Goal: Task Accomplishment & Management: Manage account settings

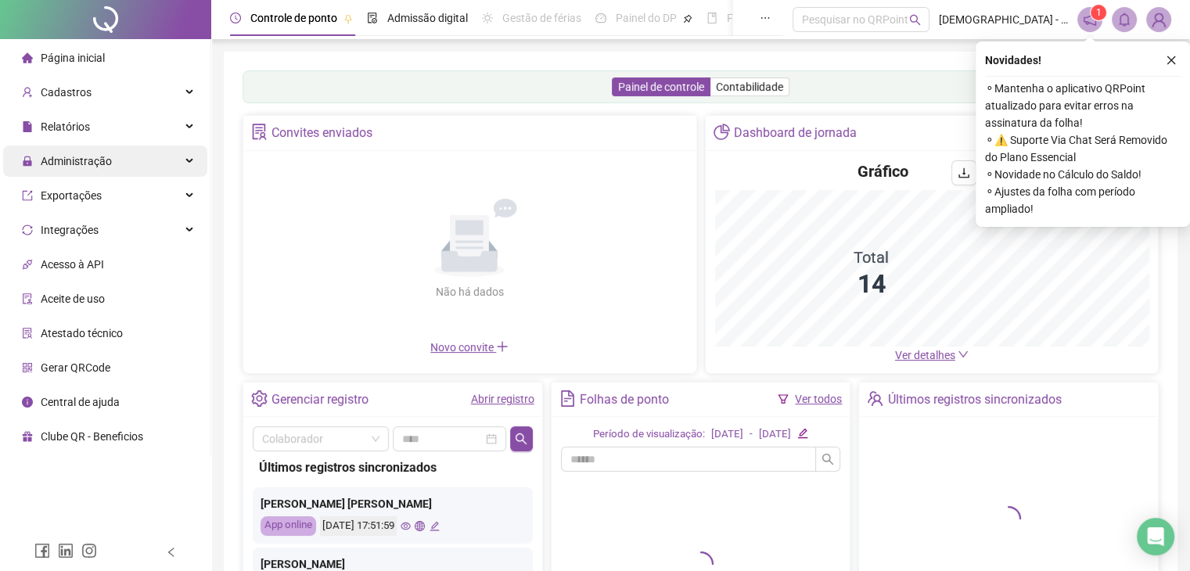
click at [115, 162] on div "Administração" at bounding box center [105, 161] width 204 height 31
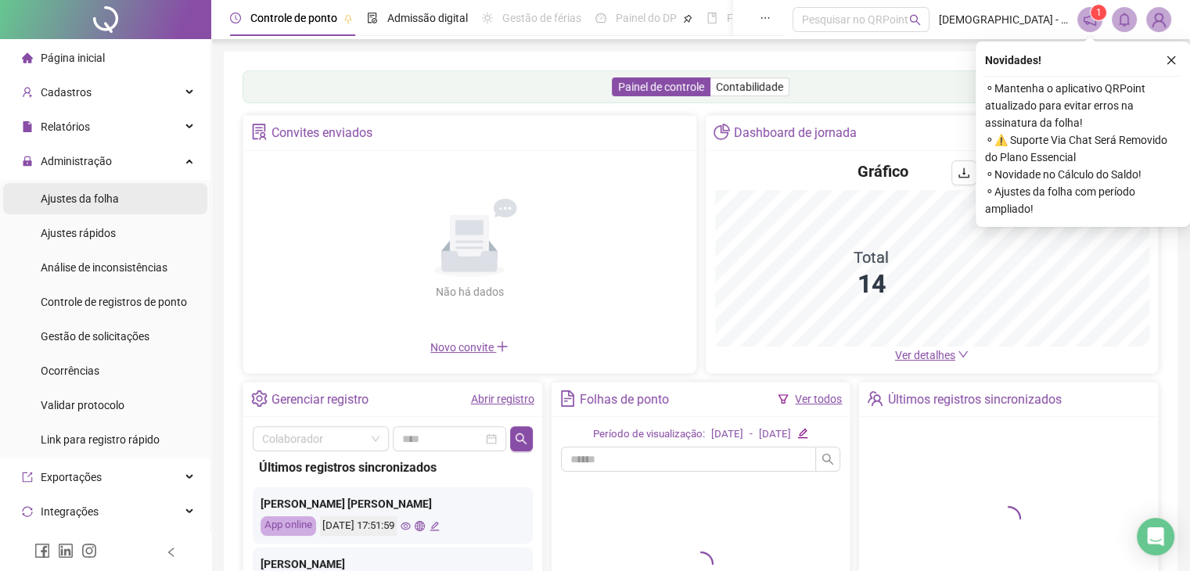
click at [89, 198] on span "Ajustes da folha" at bounding box center [80, 198] width 78 height 13
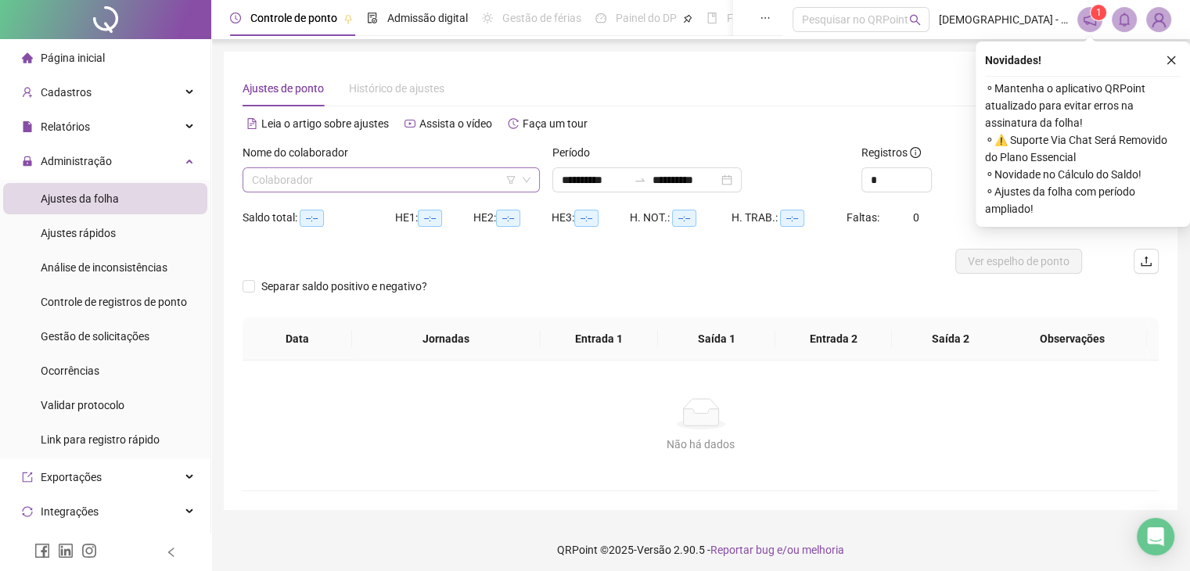
click at [337, 173] on input "search" at bounding box center [384, 179] width 264 height 23
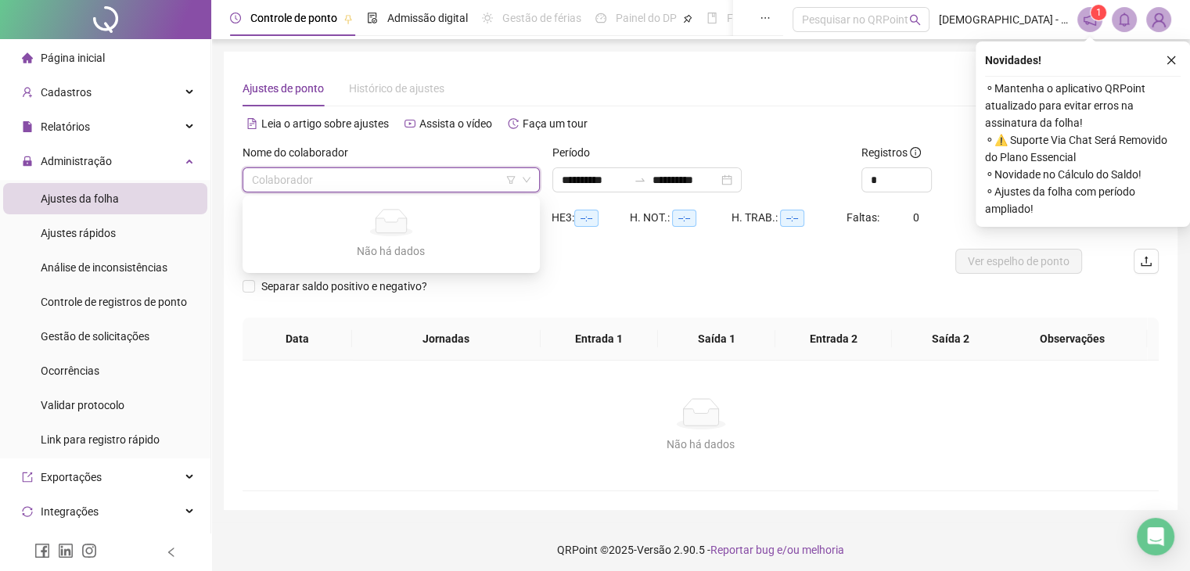
type input "**********"
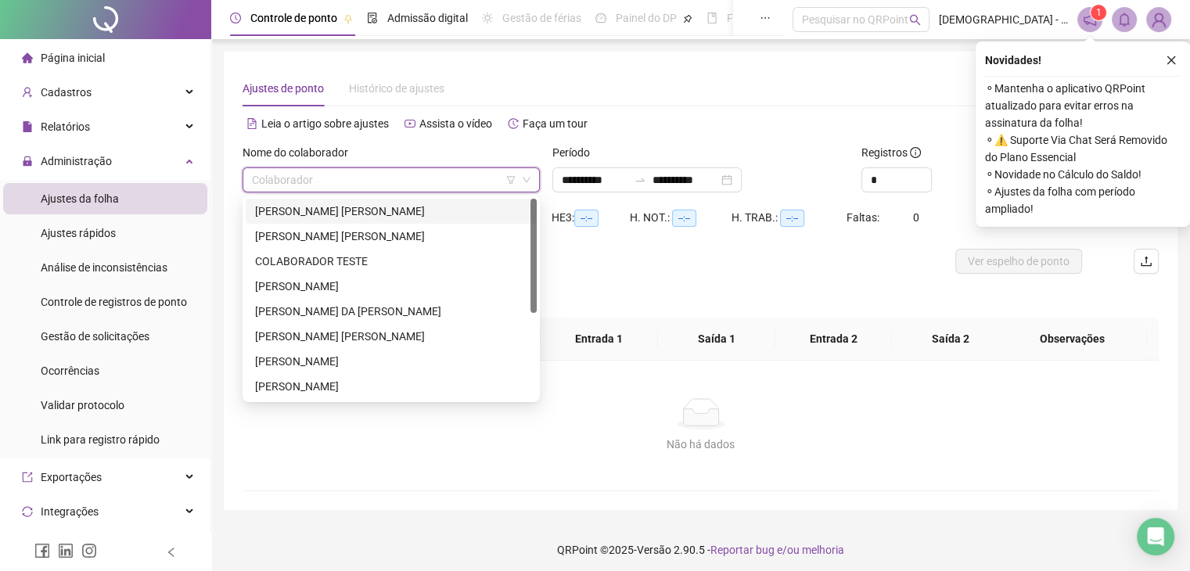
click at [386, 210] on div "ANA CAROLINA SOUZA DIAS" at bounding box center [391, 211] width 272 height 17
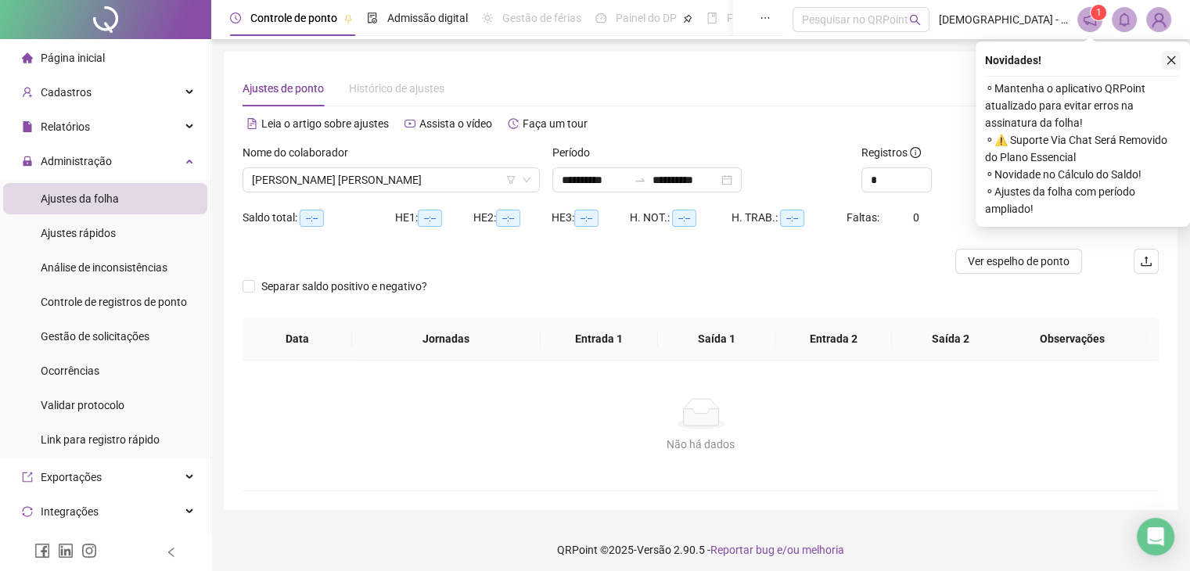
click at [1179, 62] on button "button" at bounding box center [1171, 60] width 19 height 19
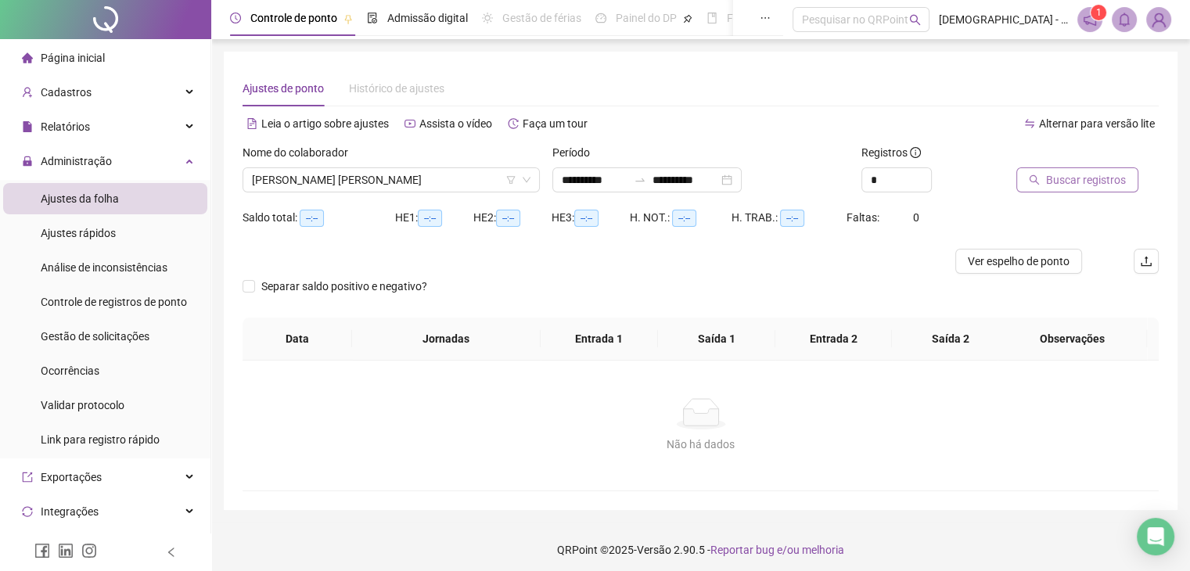
click at [1073, 182] on span "Buscar registros" at bounding box center [1086, 179] width 80 height 17
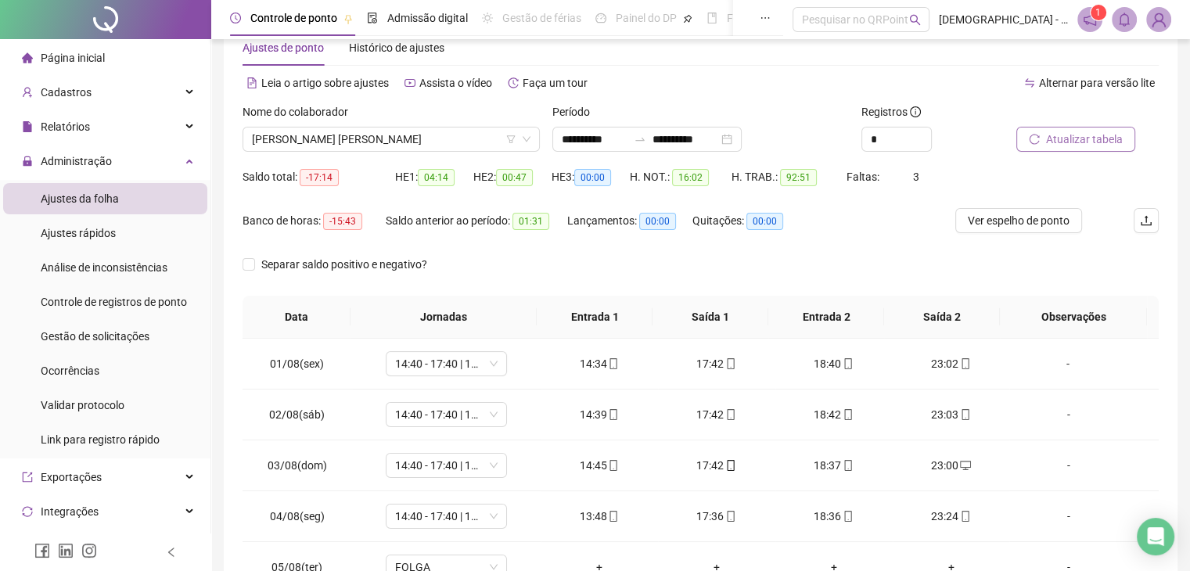
scroll to position [18, 0]
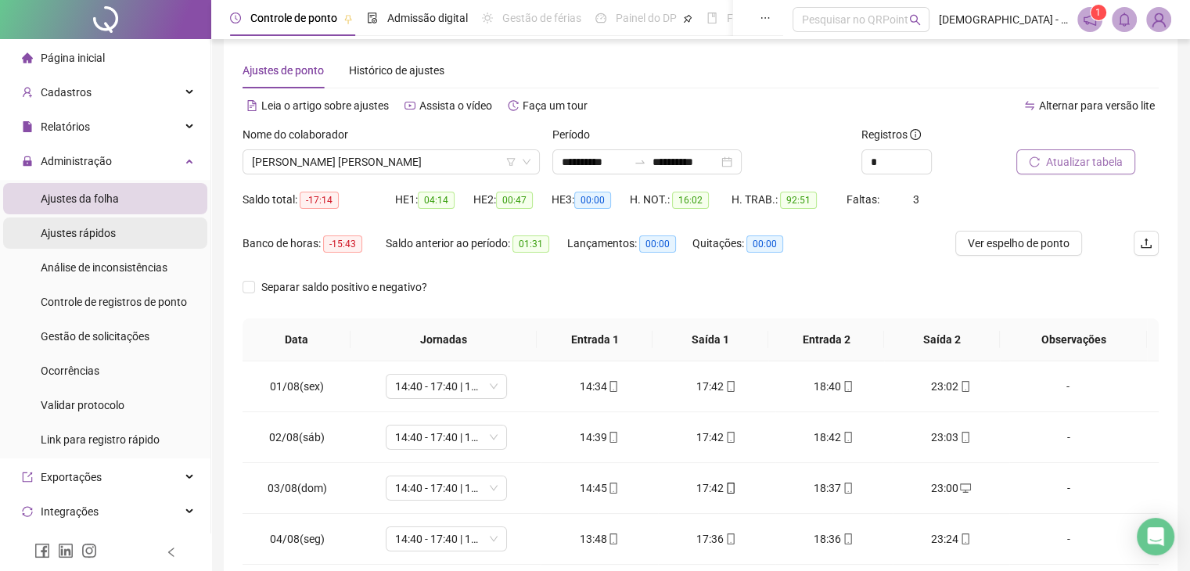
click at [126, 236] on li "Ajustes rápidos" at bounding box center [105, 232] width 204 height 31
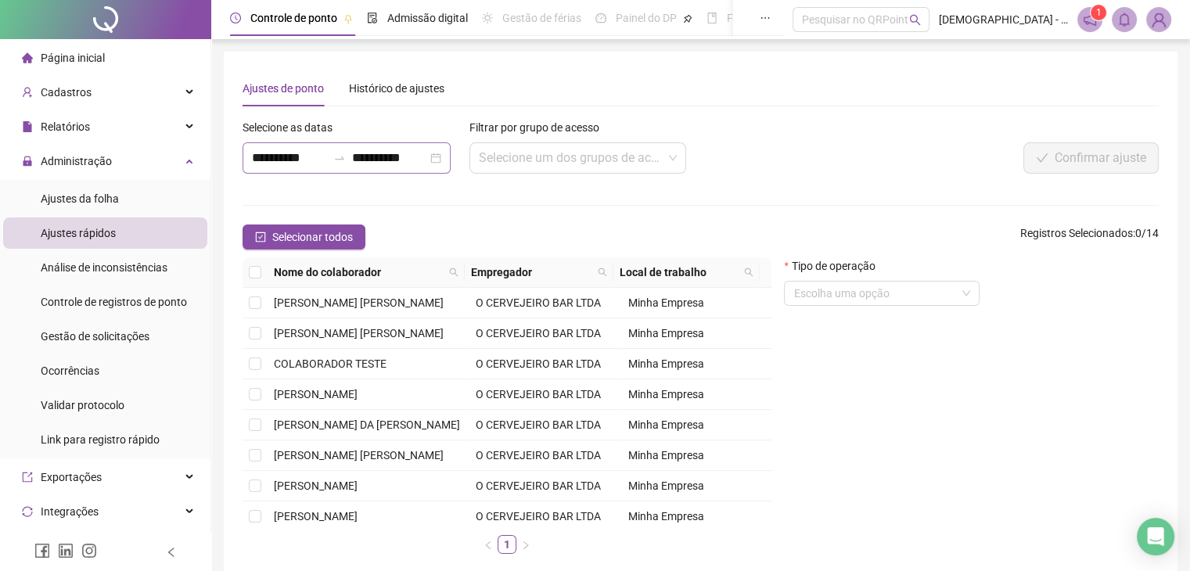
click at [447, 160] on div "**********" at bounding box center [347, 157] width 208 height 31
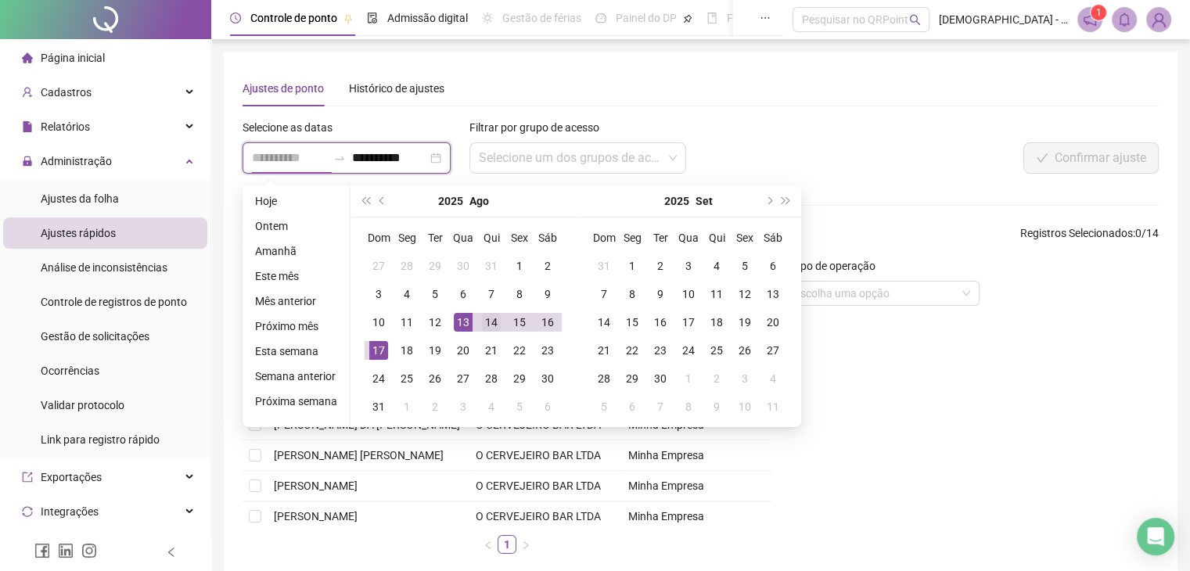
type input "**********"
click at [488, 320] on div "14" at bounding box center [491, 322] width 19 height 19
type input "**********"
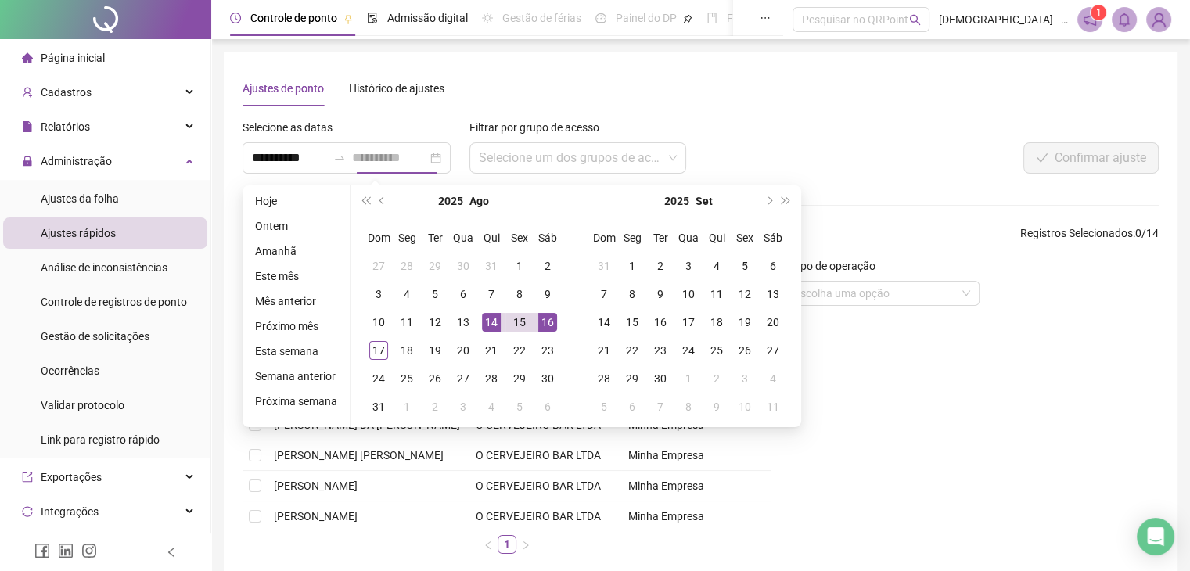
click at [545, 324] on div "16" at bounding box center [547, 322] width 19 height 19
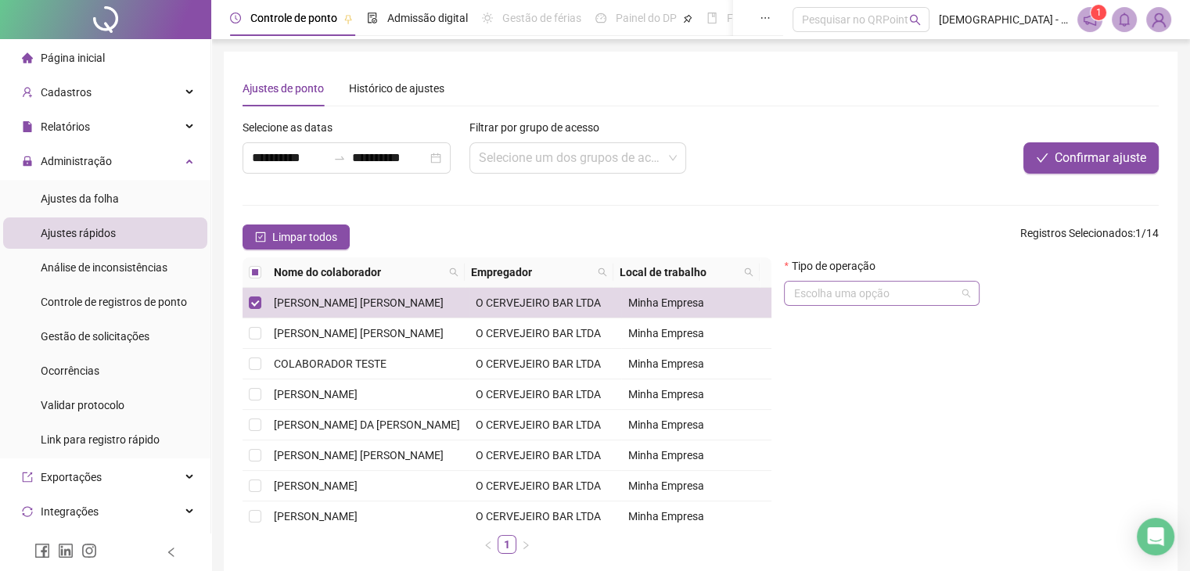
click at [861, 297] on input "search" at bounding box center [874, 293] width 163 height 23
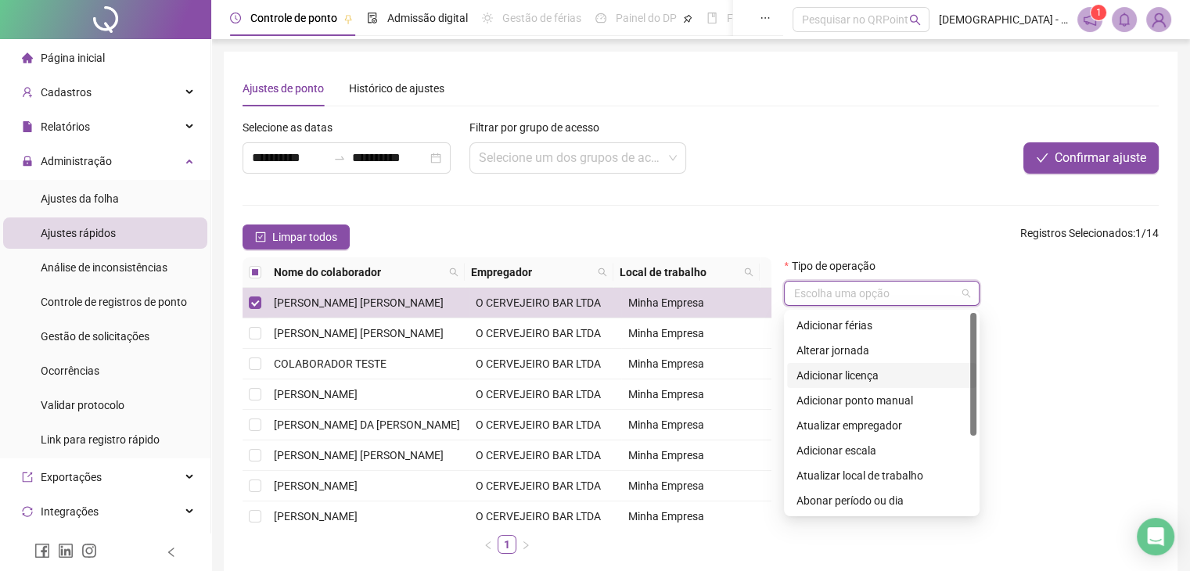
click at [864, 379] on div "Adicionar licença" at bounding box center [881, 375] width 171 height 17
click at [888, 297] on span "Adicionar licença" at bounding box center [881, 293] width 177 height 23
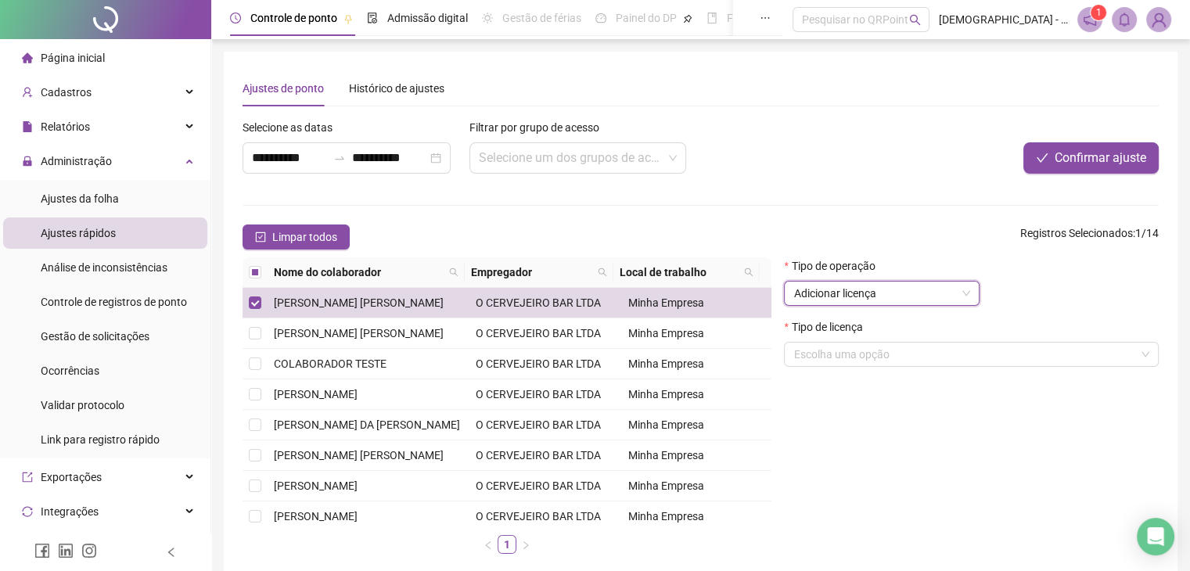
click at [888, 297] on span "Adicionar licença" at bounding box center [881, 293] width 177 height 23
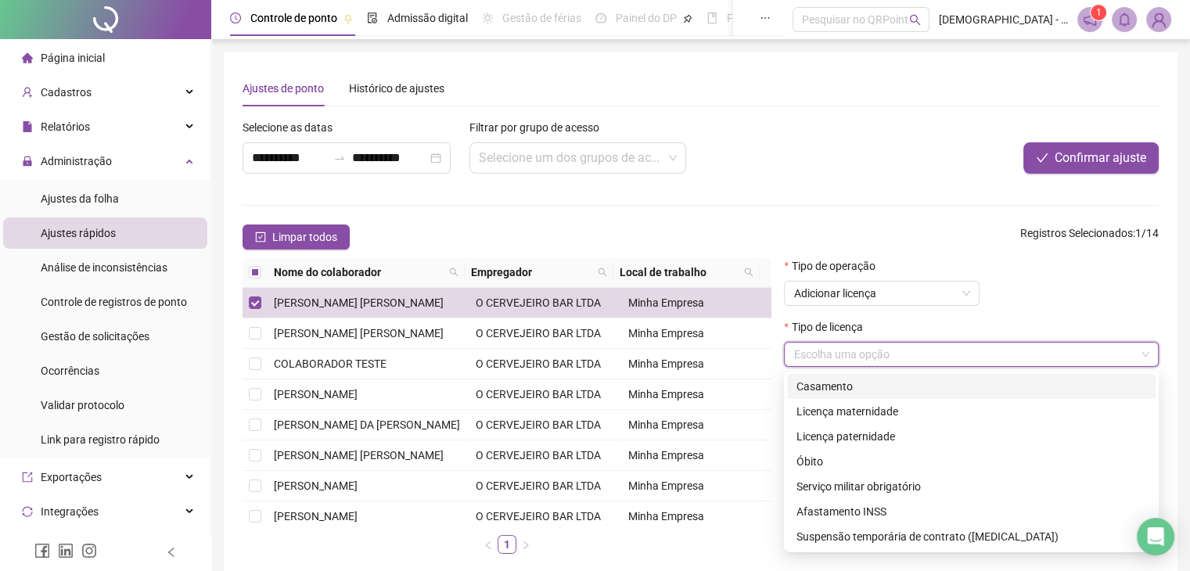
click at [902, 364] on input "search" at bounding box center [964, 354] width 342 height 23
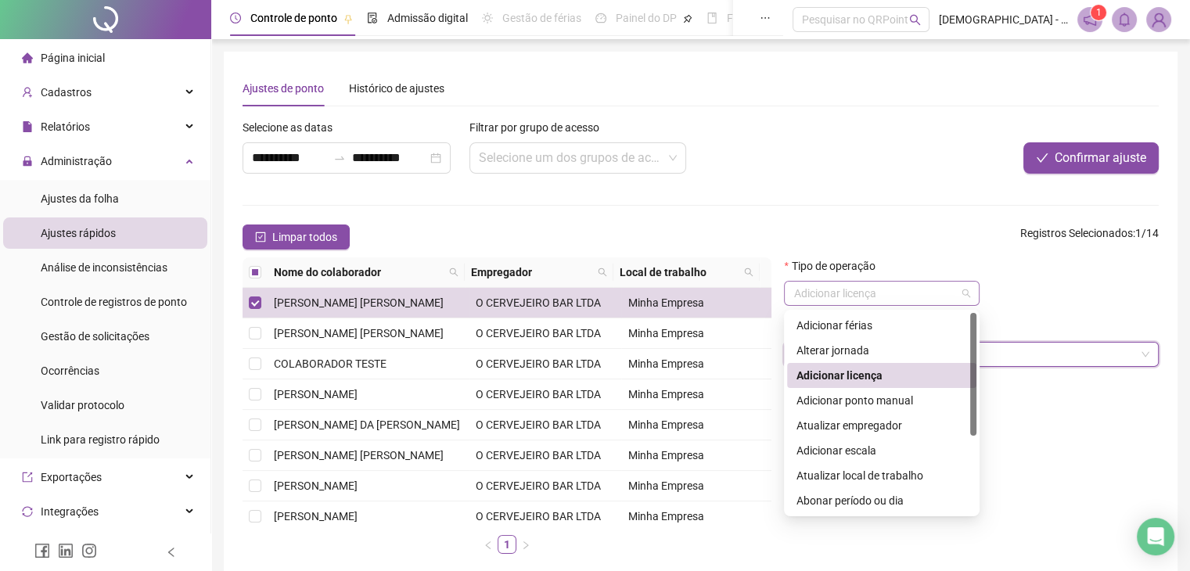
click at [877, 295] on span "Adicionar licença" at bounding box center [881, 293] width 177 height 23
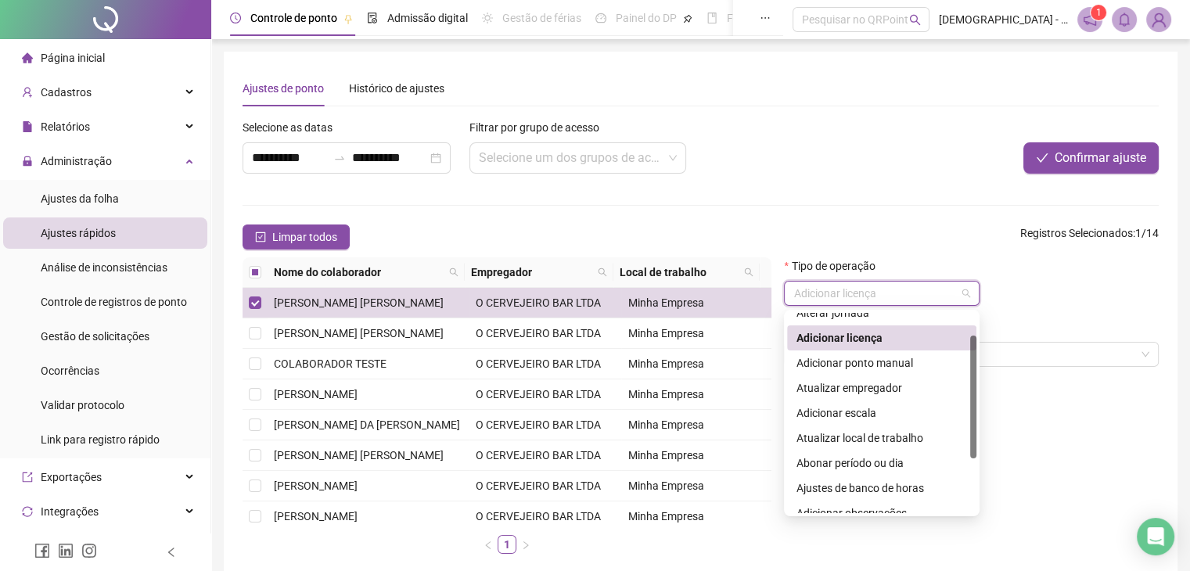
scroll to position [41, 0]
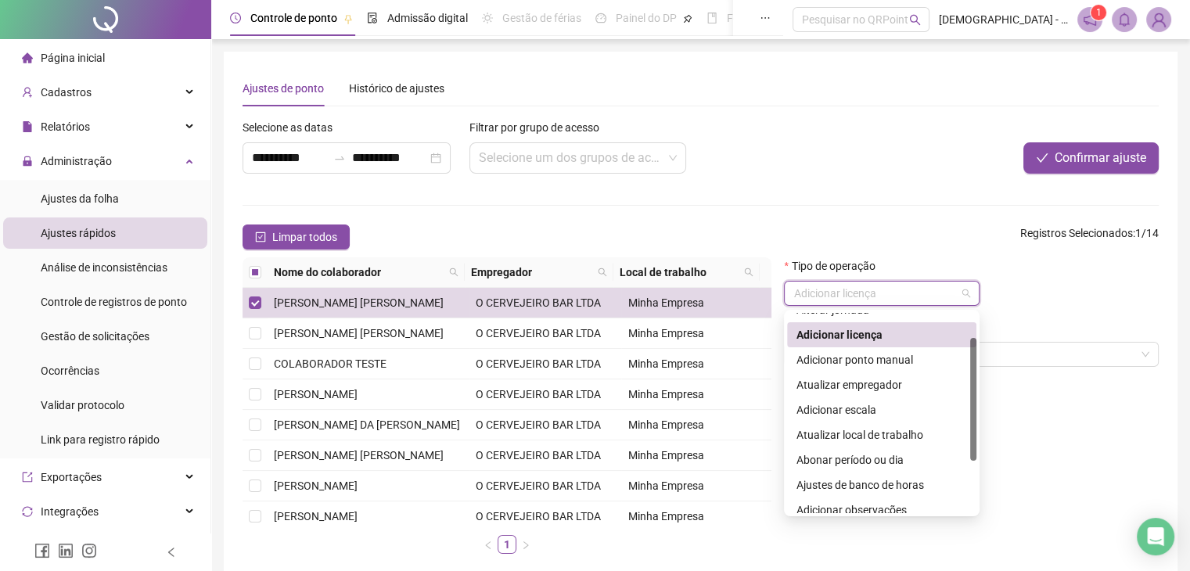
drag, startPoint x: 973, startPoint y: 383, endPoint x: 973, endPoint y: 408, distance: 25.0
click at [973, 408] on div at bounding box center [973, 399] width 6 height 123
click at [872, 457] on div "Abonar período ou dia" at bounding box center [881, 459] width 171 height 17
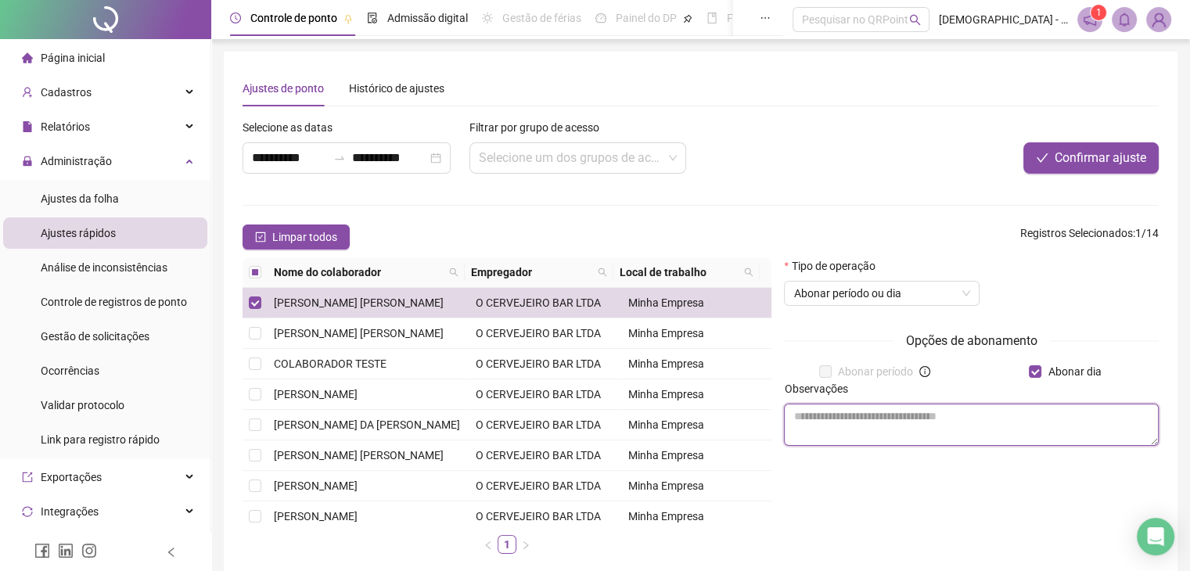
click at [906, 422] on textarea at bounding box center [971, 425] width 375 height 42
type textarea "**********"
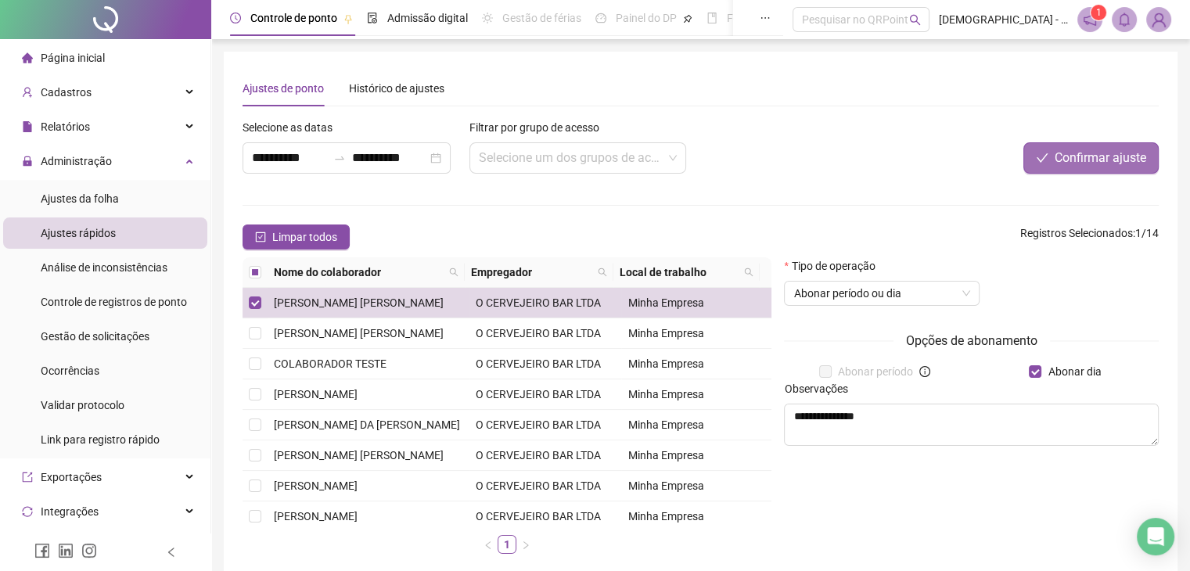
click at [1126, 156] on span "Confirmar ajuste" at bounding box center [1101, 158] width 92 height 19
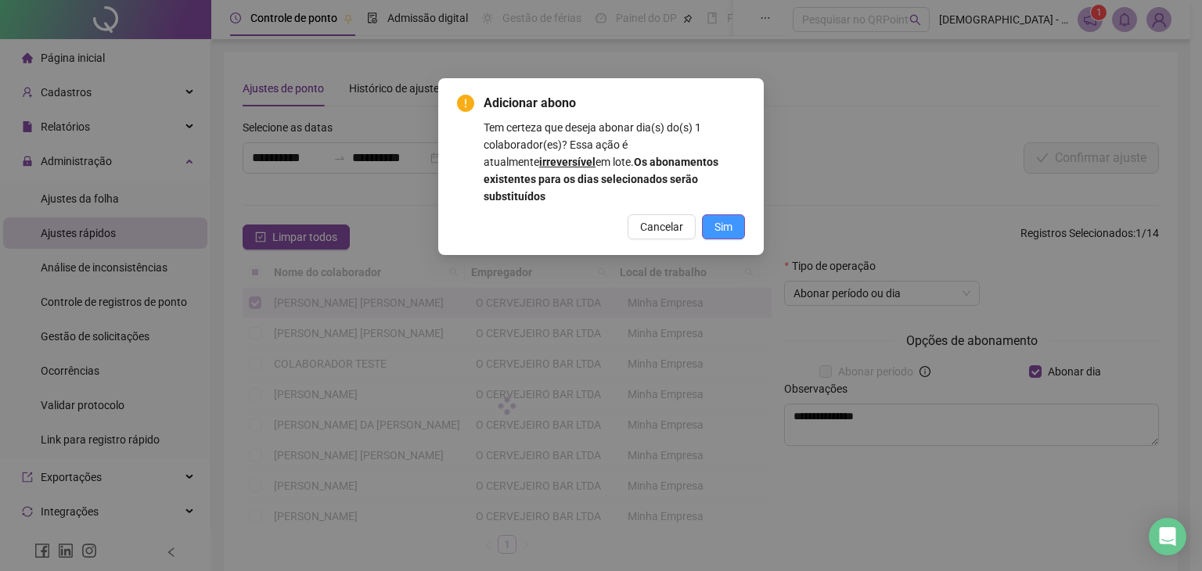
click at [728, 220] on button "Sim" at bounding box center [723, 226] width 43 height 25
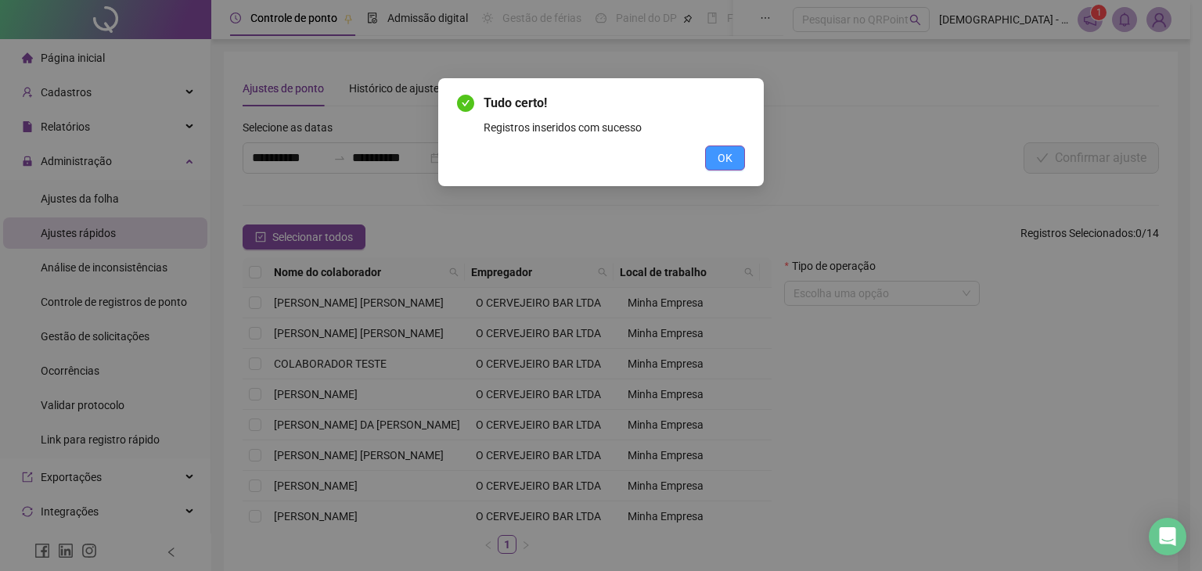
click at [731, 146] on button "OK" at bounding box center [725, 158] width 40 height 25
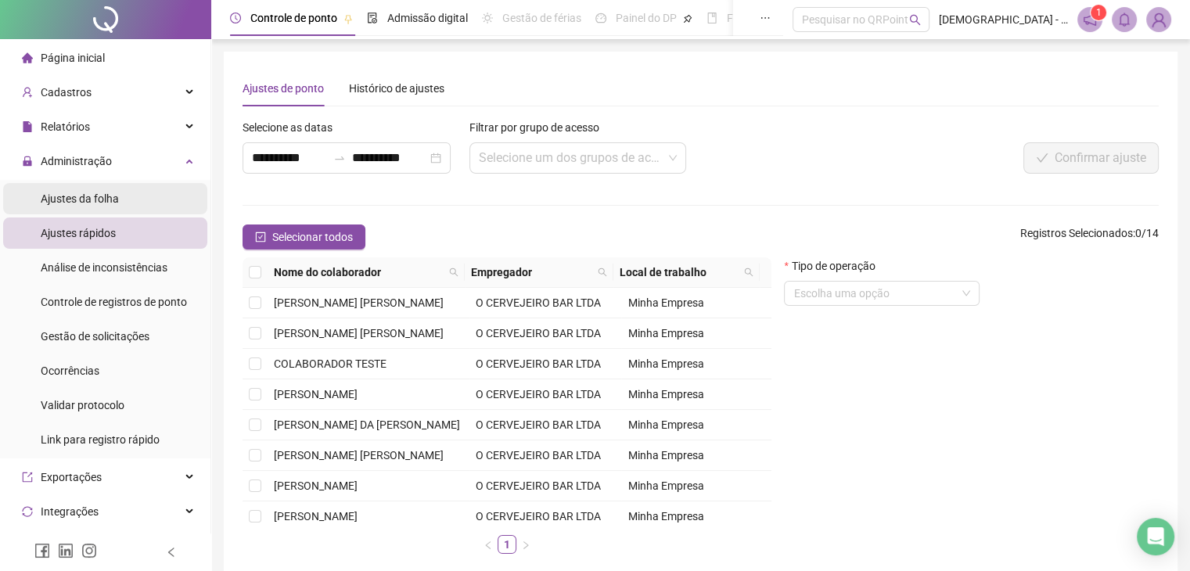
click at [98, 194] on span "Ajustes da folha" at bounding box center [80, 198] width 78 height 13
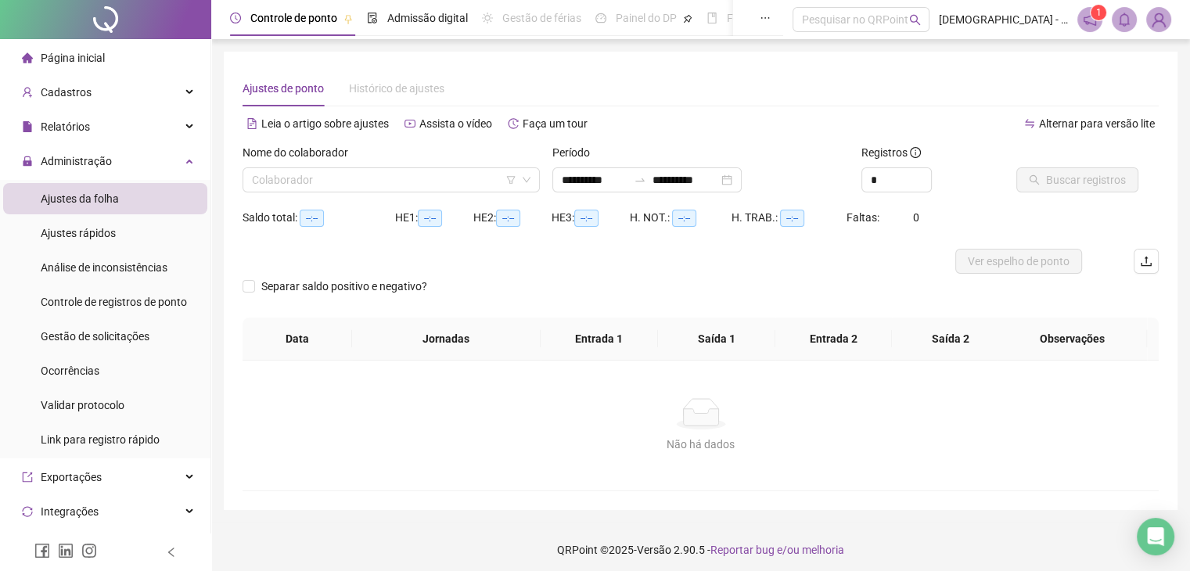
type input "**********"
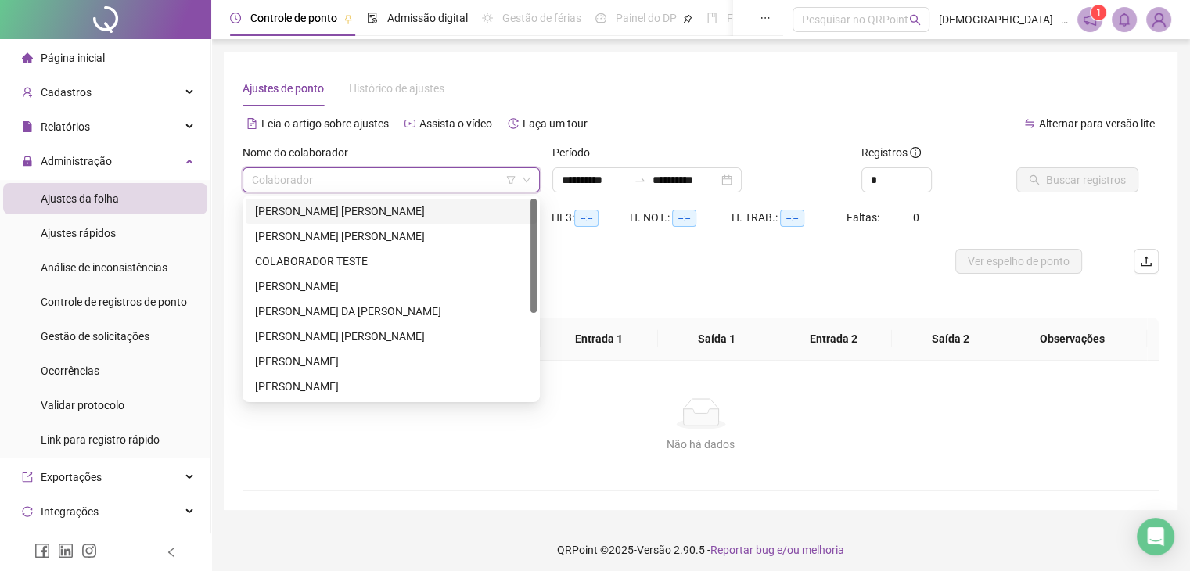
click at [360, 183] on input "search" at bounding box center [384, 179] width 264 height 23
click at [343, 220] on div "ANA CAROLINA SOUZA DIAS" at bounding box center [391, 211] width 291 height 25
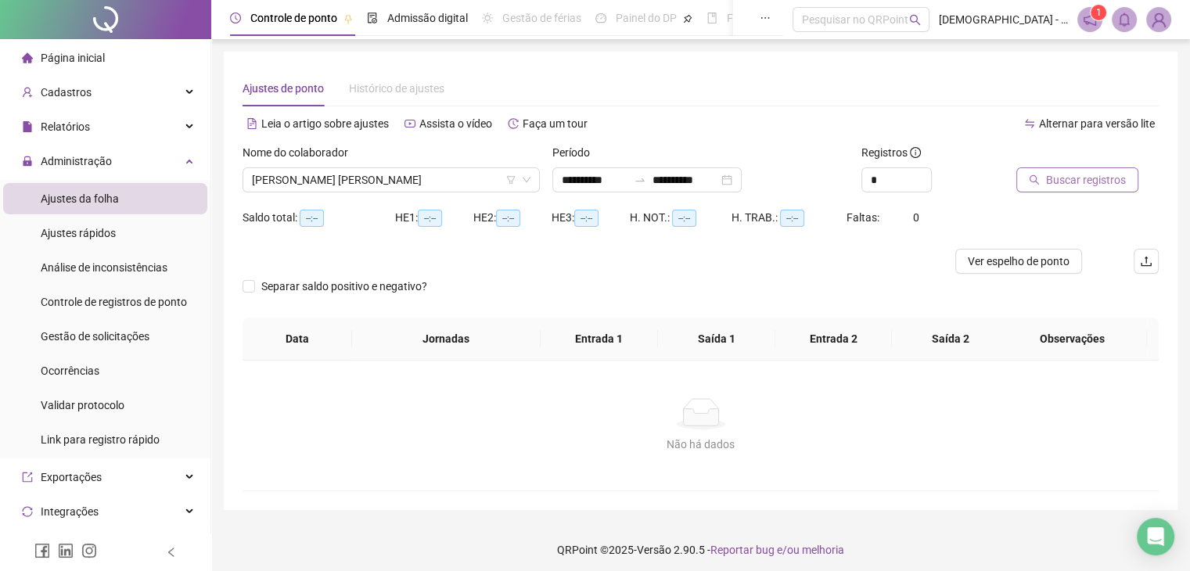
click at [1066, 174] on span "Buscar registros" at bounding box center [1086, 179] width 80 height 17
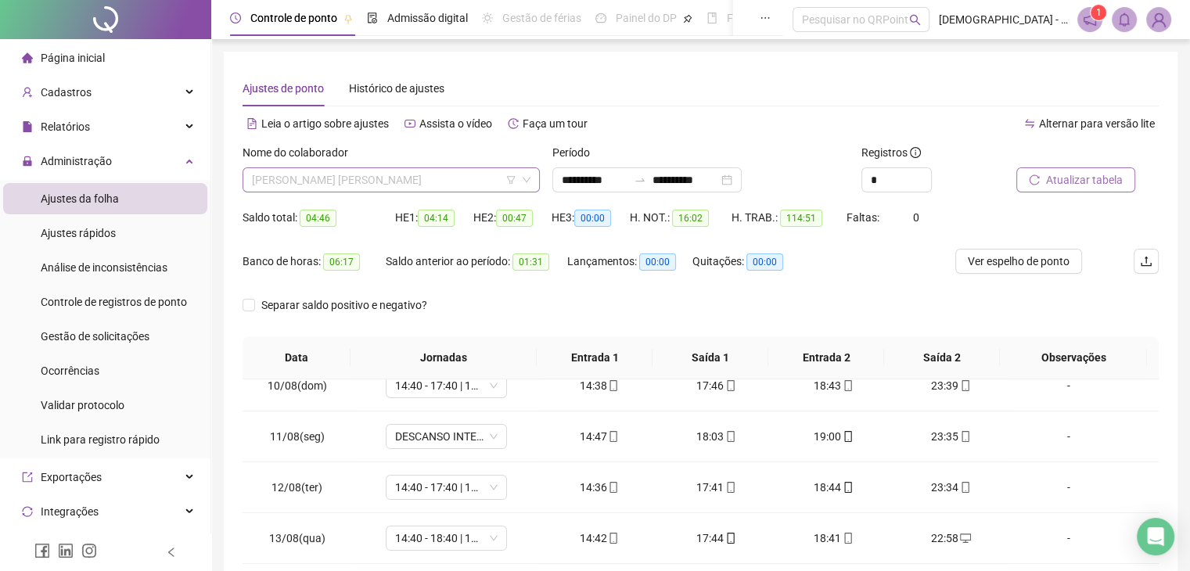
click at [401, 182] on span "ANA CAROLINA SOUZA DIAS" at bounding box center [391, 179] width 279 height 23
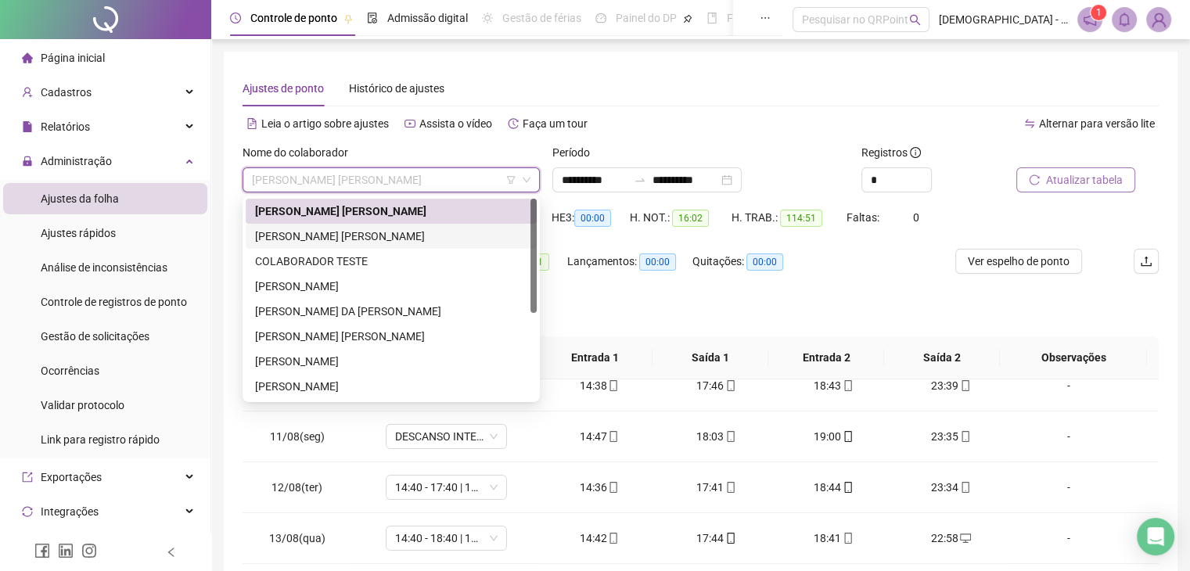
click at [362, 232] on div "CAMILA EMANUELE NASCIMENTO SANTOS" at bounding box center [391, 236] width 272 height 17
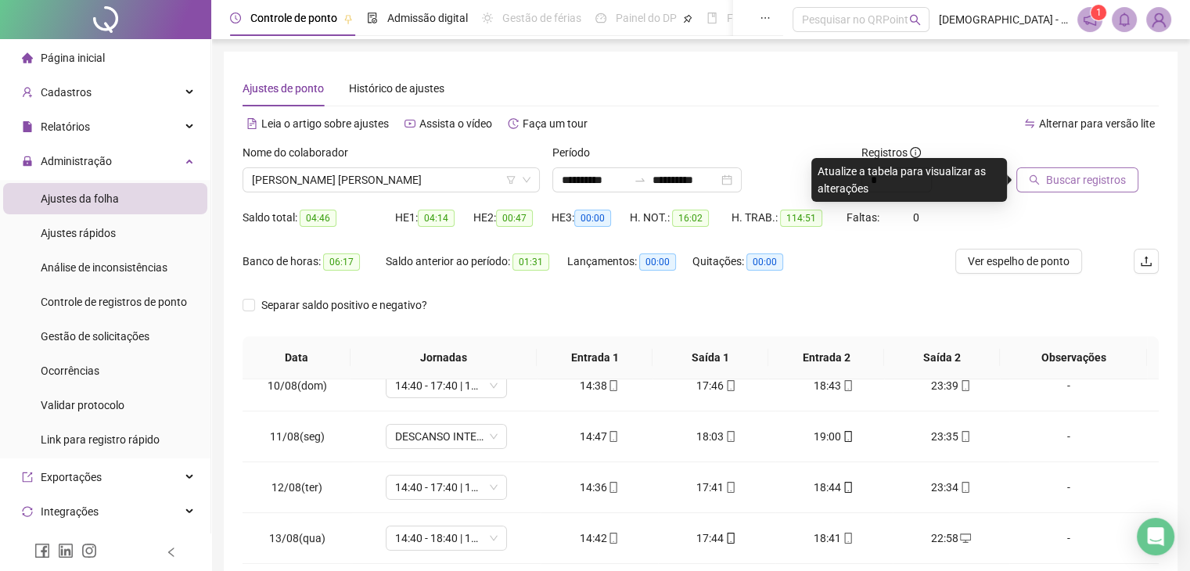
click at [1049, 191] on button "Buscar registros" at bounding box center [1077, 179] width 122 height 25
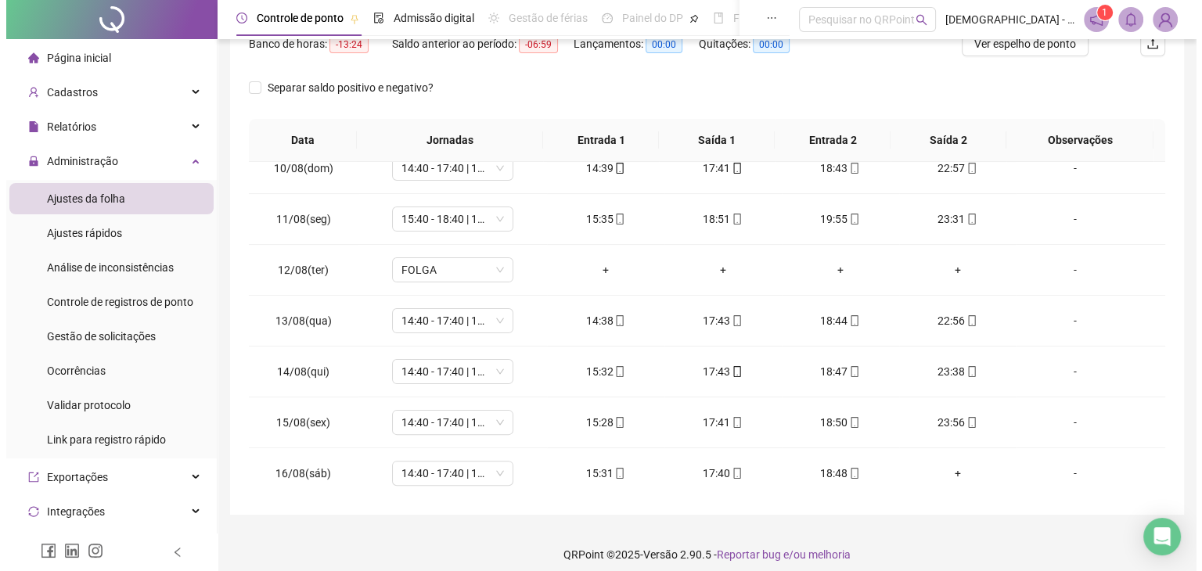
scroll to position [228, 0]
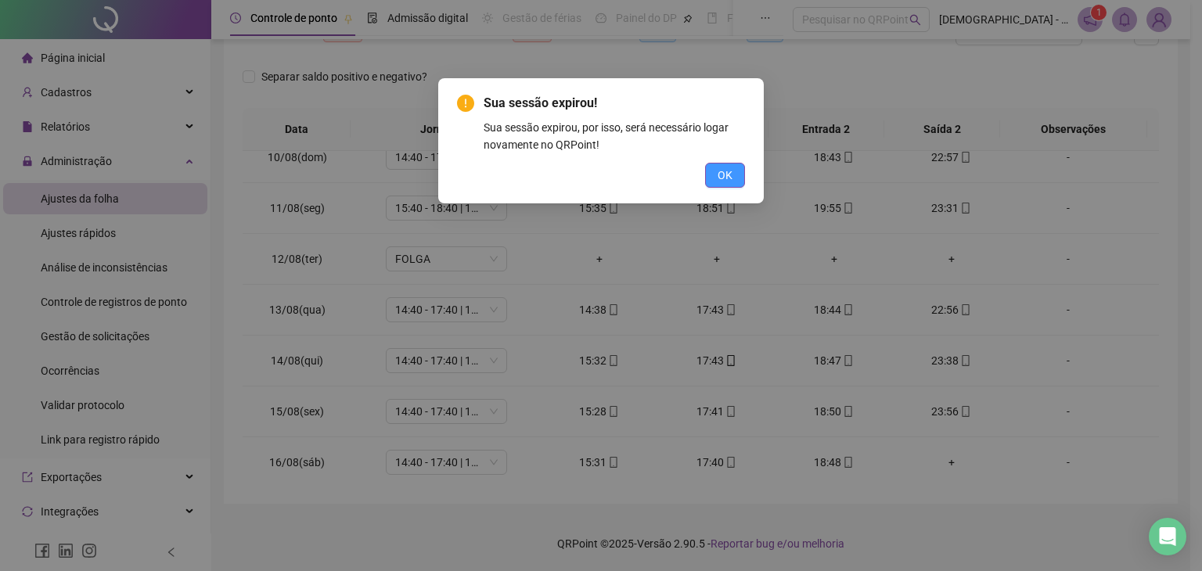
click at [728, 175] on span "OK" at bounding box center [724, 175] width 15 height 17
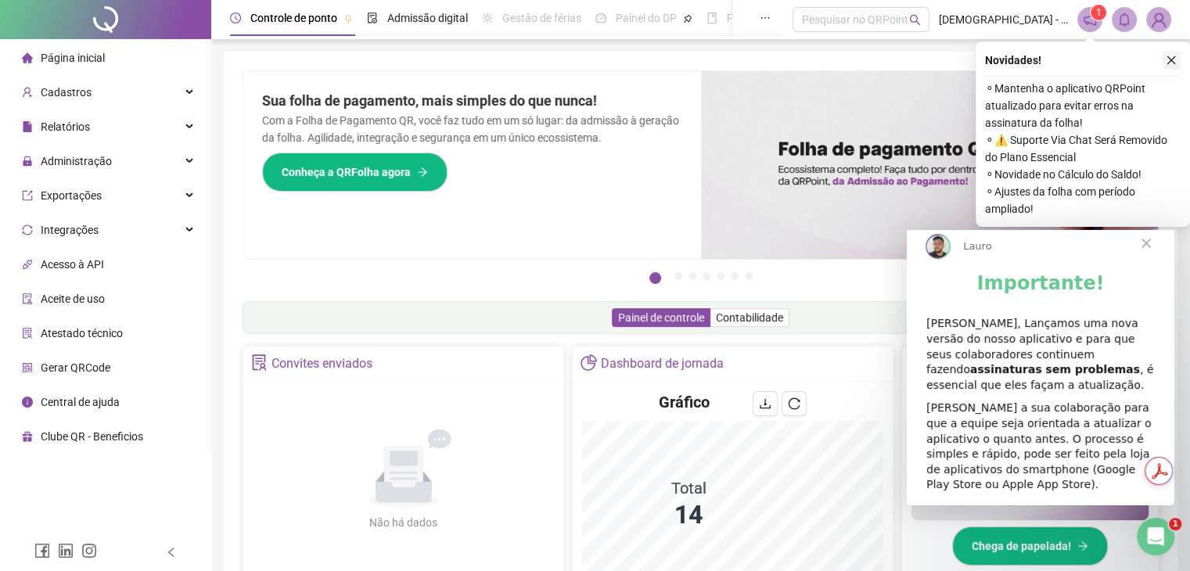
click at [1173, 60] on icon "close" at bounding box center [1171, 60] width 11 height 11
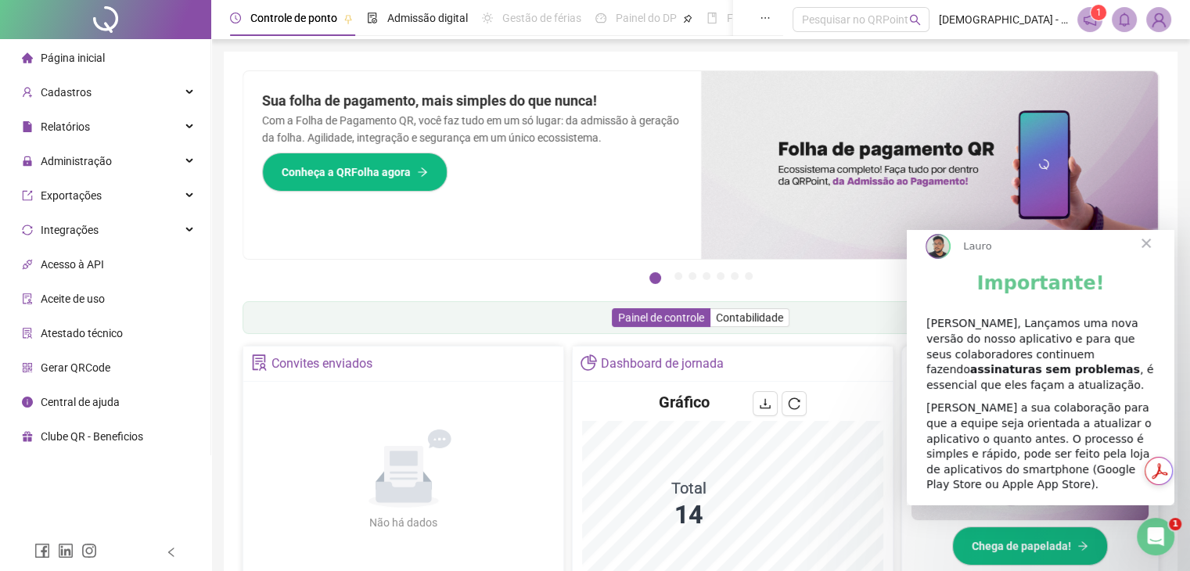
click at [1150, 258] on span "Fechar" at bounding box center [1146, 243] width 56 height 56
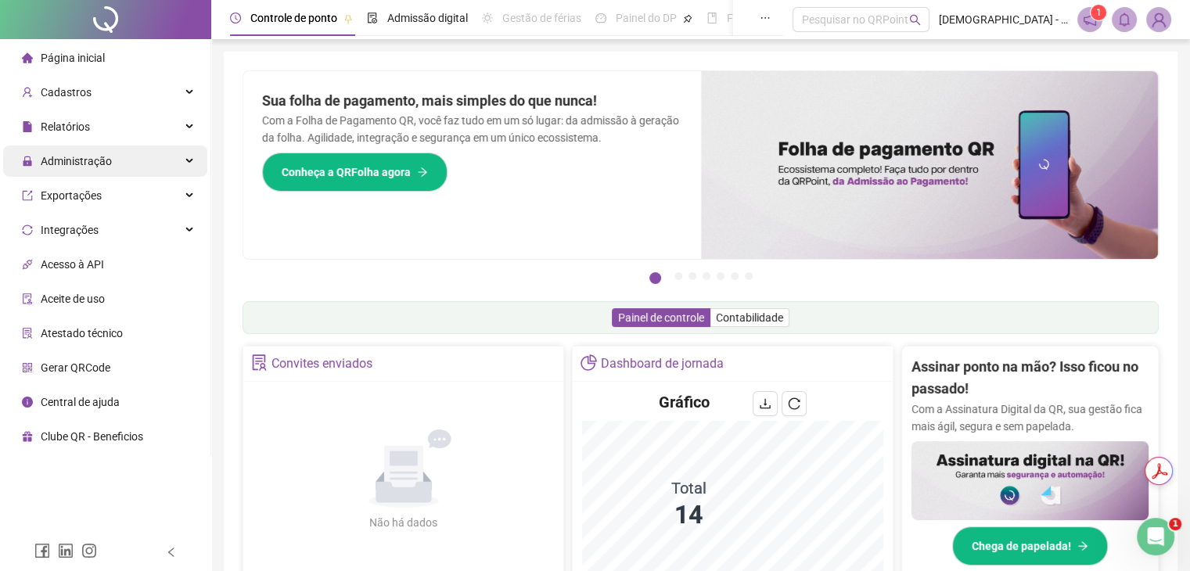
click at [102, 165] on span "Administração" at bounding box center [76, 161] width 71 height 13
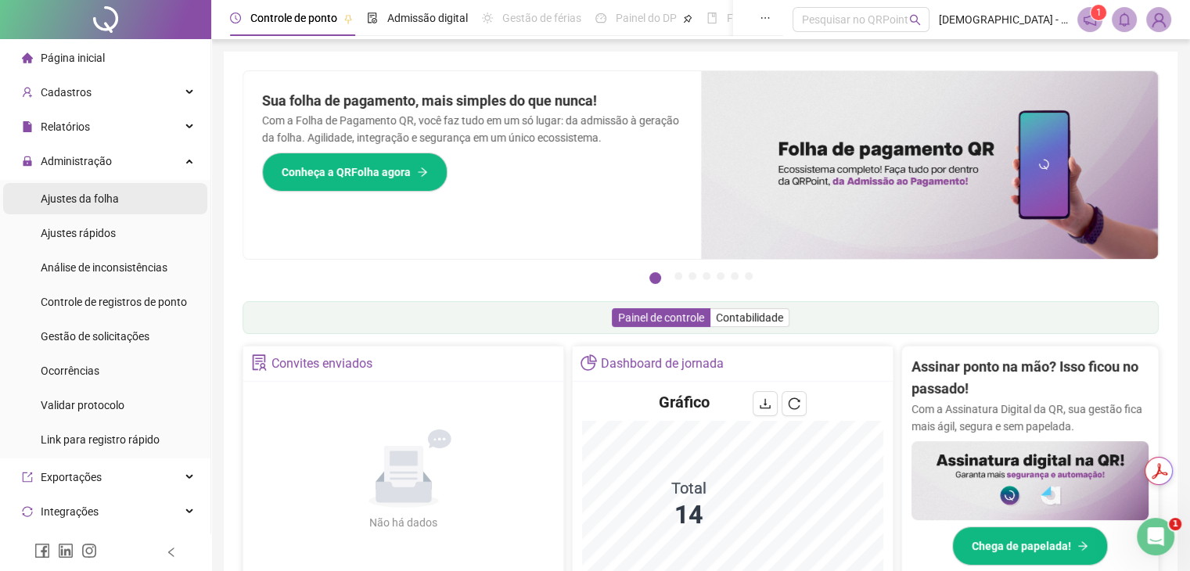
click at [113, 205] on span "Ajustes da folha" at bounding box center [80, 198] width 78 height 13
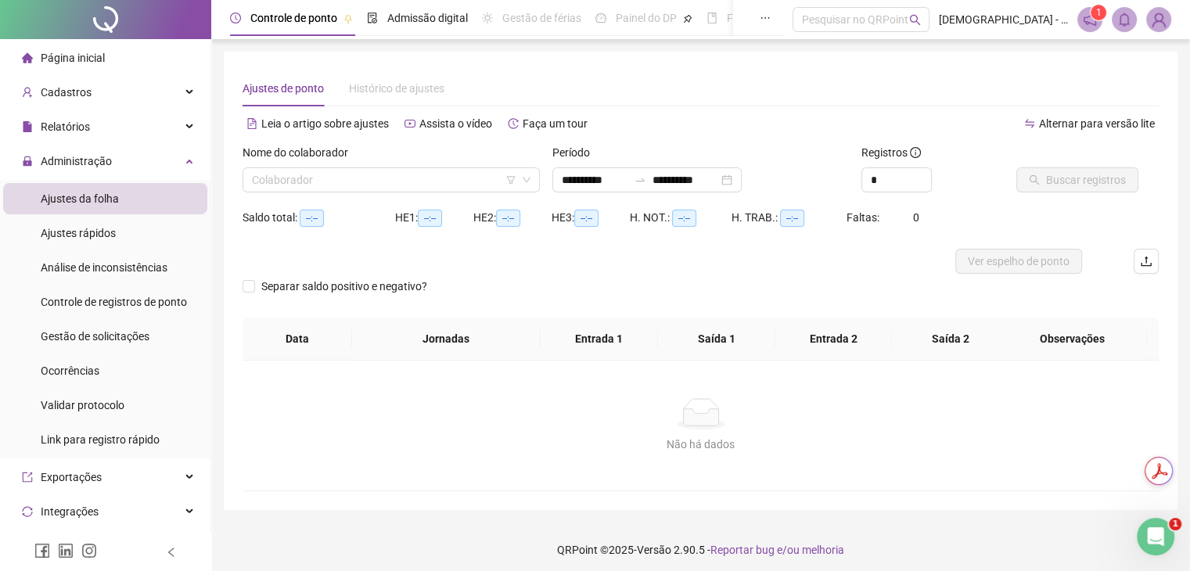
type input "**********"
click at [314, 178] on input "search" at bounding box center [384, 179] width 264 height 23
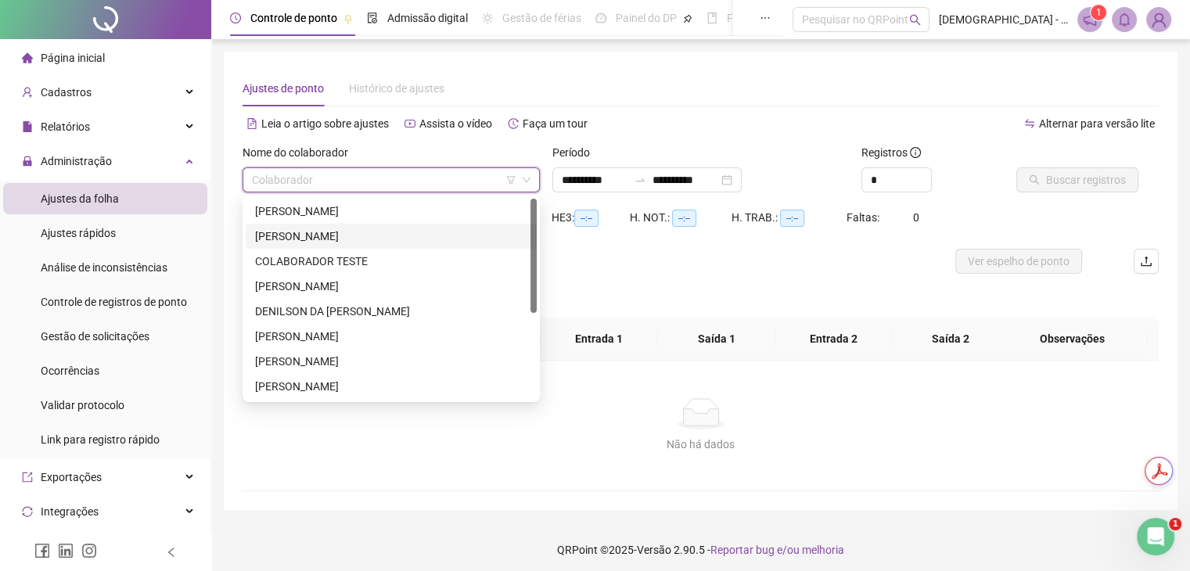
click at [313, 239] on div "CAMILA EMANUELE NASCIMENTO SANTOS" at bounding box center [391, 236] width 272 height 17
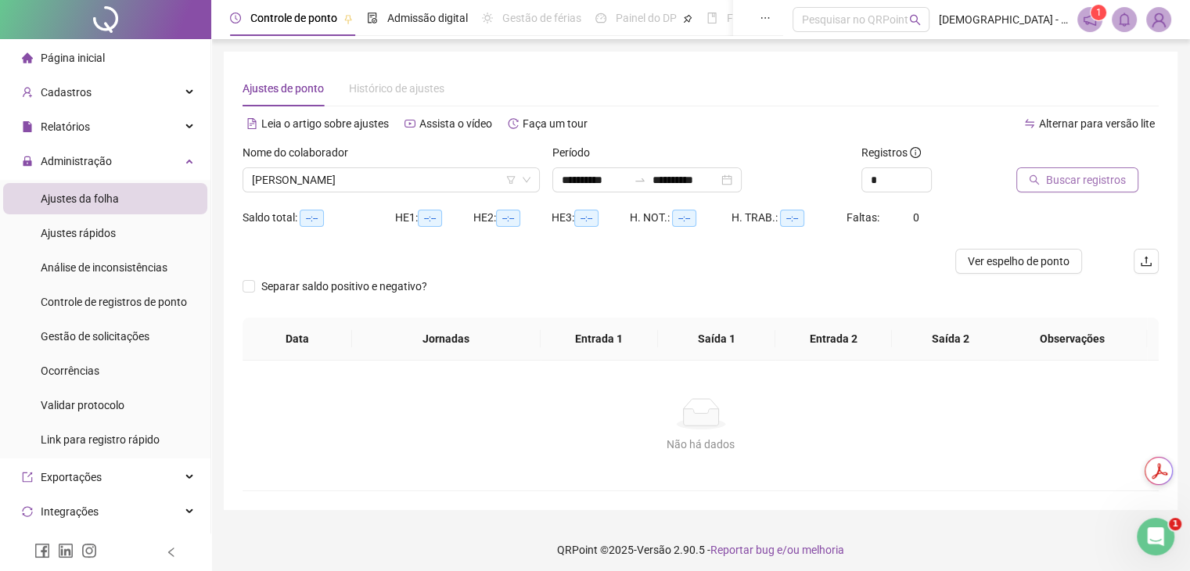
click at [1079, 186] on span "Buscar registros" at bounding box center [1086, 179] width 80 height 17
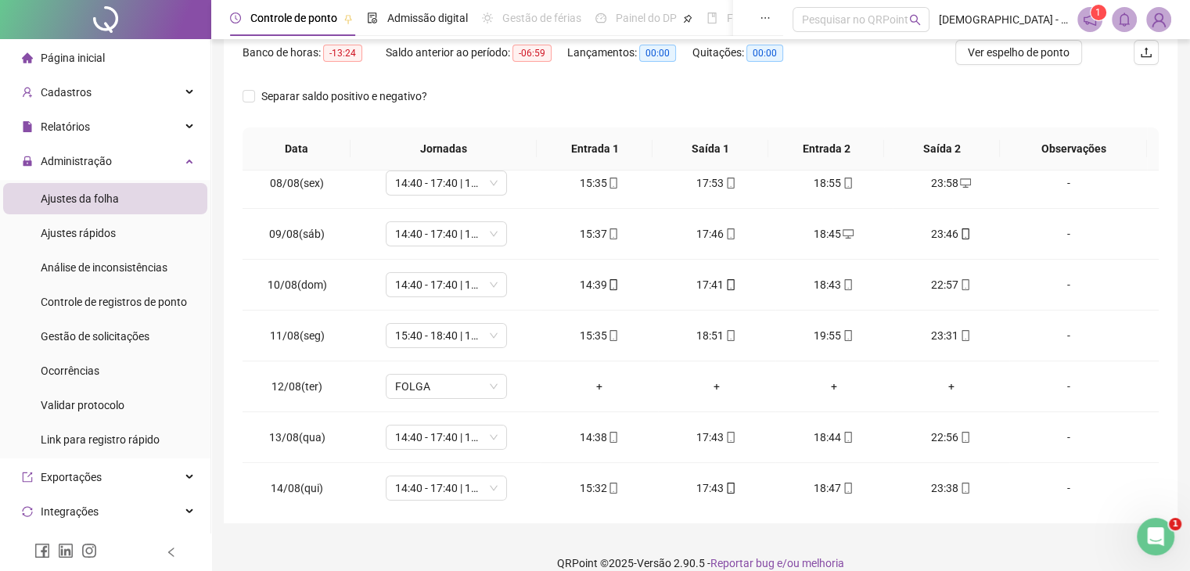
scroll to position [476, 0]
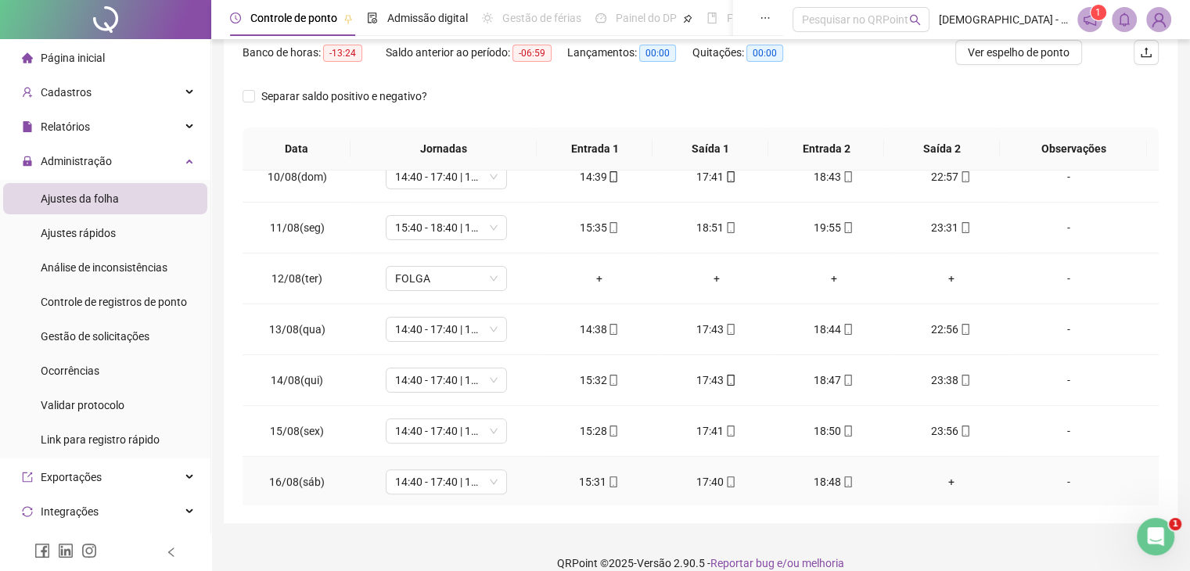
click at [944, 476] on div "+" at bounding box center [951, 481] width 92 height 17
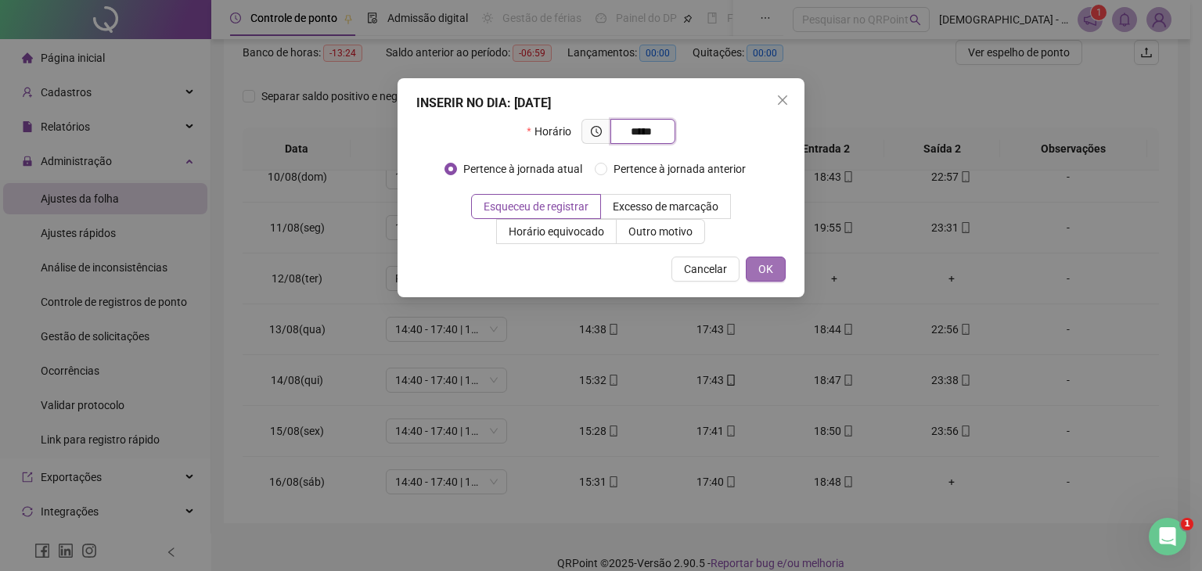
type input "*****"
click at [771, 273] on span "OK" at bounding box center [765, 269] width 15 height 17
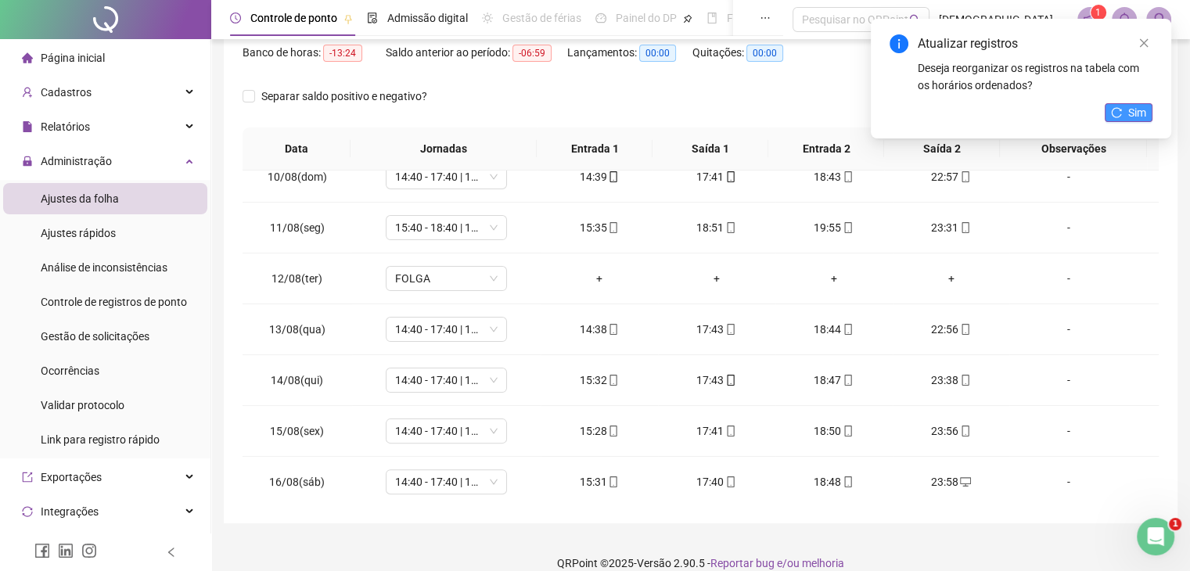
click at [1141, 114] on span "Sim" at bounding box center [1137, 112] width 18 height 17
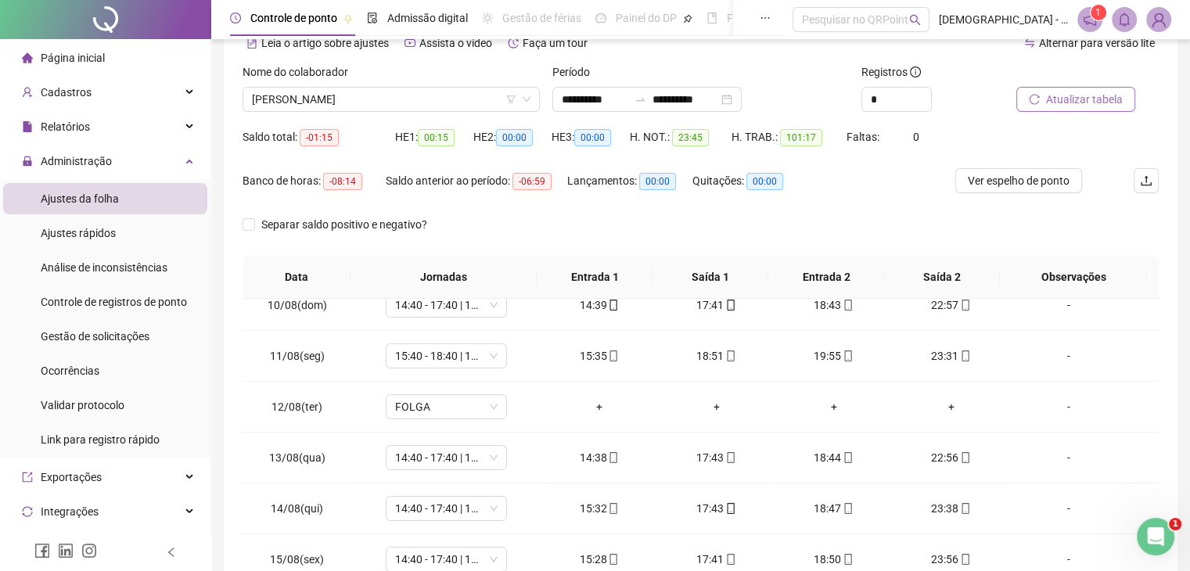
scroll to position [88, 0]
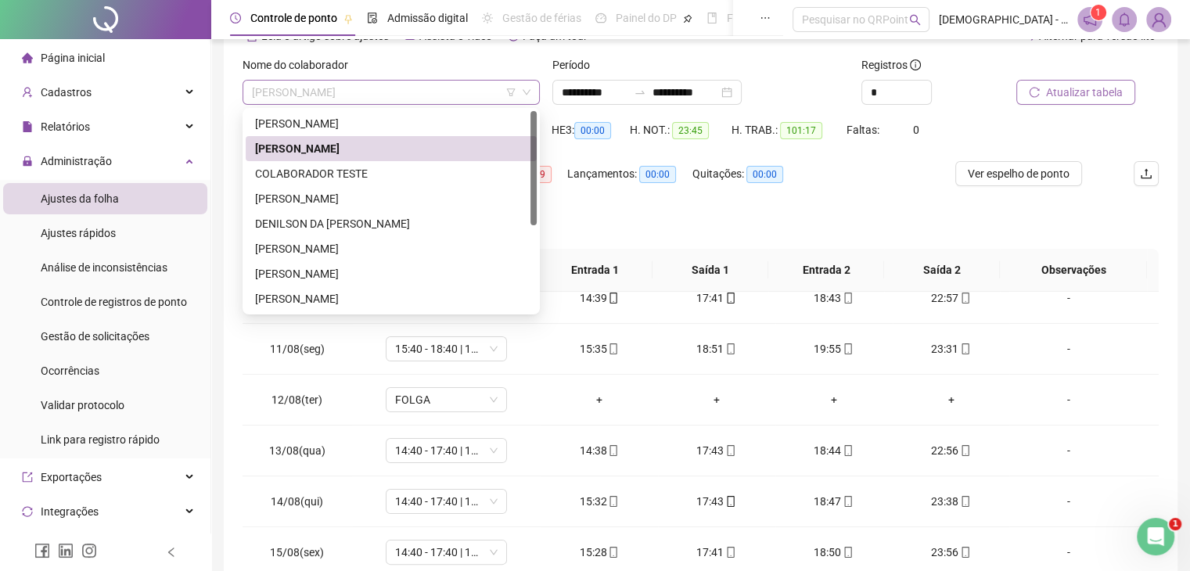
click at [436, 92] on span "CAMILA EMANUELE NASCIMENTO SANTOS" at bounding box center [391, 92] width 279 height 23
click at [343, 192] on div "CRISTINA SANTOS LIMA" at bounding box center [391, 198] width 272 height 17
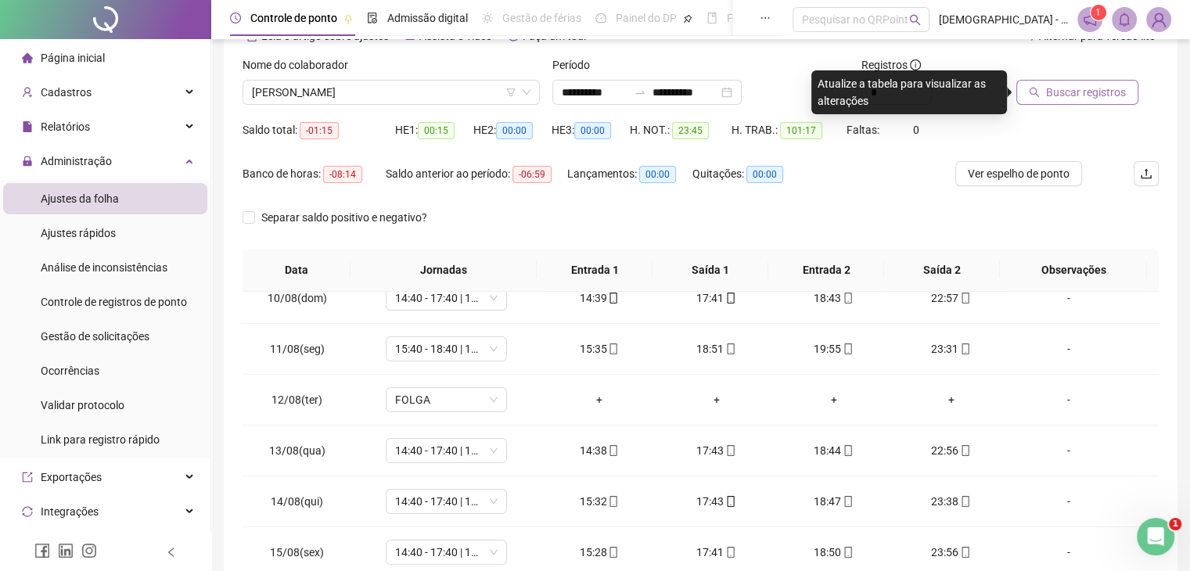
click at [1099, 86] on span "Buscar registros" at bounding box center [1086, 92] width 80 height 17
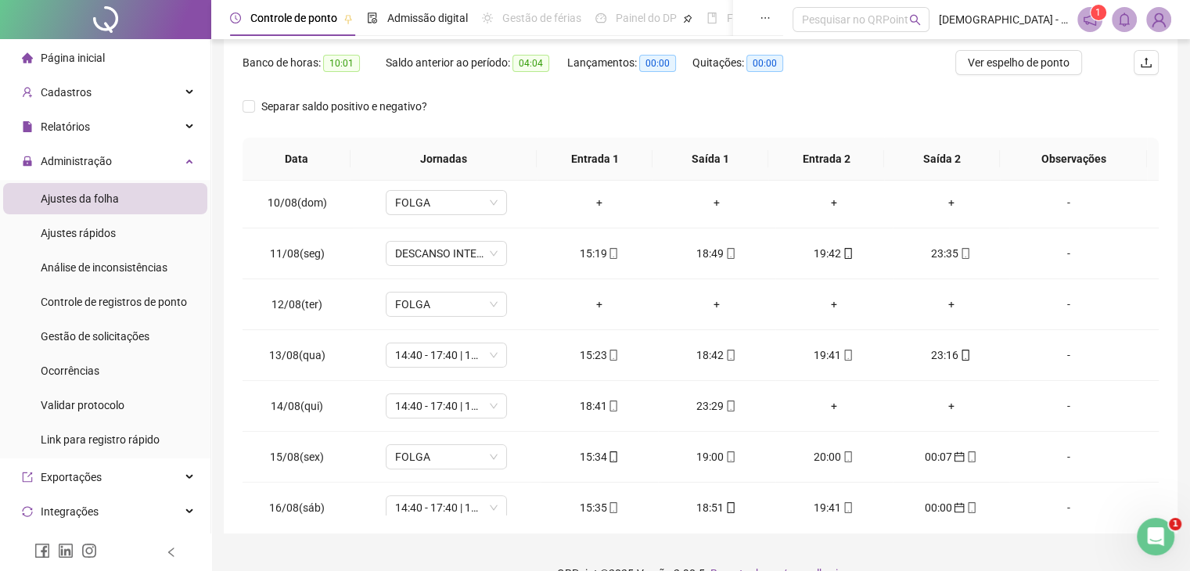
scroll to position [476, 0]
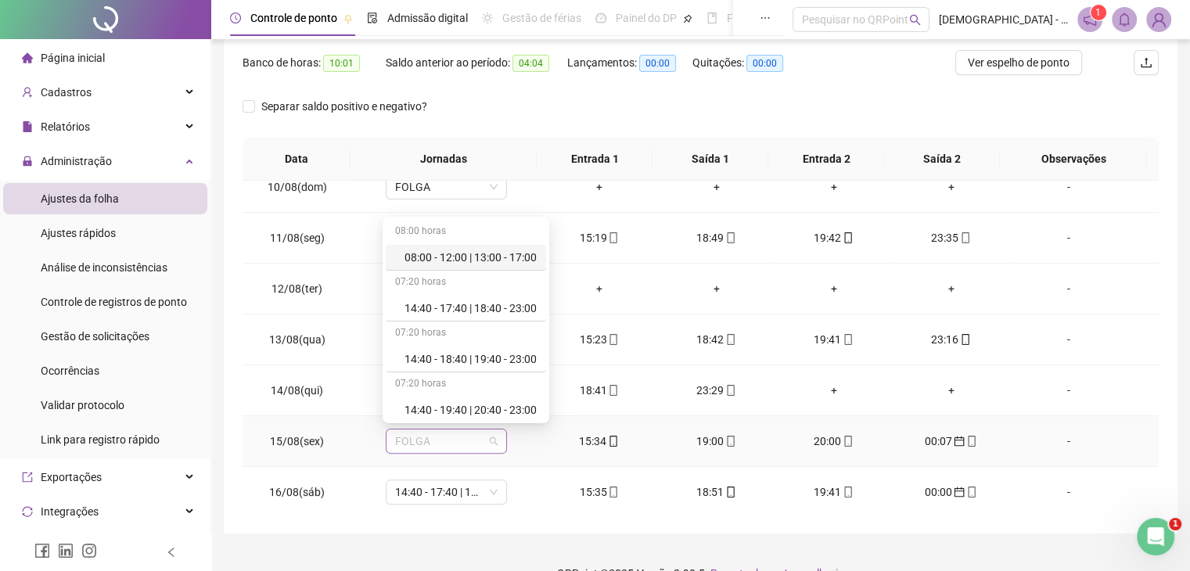
click at [493, 440] on span "FOLGA" at bounding box center [446, 441] width 102 height 23
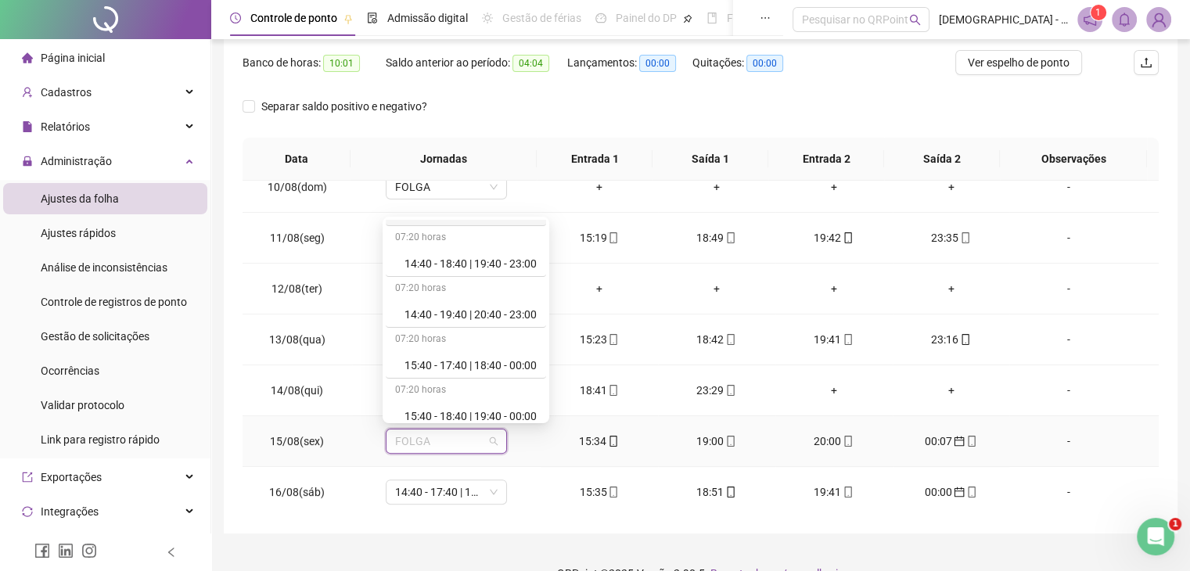
scroll to position [136, 0]
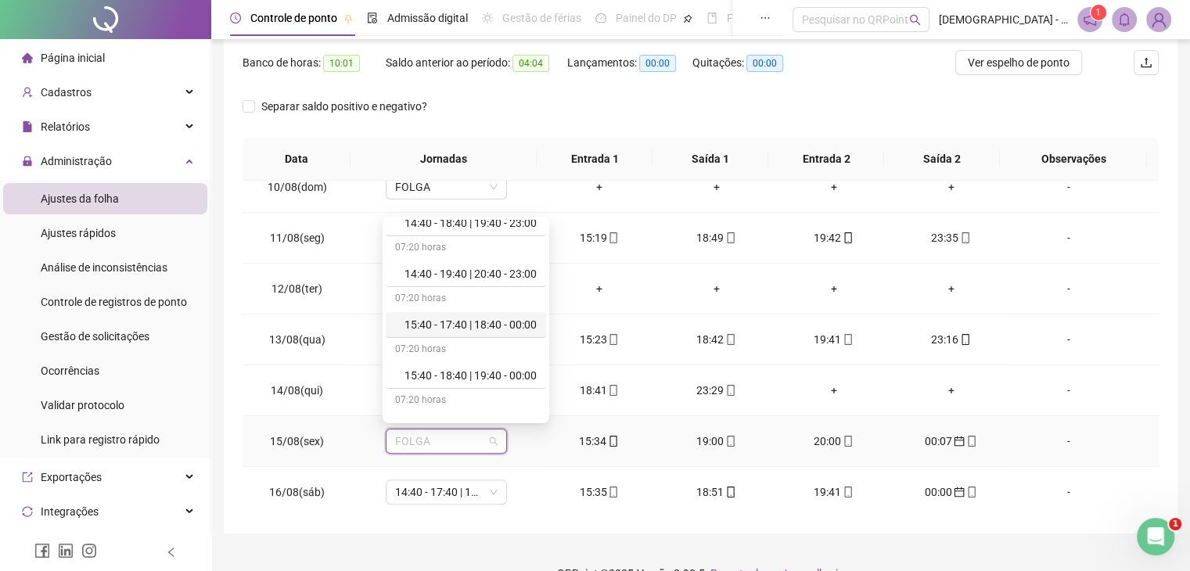
click at [498, 322] on div "15:40 - 17:40 | 18:40 - 00:00" at bounding box center [470, 324] width 132 height 17
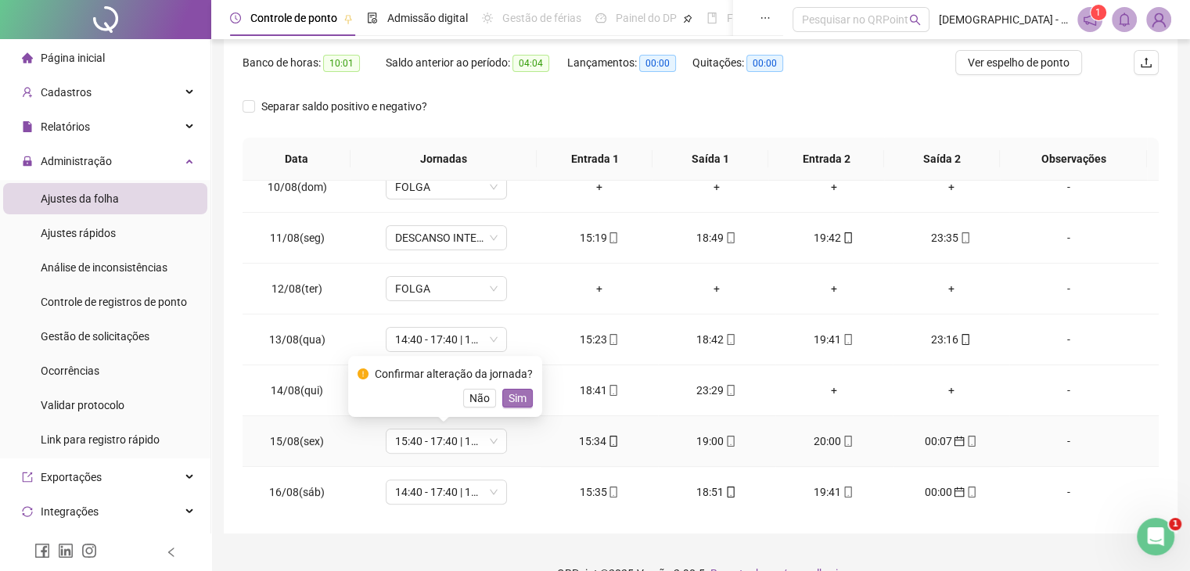
click at [509, 395] on span "Sim" at bounding box center [518, 398] width 18 height 17
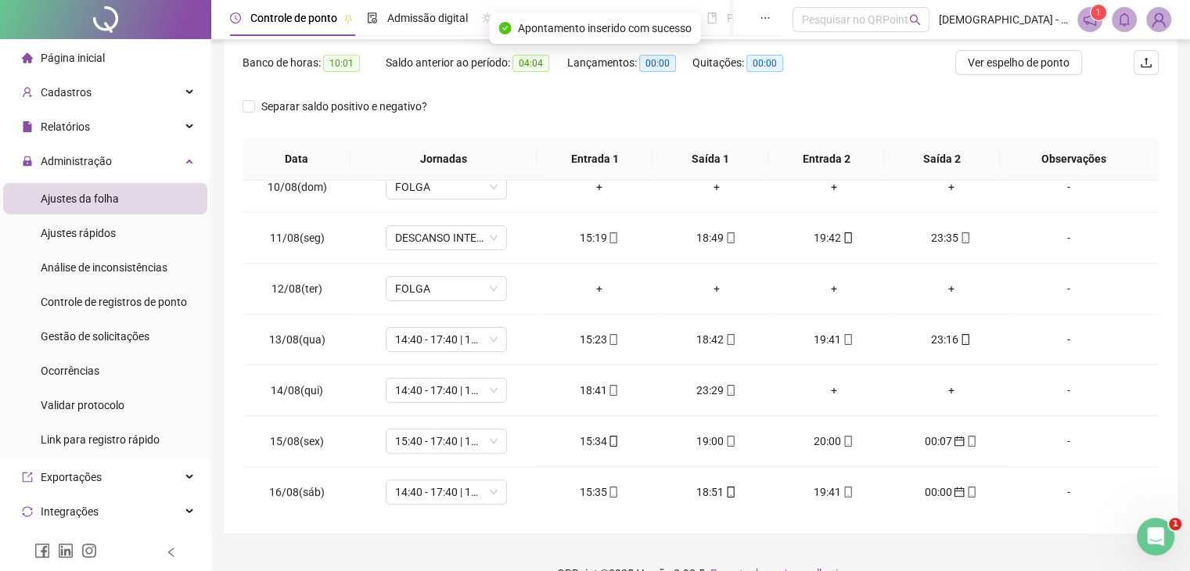
scroll to position [0, 0]
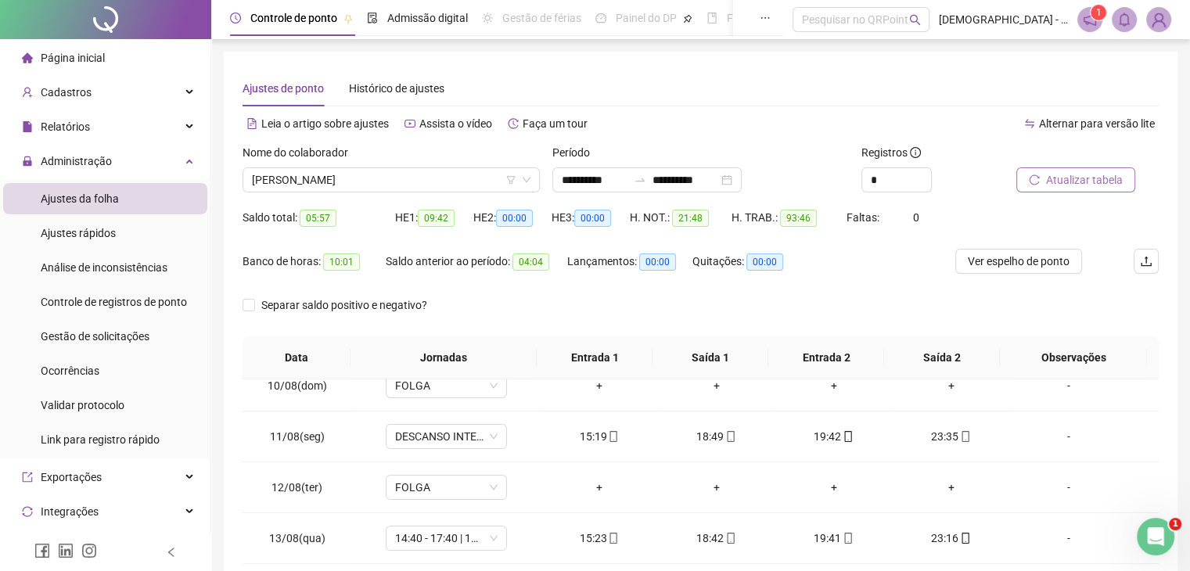
click at [1086, 175] on span "Atualizar tabela" at bounding box center [1084, 179] width 77 height 17
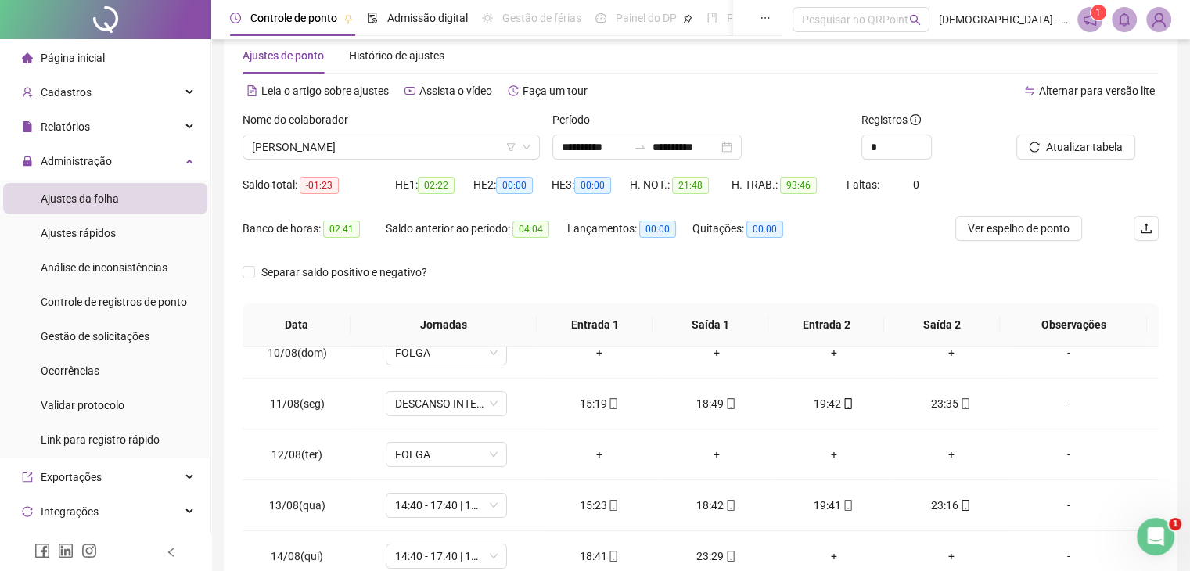
scroll to position [34, 0]
click at [489, 395] on span "DESCANSO INTER-JORNADA" at bounding box center [446, 402] width 102 height 23
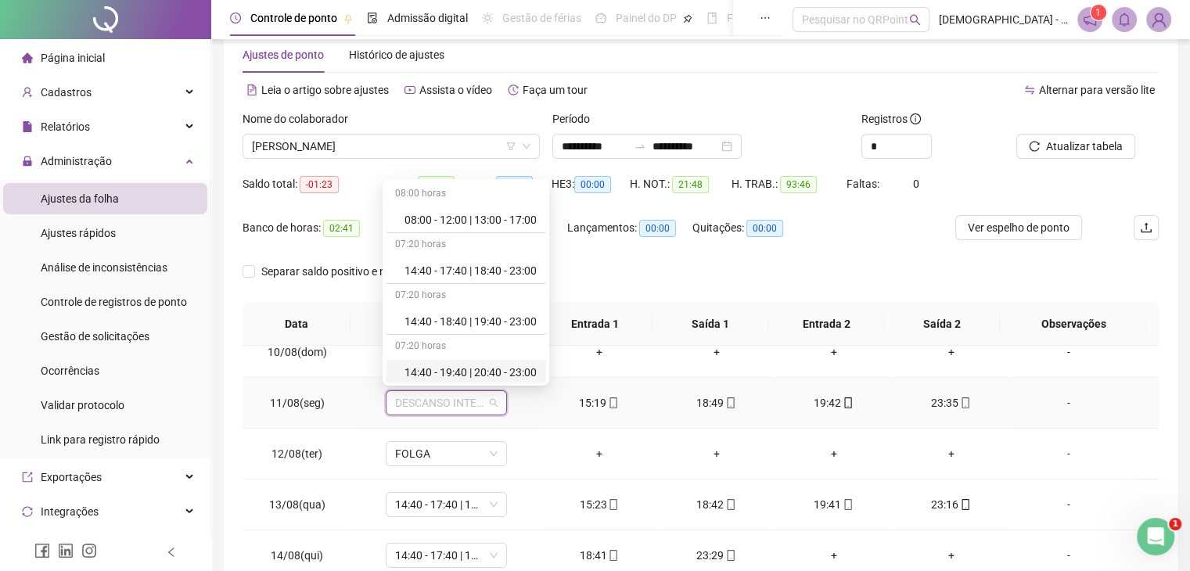
click at [512, 373] on div "14:40 - 19:40 | 20:40 - 23:00" at bounding box center [470, 372] width 132 height 17
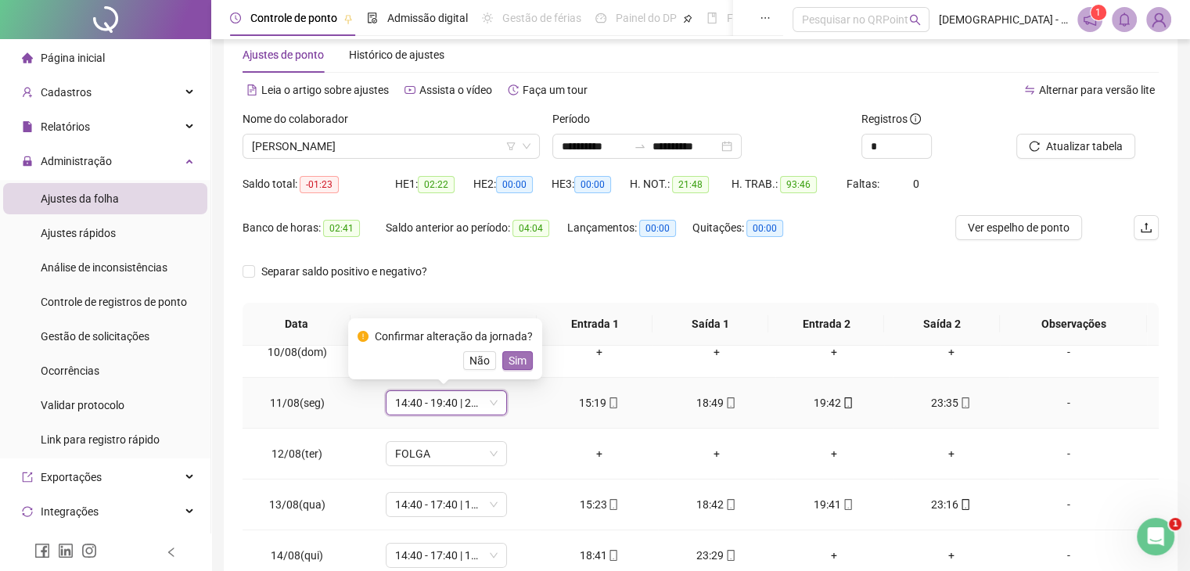
click at [522, 364] on span "Sim" at bounding box center [518, 360] width 18 height 17
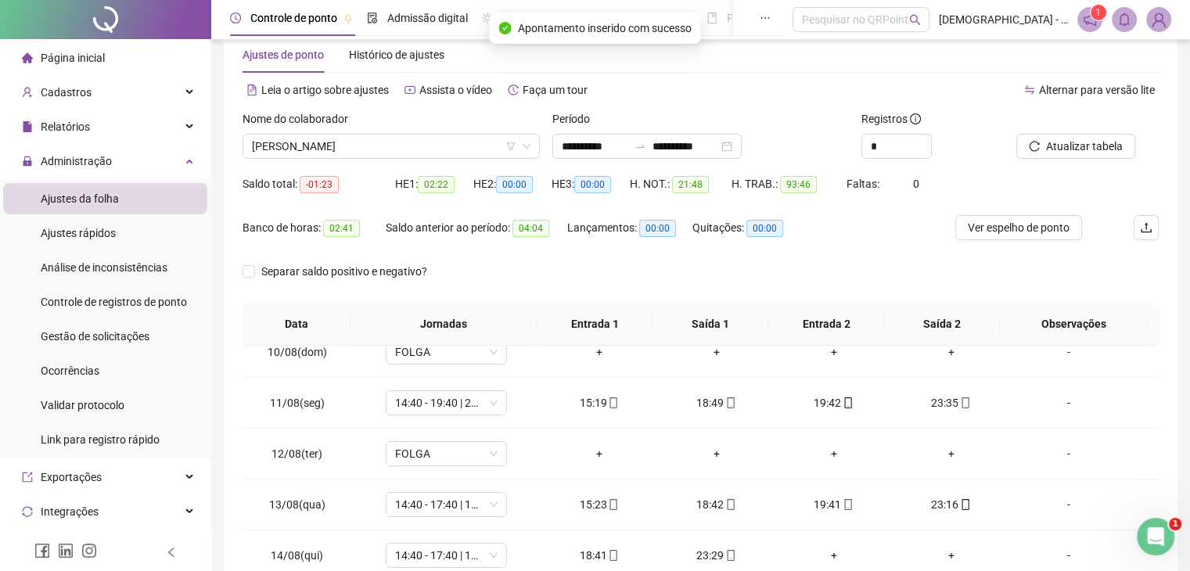
scroll to position [0, 0]
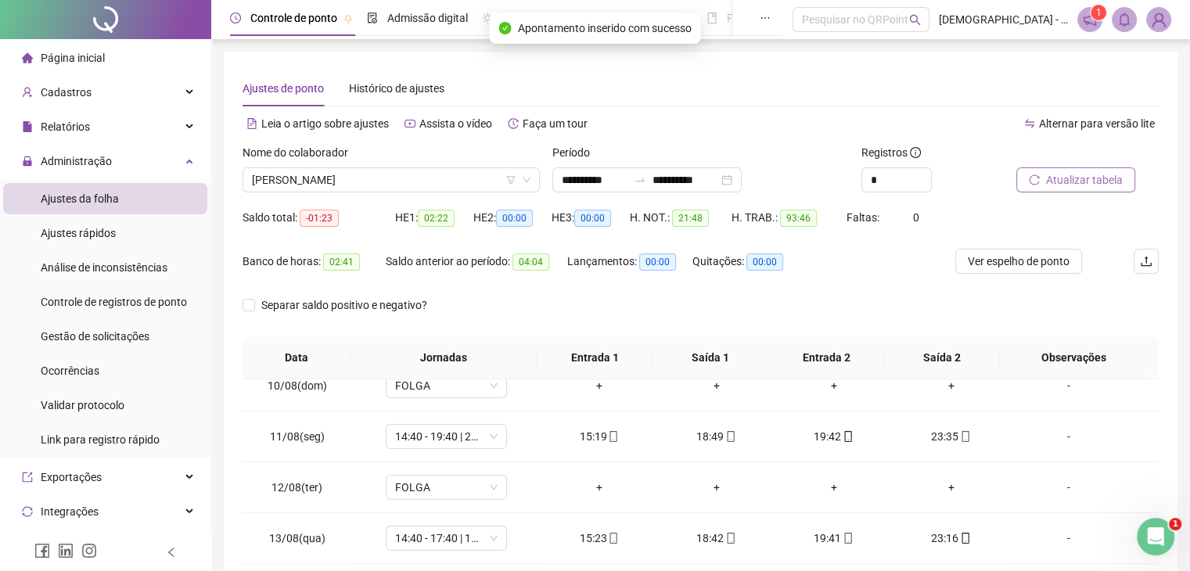
click at [1067, 178] on span "Atualizar tabela" at bounding box center [1084, 179] width 77 height 17
click at [419, 178] on span "CRISTINA SANTOS LIMA" at bounding box center [391, 179] width 279 height 23
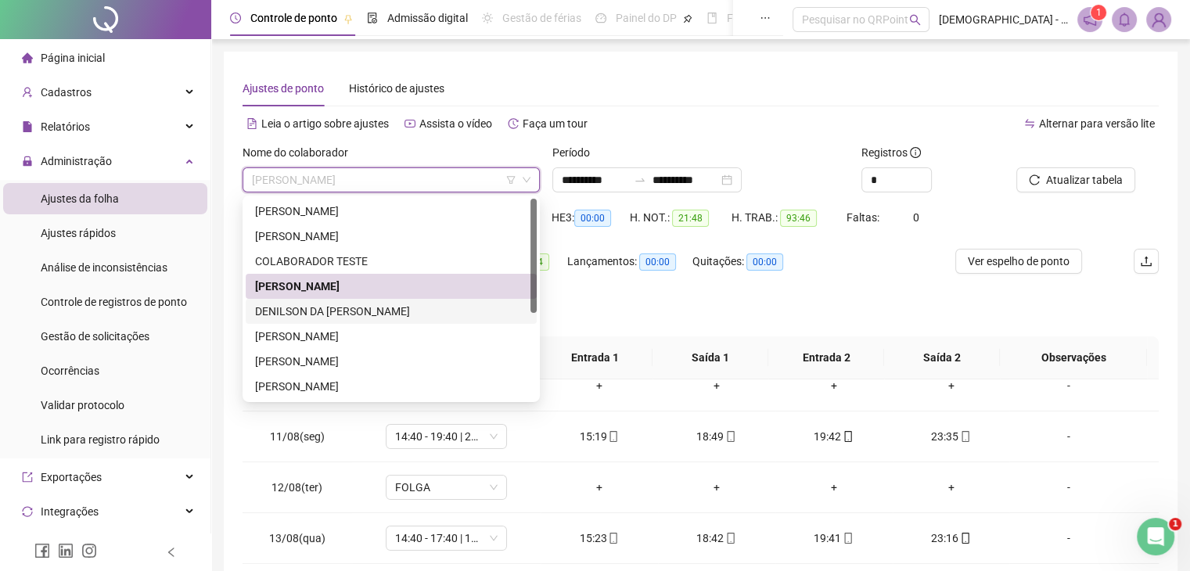
click at [356, 310] on div "DENILSON DA PURIFICAÇÃO DE SOUZA" at bounding box center [391, 311] width 272 height 17
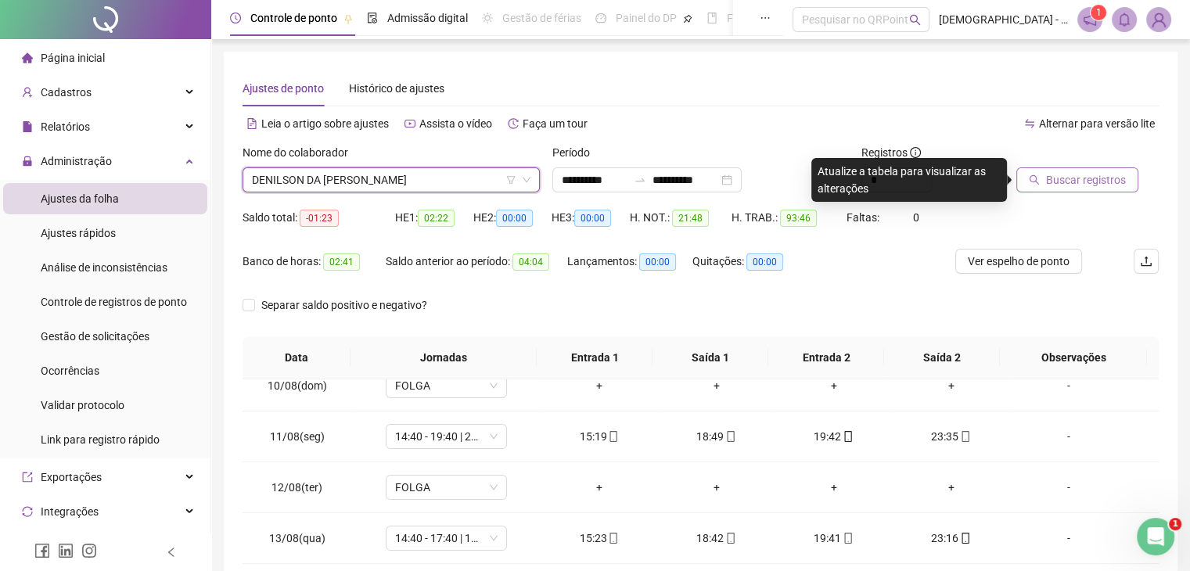
click at [1052, 185] on span "Buscar registros" at bounding box center [1086, 179] width 80 height 17
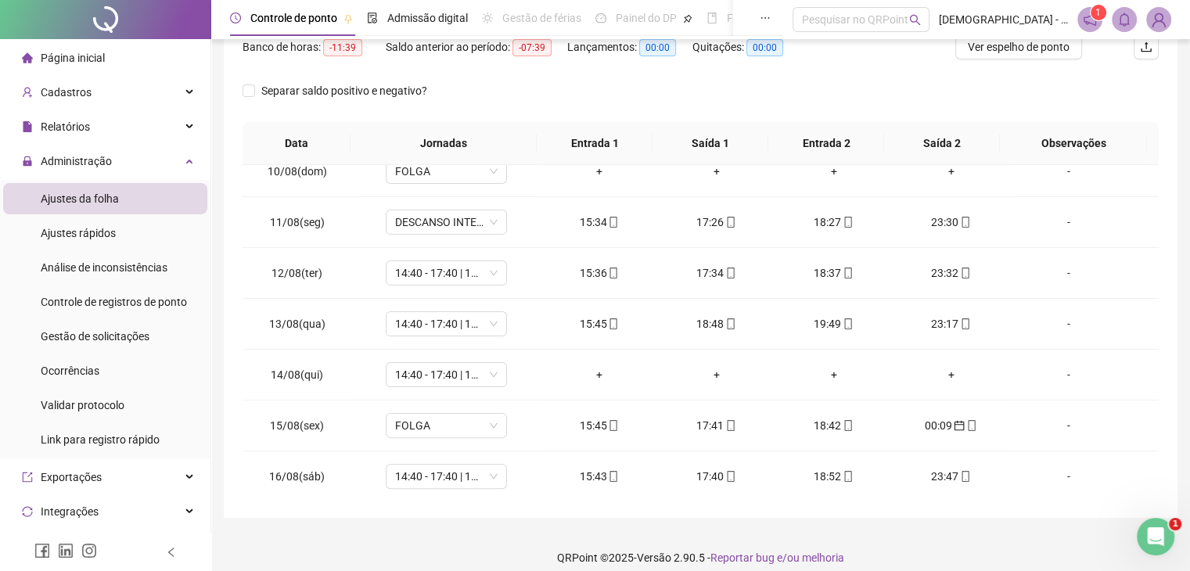
scroll to position [228, 0]
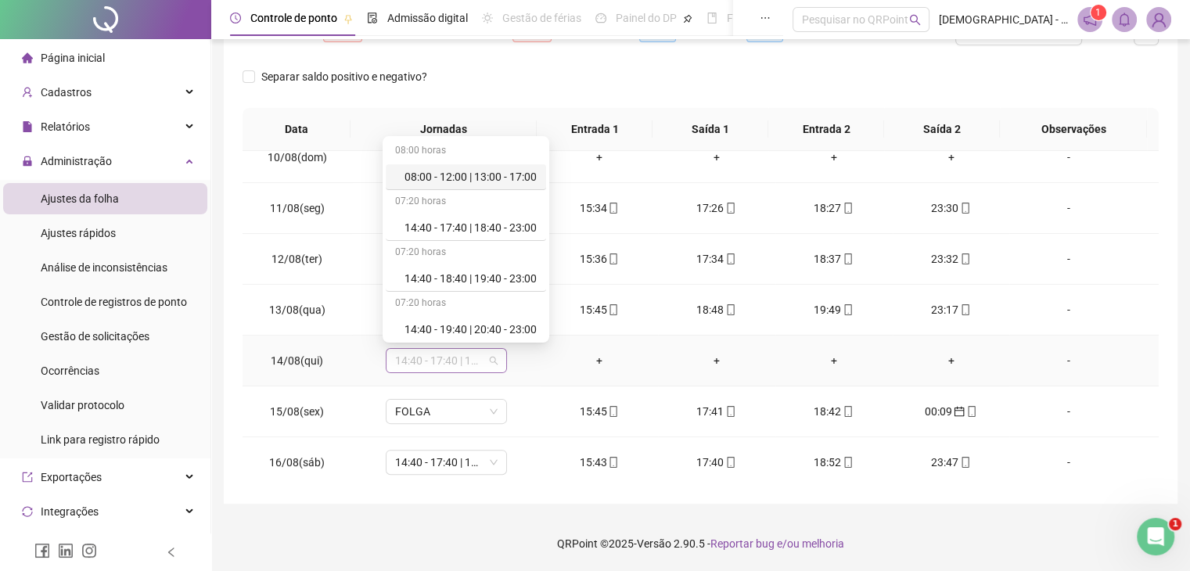
click at [494, 359] on span "14:40 - 17:40 | 18:40 - 23:00" at bounding box center [446, 360] width 102 height 23
click at [435, 273] on div "Folga" at bounding box center [470, 278] width 132 height 17
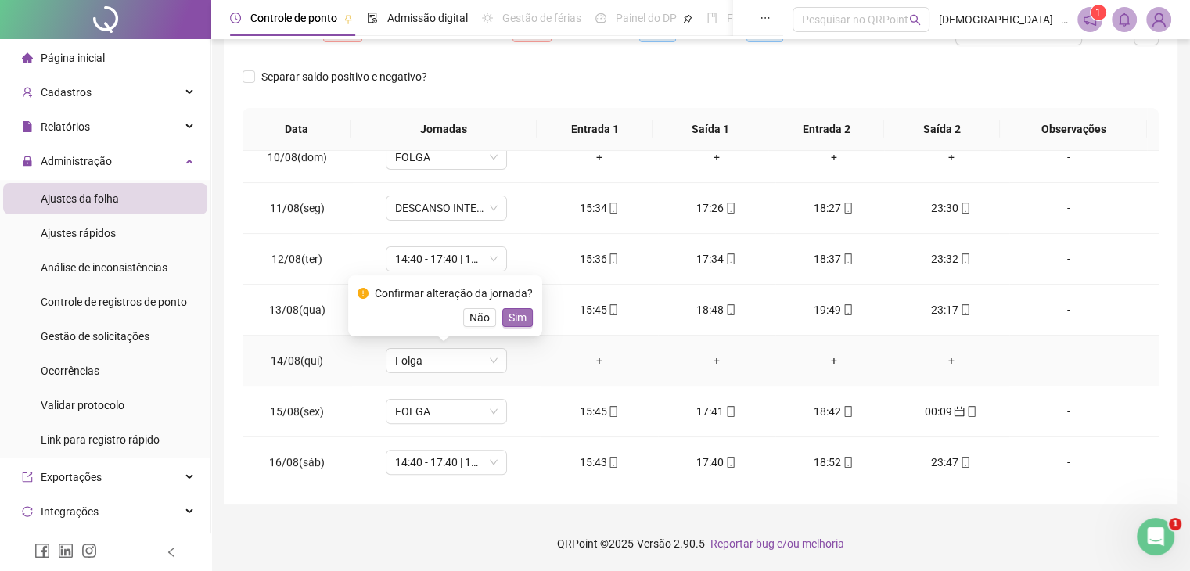
click at [514, 313] on span "Sim" at bounding box center [518, 317] width 18 height 17
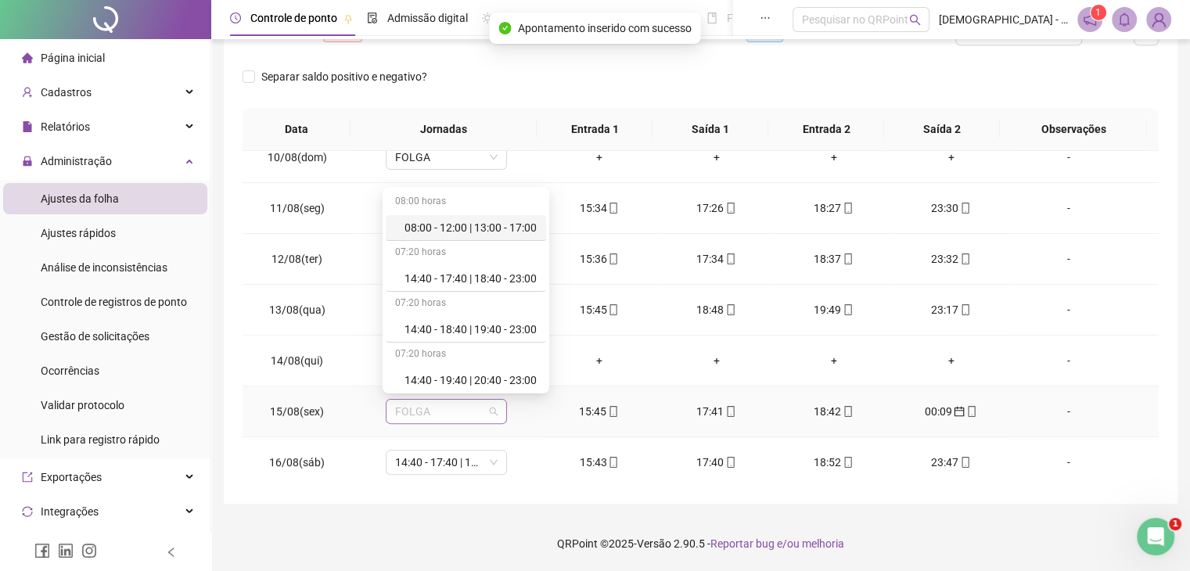
click at [495, 405] on div "FOLGA" at bounding box center [446, 411] width 121 height 25
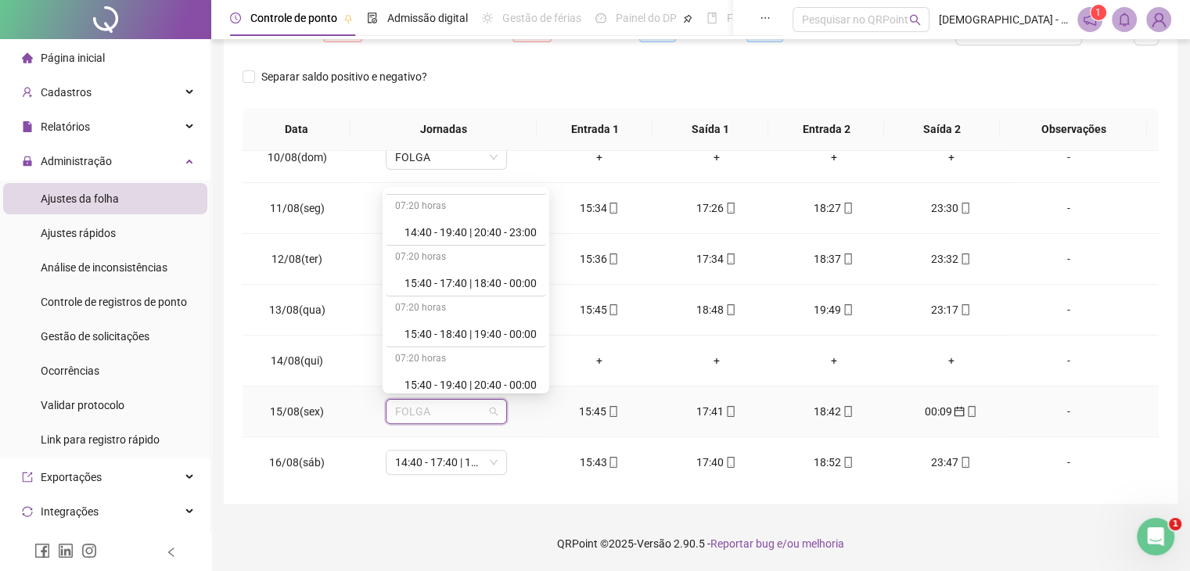
scroll to position [167, 0]
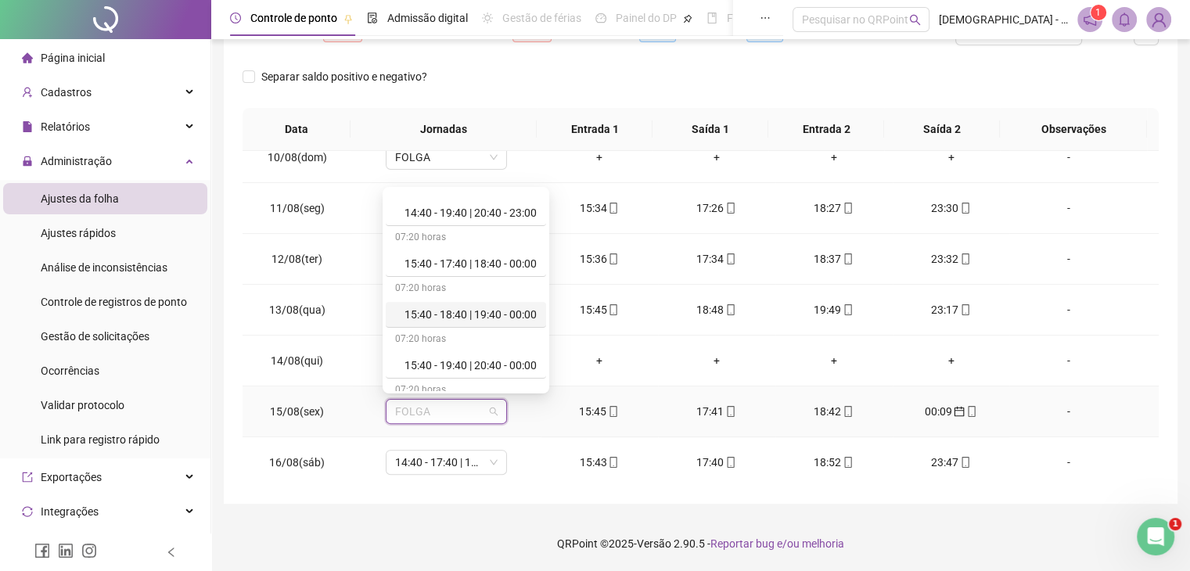
click at [512, 311] on div "15:40 - 18:40 | 19:40 - 00:00" at bounding box center [470, 314] width 132 height 17
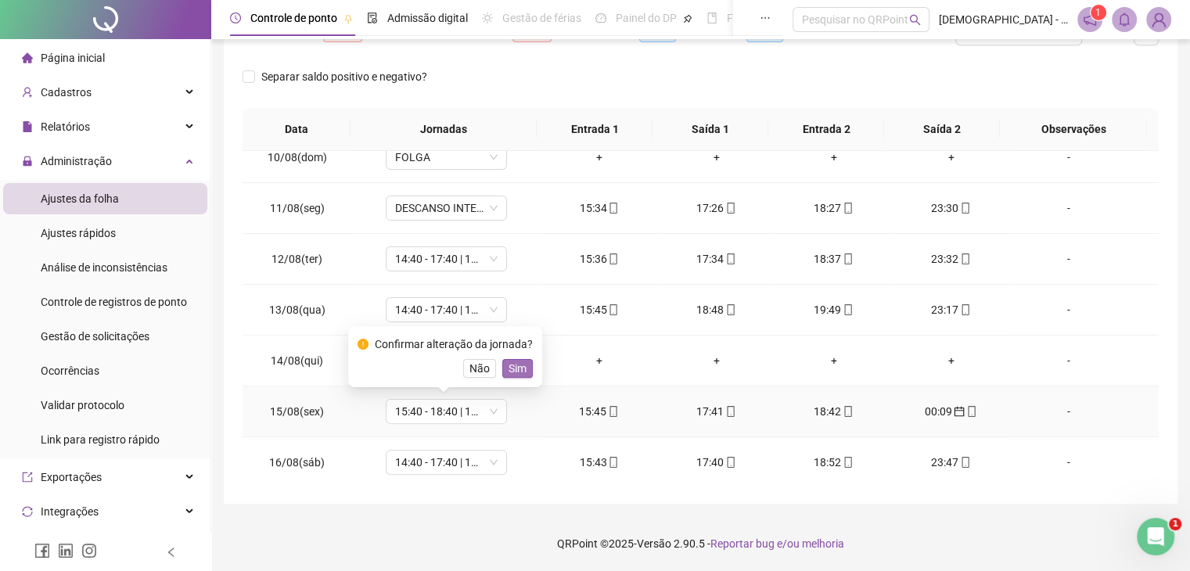
click at [509, 365] on span "Sim" at bounding box center [518, 368] width 18 height 17
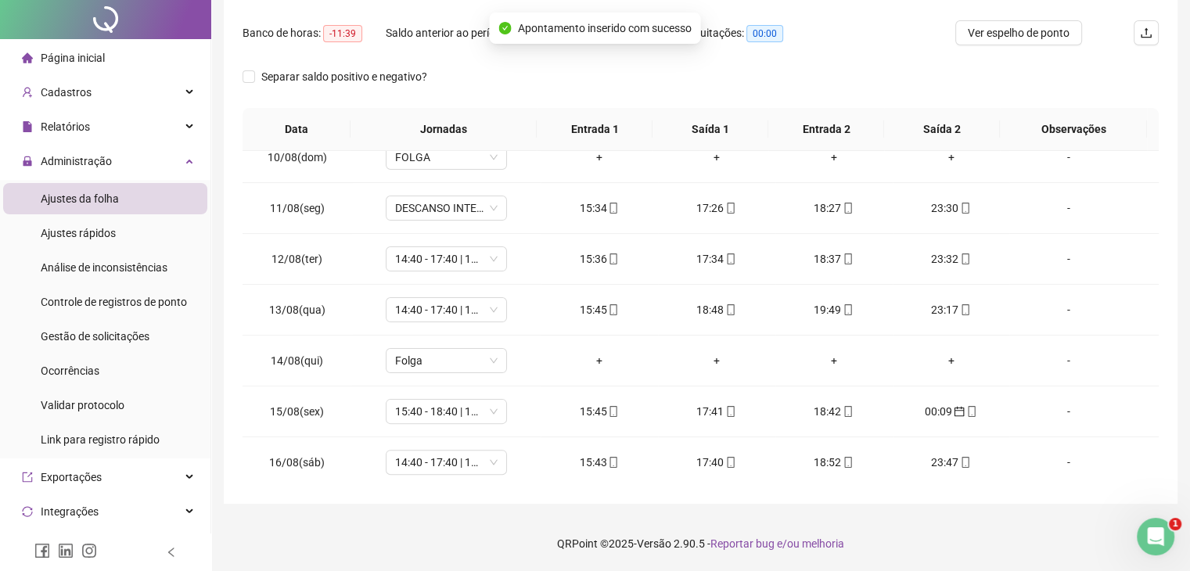
scroll to position [0, 0]
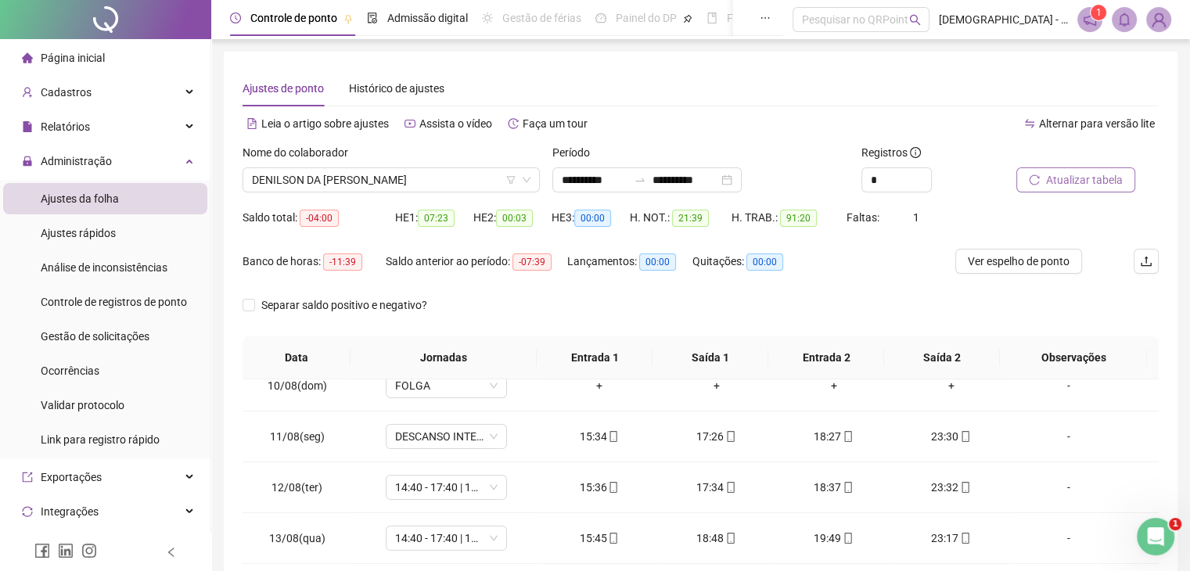
click at [1098, 173] on span "Atualizar tabela" at bounding box center [1084, 179] width 77 height 17
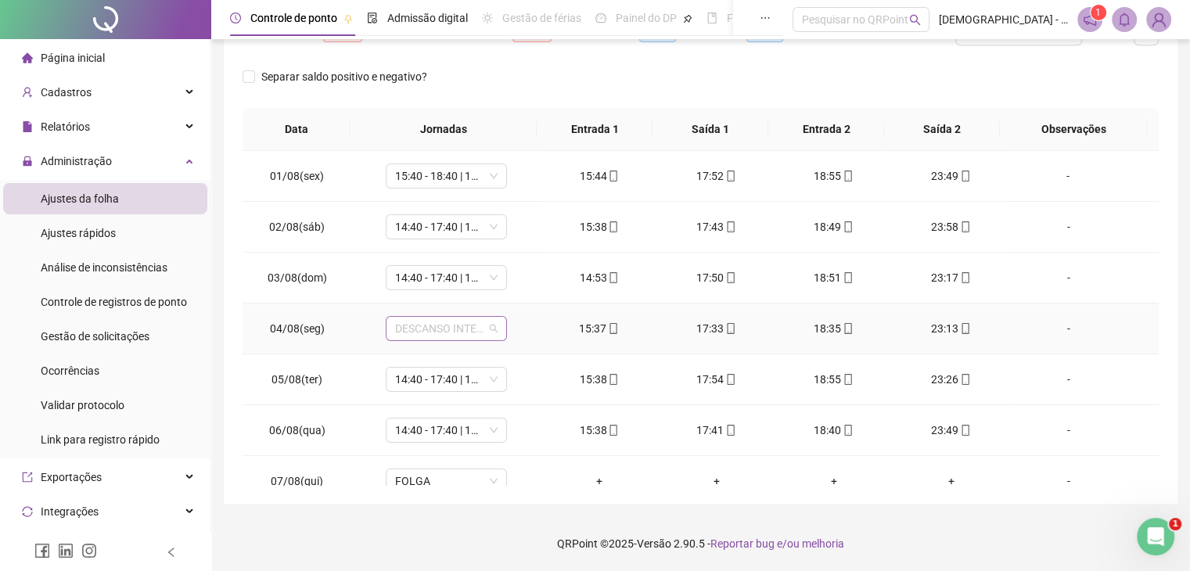
click at [493, 329] on span "DESCANSO INTER-JORNADA" at bounding box center [446, 328] width 102 height 23
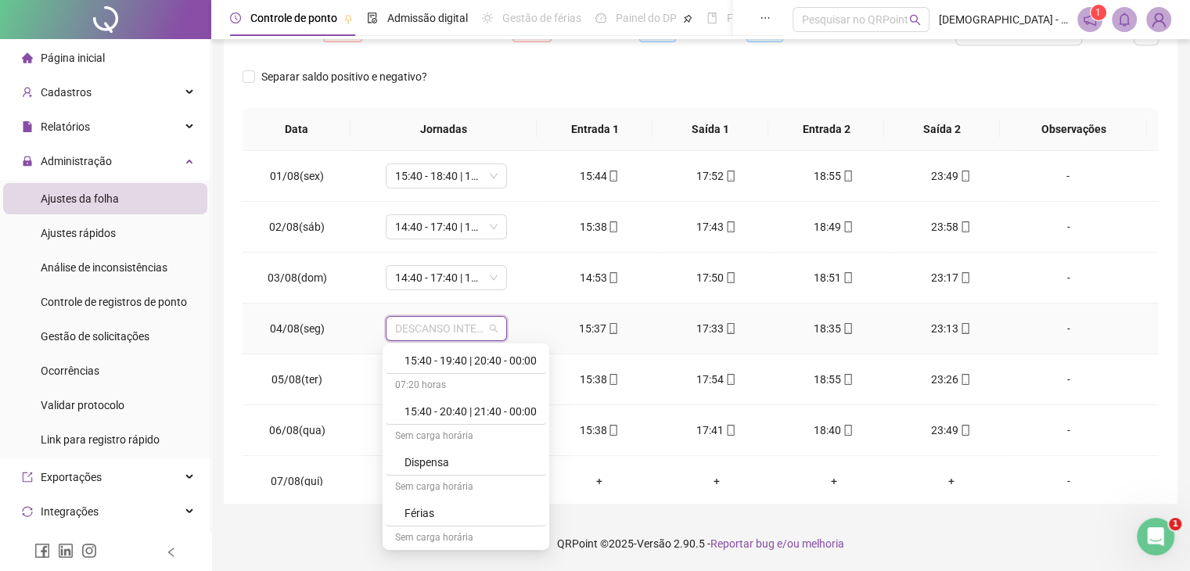
scroll to position [318, 0]
click at [521, 414] on div "15:40 - 20:40 | 21:40 - 00:00" at bounding box center [470, 421] width 132 height 17
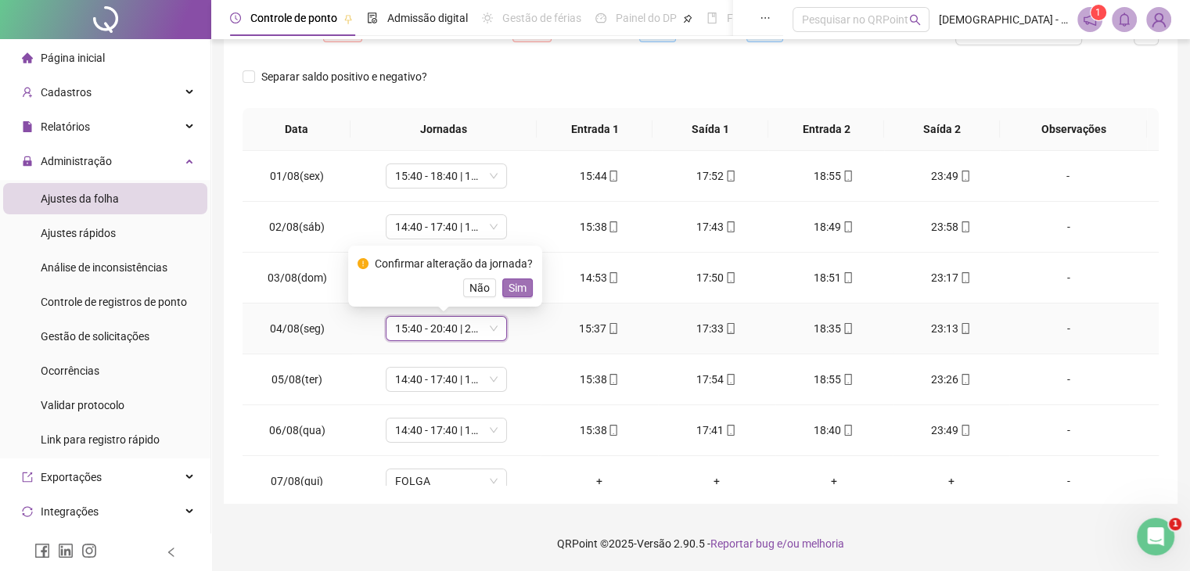
click at [516, 286] on span "Sim" at bounding box center [518, 287] width 18 height 17
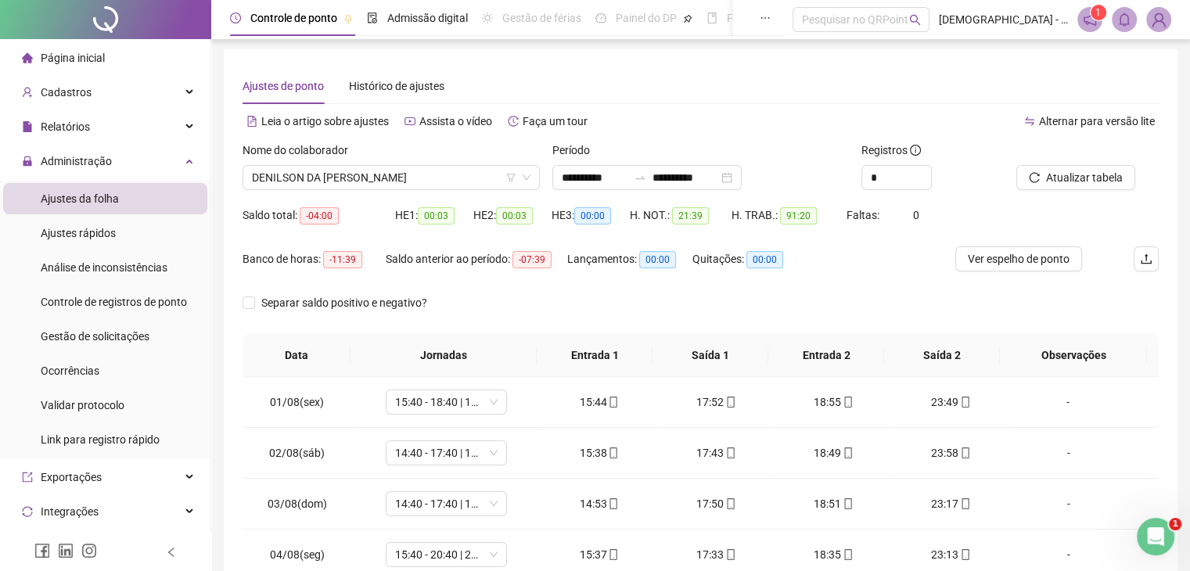
scroll to position [2, 0]
click at [1076, 189] on button "Atualizar tabela" at bounding box center [1075, 178] width 119 height 25
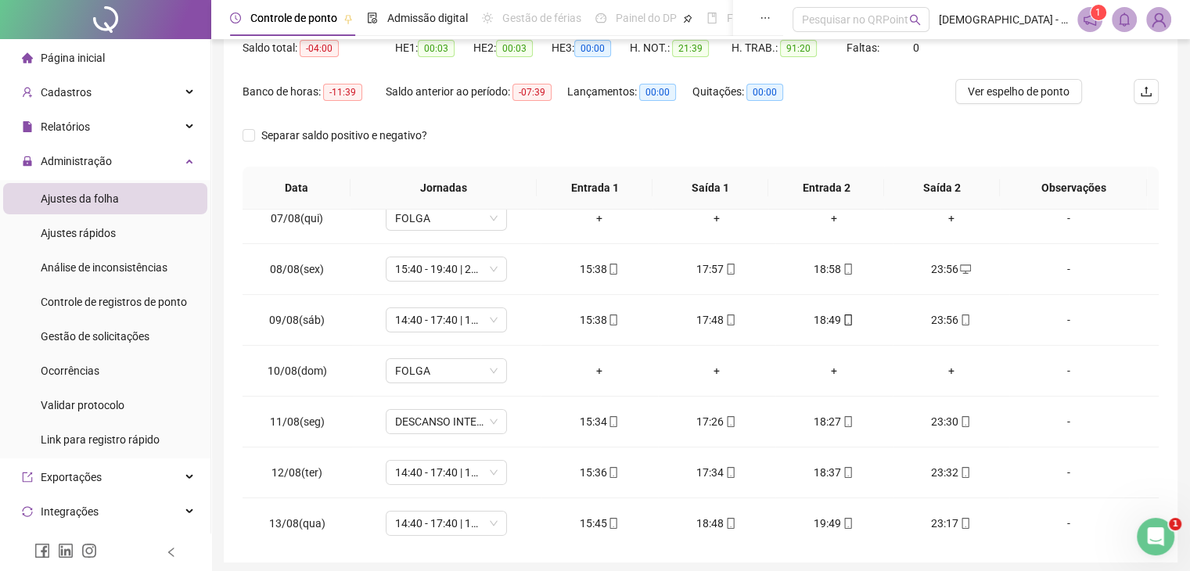
scroll to position [329, 0]
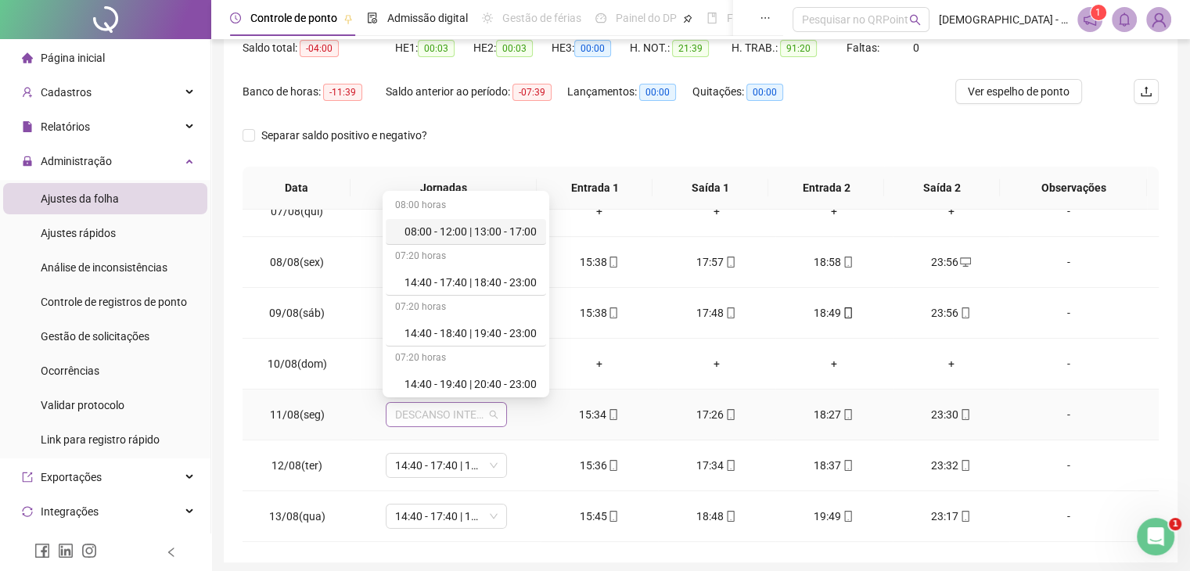
click at [483, 415] on span "DESCANSO INTER-JORNADA" at bounding box center [446, 414] width 102 height 23
click at [497, 326] on div "14:40 - 18:40 | 19:40 - 23:00" at bounding box center [470, 333] width 132 height 17
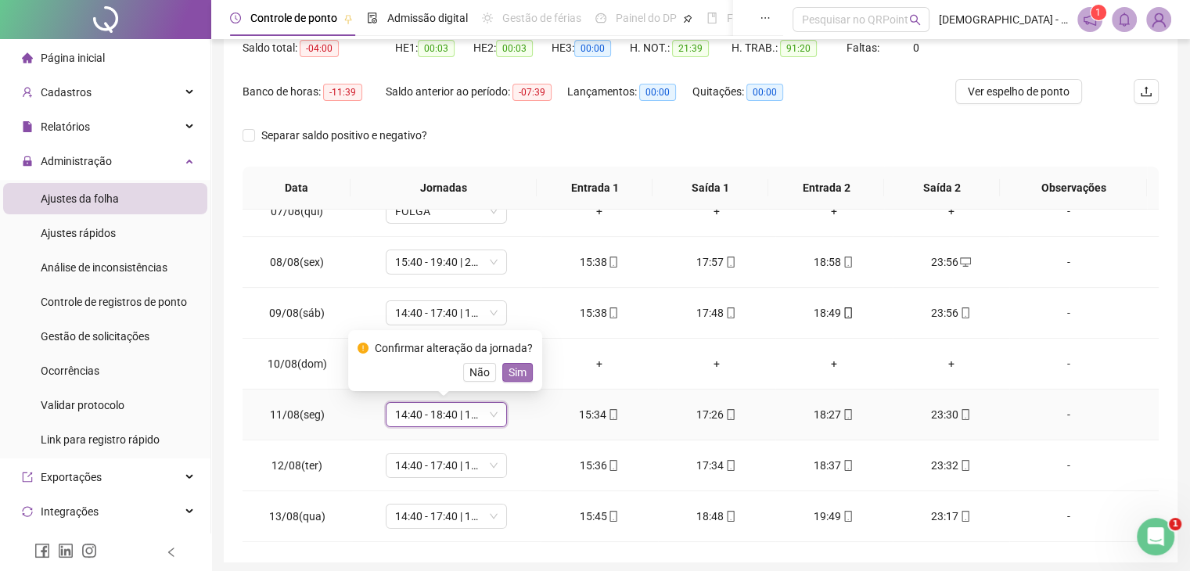
click at [523, 375] on span "Sim" at bounding box center [518, 372] width 18 height 17
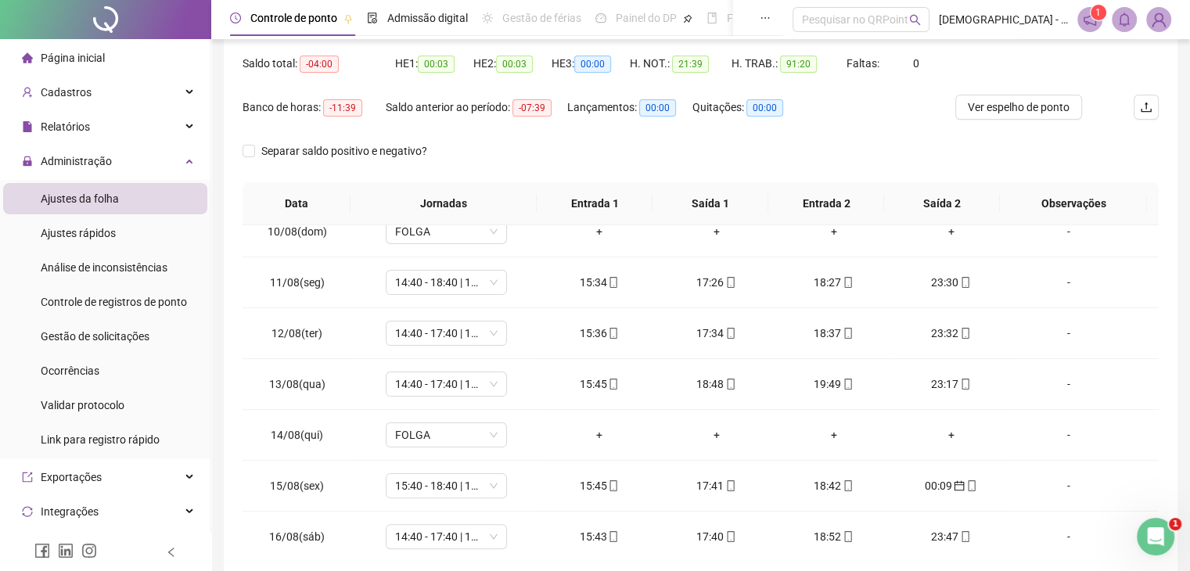
scroll to position [0, 0]
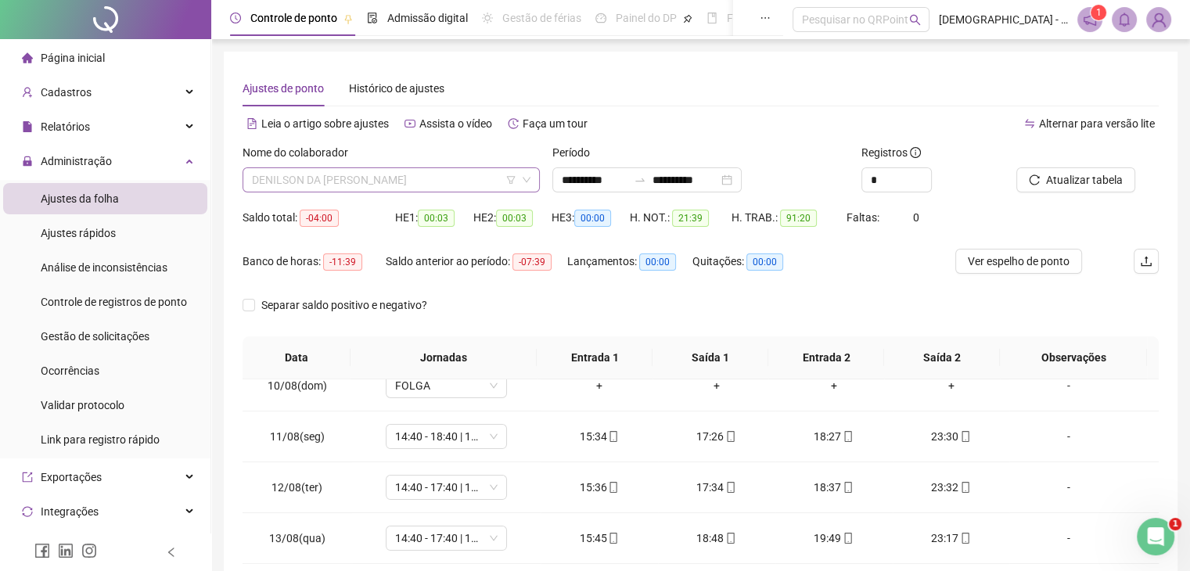
click at [458, 174] on span "DENILSON DA PURIFICAÇÃO DE SOUZA" at bounding box center [391, 179] width 279 height 23
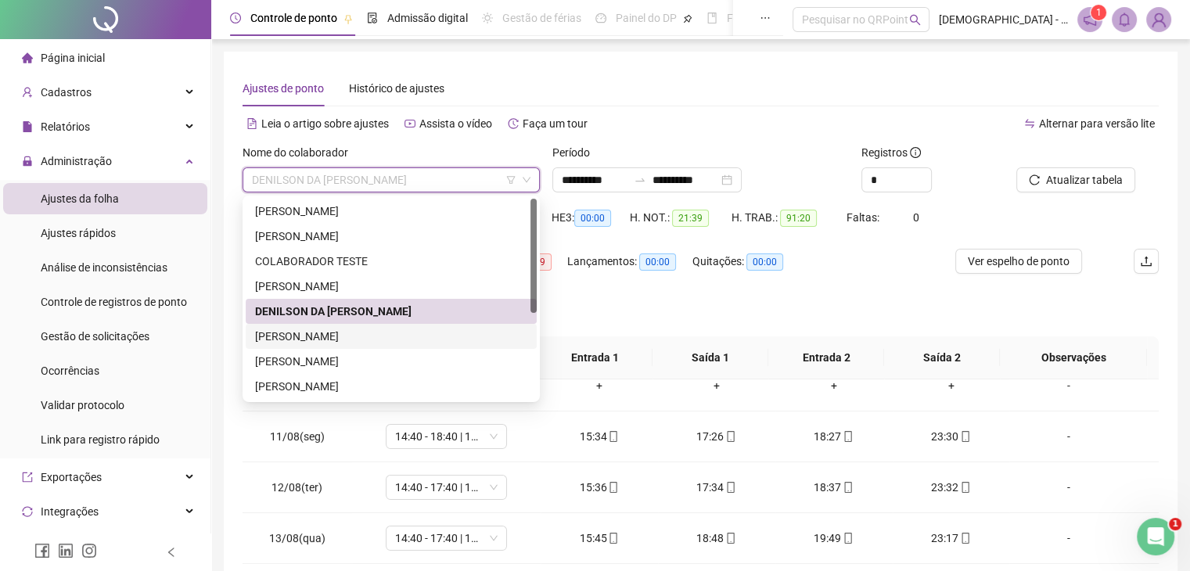
click at [322, 336] on div "DOUGLAS DE SOUZA BATISTA" at bounding box center [391, 336] width 272 height 17
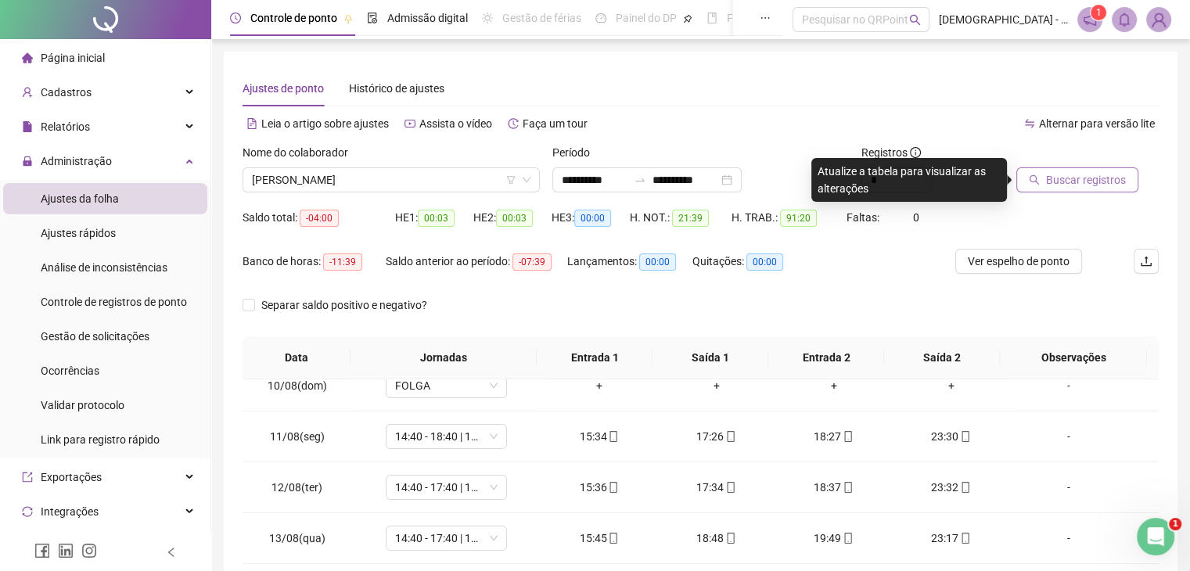
click at [1046, 176] on span "Buscar registros" at bounding box center [1086, 179] width 80 height 17
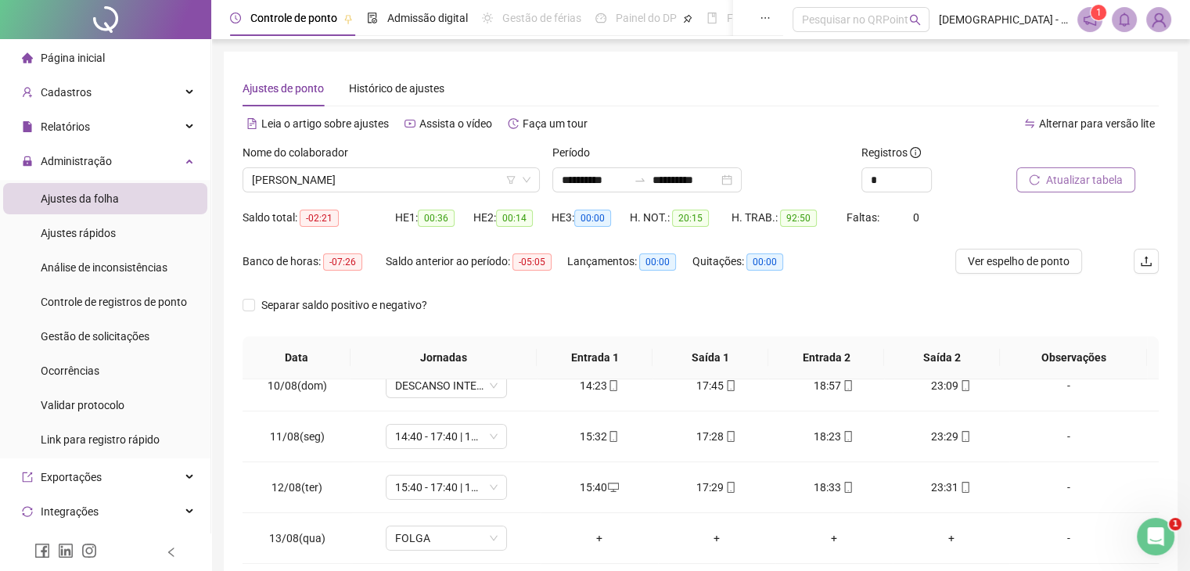
click at [1090, 189] on button "Atualizar tabela" at bounding box center [1075, 179] width 119 height 25
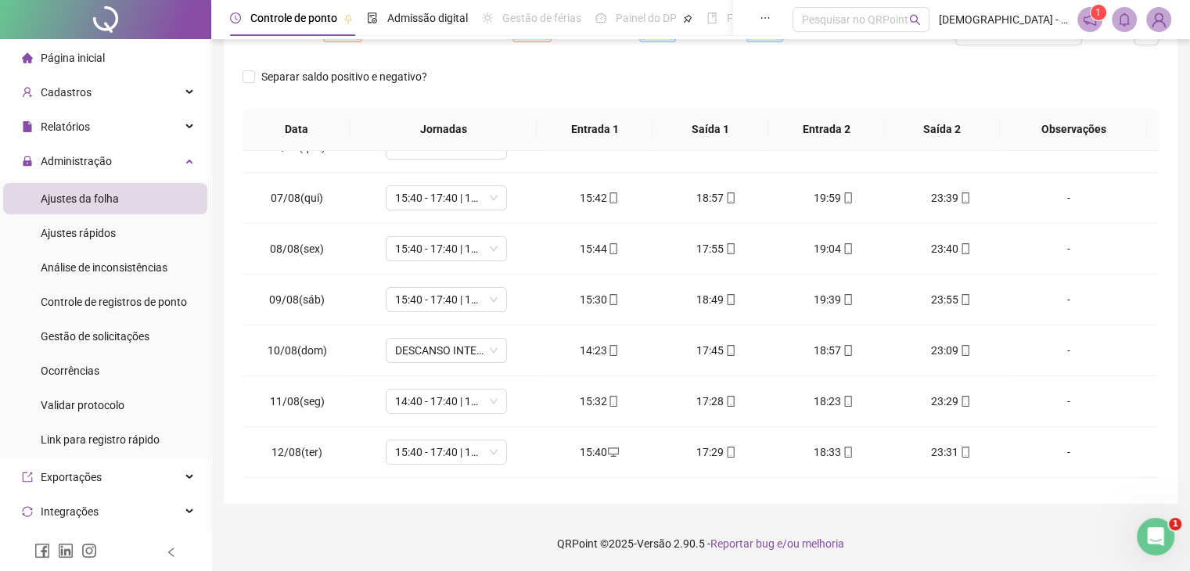
scroll to position [280, 0]
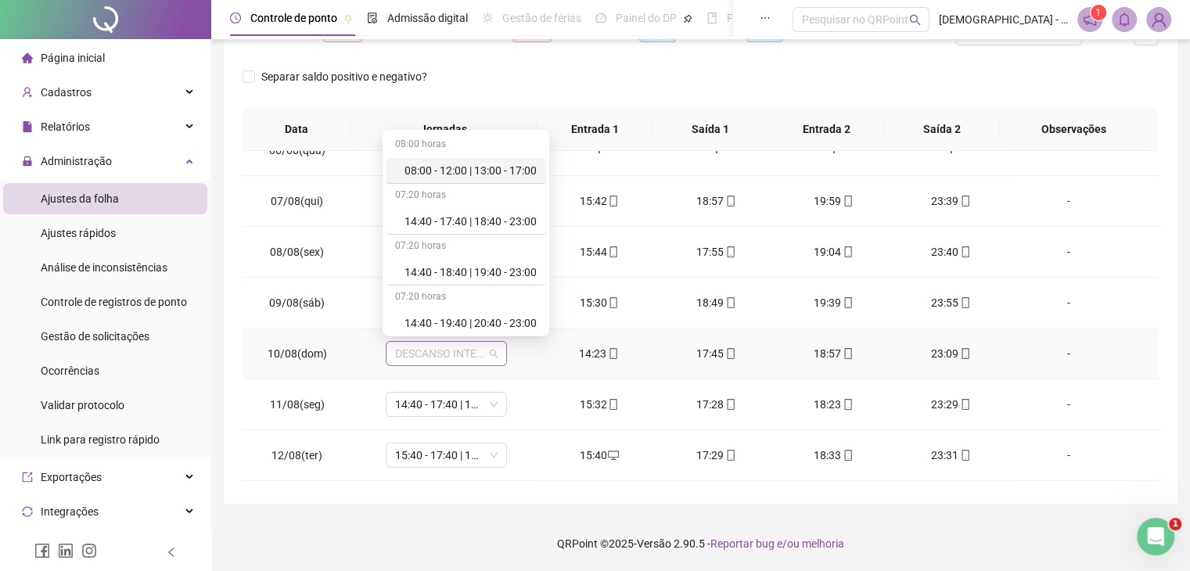
click at [493, 350] on span "DESCANSO INTER-JORNADA" at bounding box center [446, 353] width 102 height 23
click at [497, 320] on div "14:40 - 19:40 | 20:40 - 23:00" at bounding box center [470, 322] width 132 height 17
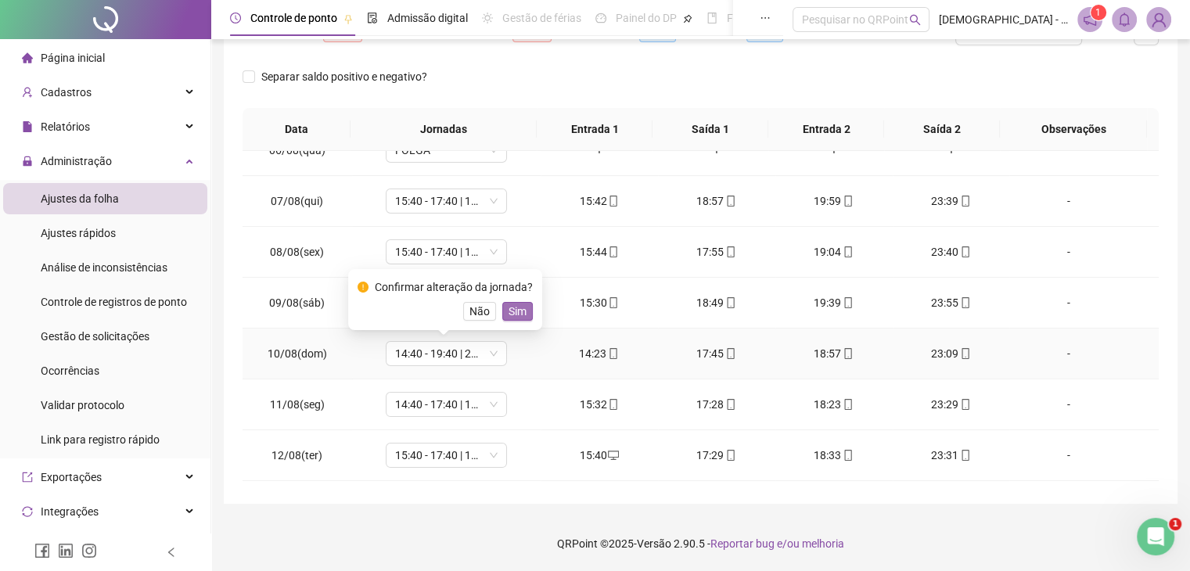
click at [518, 311] on span "Sim" at bounding box center [518, 311] width 18 height 17
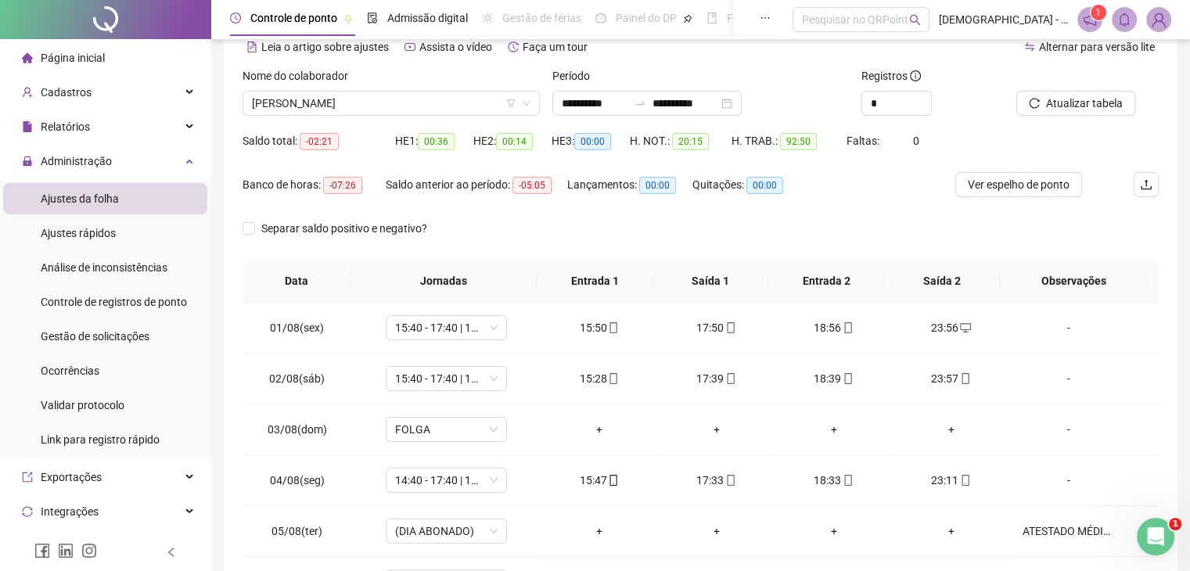
scroll to position [66, 0]
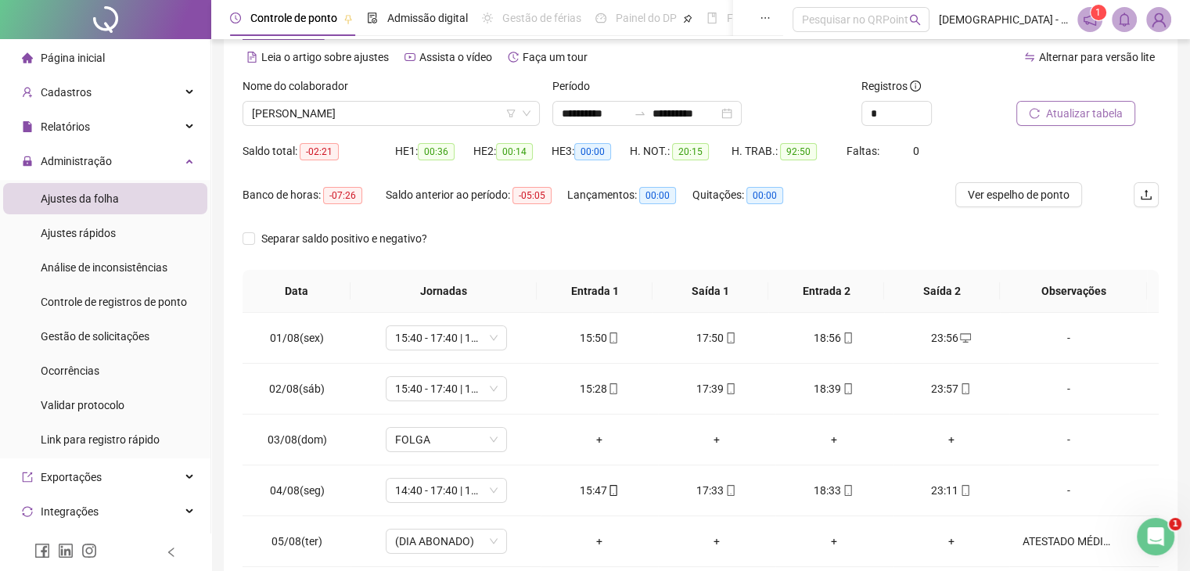
click at [1069, 105] on span "Atualizar tabela" at bounding box center [1084, 113] width 77 height 17
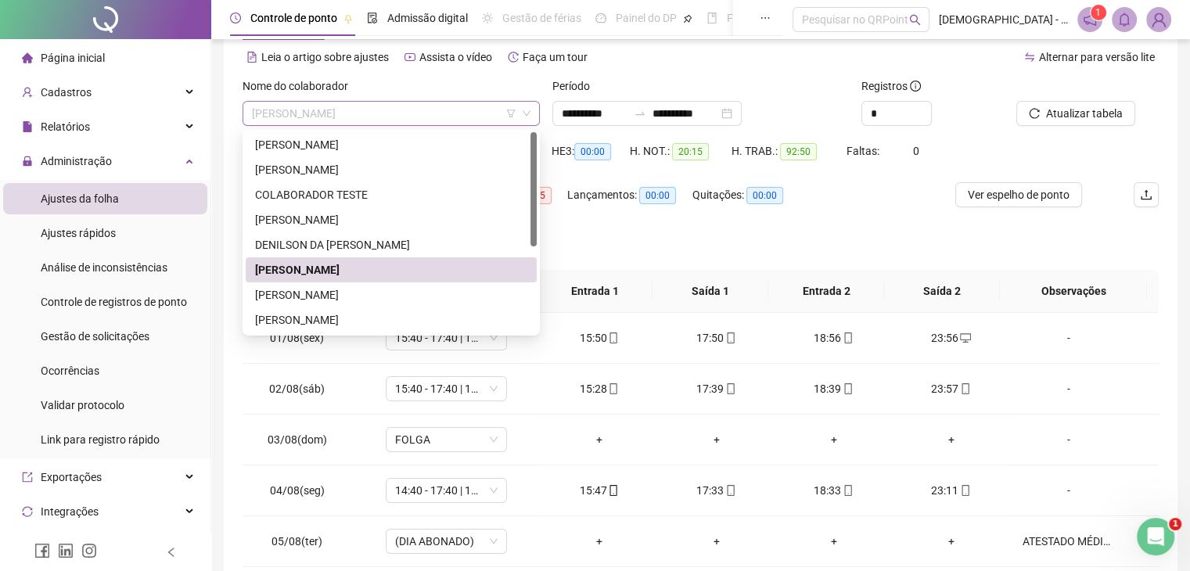
click at [409, 112] on span "DOUGLAS DE SOUZA BATISTA" at bounding box center [391, 113] width 279 height 23
click at [310, 293] on div "EVELIN ALVES SANTOS" at bounding box center [391, 294] width 272 height 17
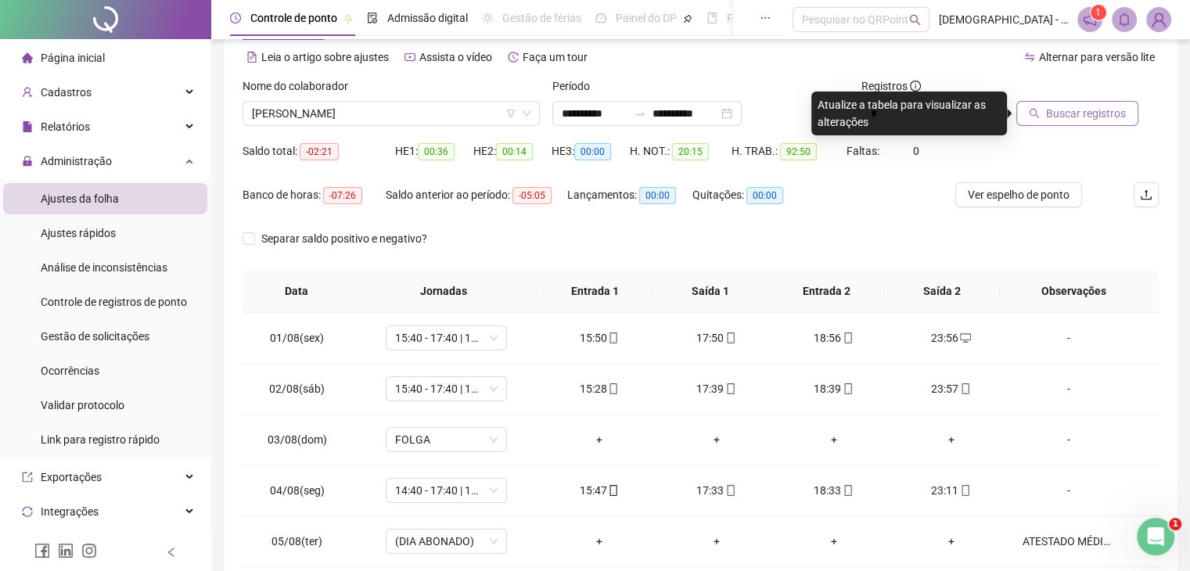
click at [1109, 123] on button "Buscar registros" at bounding box center [1077, 113] width 122 height 25
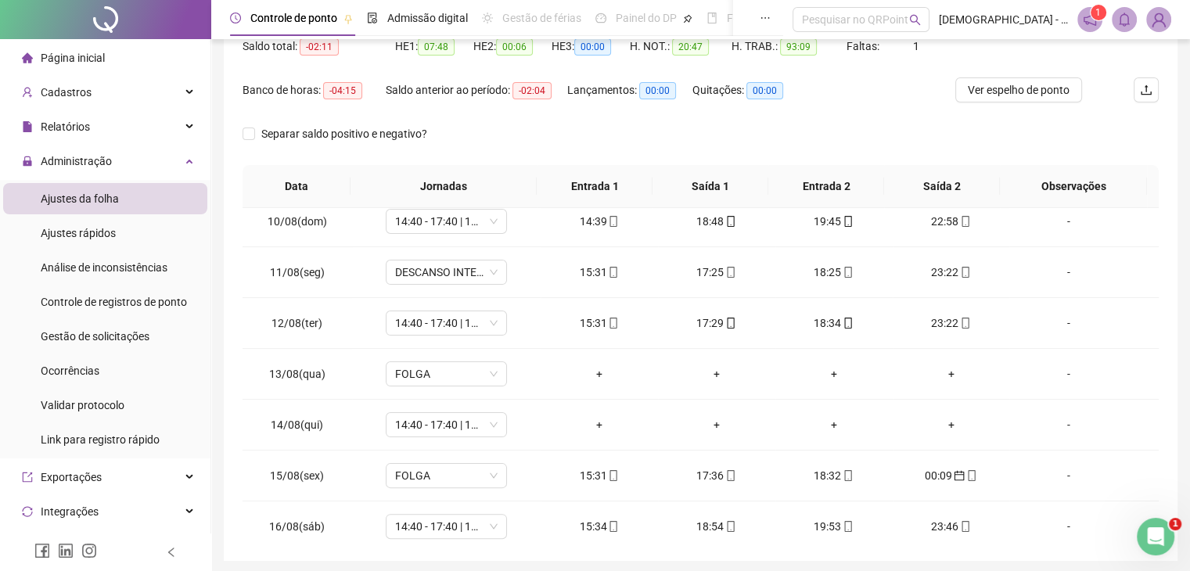
scroll to position [475, 0]
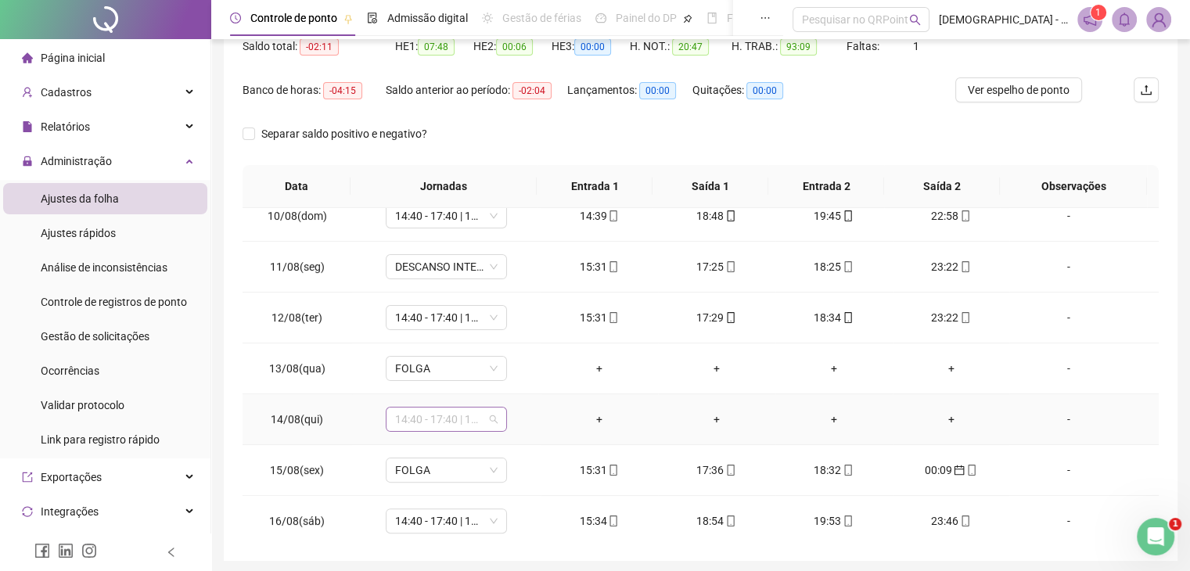
click at [494, 422] on span "14:40 - 17:40 | 18:40 - 23:00" at bounding box center [446, 419] width 102 height 23
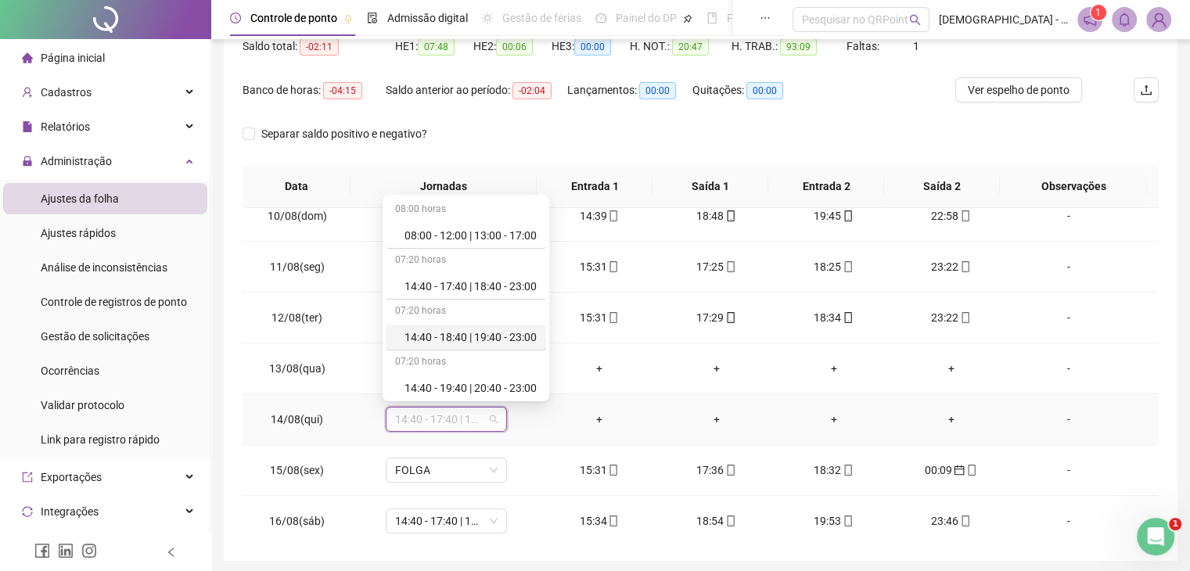
click at [514, 338] on div "14:40 - 18:40 | 19:40 - 23:00" at bounding box center [470, 337] width 132 height 17
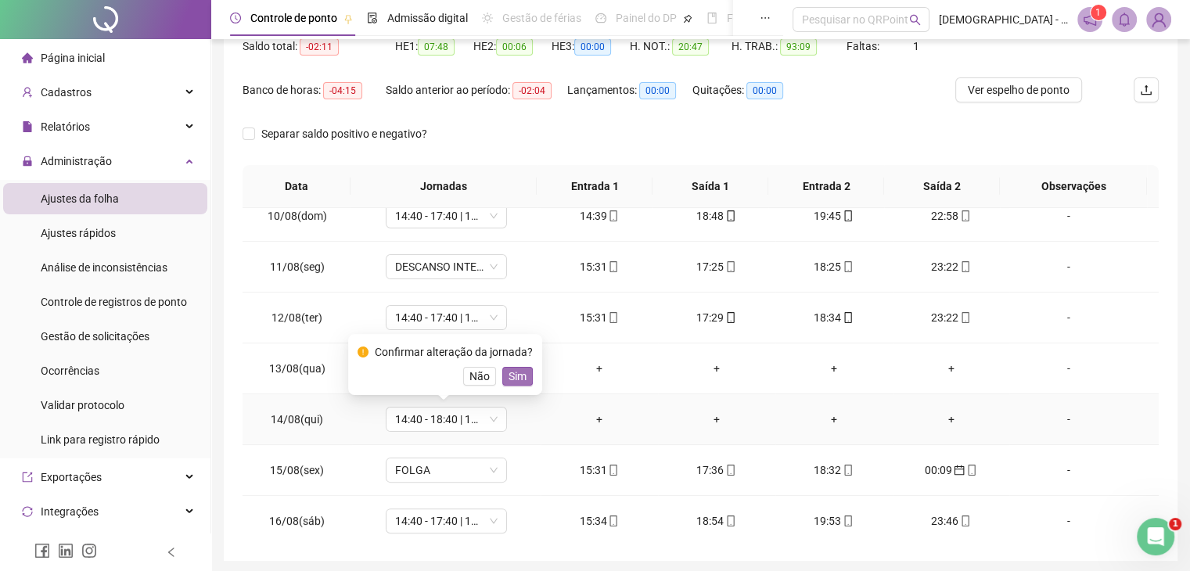
click at [519, 375] on span "Sim" at bounding box center [518, 376] width 18 height 17
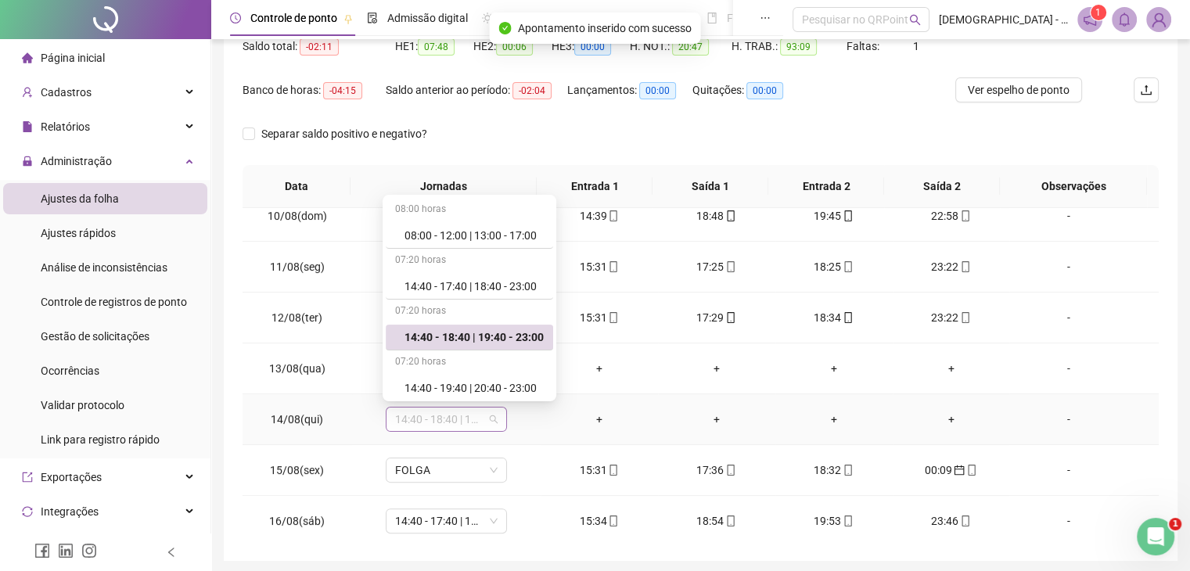
click at [492, 420] on span "14:40 - 18:40 | 19:40 - 23:00" at bounding box center [446, 419] width 102 height 23
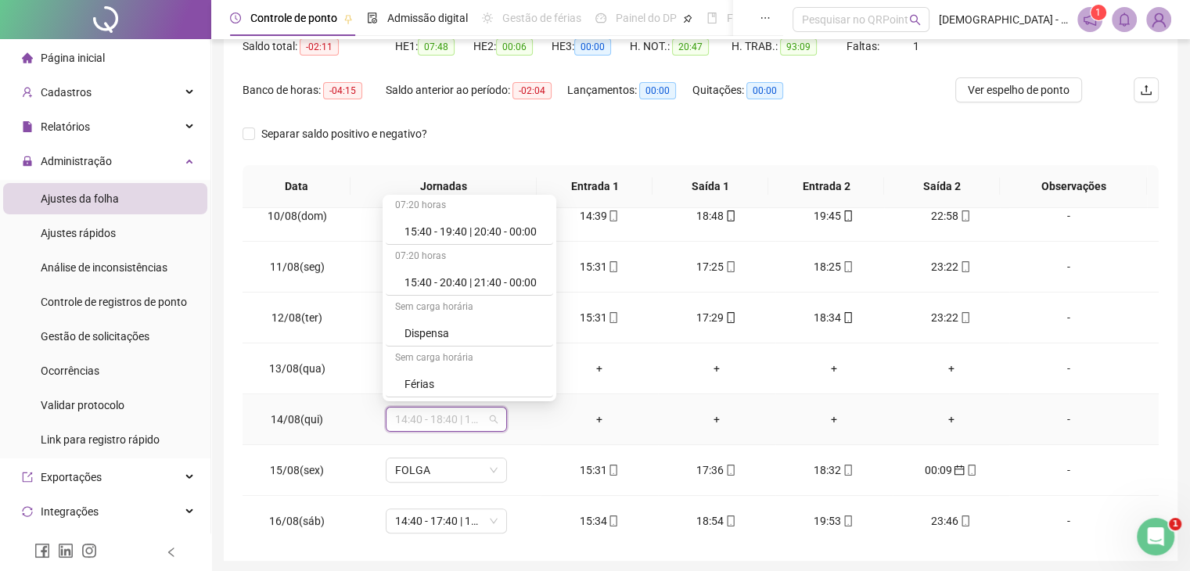
scroll to position [360, 0]
click at [432, 376] on div "Folga" at bounding box center [473, 384] width 139 height 17
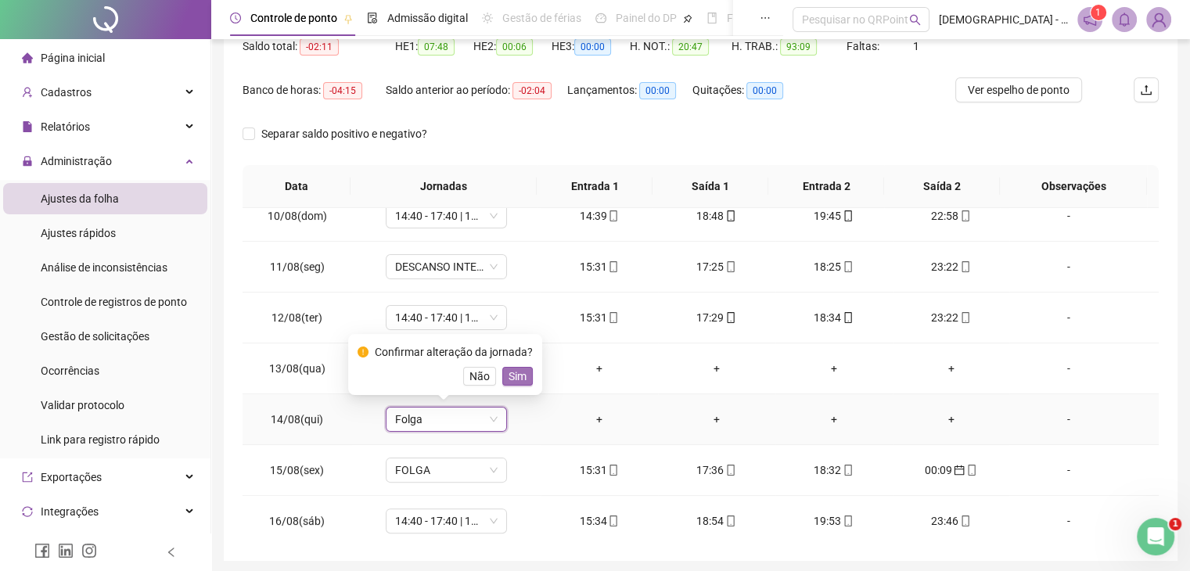
click at [521, 372] on span "Sim" at bounding box center [518, 376] width 18 height 17
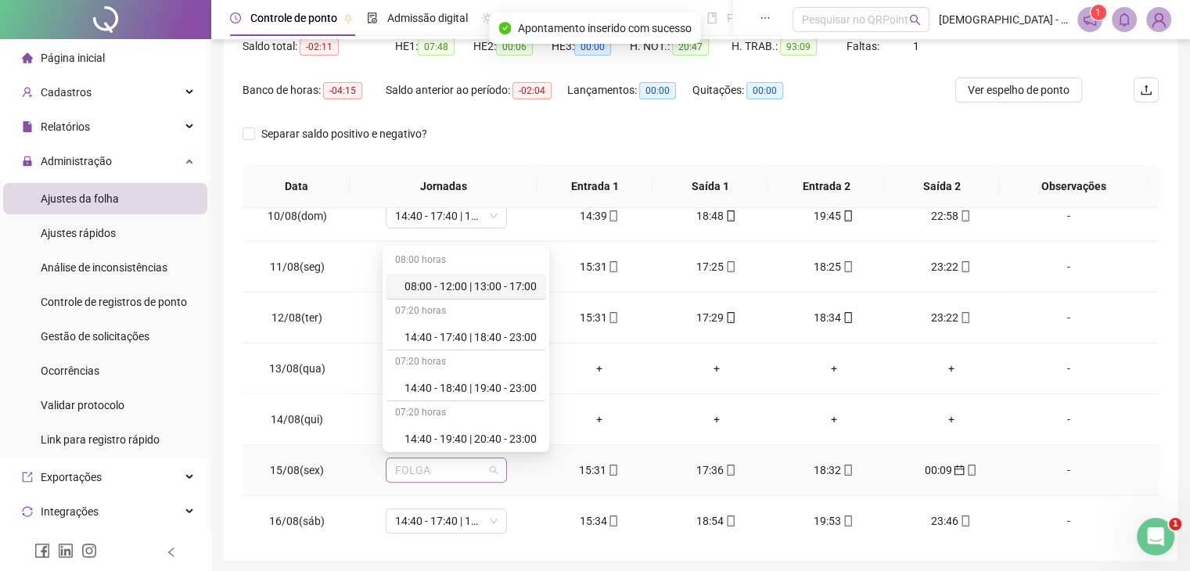
click at [479, 468] on span "FOLGA" at bounding box center [446, 469] width 102 height 23
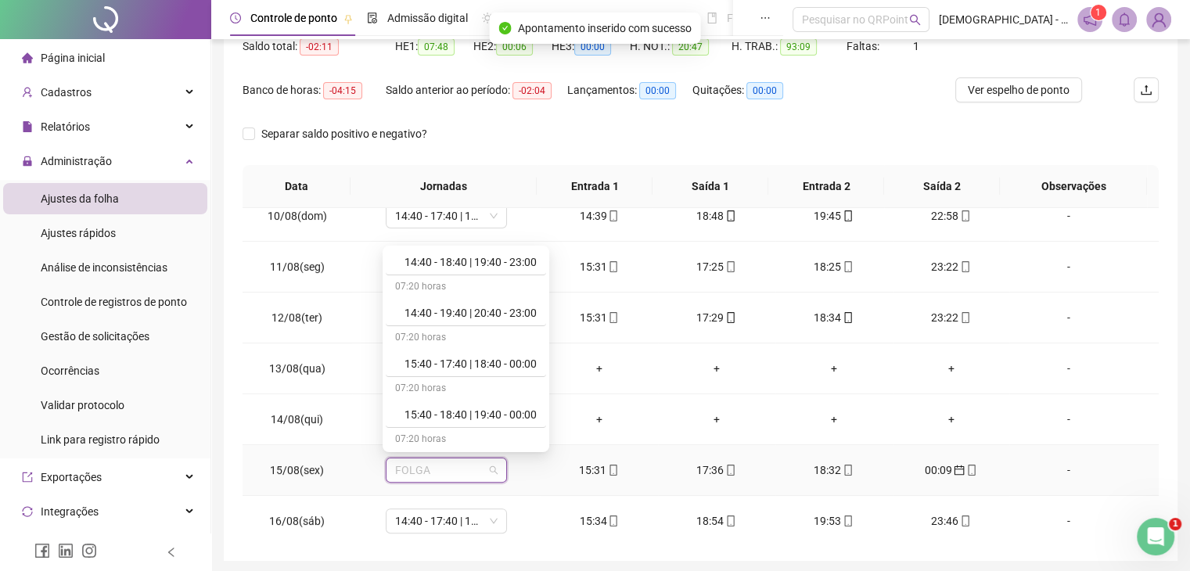
scroll to position [138, 0]
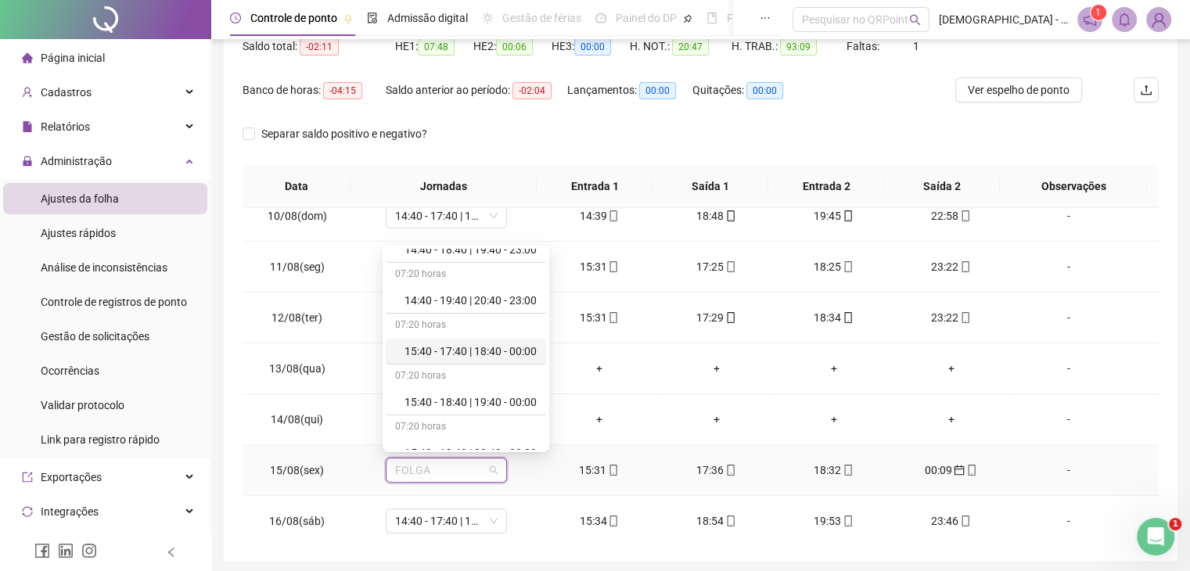
click at [480, 357] on div "15:40 - 17:40 | 18:40 - 00:00" at bounding box center [470, 351] width 132 height 17
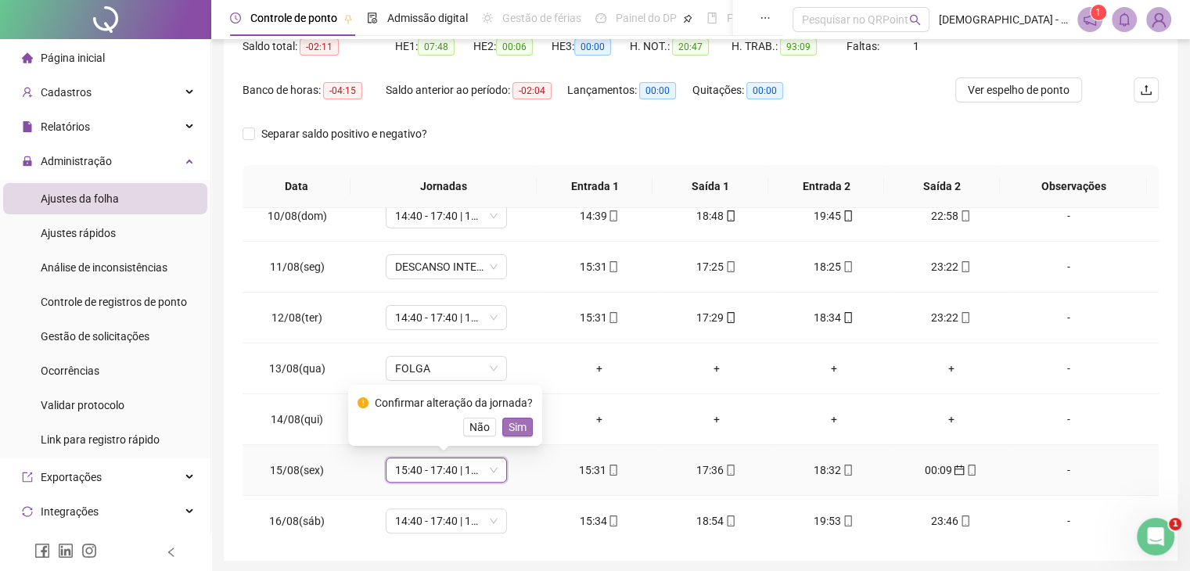
click at [512, 426] on span "Sim" at bounding box center [518, 427] width 18 height 17
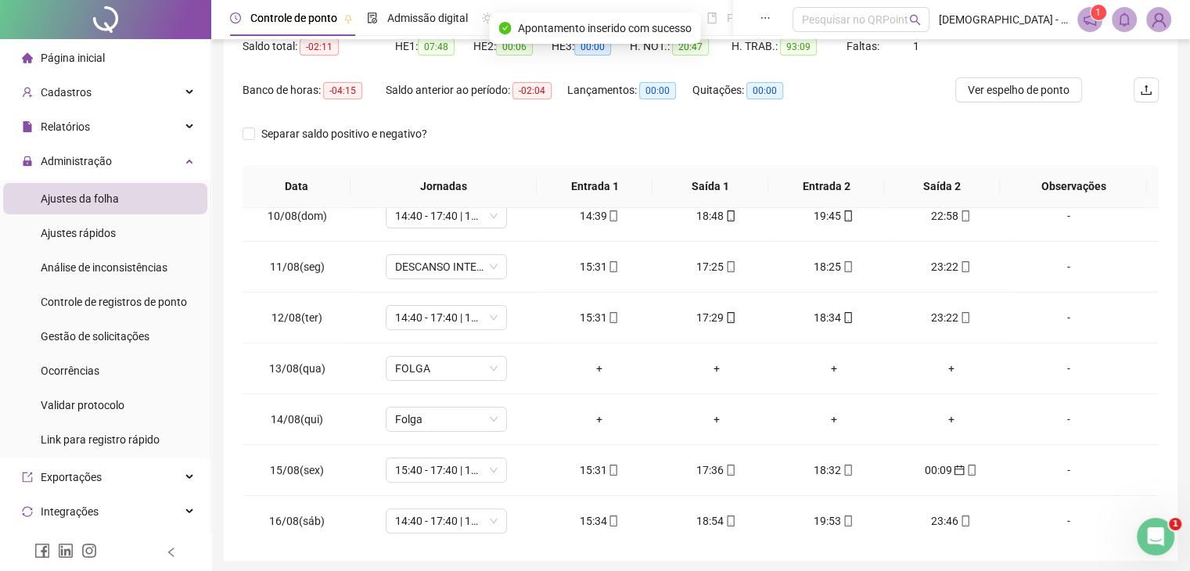
scroll to position [0, 0]
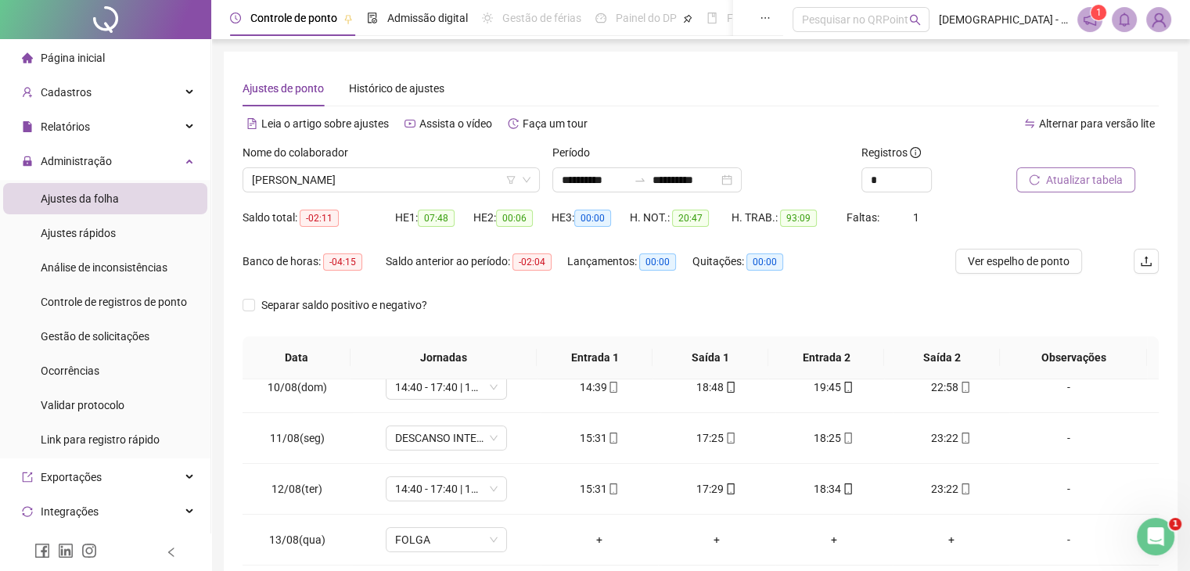
click at [1111, 180] on span "Atualizar tabela" at bounding box center [1084, 179] width 77 height 17
click at [449, 181] on span "EVELIN ALVES SANTOS" at bounding box center [391, 179] width 279 height 23
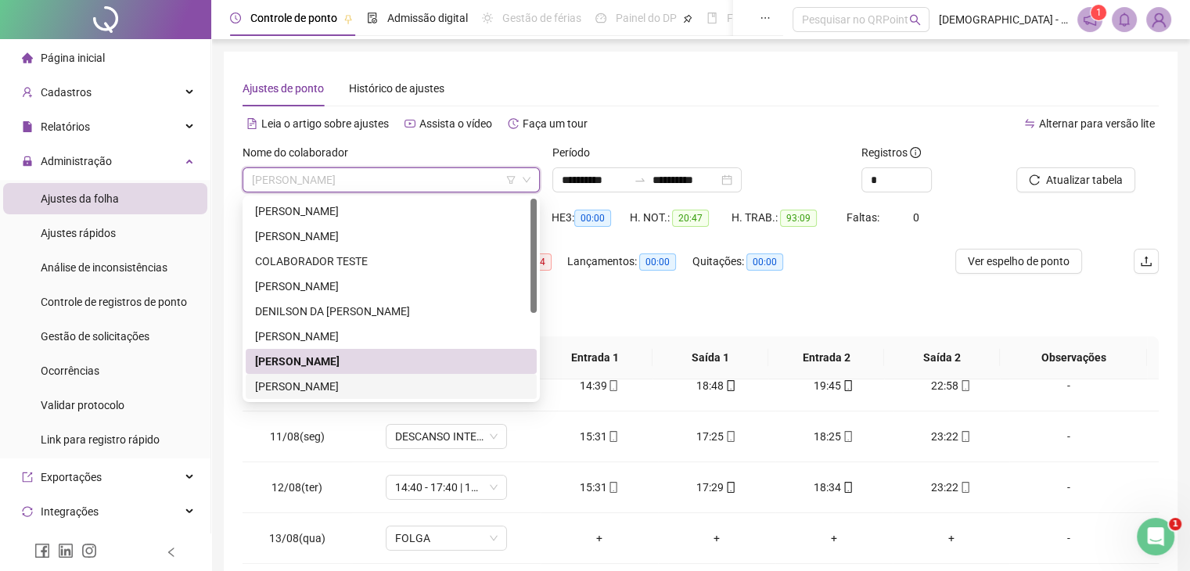
click at [324, 382] on div "INGRID DE OLIVEIRA" at bounding box center [391, 386] width 272 height 17
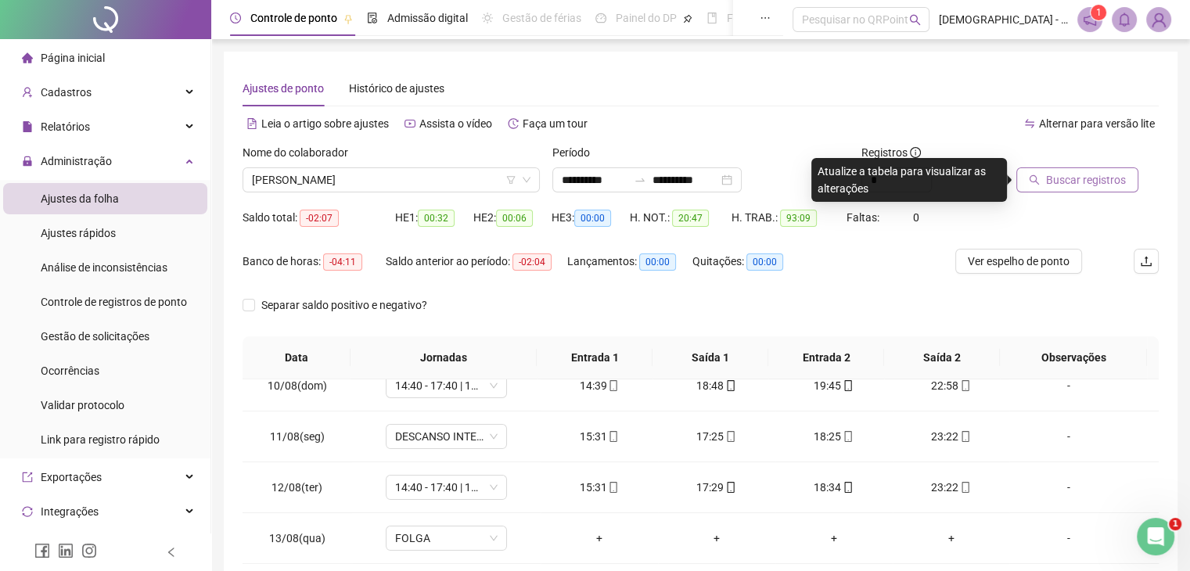
click at [1030, 176] on icon "search" at bounding box center [1034, 179] width 11 height 11
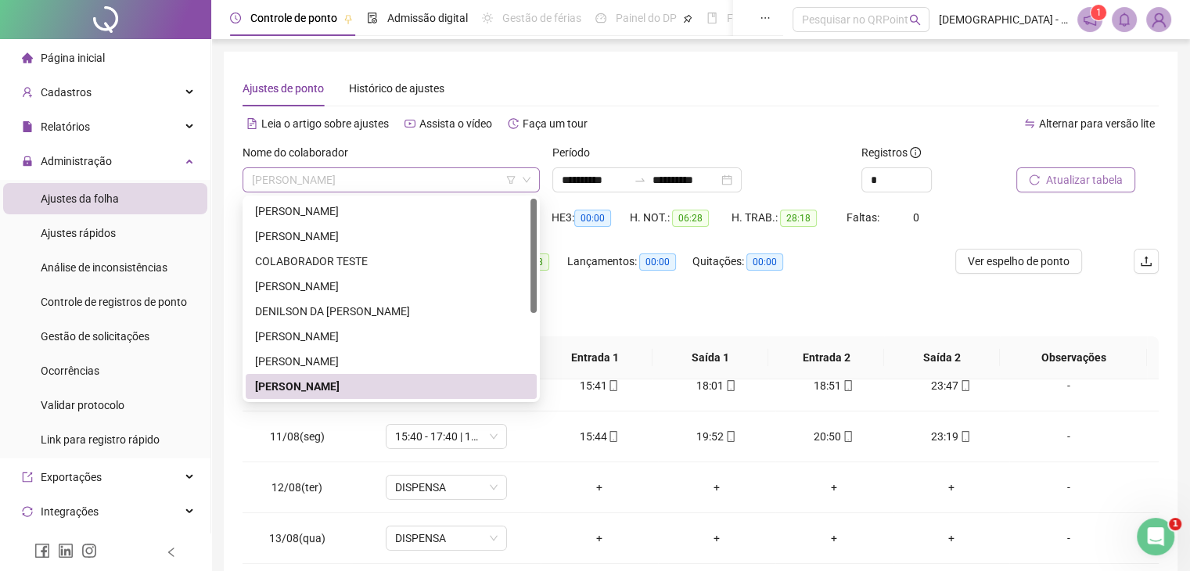
click at [454, 182] on span "INGRID DE OLIVEIRA" at bounding box center [391, 179] width 279 height 23
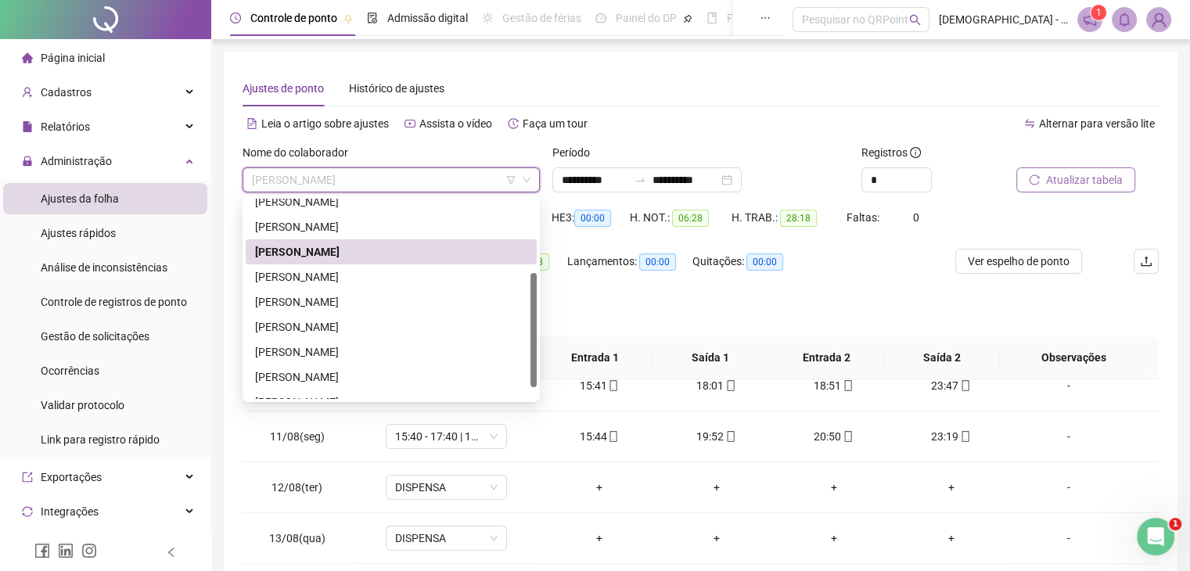
scroll to position [150, 0]
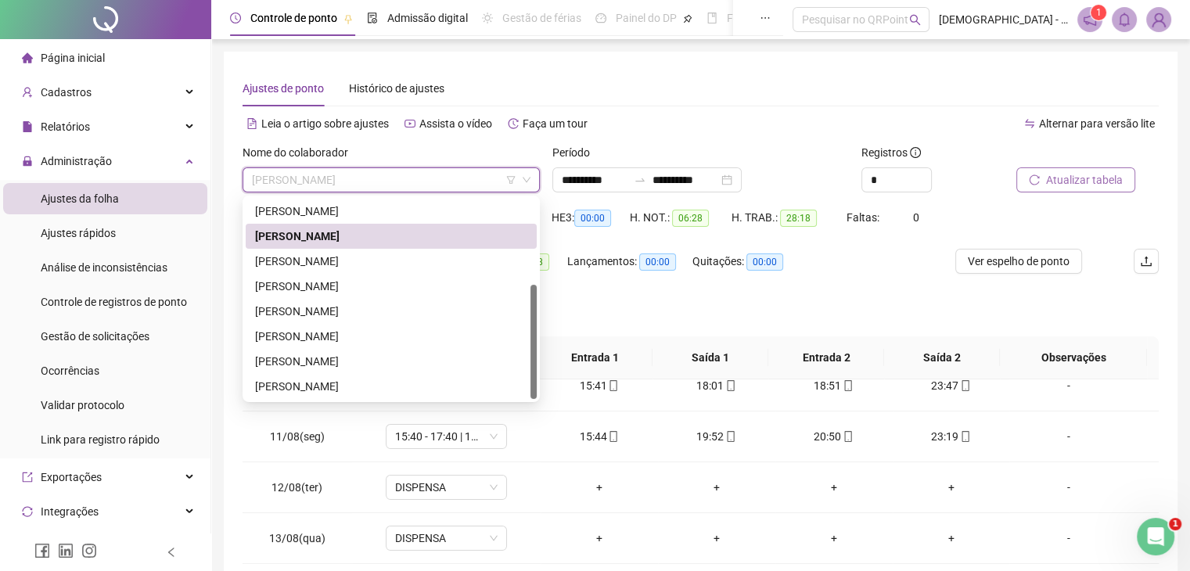
drag, startPoint x: 532, startPoint y: 265, endPoint x: 526, endPoint y: 376, distance: 110.5
click at [526, 376] on div "DOUGLAS DE SOUZA BATISTA EVELIN ALVES SANTOS INGRID DE OLIVEIRA JACIARA ALVES D…" at bounding box center [391, 299] width 291 height 200
click at [315, 266] on div "JACIARA ALVES DE JESUS" at bounding box center [391, 261] width 272 height 17
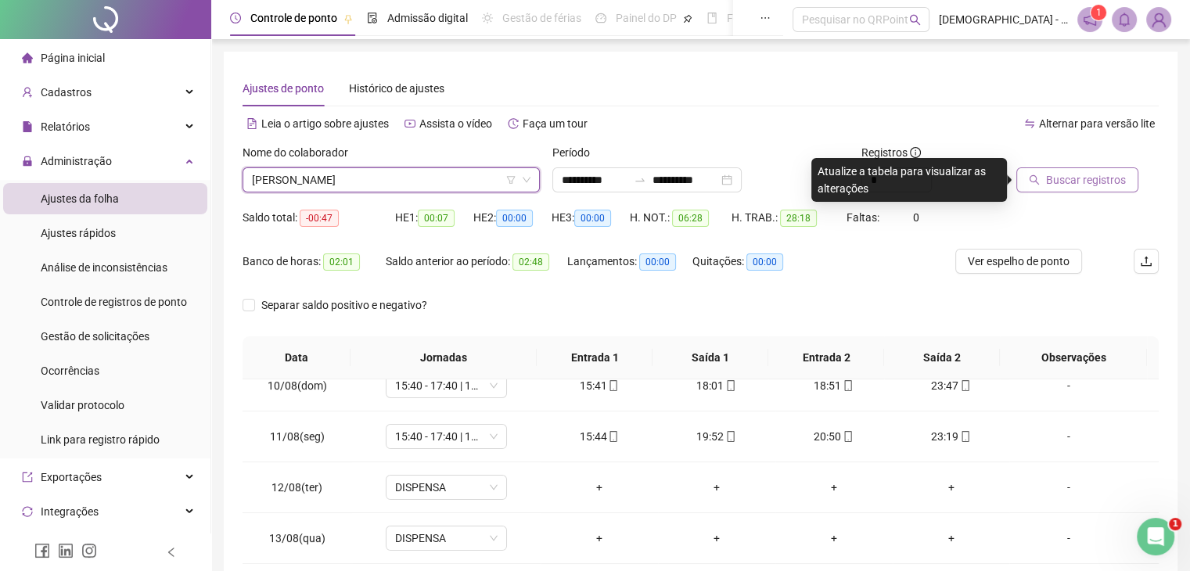
click at [1115, 189] on button "Buscar registros" at bounding box center [1077, 179] width 122 height 25
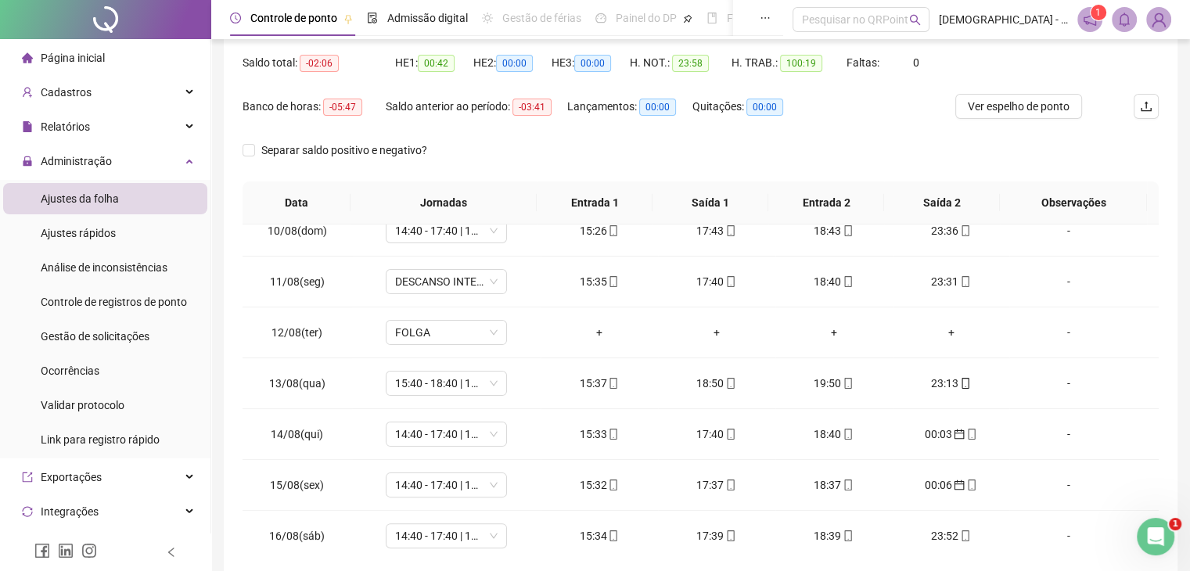
scroll to position [156, 0]
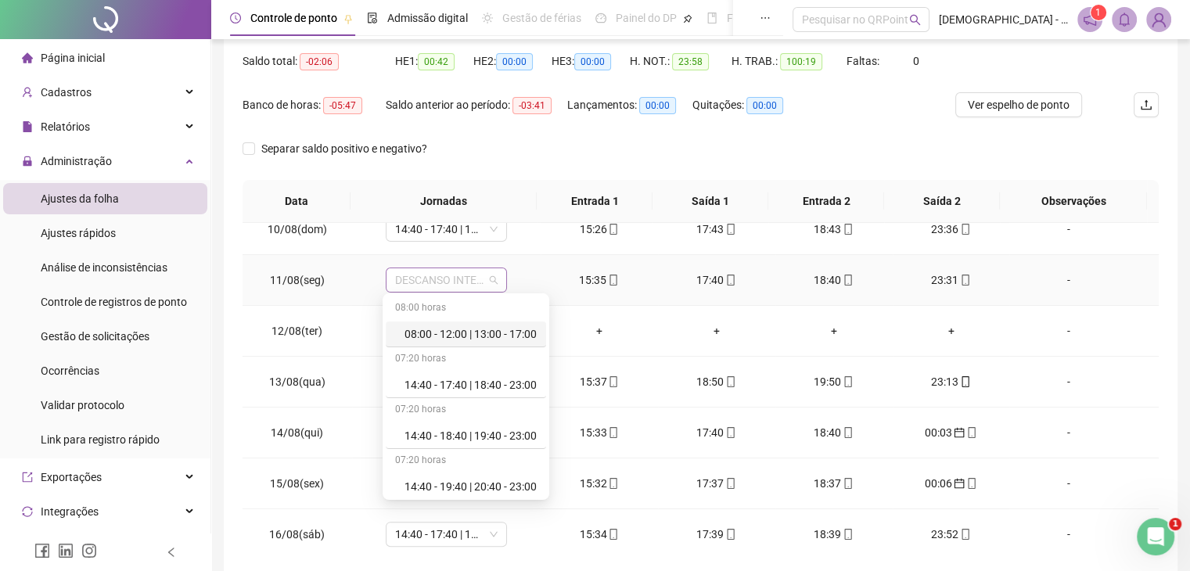
click at [492, 275] on span "DESCANSO INTER-JORNADA" at bounding box center [446, 279] width 102 height 23
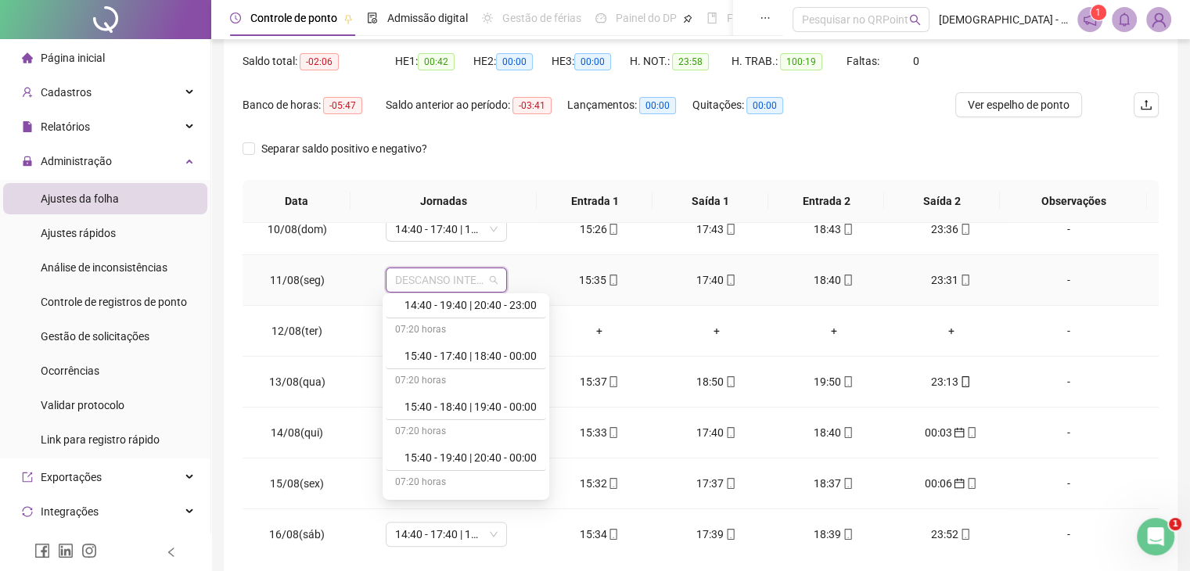
scroll to position [199, 0]
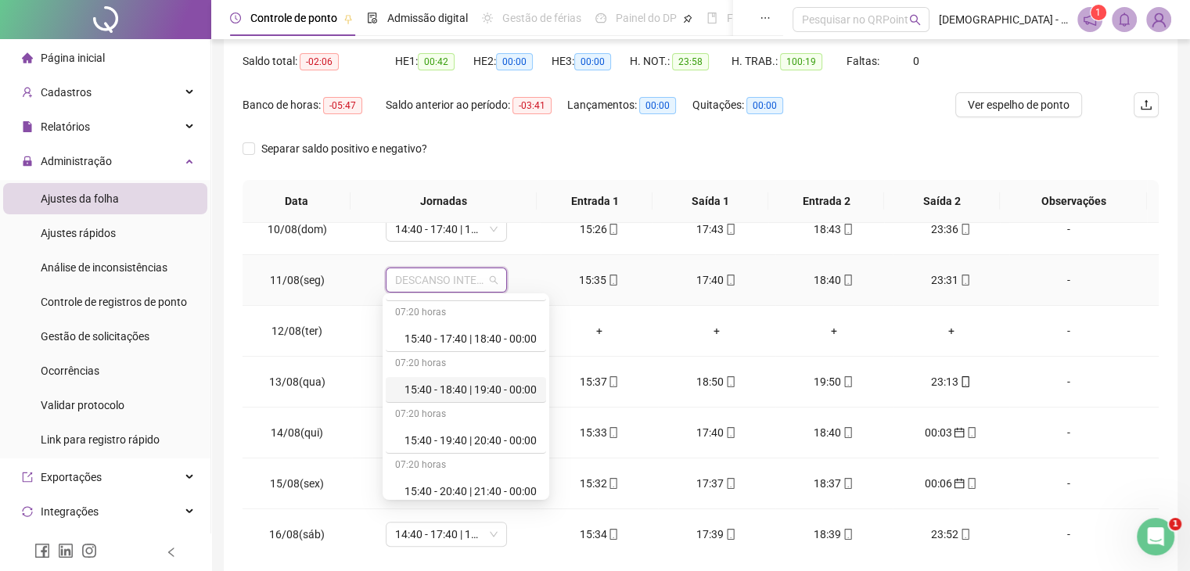
click at [493, 386] on div "15:40 - 18:40 | 19:40 - 00:00" at bounding box center [470, 389] width 132 height 17
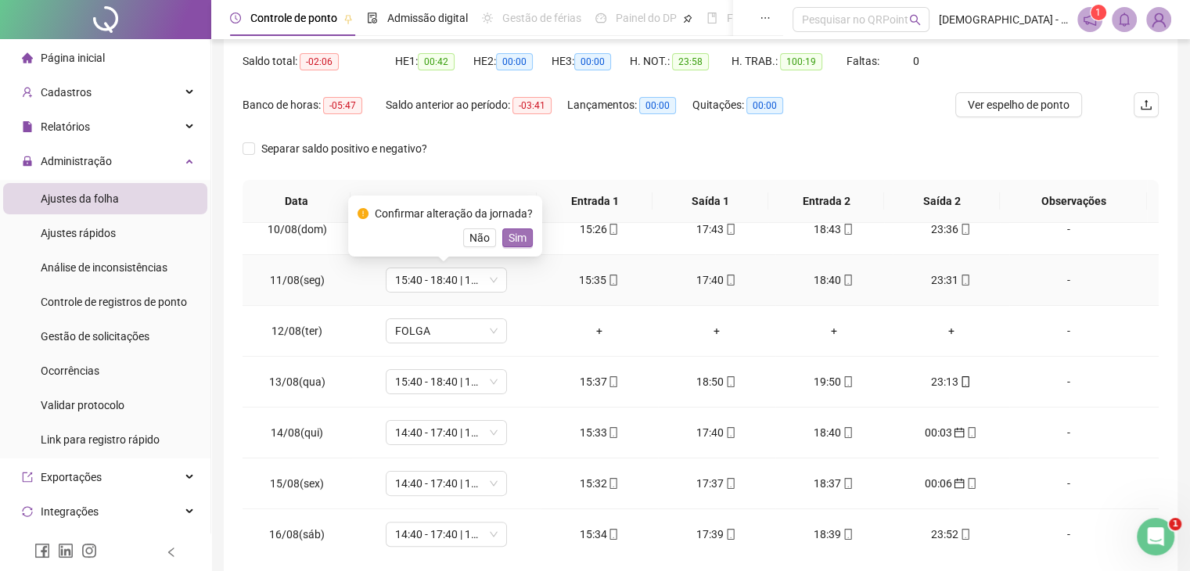
click at [515, 235] on span "Sim" at bounding box center [518, 237] width 18 height 17
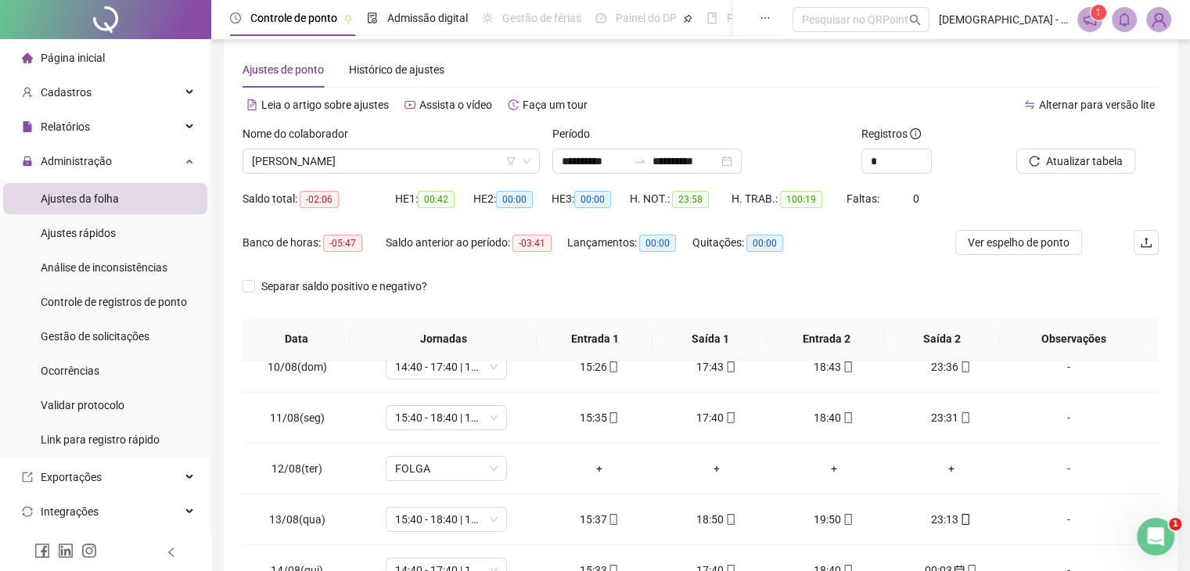
scroll to position [0, 0]
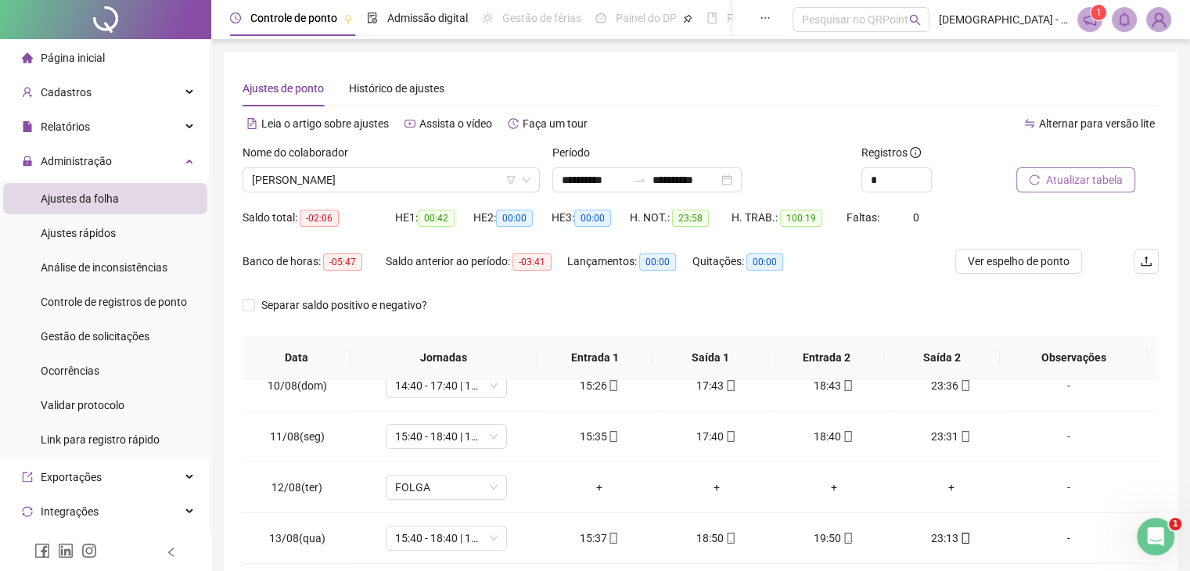
click at [1063, 174] on span "Atualizar tabela" at bounding box center [1084, 179] width 77 height 17
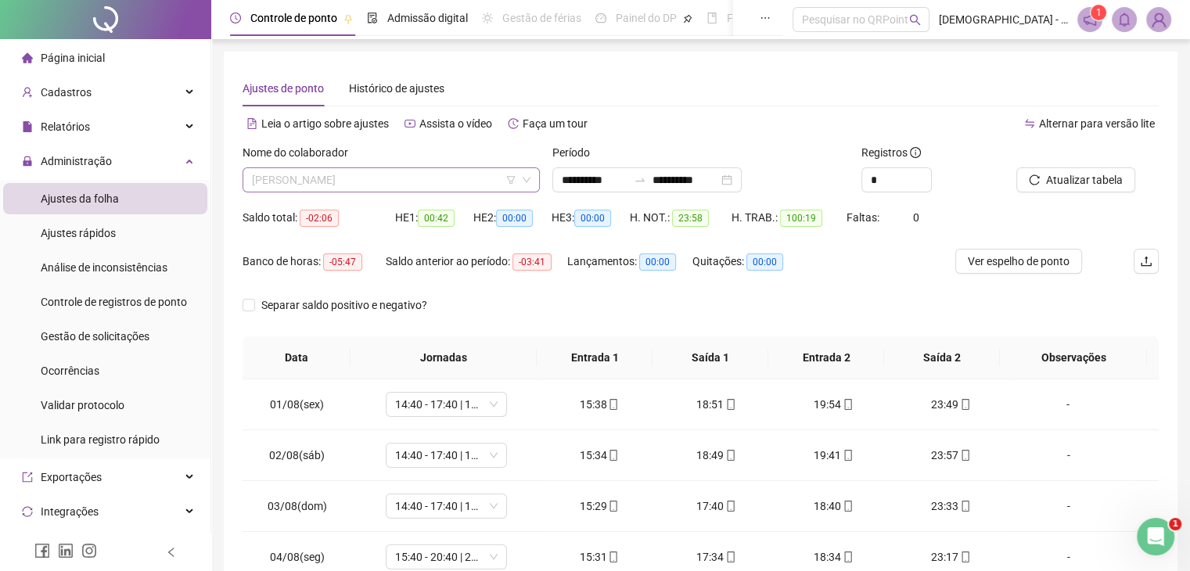
click at [404, 181] on span "JACIARA ALVES DE JESUS" at bounding box center [391, 179] width 279 height 23
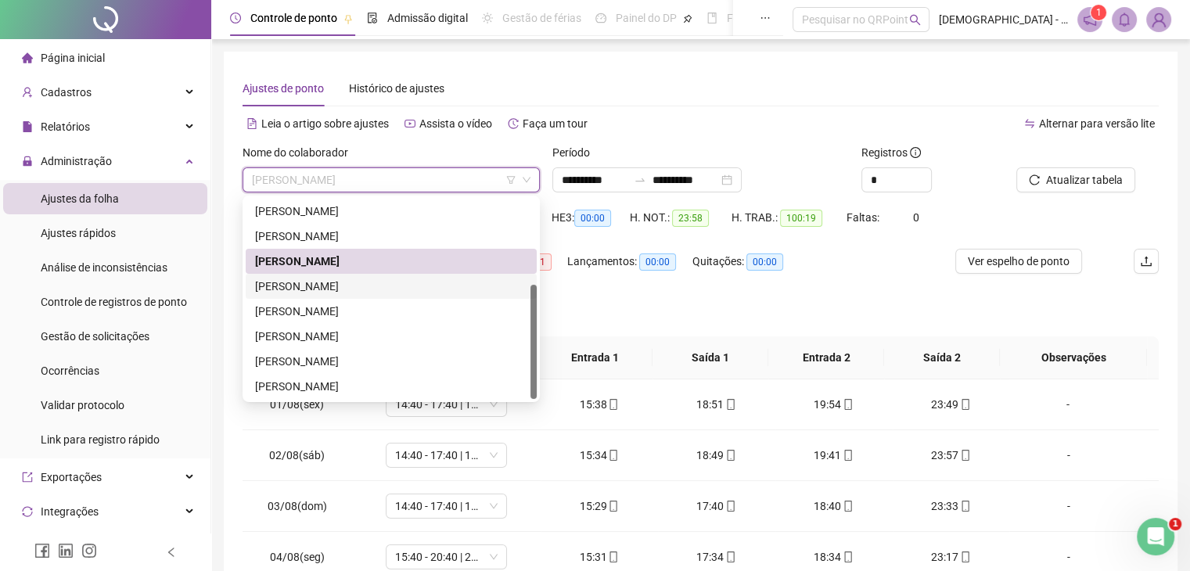
click at [323, 286] on div "JADSON JESUS DA SILVA" at bounding box center [391, 286] width 272 height 17
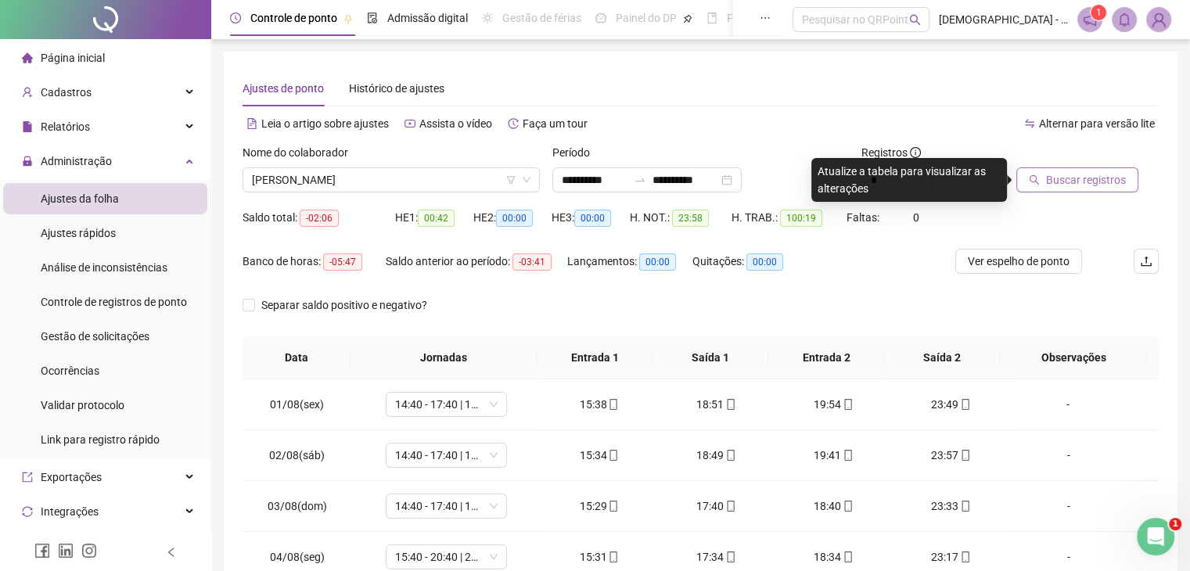
click at [1082, 182] on span "Buscar registros" at bounding box center [1086, 179] width 80 height 17
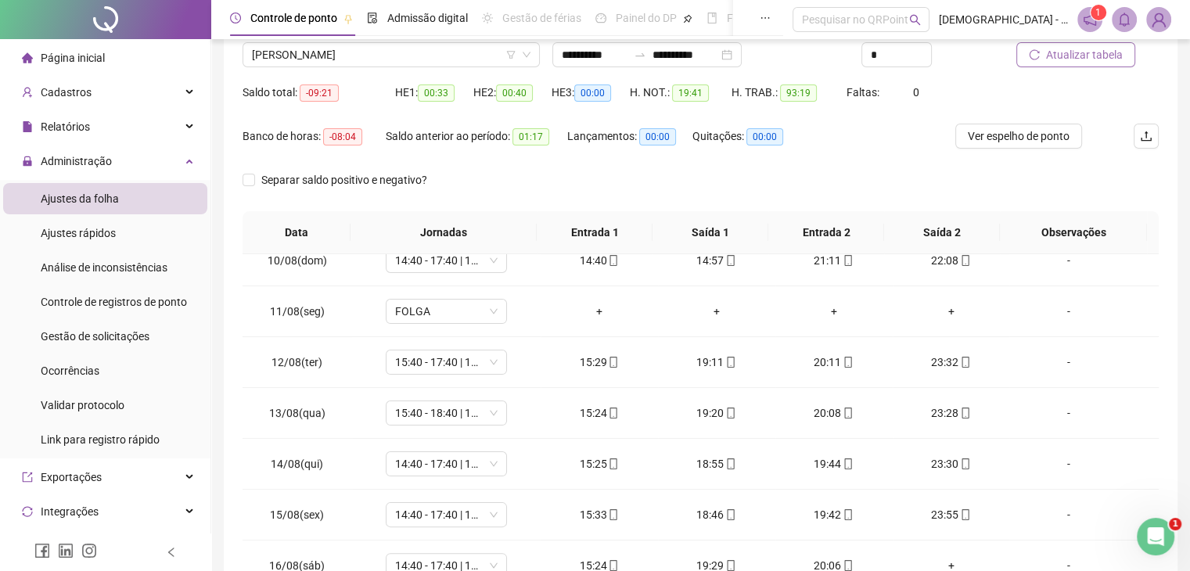
scroll to position [228, 0]
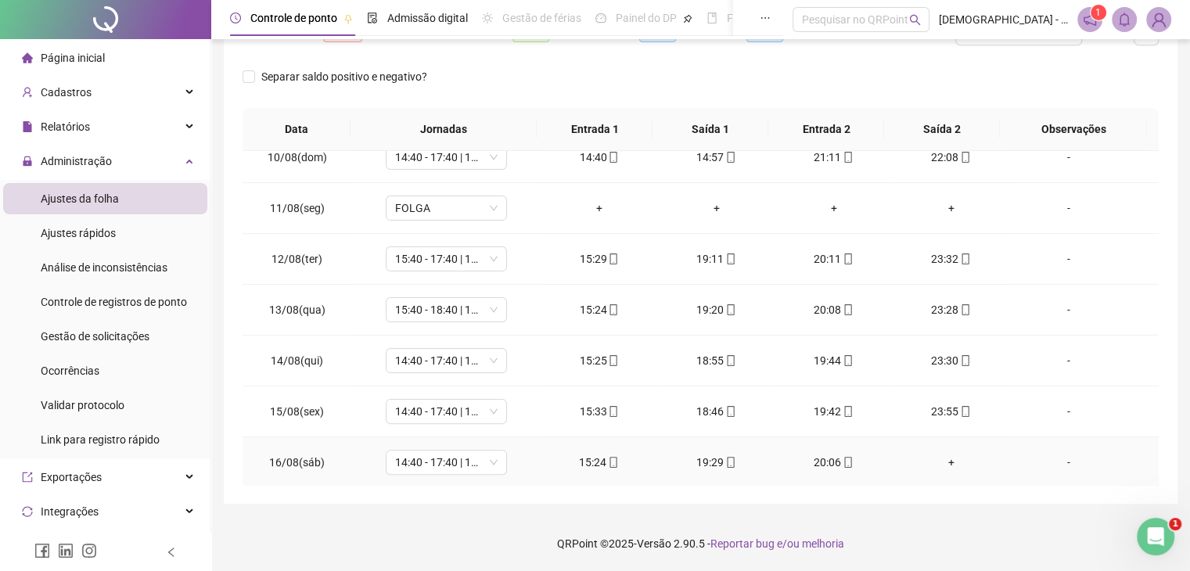
click at [940, 458] on div "+" at bounding box center [951, 462] width 92 height 17
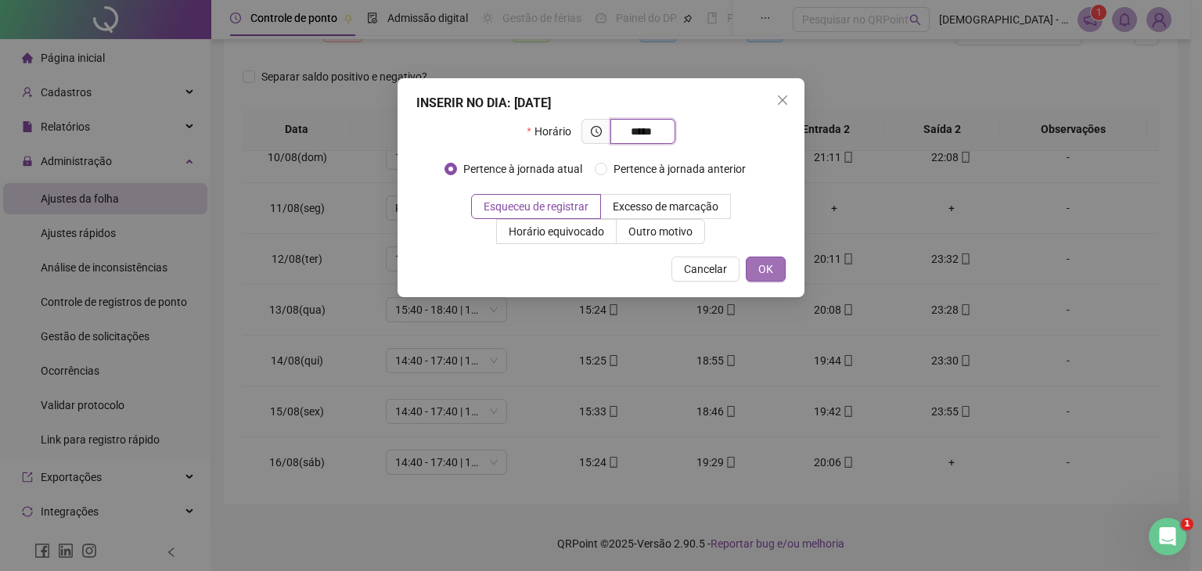
type input "*****"
click at [764, 264] on span "OK" at bounding box center [765, 269] width 15 height 17
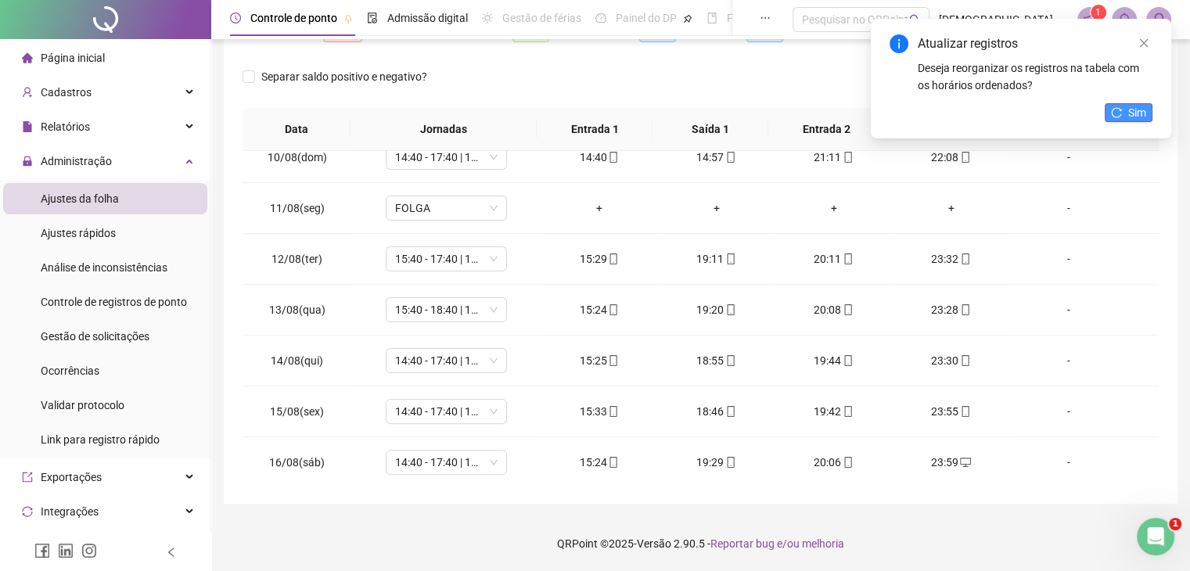
click at [1120, 113] on icon "reload" at bounding box center [1116, 112] width 11 height 11
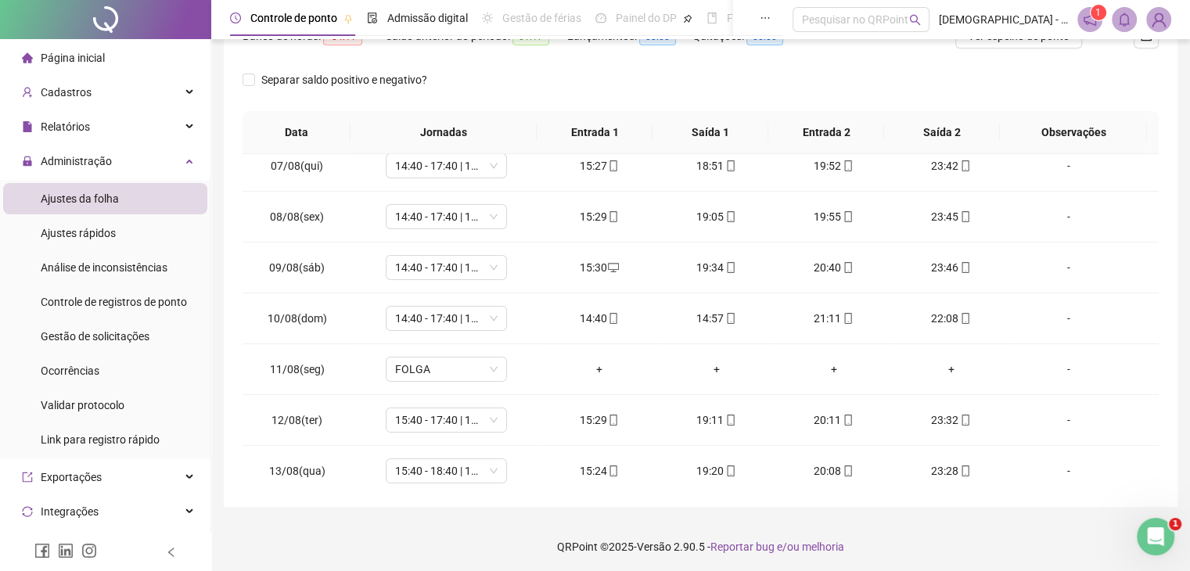
scroll to position [323, 0]
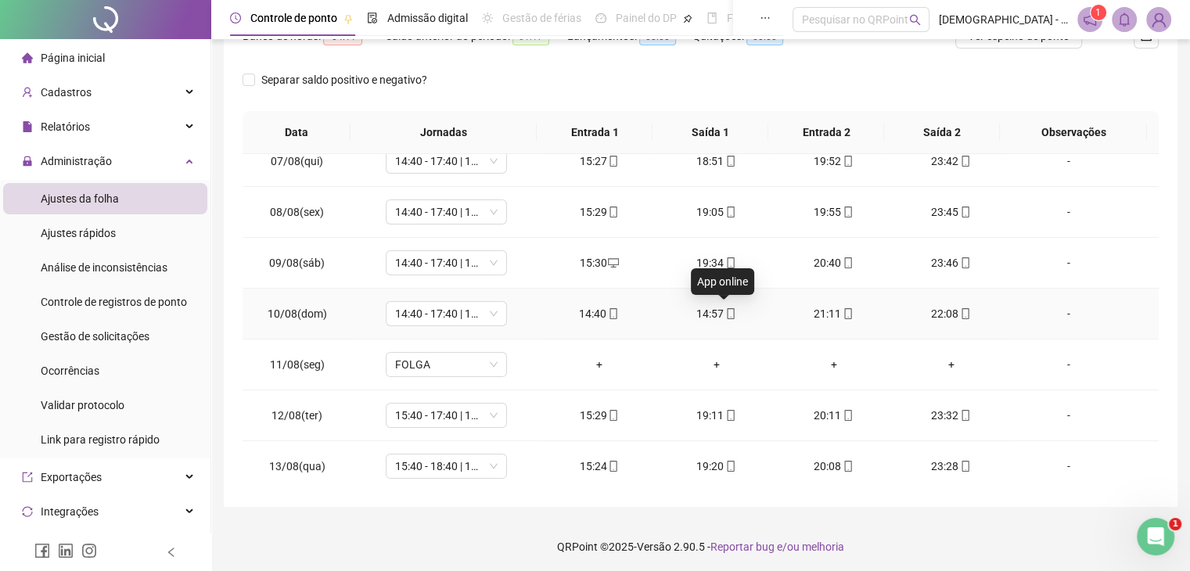
click at [725, 309] on icon "mobile" at bounding box center [730, 313] width 11 height 11
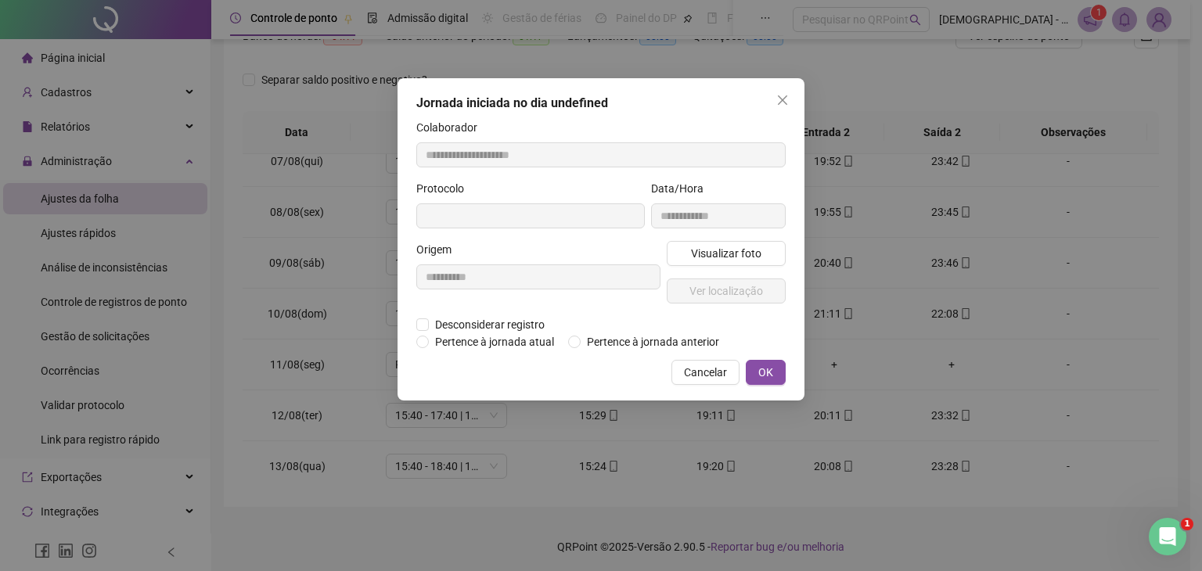
type input "**********"
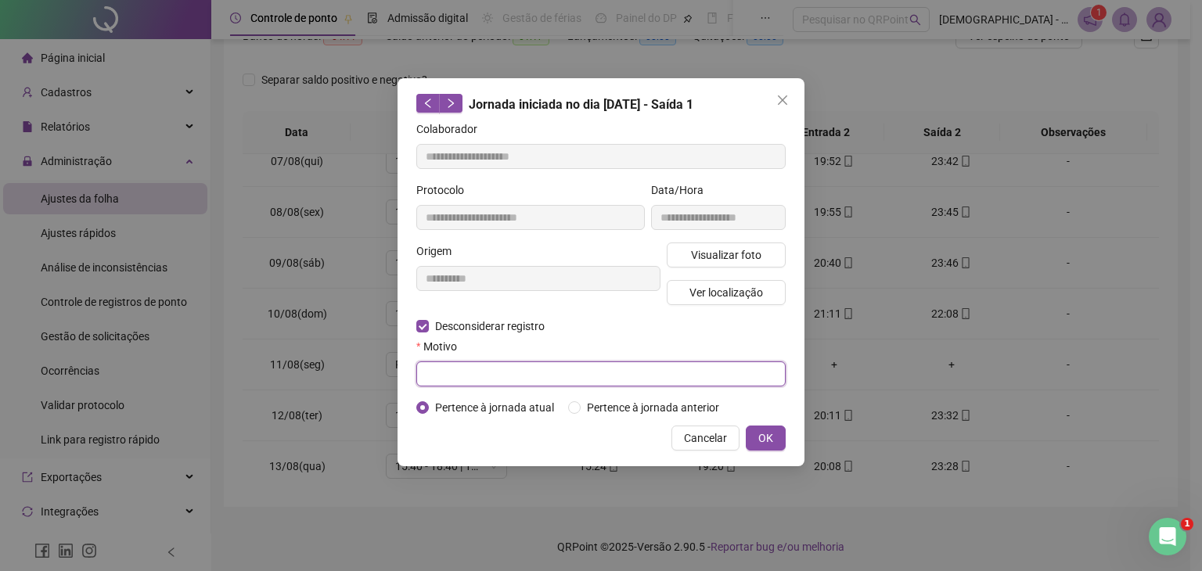
click at [469, 376] on input "text" at bounding box center [600, 373] width 369 height 25
type input "**********"
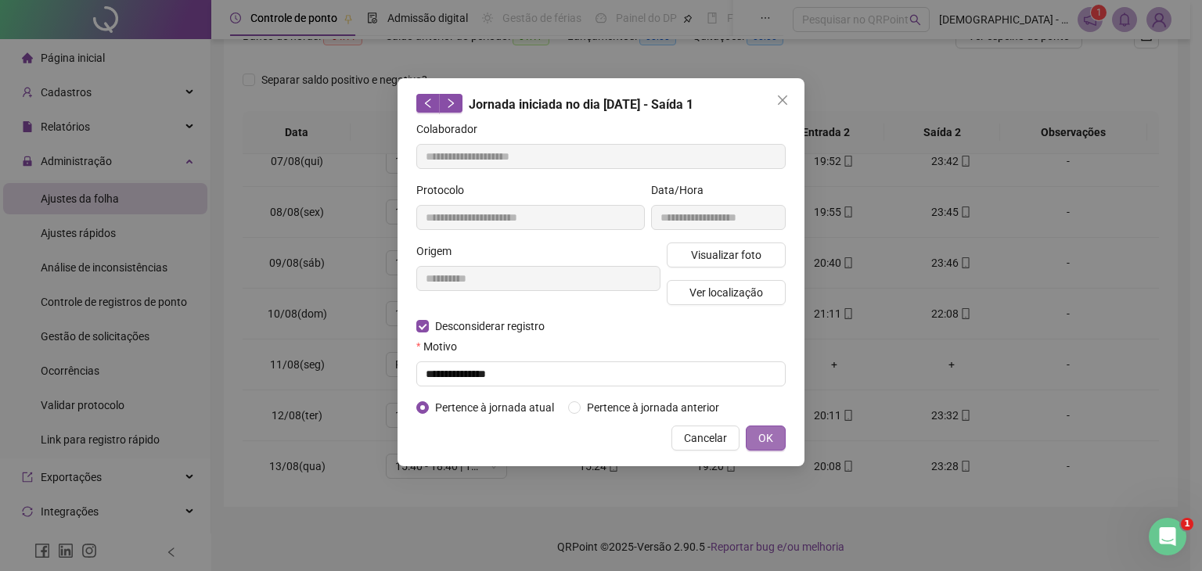
click at [769, 442] on span "OK" at bounding box center [765, 438] width 15 height 17
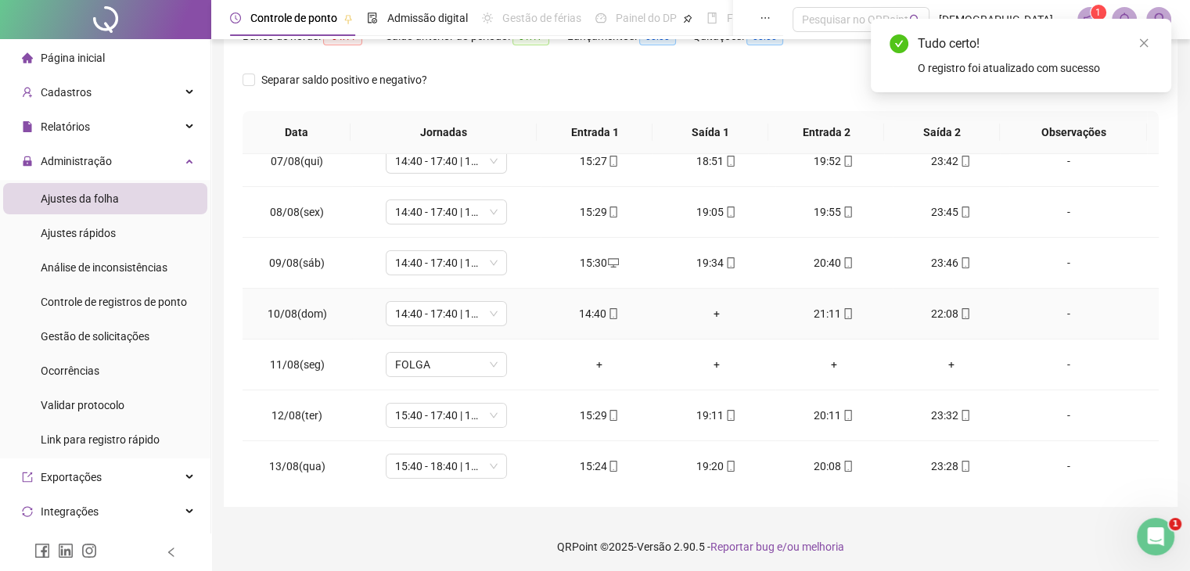
click at [707, 311] on div "+" at bounding box center [716, 313] width 92 height 17
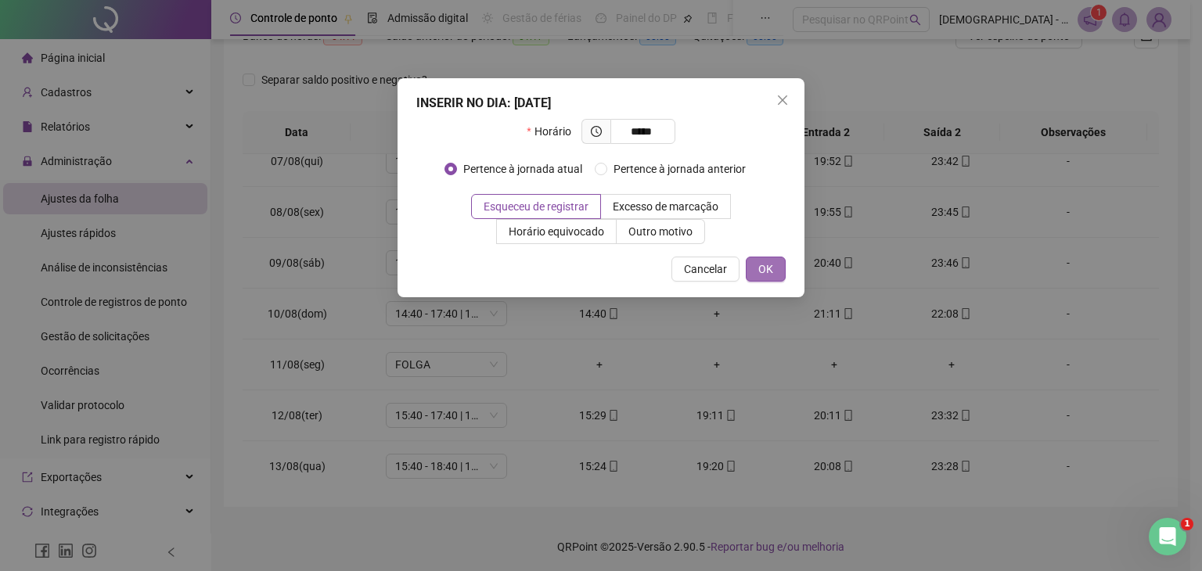
type input "*****"
click at [760, 270] on span "OK" at bounding box center [765, 269] width 15 height 17
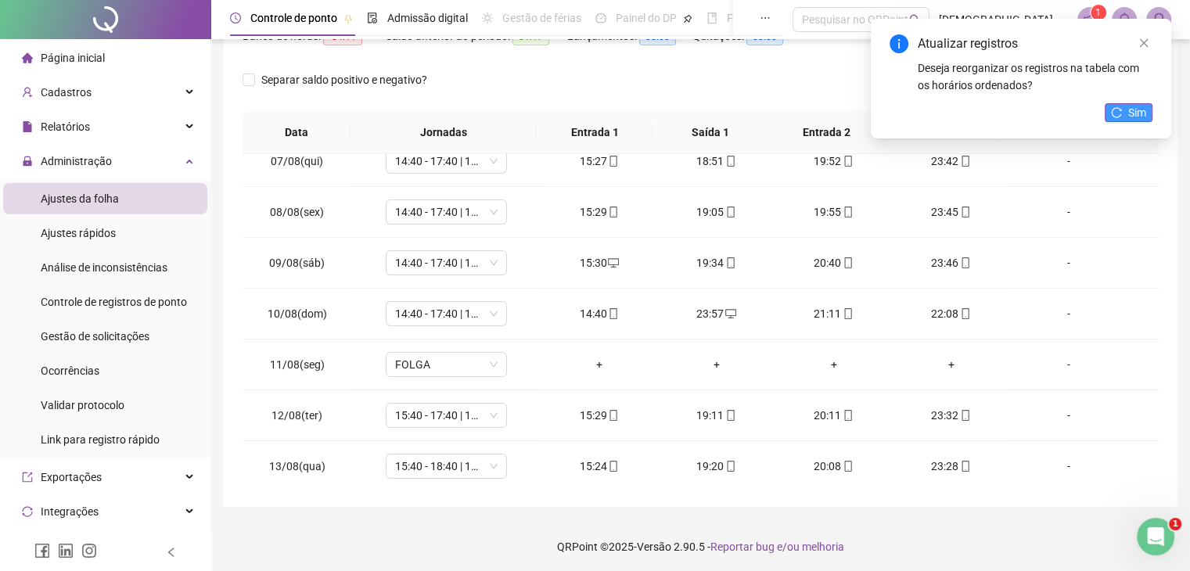
click at [1137, 103] on button "Sim" at bounding box center [1129, 112] width 48 height 19
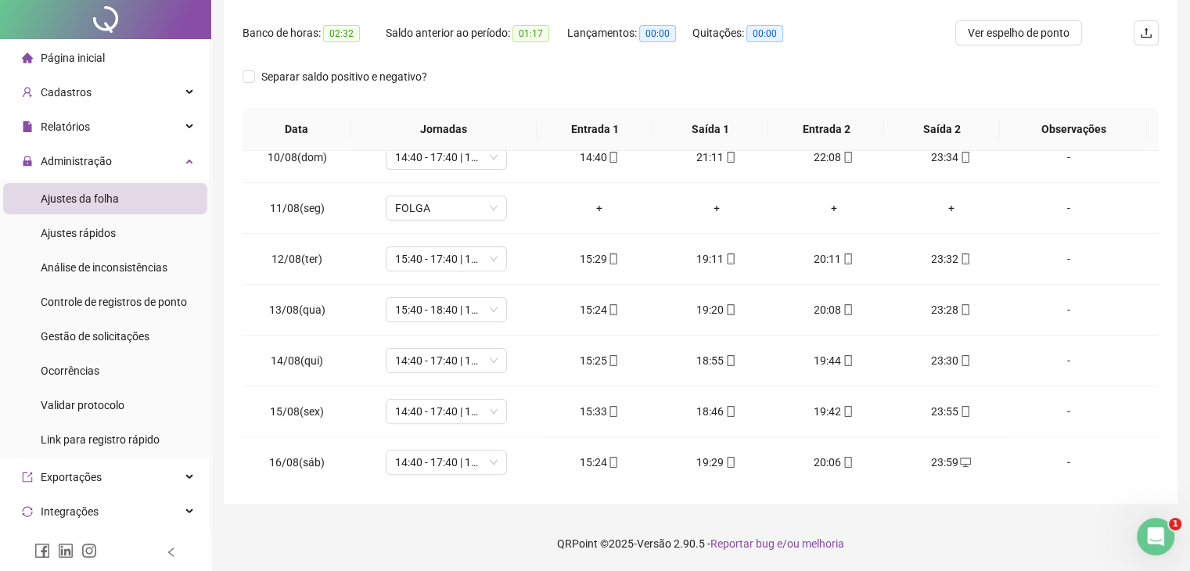
scroll to position [0, 0]
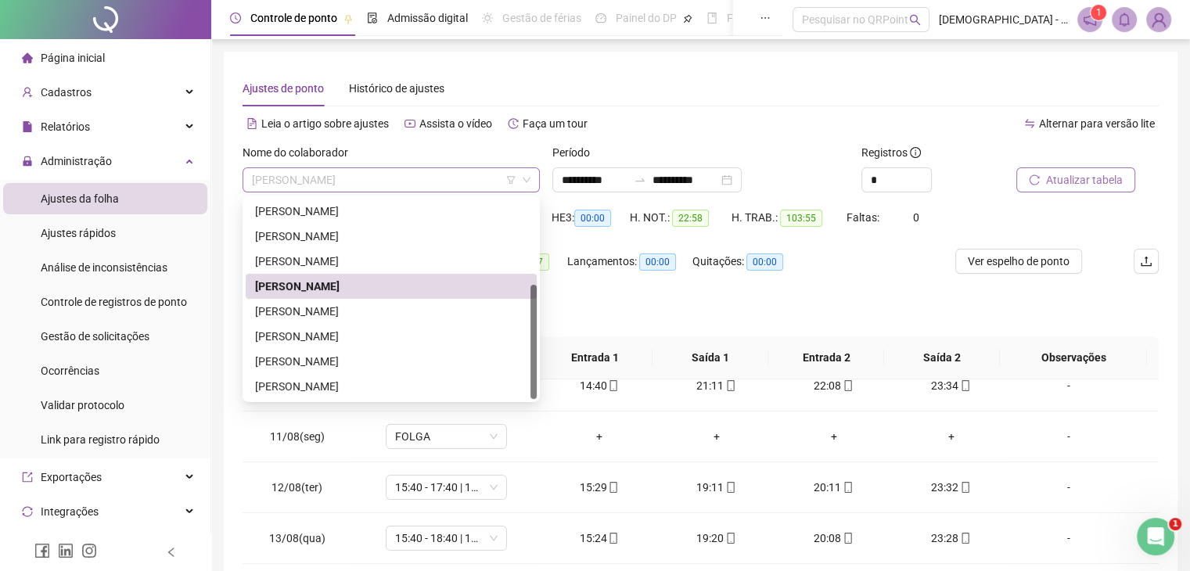
click at [471, 183] on span "JADSON JESUS DA SILVA" at bounding box center [391, 179] width 279 height 23
click at [329, 315] on div "MAINA DE OLIVEIRA SANTOS" at bounding box center [391, 311] width 272 height 17
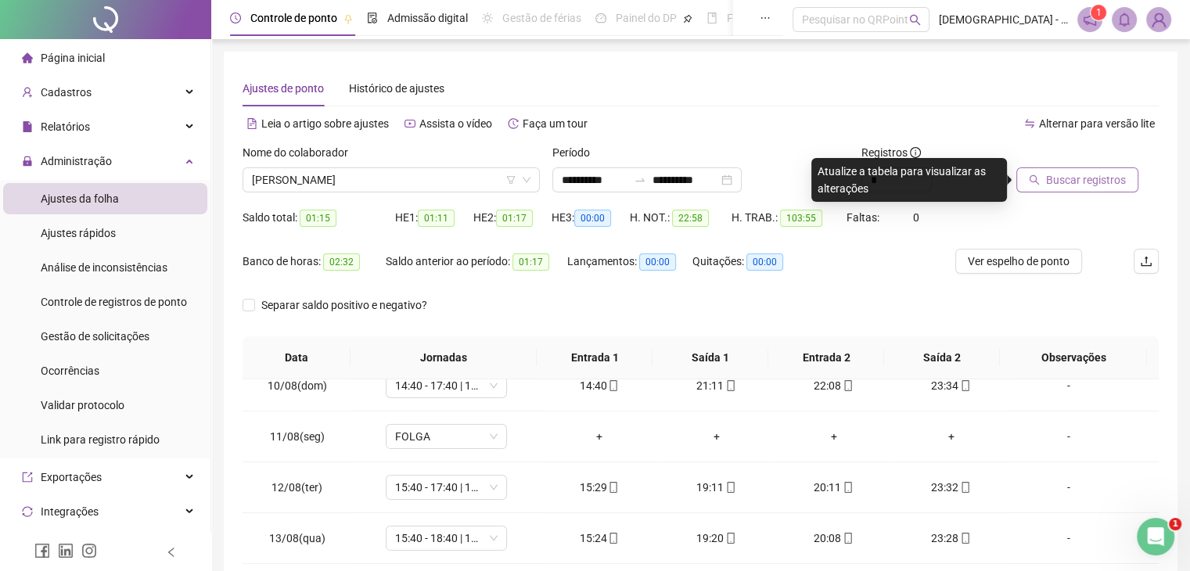
click at [1083, 181] on span "Buscar registros" at bounding box center [1086, 179] width 80 height 17
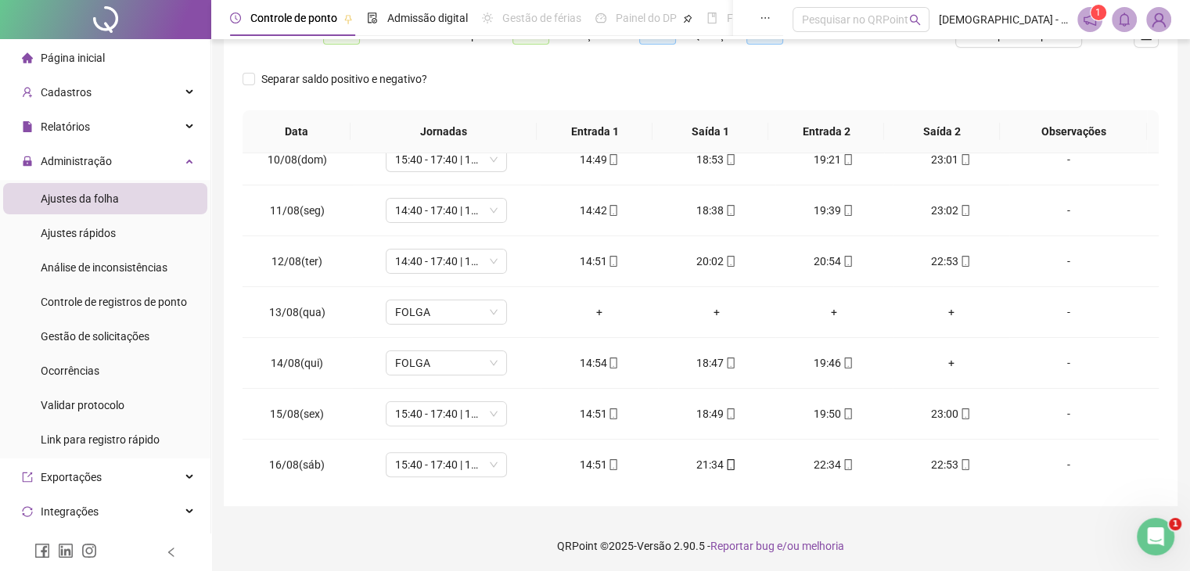
scroll to position [227, 0]
click at [483, 354] on span "FOLGA" at bounding box center [446, 361] width 102 height 23
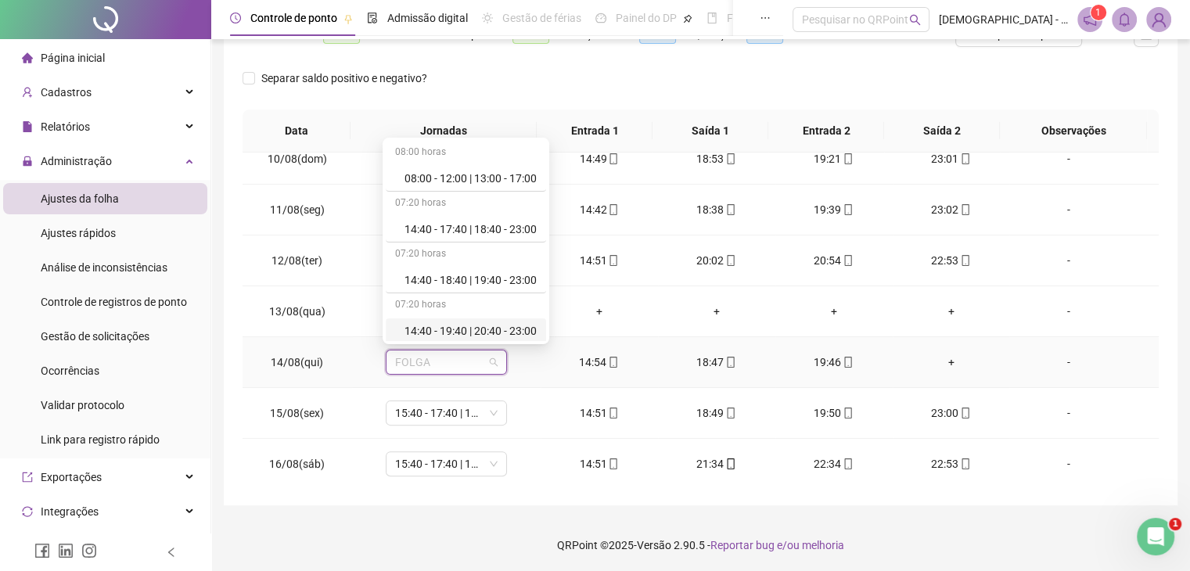
click at [491, 326] on div "14:40 - 19:40 | 20:40 - 23:00" at bounding box center [470, 330] width 132 height 17
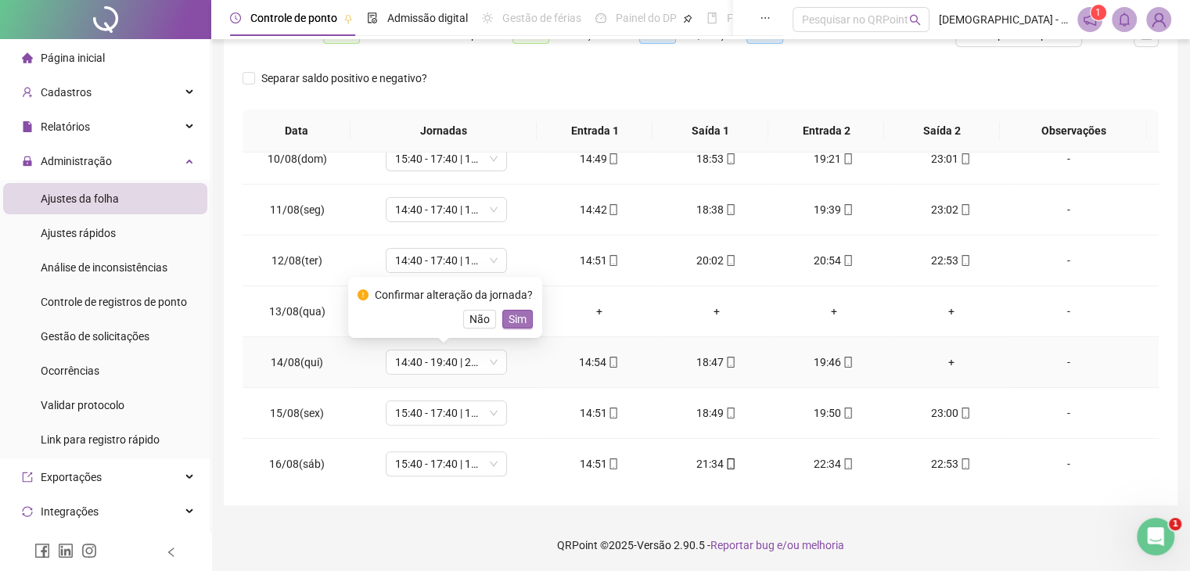
click at [525, 319] on button "Sim" at bounding box center [517, 319] width 31 height 19
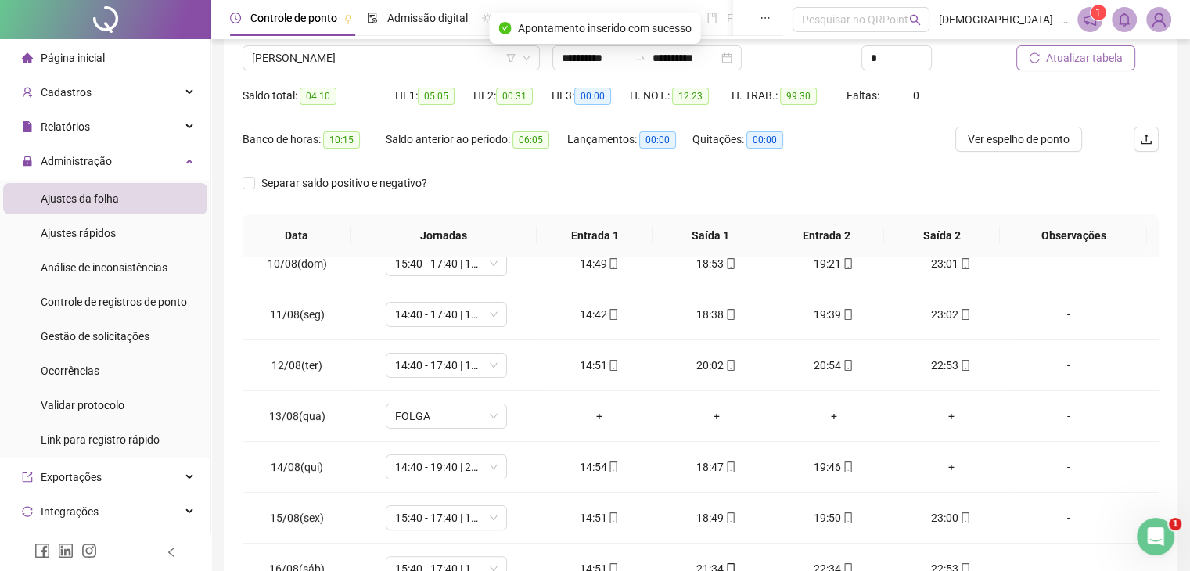
scroll to position [228, 0]
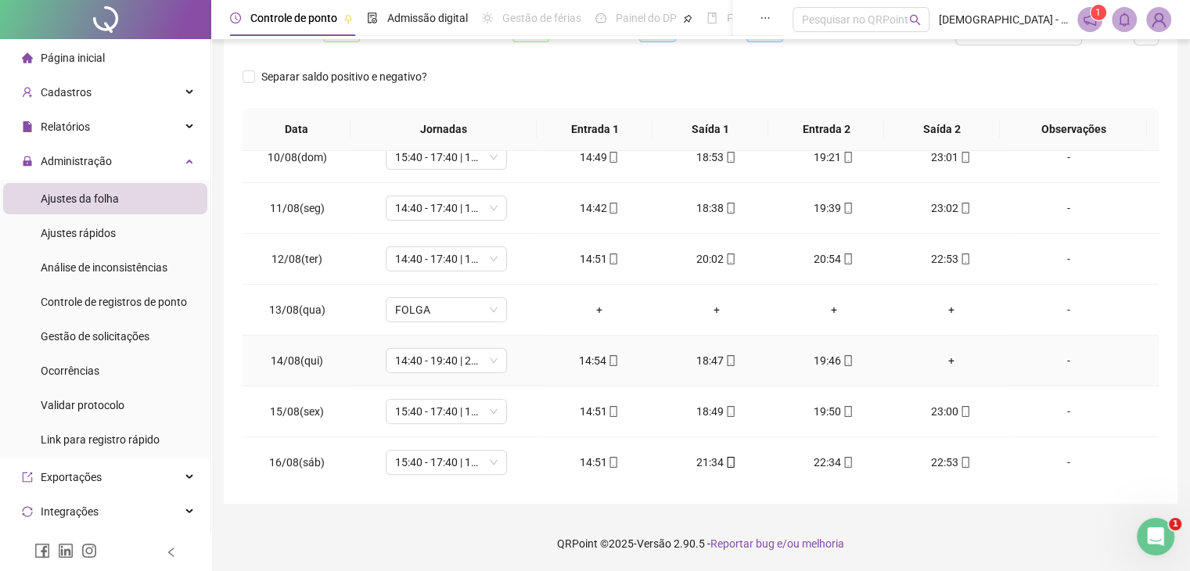
click at [940, 354] on div "+" at bounding box center [951, 360] width 92 height 17
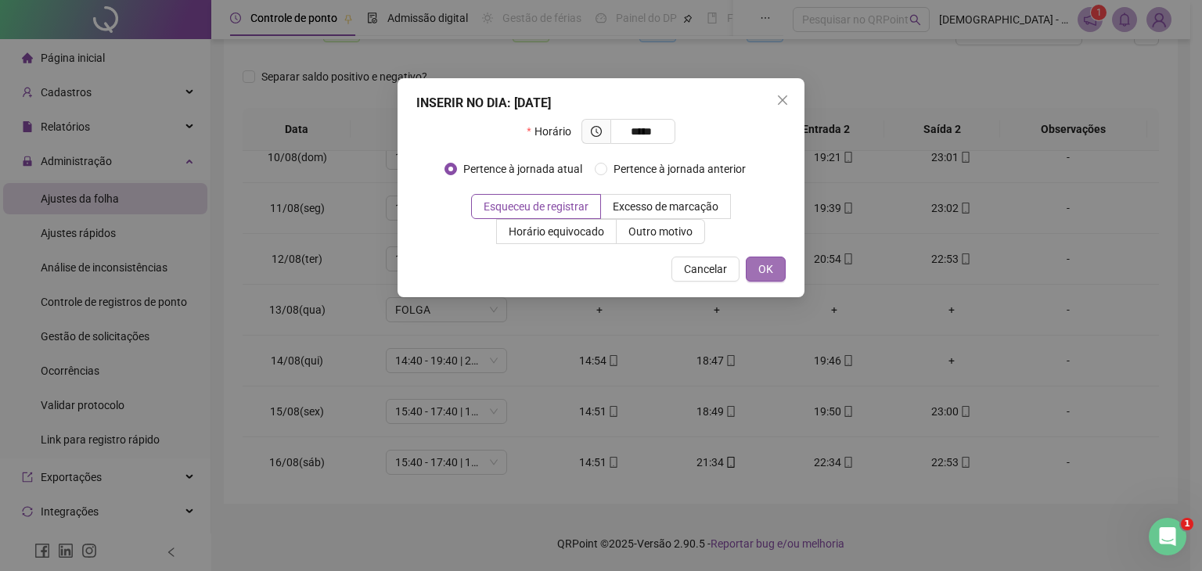
type input "*****"
click at [770, 260] on button "OK" at bounding box center [766, 269] width 40 height 25
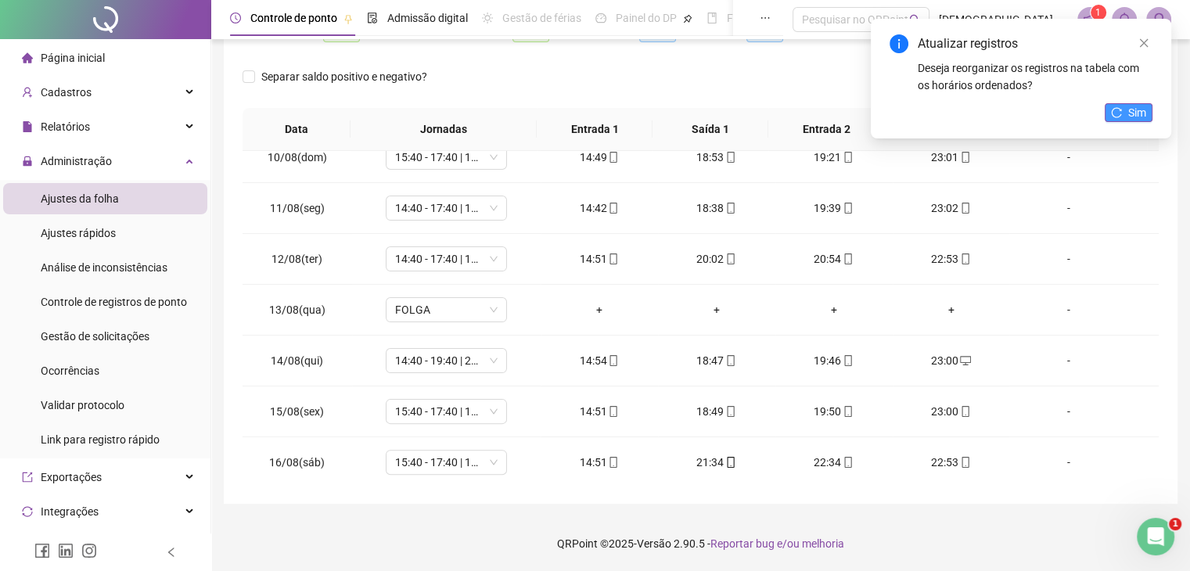
click at [1130, 115] on span "Sim" at bounding box center [1137, 112] width 18 height 17
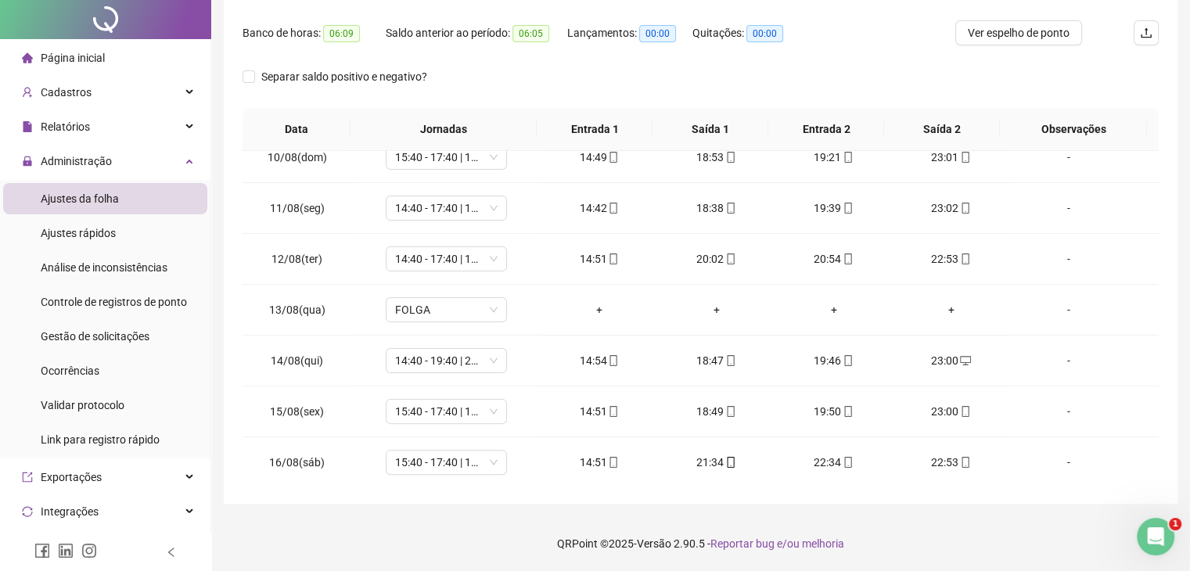
scroll to position [0, 0]
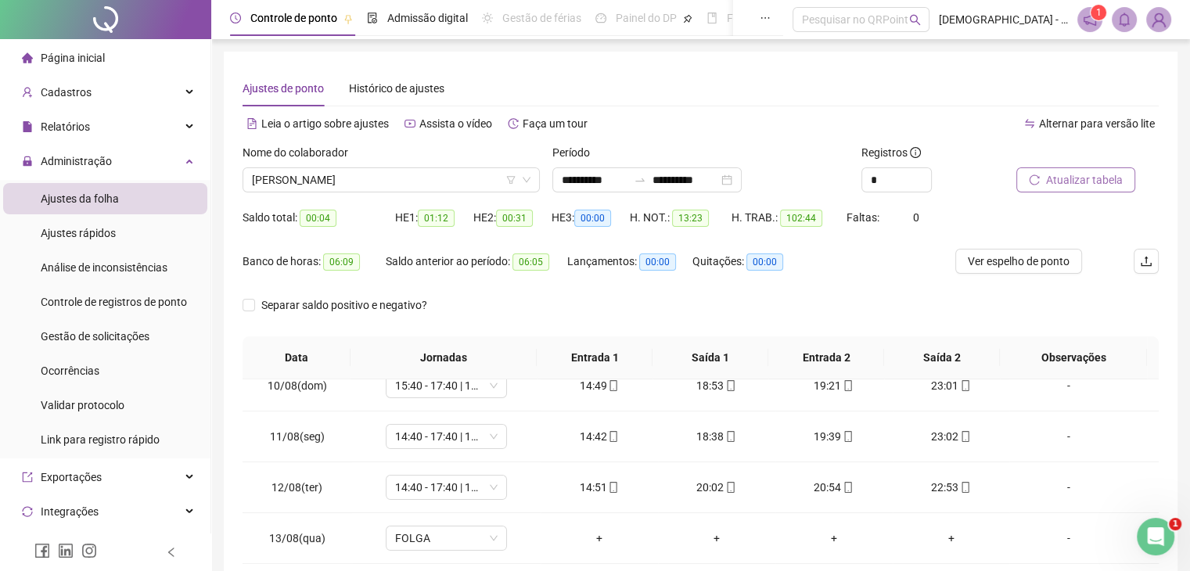
click at [1066, 165] on div at bounding box center [1067, 155] width 103 height 23
click at [1063, 182] on span "Atualizar tabela" at bounding box center [1084, 179] width 77 height 17
click at [473, 190] on span "MAINA DE OLIVEIRA SANTOS" at bounding box center [391, 179] width 279 height 23
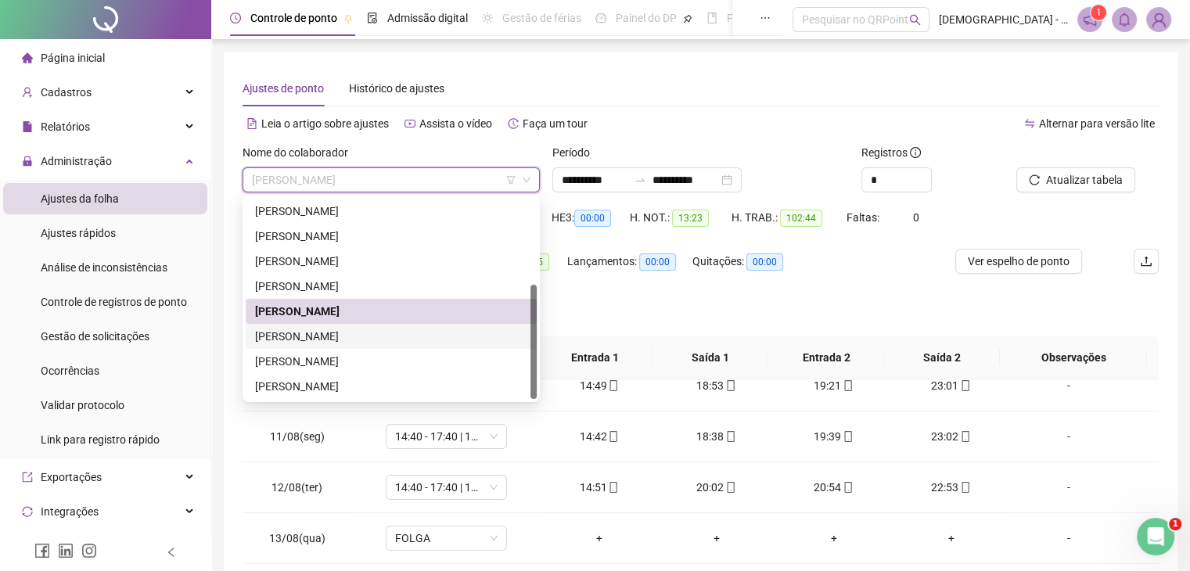
click at [343, 333] on div "MARIA EDUARDA DA SILVA" at bounding box center [391, 336] width 272 height 17
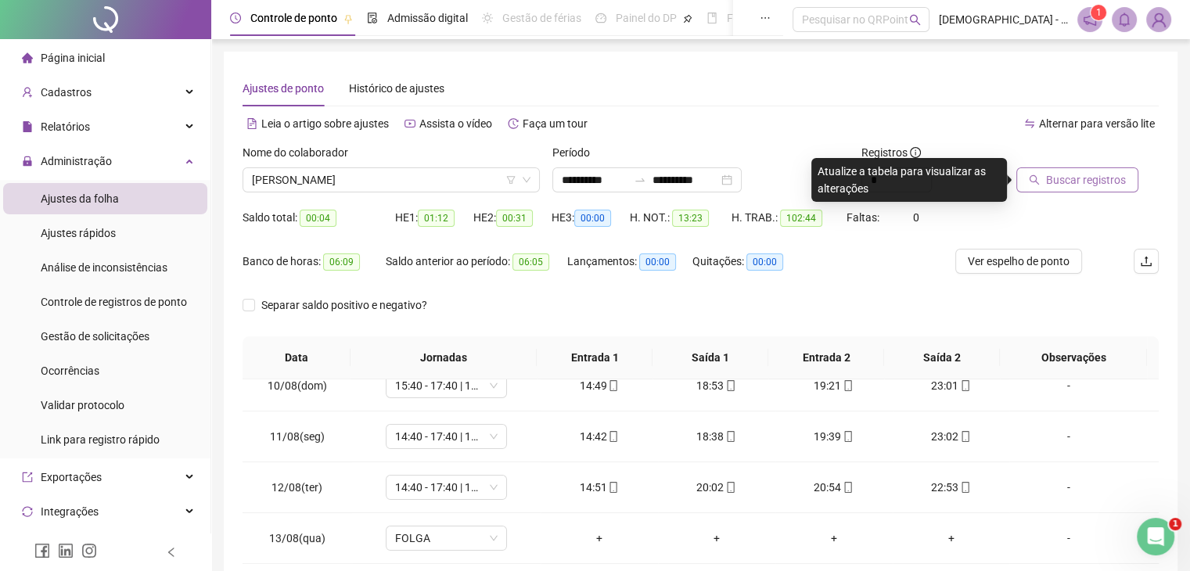
click at [1073, 185] on span "Buscar registros" at bounding box center [1086, 179] width 80 height 17
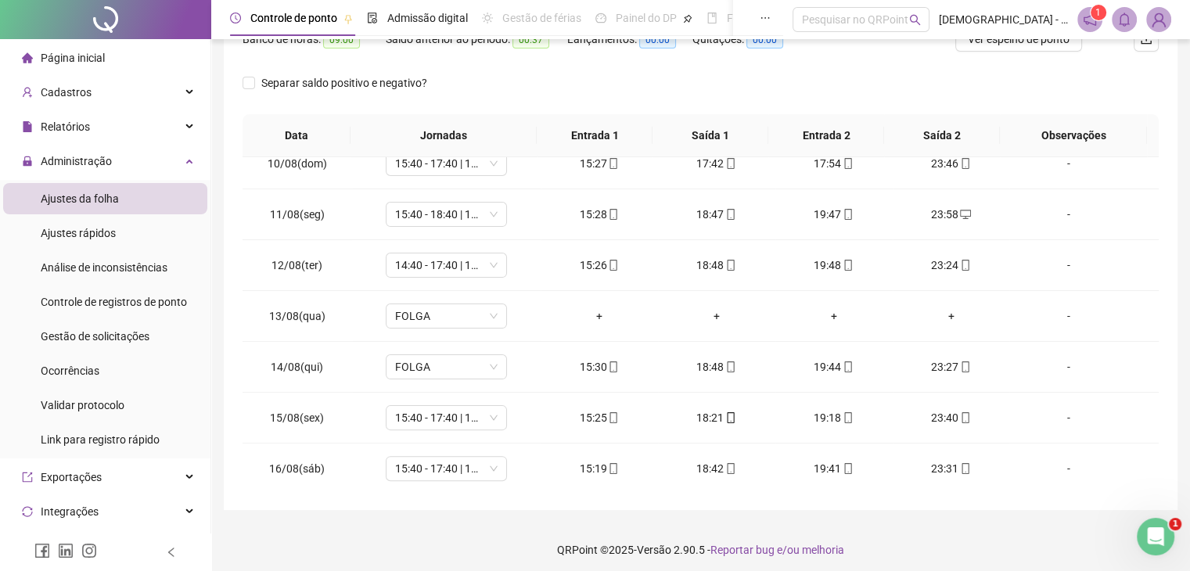
scroll to position [228, 0]
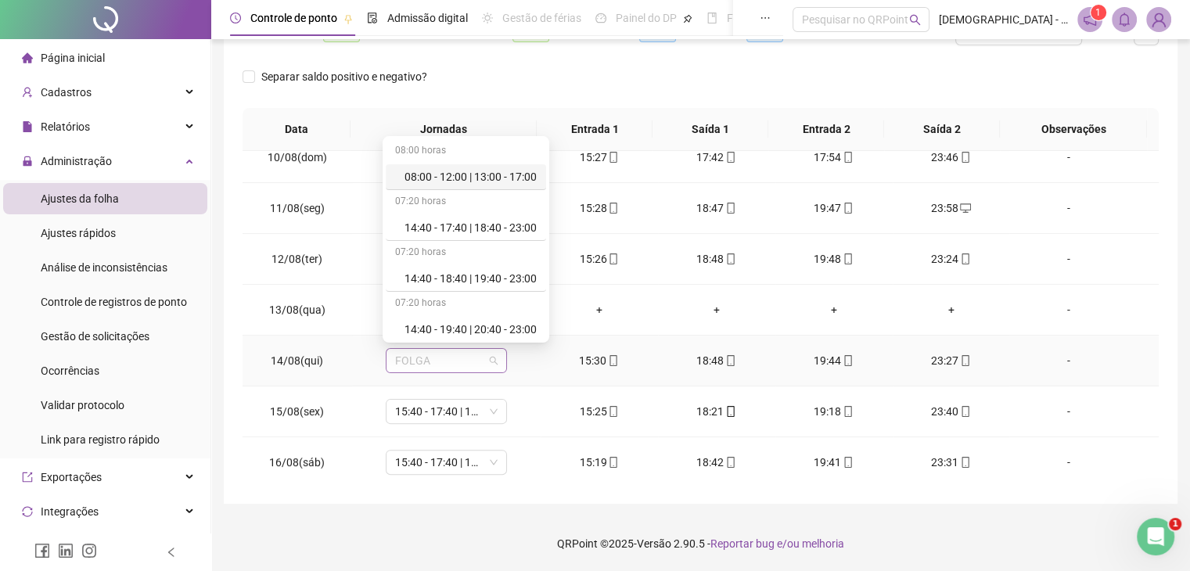
click at [488, 357] on span "FOLGA" at bounding box center [446, 360] width 102 height 23
click at [507, 324] on div "14:40 - 19:40 | 20:40 - 23:00" at bounding box center [470, 329] width 132 height 17
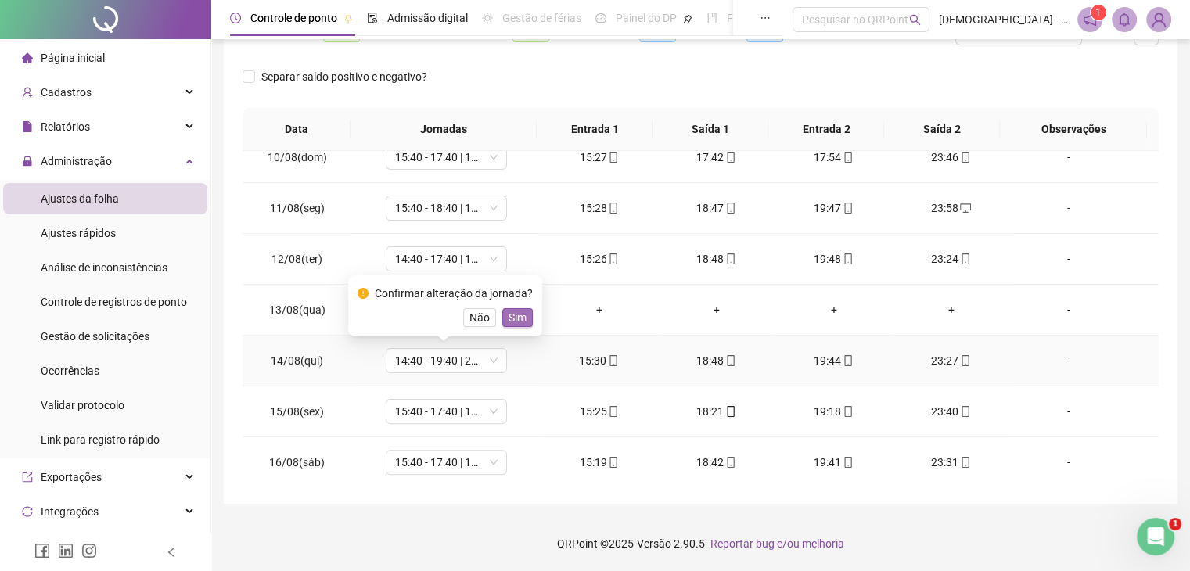
click at [519, 314] on span "Sim" at bounding box center [518, 317] width 18 height 17
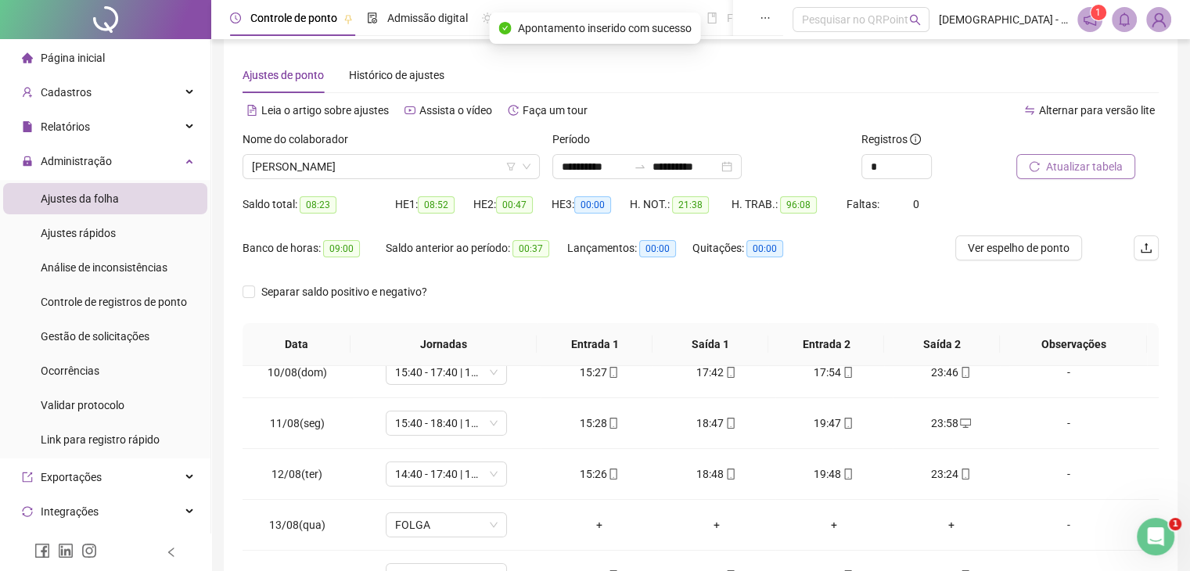
scroll to position [0, 0]
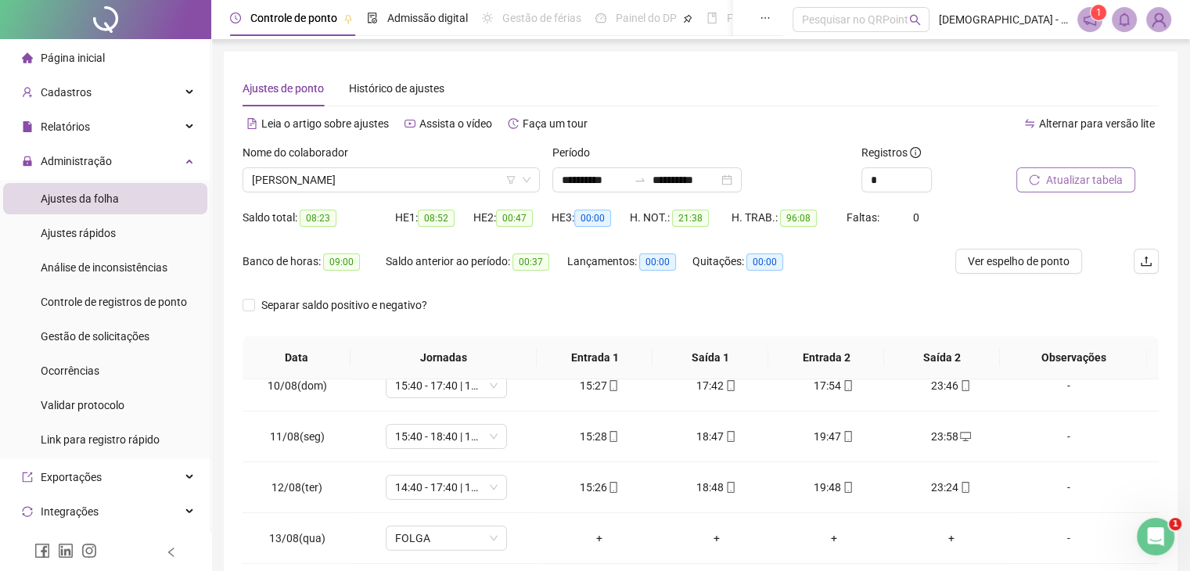
click at [1080, 188] on span "Atualizar tabela" at bounding box center [1084, 179] width 77 height 17
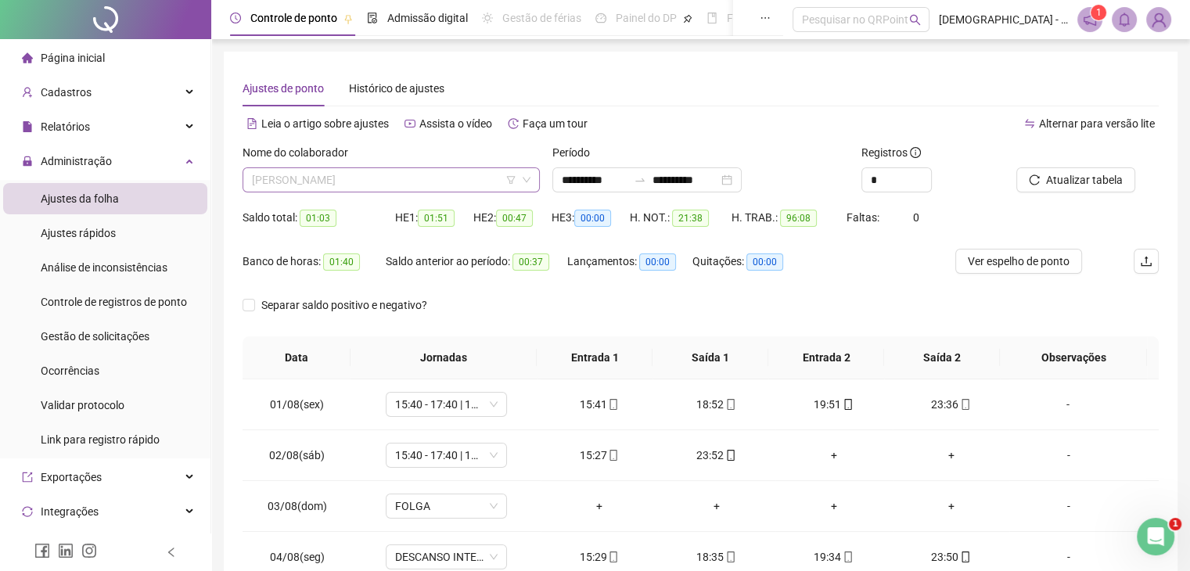
click at [404, 189] on span "MARIA EDUARDA DA SILVA" at bounding box center [391, 179] width 279 height 23
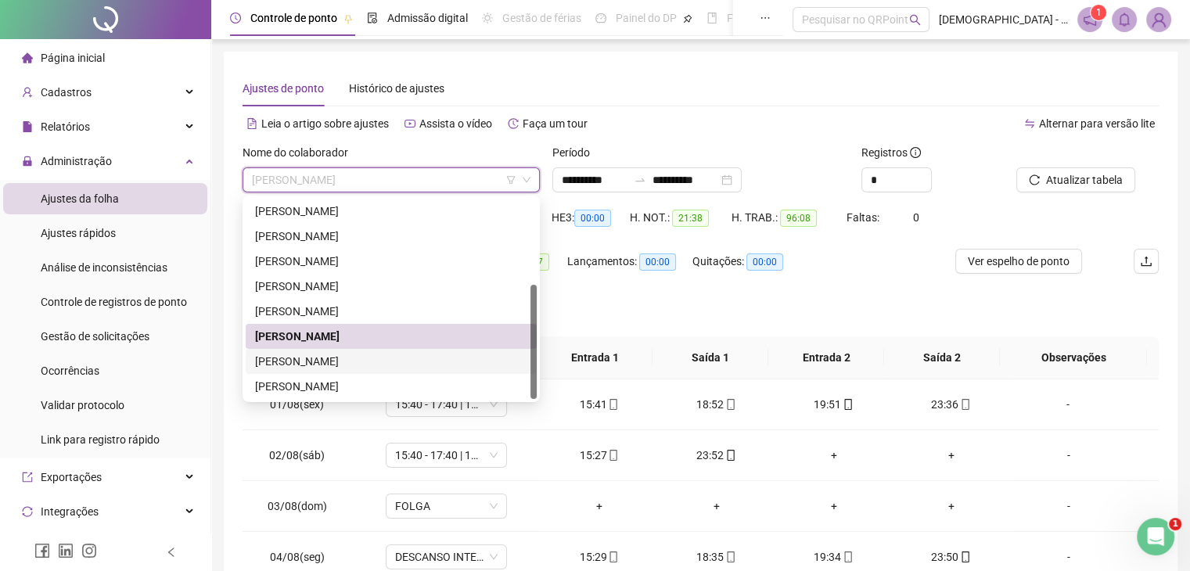
click at [316, 357] on div "PALOMA TRISCH DOS SANTOS" at bounding box center [391, 361] width 272 height 17
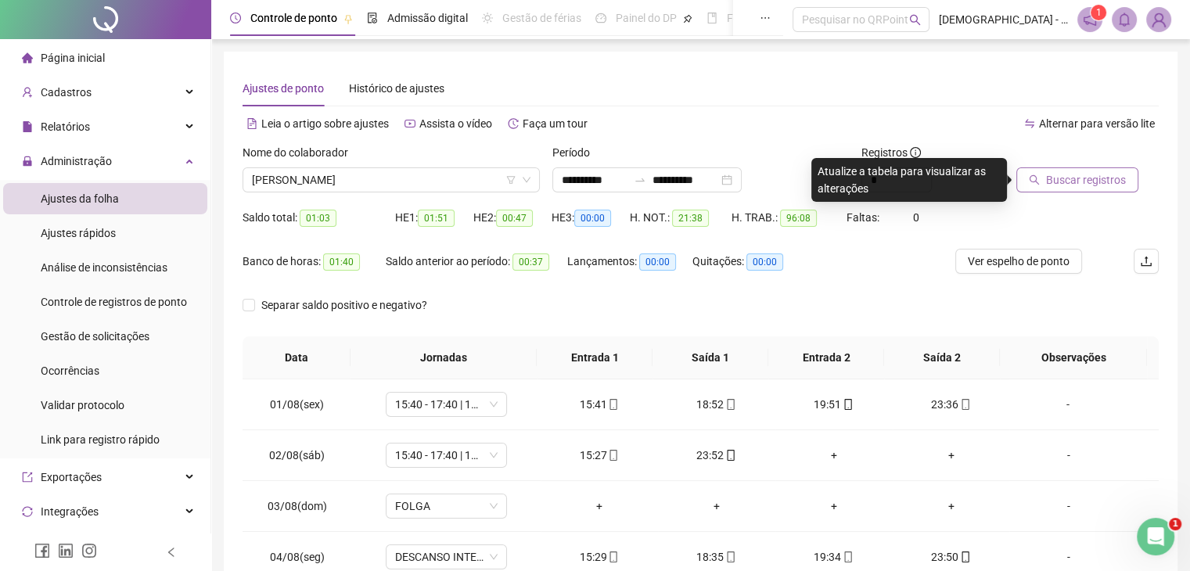
click at [1048, 177] on span "Buscar registros" at bounding box center [1086, 179] width 80 height 17
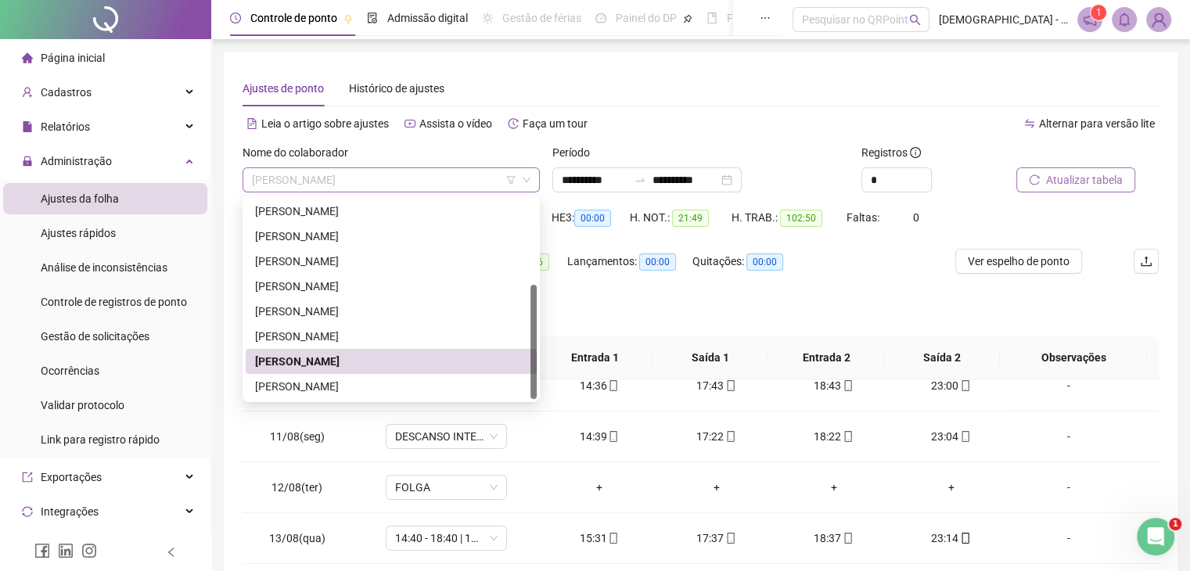
click at [441, 176] on span "PALOMA TRISCH DOS SANTOS" at bounding box center [391, 179] width 279 height 23
click at [316, 387] on div "STEPHANIE OLIVEIRA DOS SANTOS" at bounding box center [391, 386] width 272 height 17
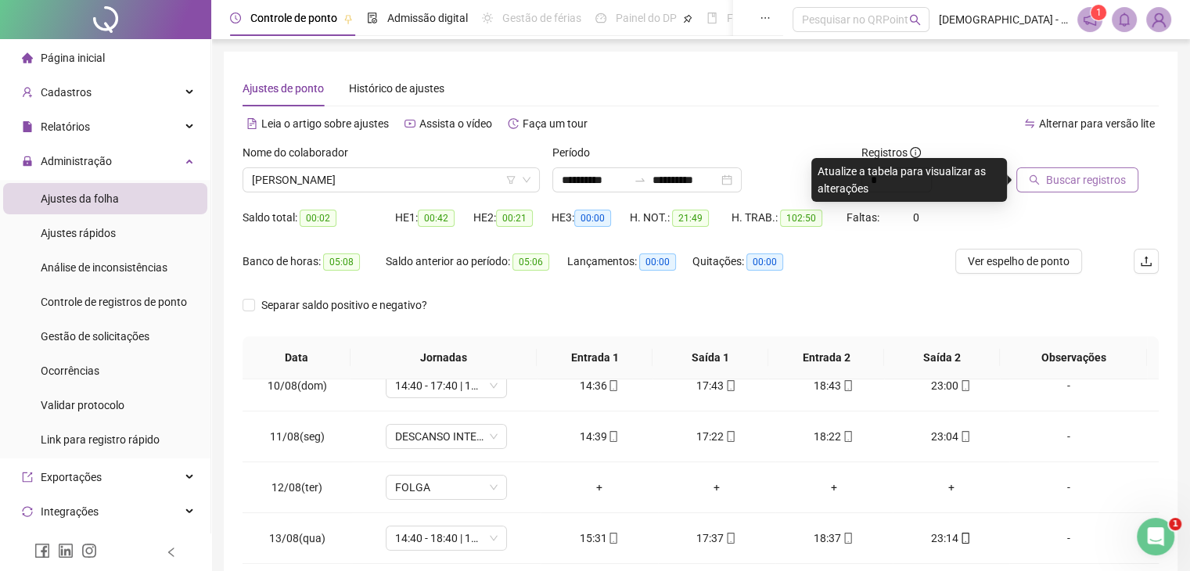
click at [1080, 191] on button "Buscar registros" at bounding box center [1077, 179] width 122 height 25
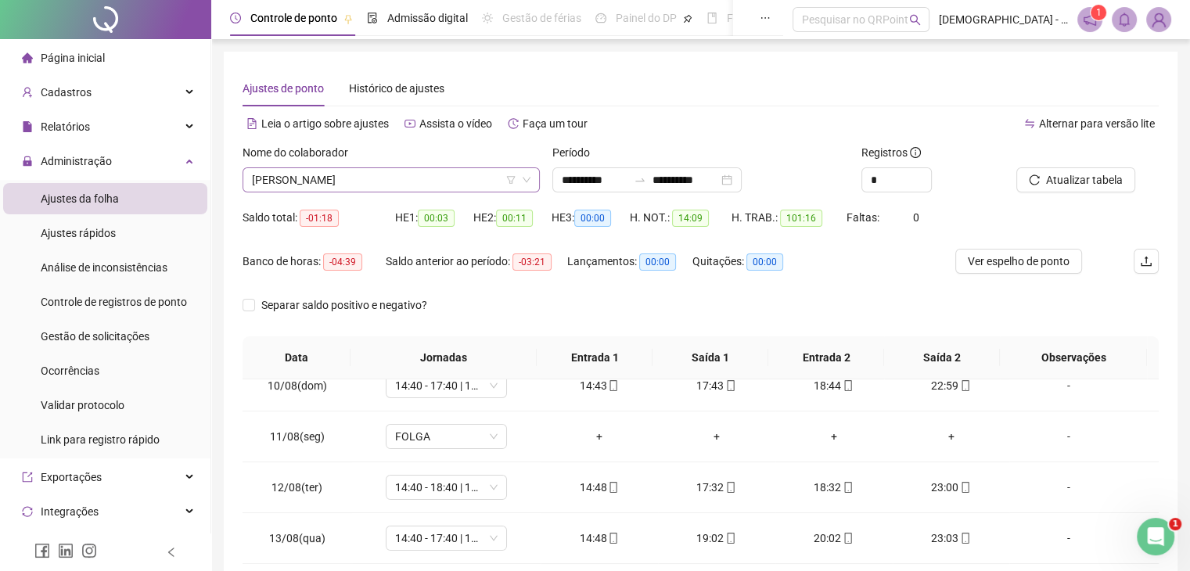
click at [466, 185] on span "STEPHANIE OLIVEIRA DOS SANTOS" at bounding box center [391, 179] width 279 height 23
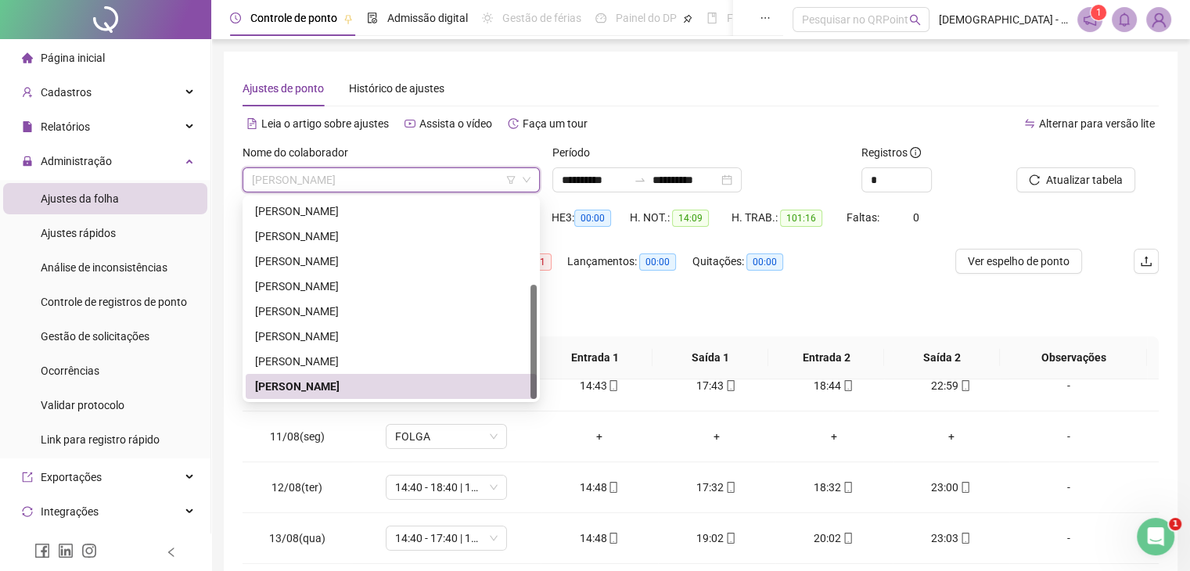
click at [1084, 63] on div "**********" at bounding box center [701, 392] width 954 height 681
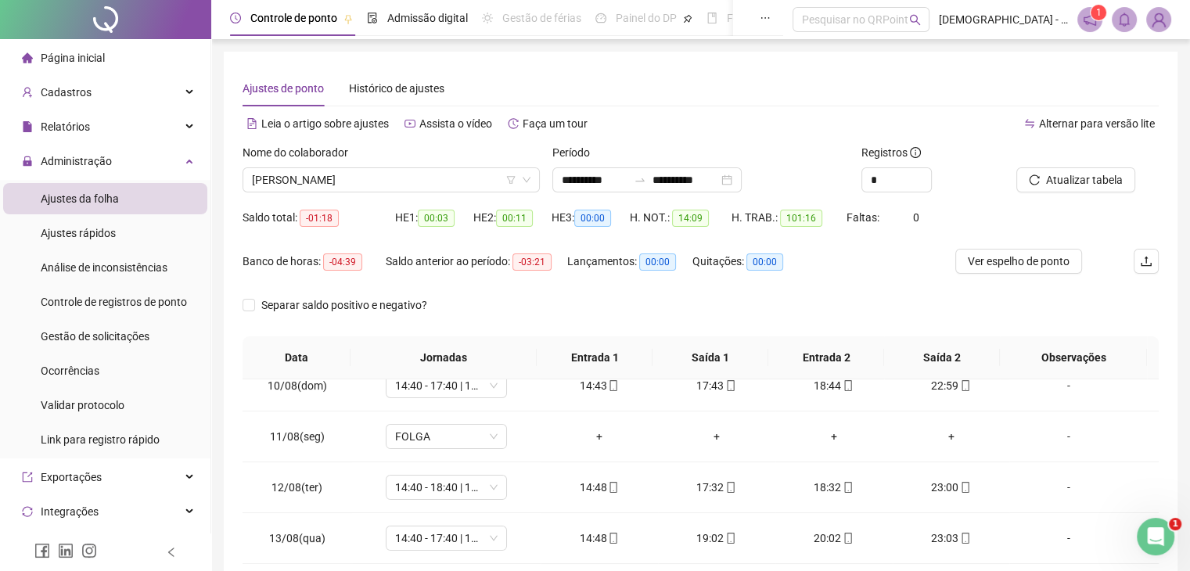
click at [1159, 22] on img at bounding box center [1158, 19] width 23 height 23
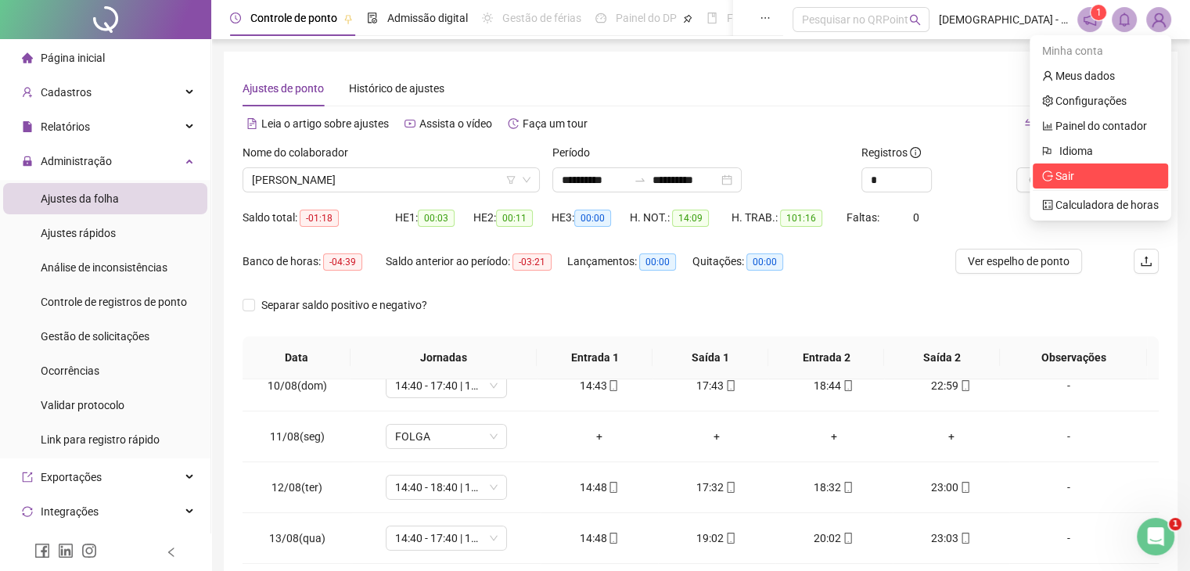
click at [1054, 178] on span "Sair" at bounding box center [1058, 176] width 32 height 13
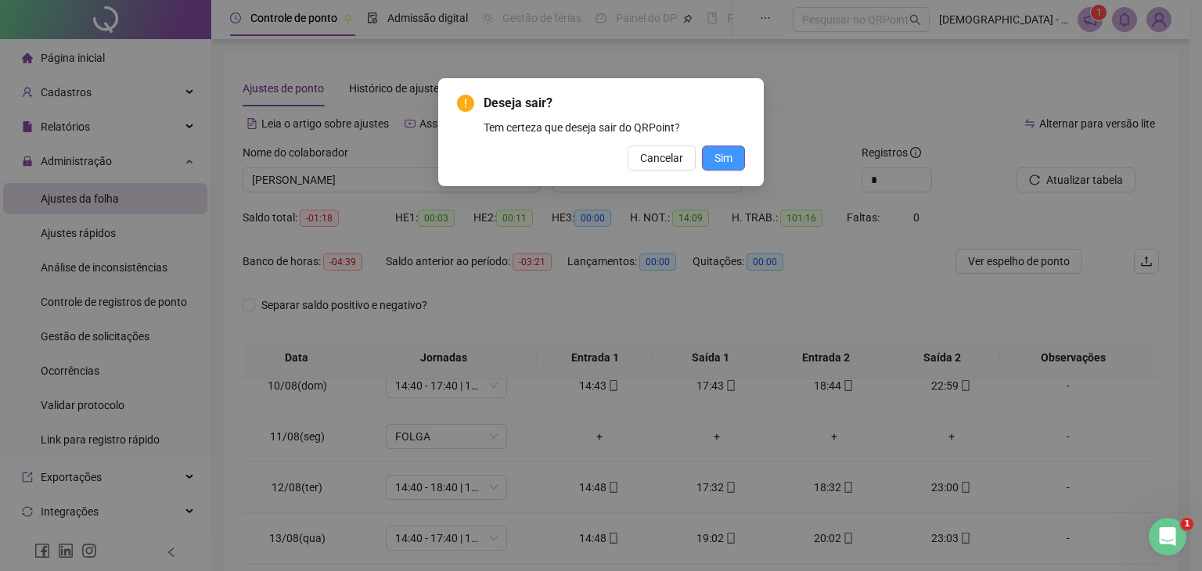
click at [717, 150] on span "Sim" at bounding box center [723, 157] width 18 height 17
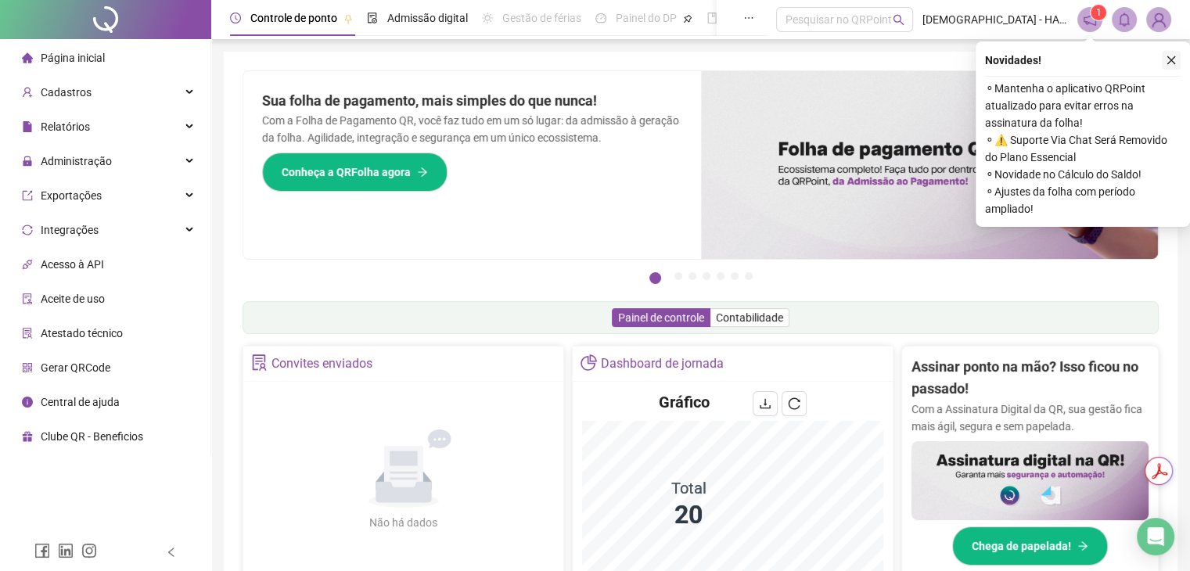
click at [1172, 59] on icon "close" at bounding box center [1171, 60] width 9 height 9
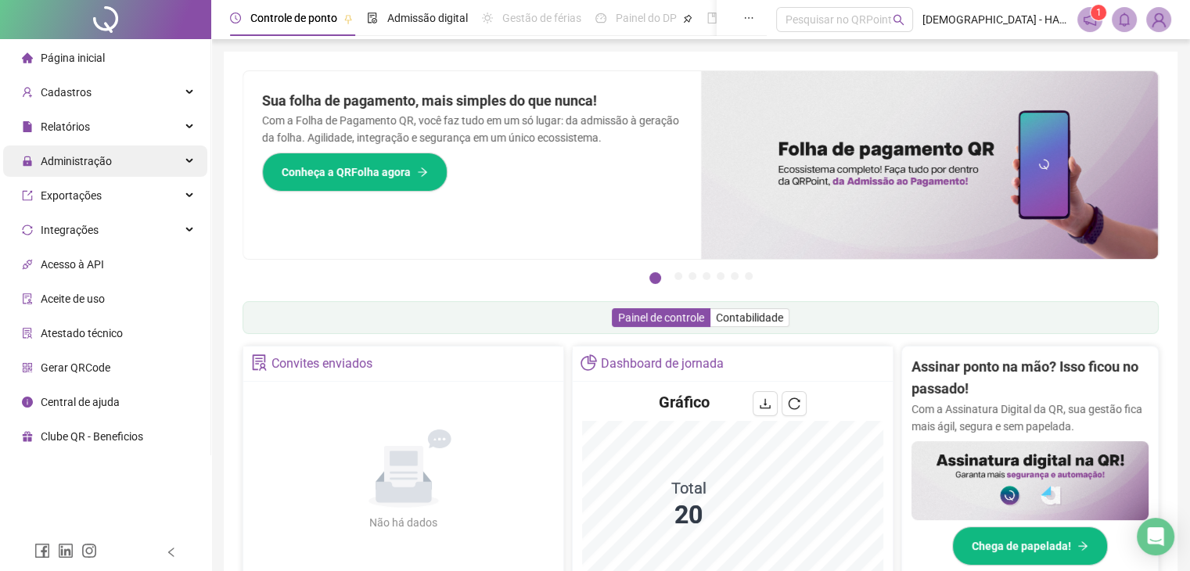
click at [73, 159] on span "Administração" at bounding box center [76, 161] width 71 height 13
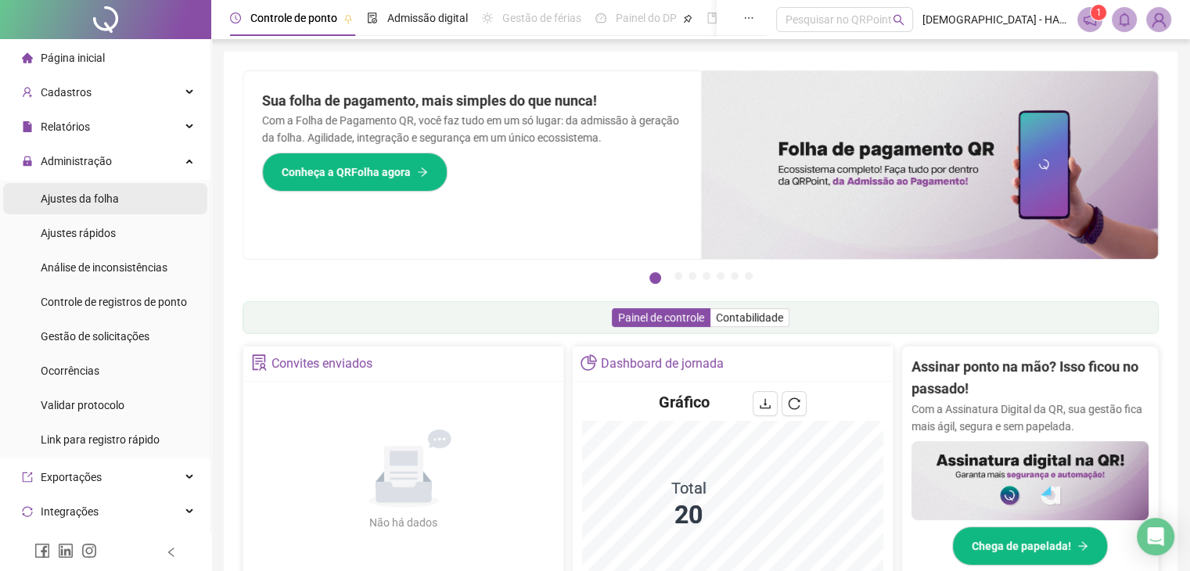
click at [84, 204] on span "Ajustes da folha" at bounding box center [80, 198] width 78 height 13
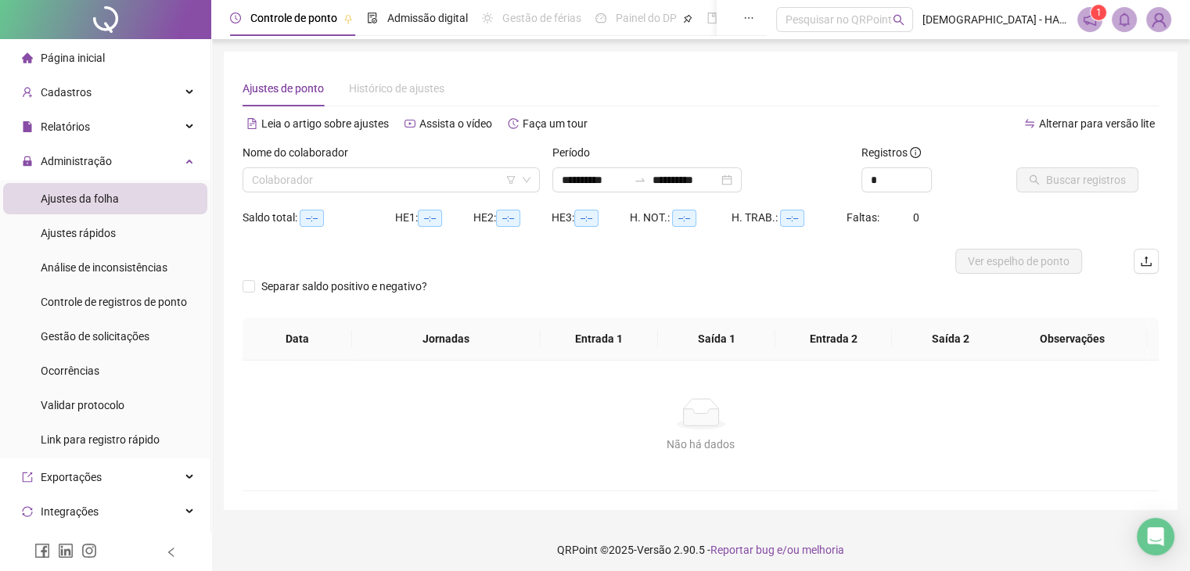
type input "**********"
click at [479, 182] on input "search" at bounding box center [384, 179] width 264 height 23
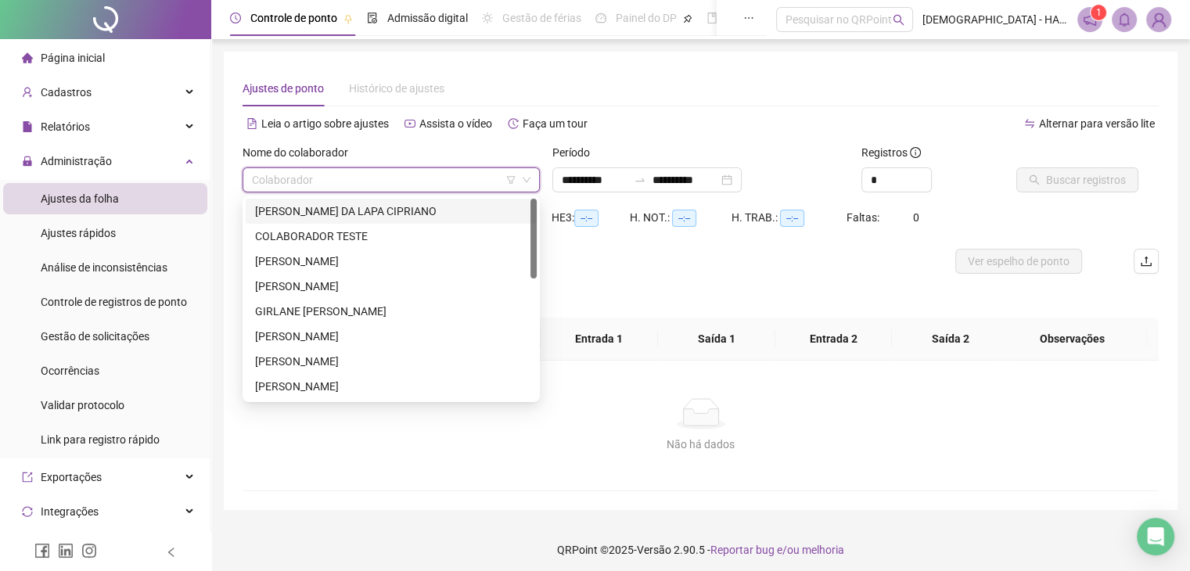
click at [386, 206] on div "[PERSON_NAME] DA LAPA CIPRIANO" at bounding box center [391, 211] width 272 height 17
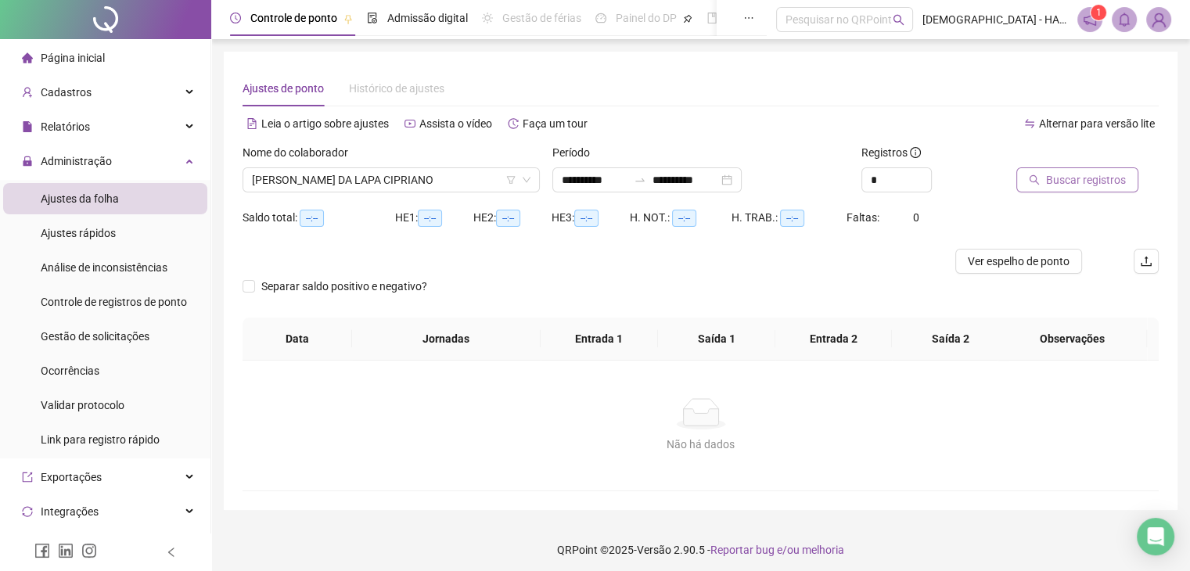
click at [1082, 187] on span "Buscar registros" at bounding box center [1086, 179] width 80 height 17
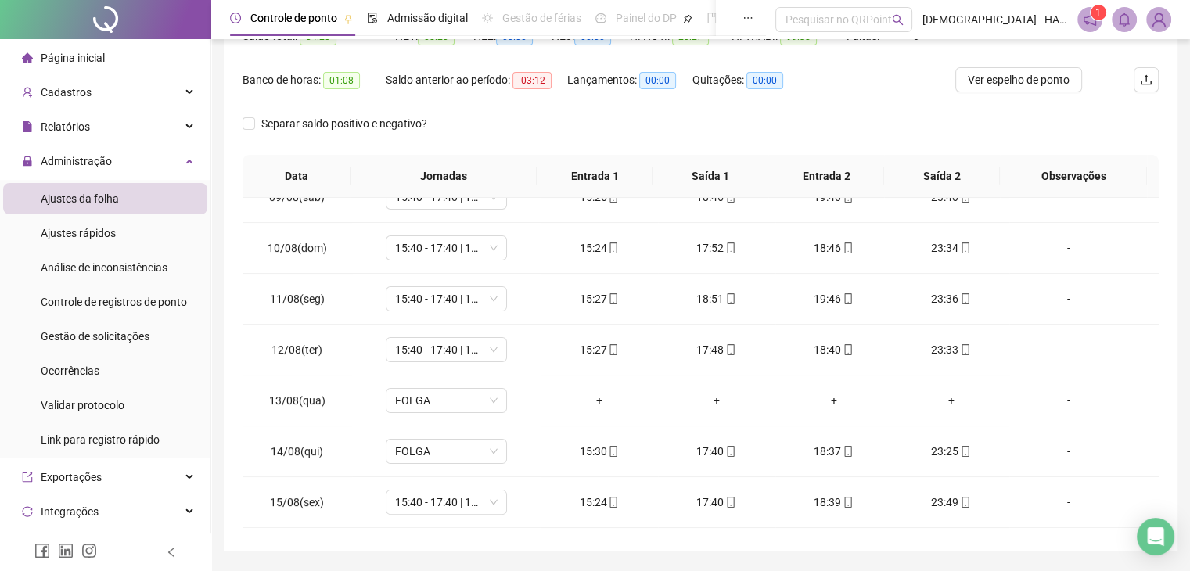
scroll to position [476, 0]
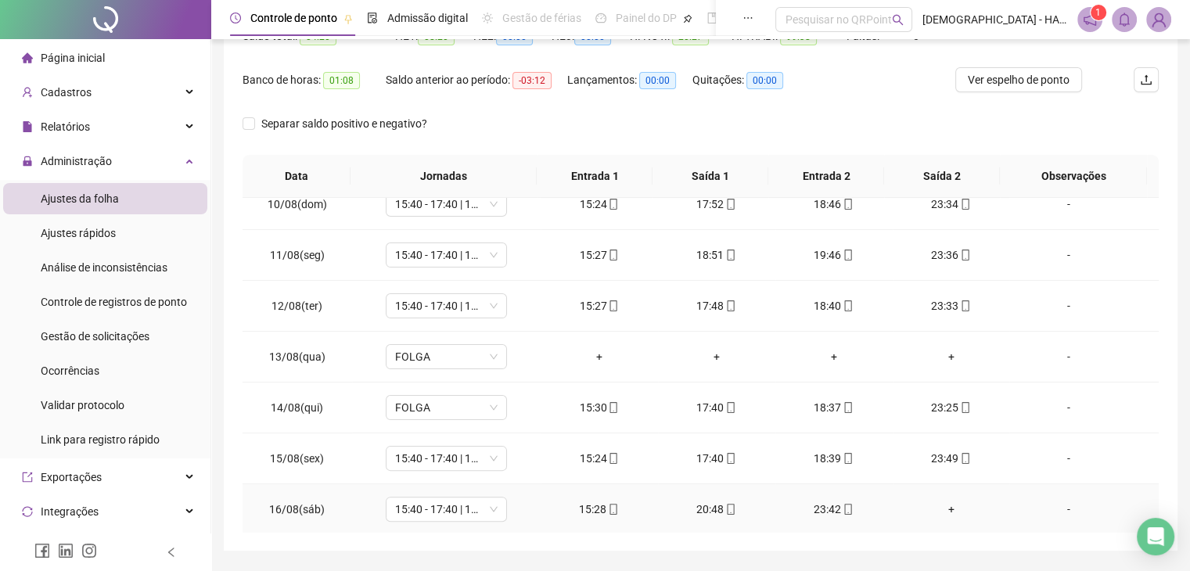
click at [936, 501] on div "+" at bounding box center [951, 509] width 92 height 17
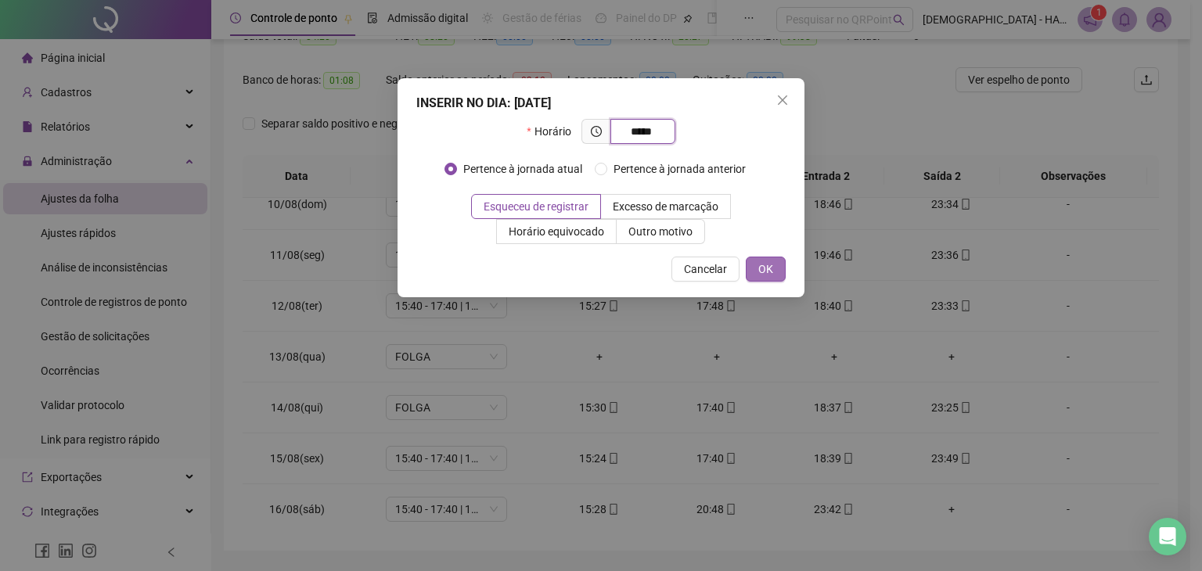
type input "*****"
click at [758, 270] on span "OK" at bounding box center [765, 269] width 15 height 17
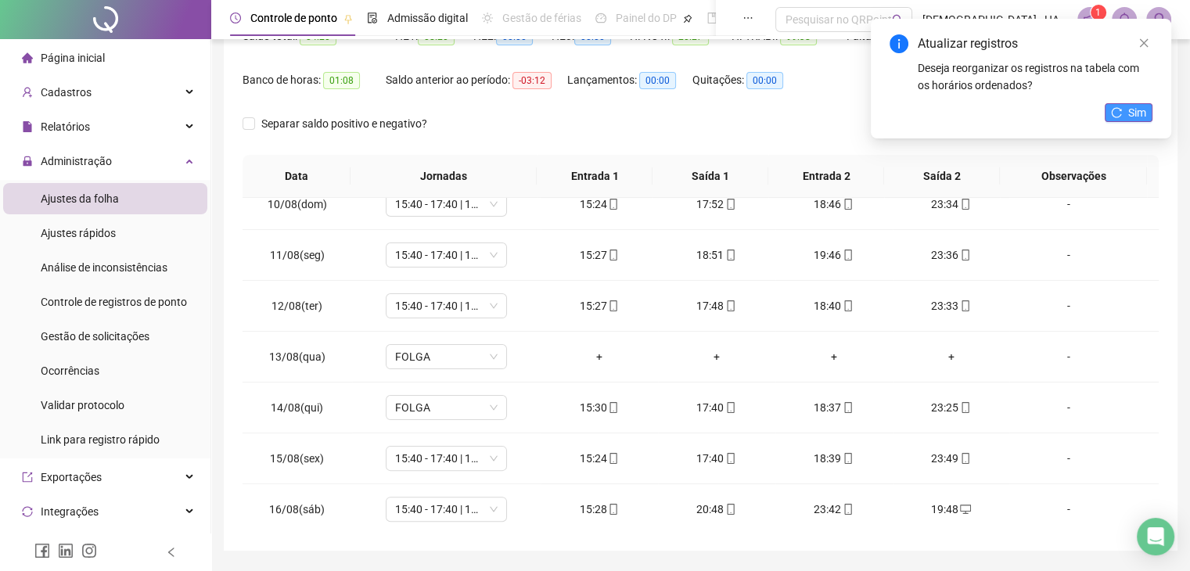
click at [1136, 113] on span "Sim" at bounding box center [1137, 112] width 18 height 17
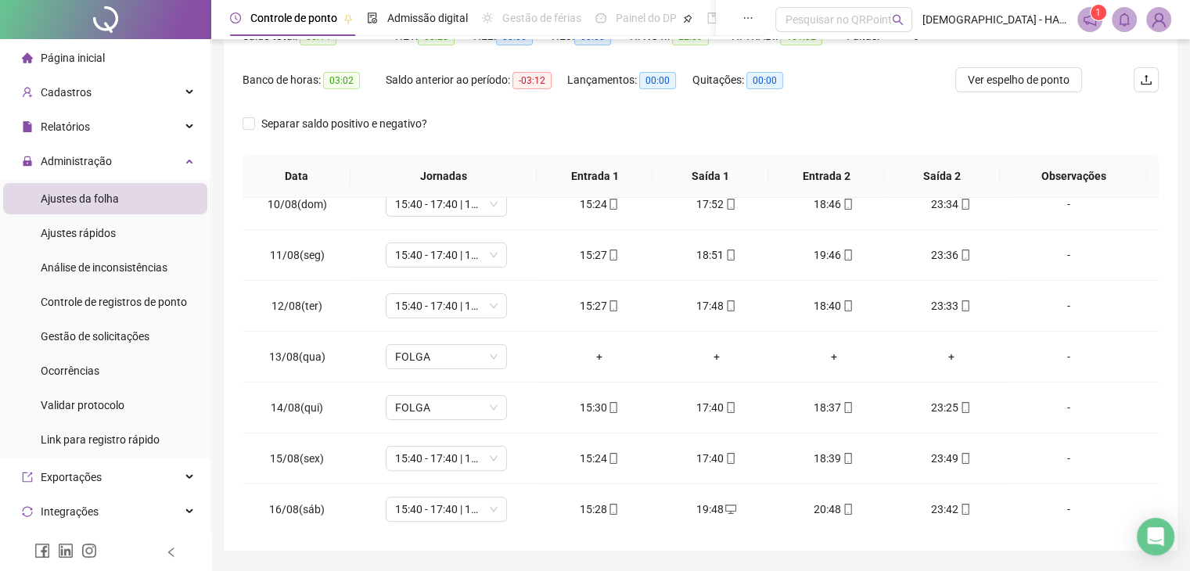
scroll to position [0, 0]
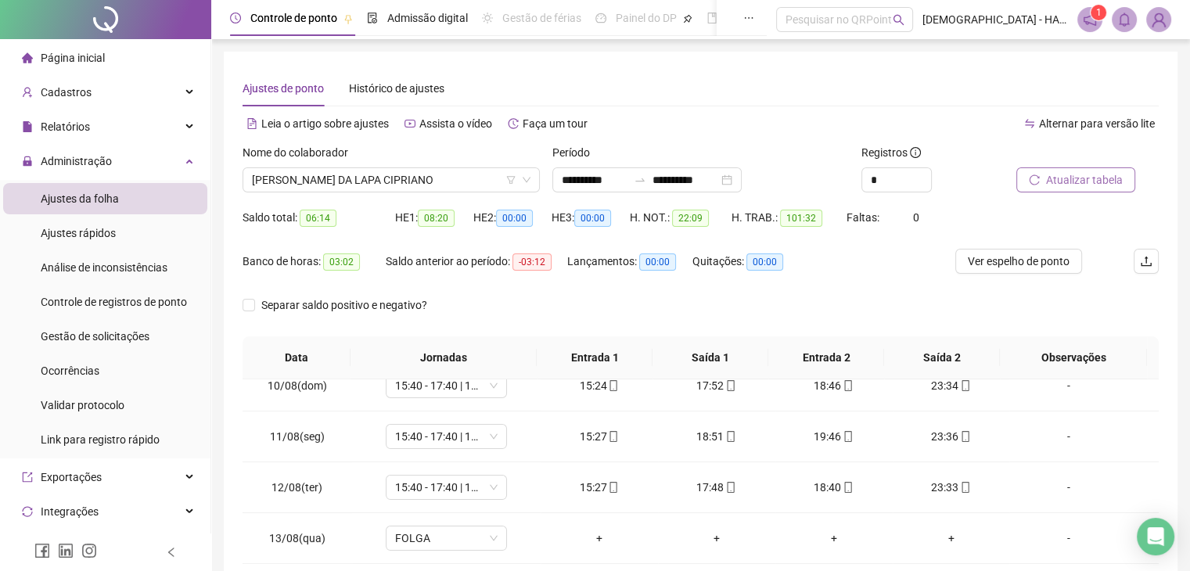
click at [1041, 182] on button "Atualizar tabela" at bounding box center [1075, 179] width 119 height 25
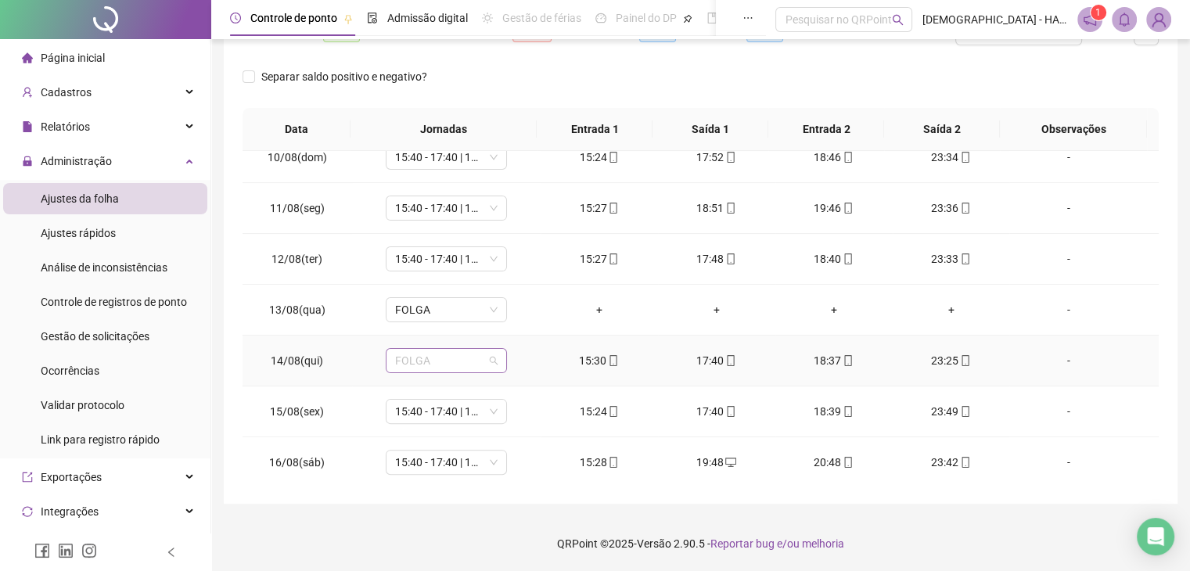
click at [494, 368] on span "FOLGA" at bounding box center [446, 360] width 102 height 23
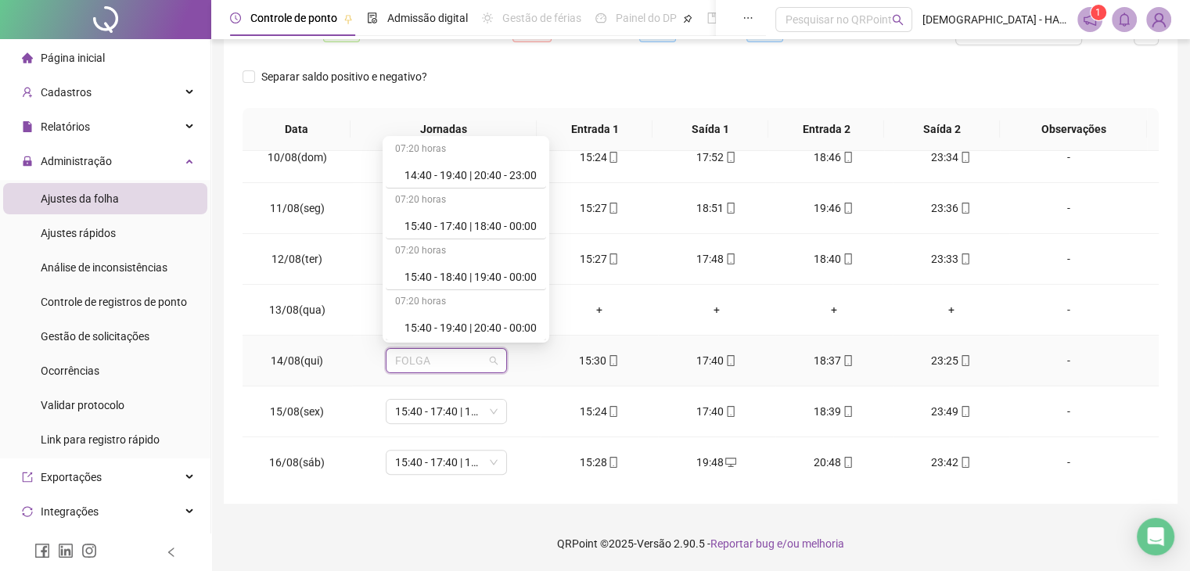
scroll to position [159, 0]
click at [488, 266] on div "15:40 - 18:40 | 19:40 - 00:00" at bounding box center [470, 272] width 132 height 17
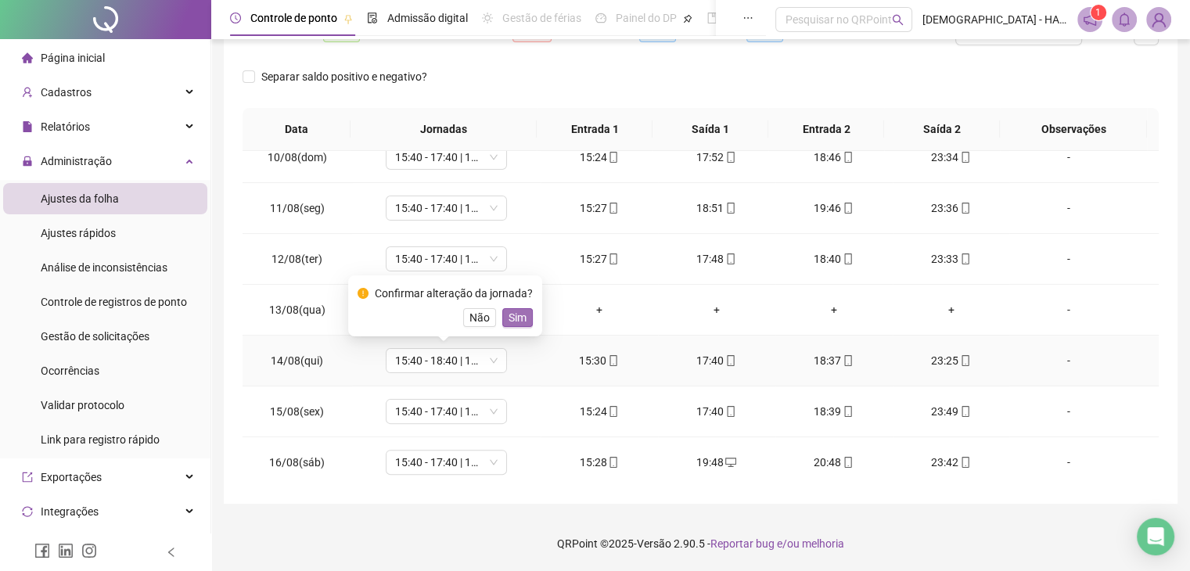
click at [517, 312] on span "Sim" at bounding box center [518, 317] width 18 height 17
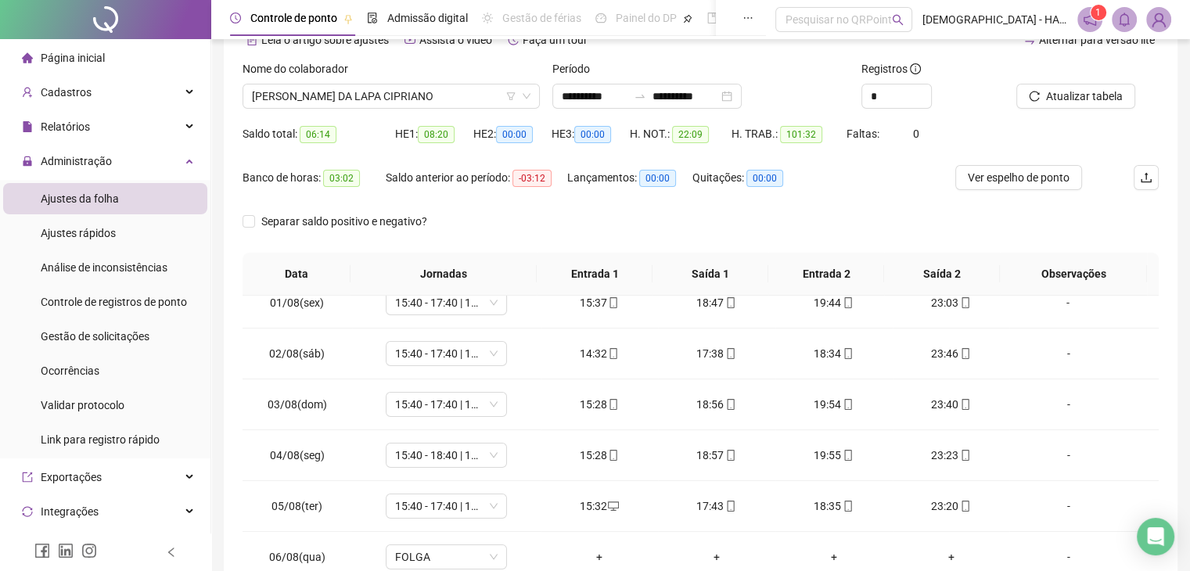
scroll to position [0, 0]
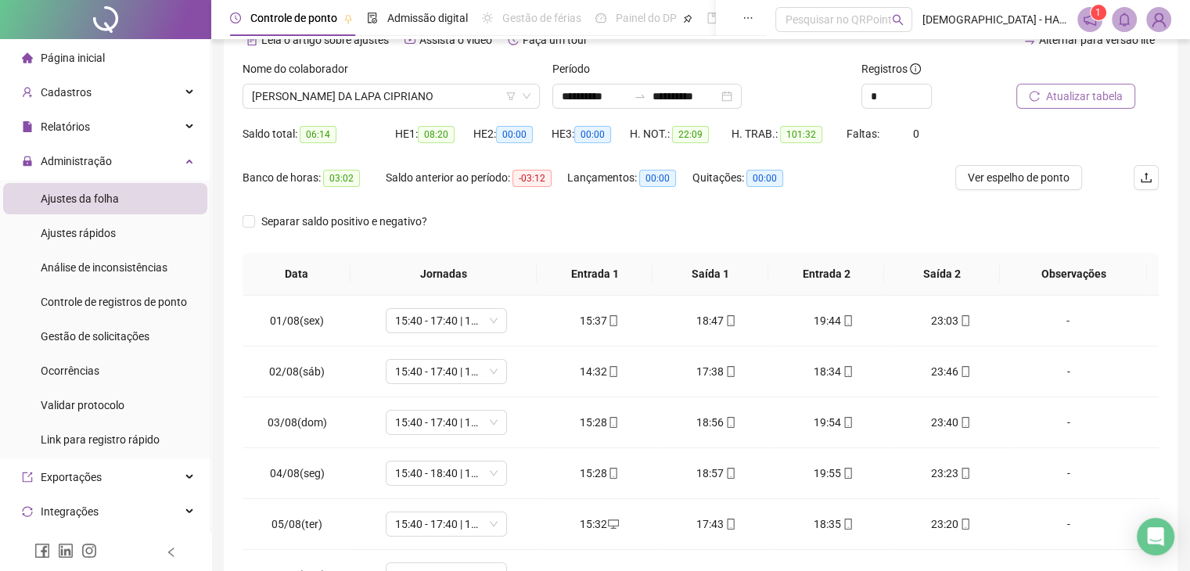
click at [1105, 94] on span "Atualizar tabela" at bounding box center [1084, 96] width 77 height 17
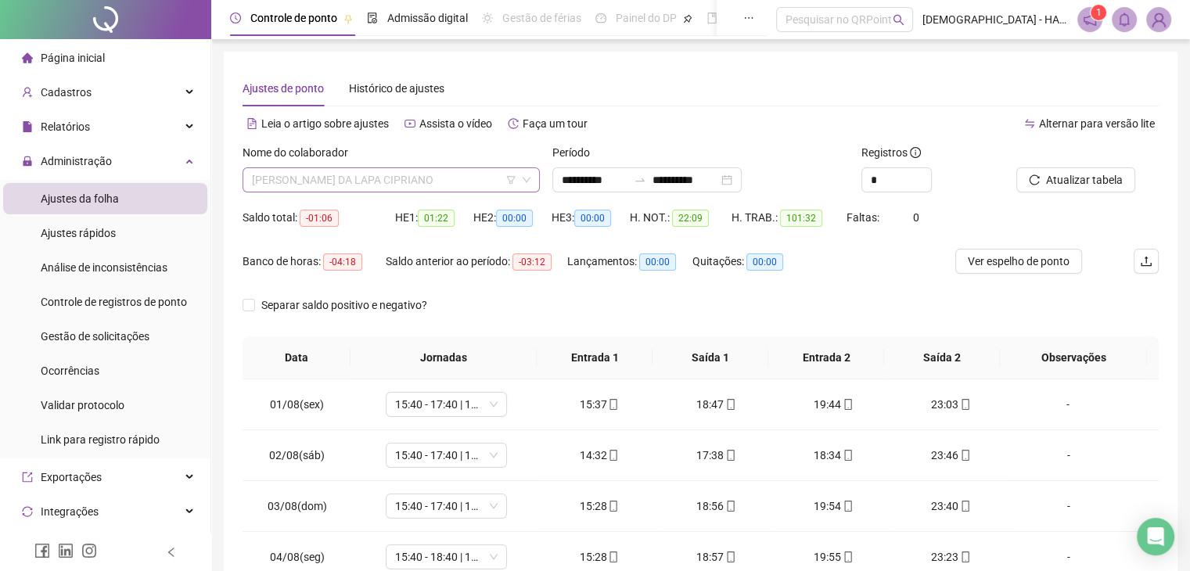
click at [445, 175] on span "[PERSON_NAME] DA LAPA CIPRIANO" at bounding box center [391, 179] width 279 height 23
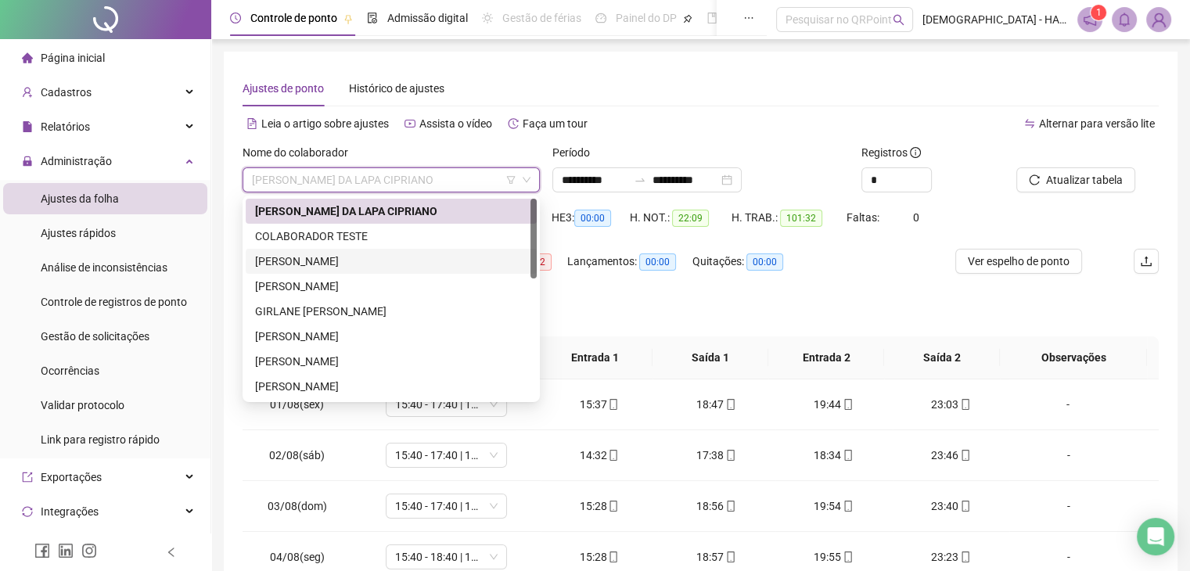
click at [320, 257] on div "[PERSON_NAME]" at bounding box center [391, 261] width 272 height 17
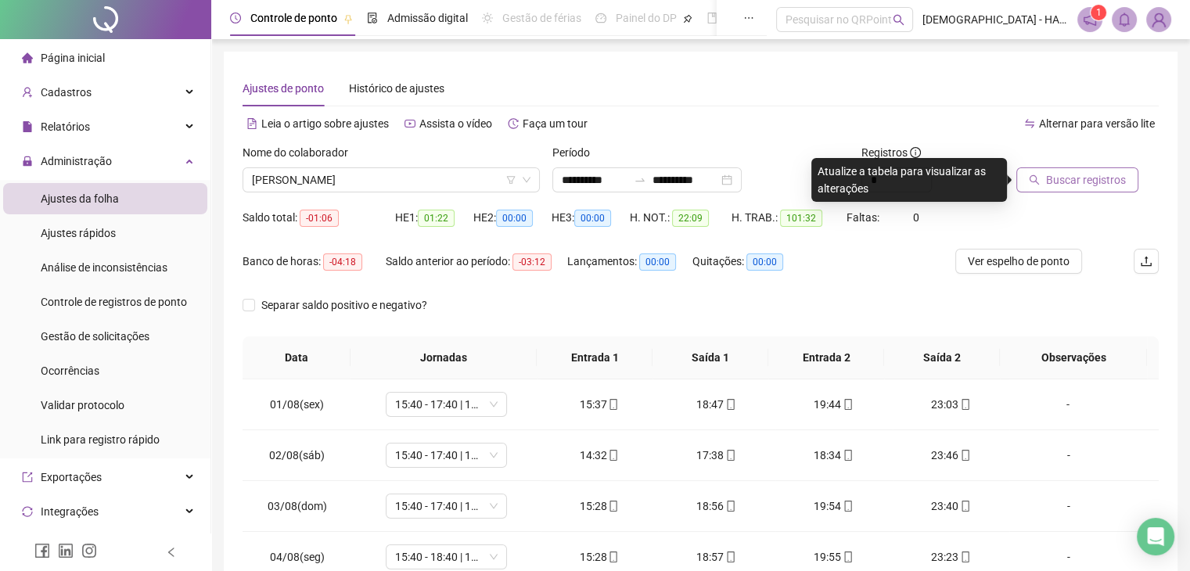
click at [1094, 174] on span "Buscar registros" at bounding box center [1086, 179] width 80 height 17
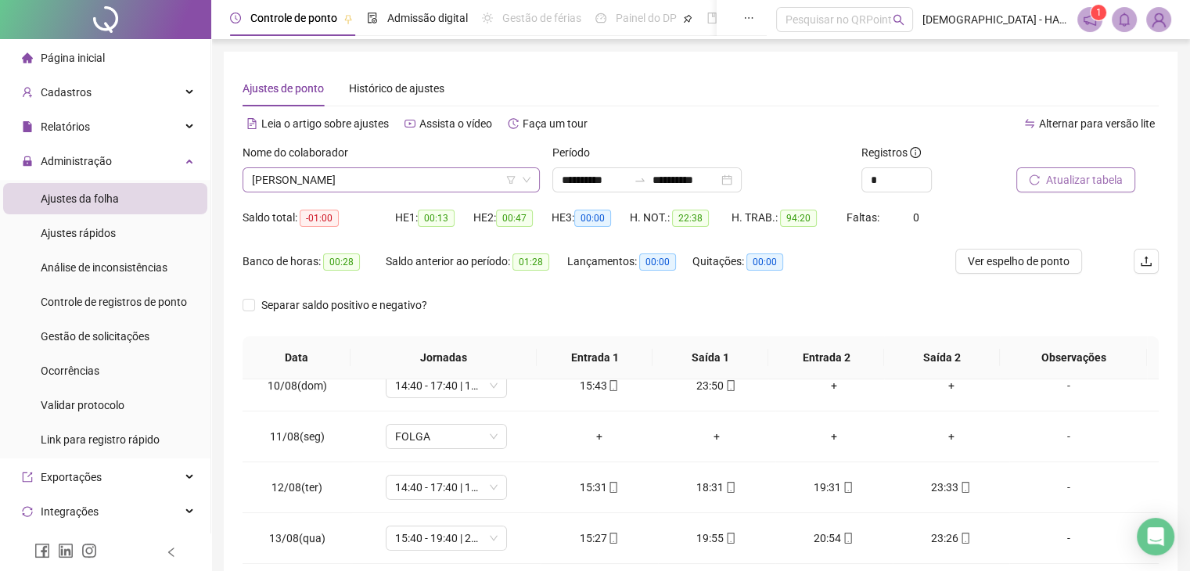
click at [397, 180] on span "[PERSON_NAME]" at bounding box center [391, 179] width 279 height 23
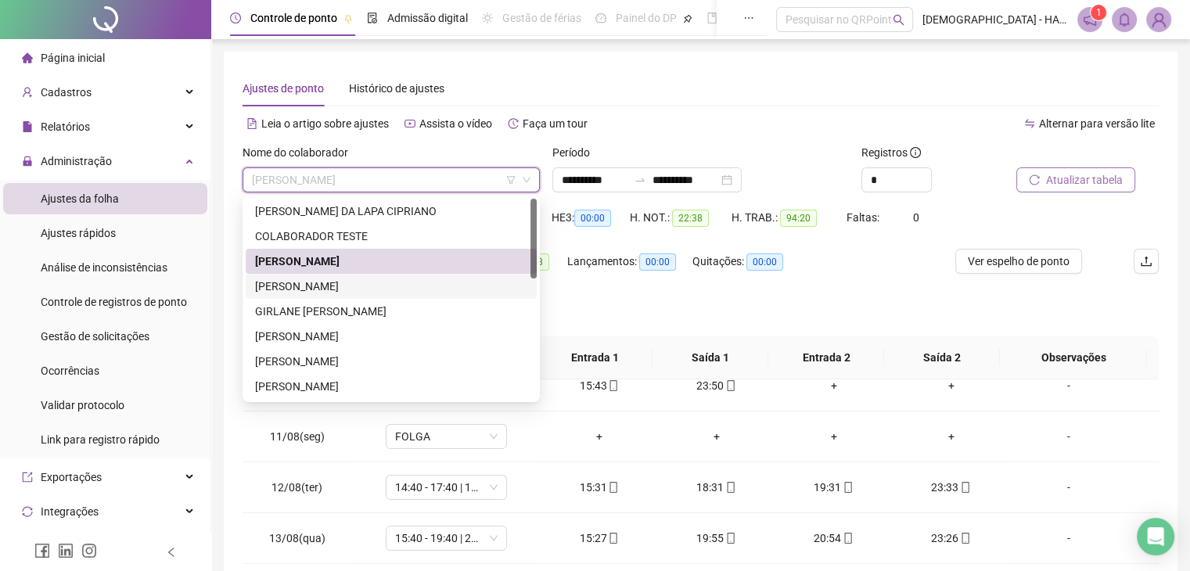
click at [329, 286] on div "[PERSON_NAME]" at bounding box center [391, 286] width 272 height 17
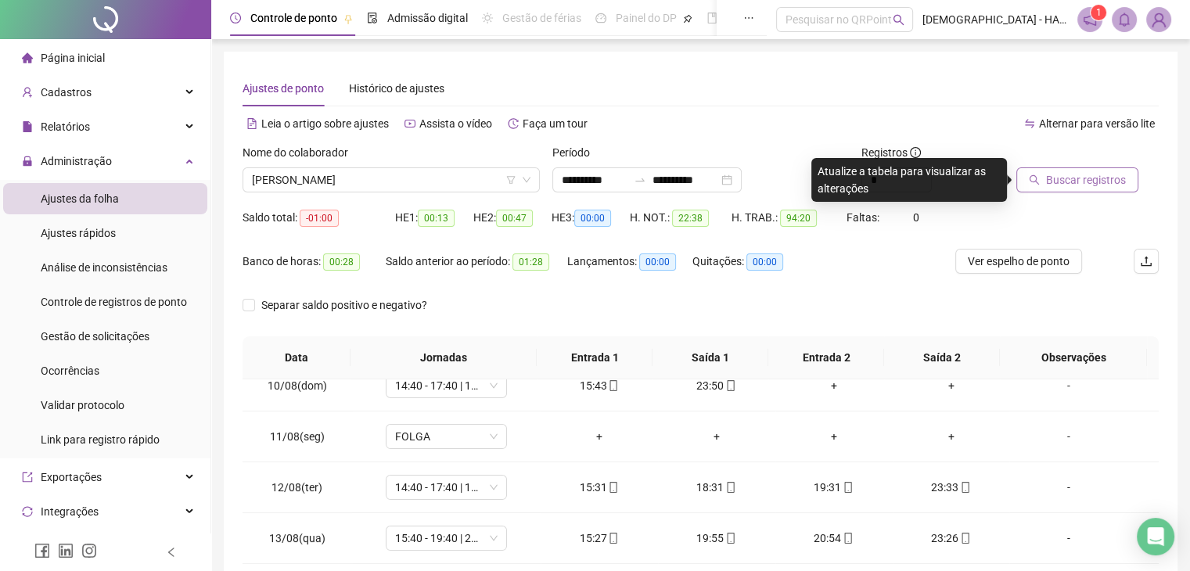
click at [1102, 182] on span "Buscar registros" at bounding box center [1086, 179] width 80 height 17
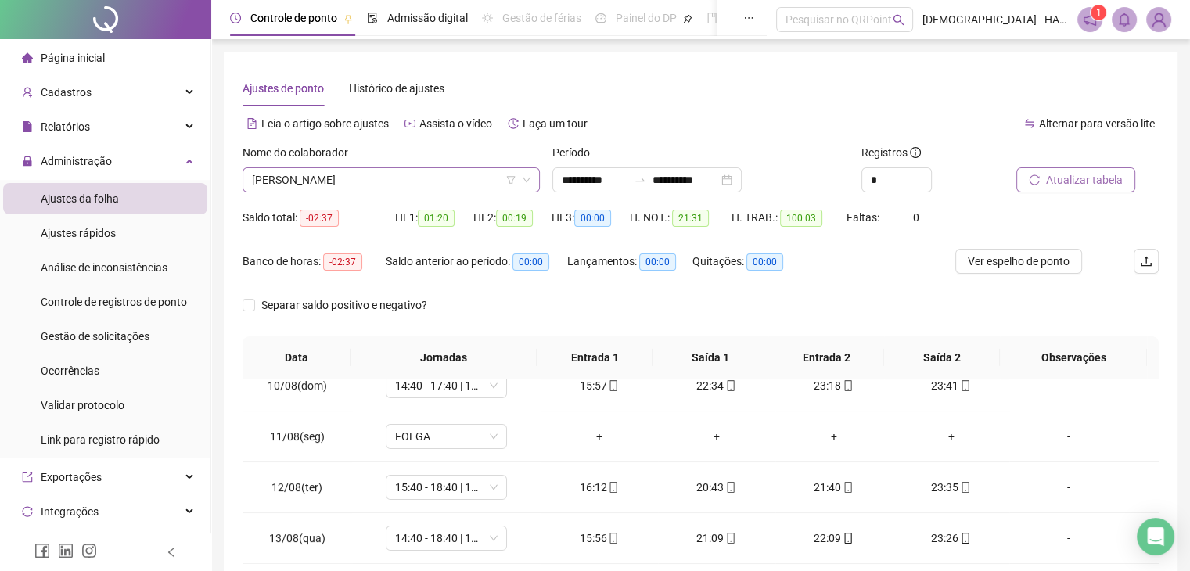
click at [467, 177] on span "[PERSON_NAME]" at bounding box center [391, 179] width 279 height 23
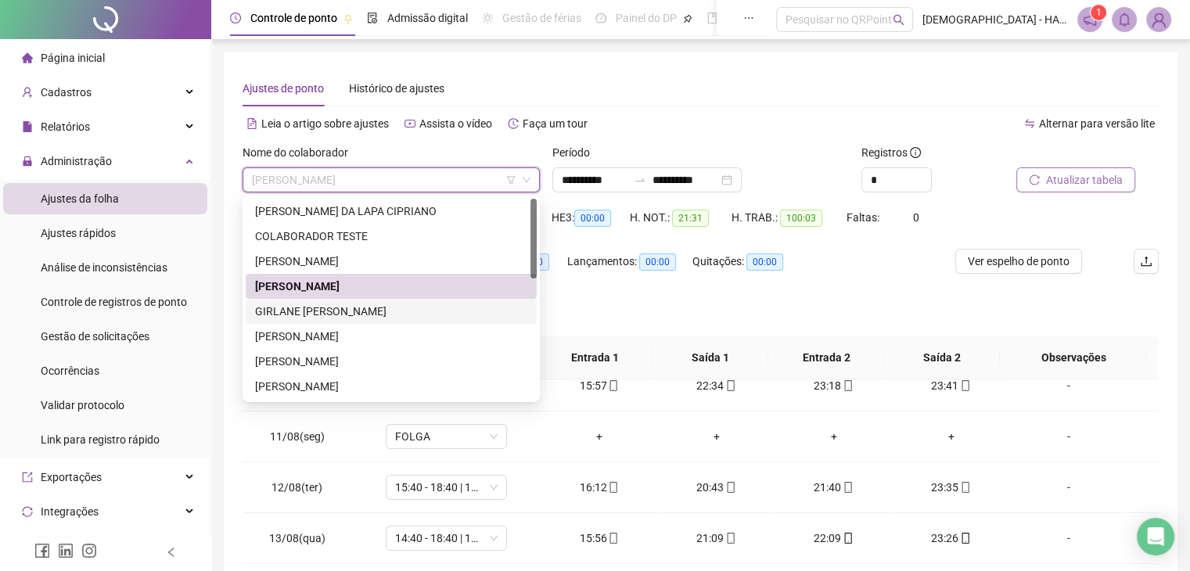
click at [354, 311] on div "GIRLANE [PERSON_NAME]" at bounding box center [391, 311] width 272 height 17
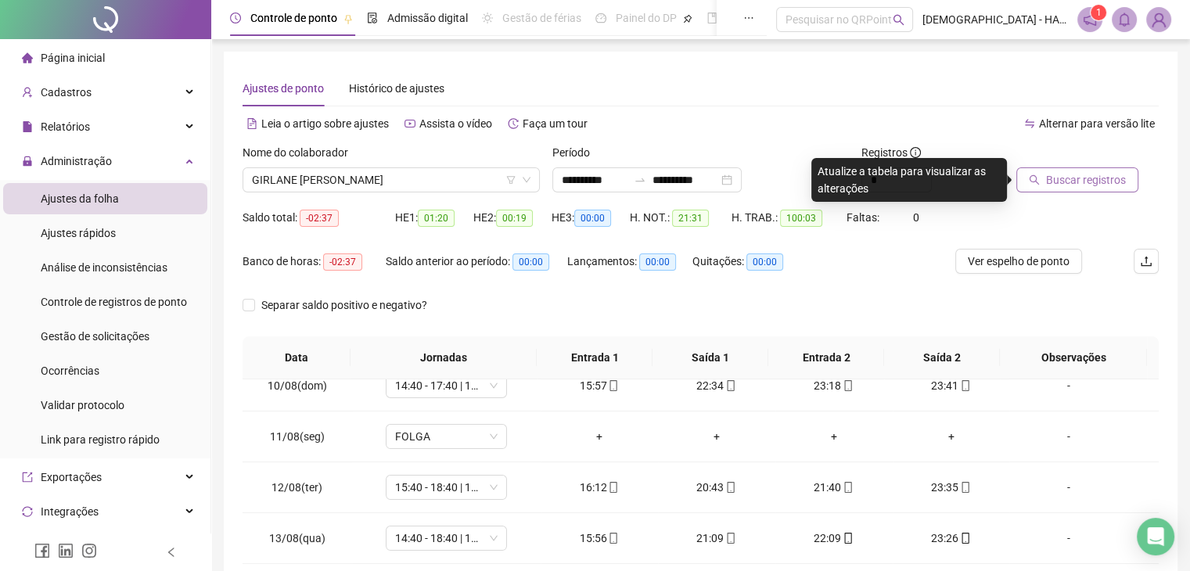
click at [1095, 183] on span "Buscar registros" at bounding box center [1086, 179] width 80 height 17
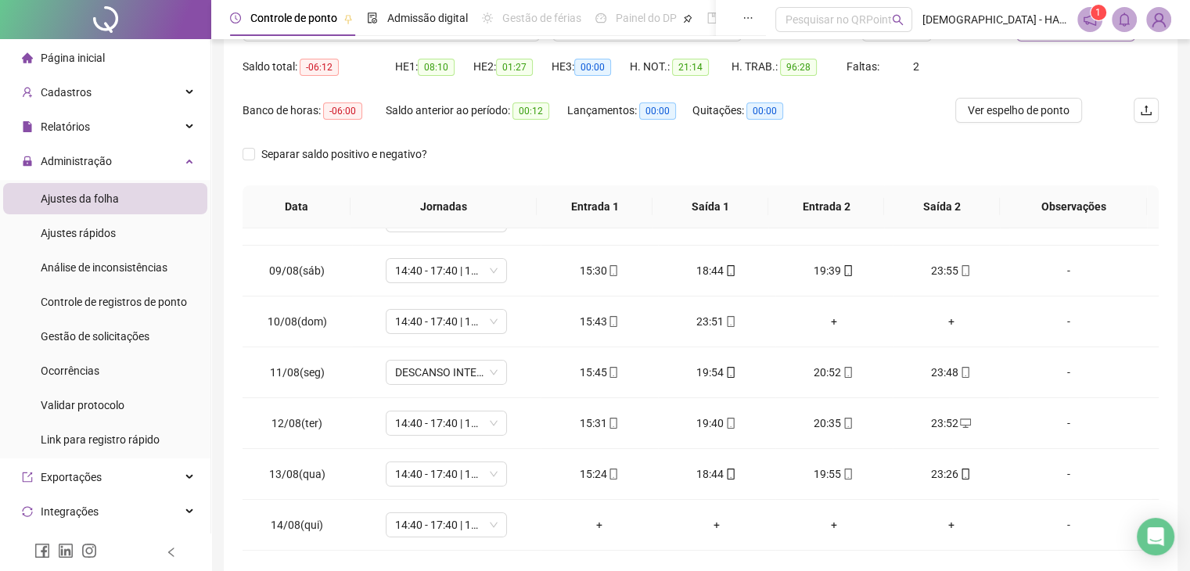
scroll to position [404, 0]
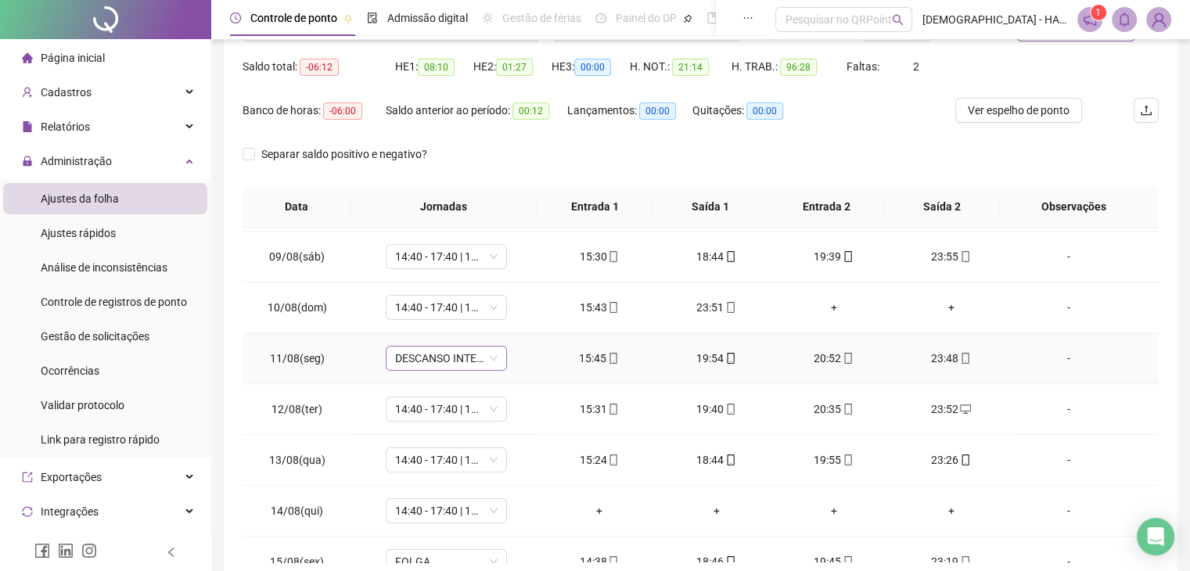
click at [489, 354] on span "DESCANSO INTER-JORNADA" at bounding box center [446, 358] width 102 height 23
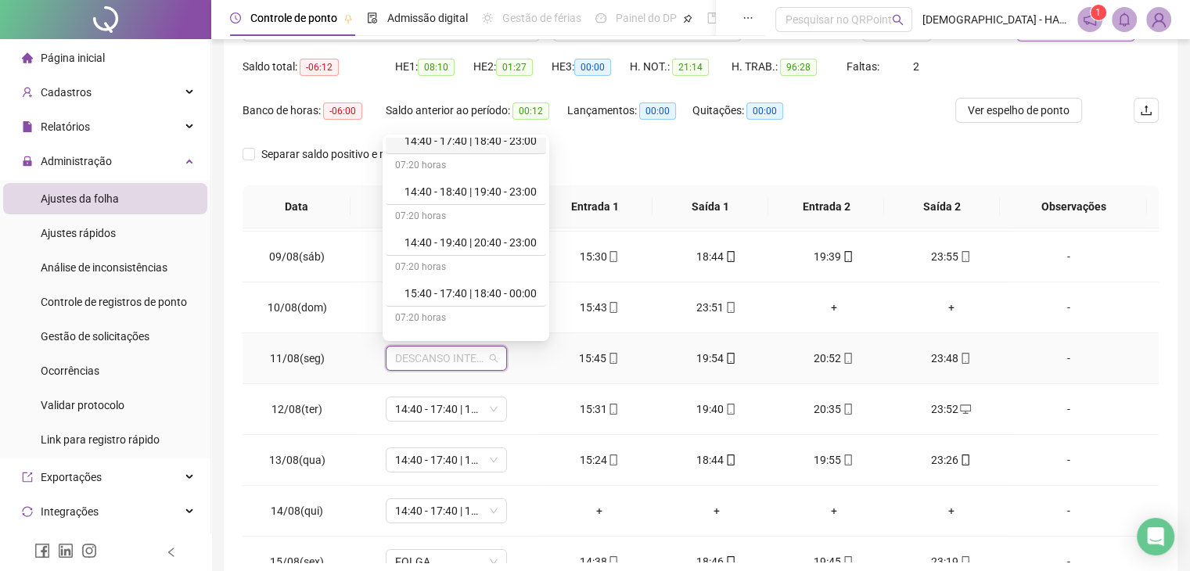
scroll to position [113, 0]
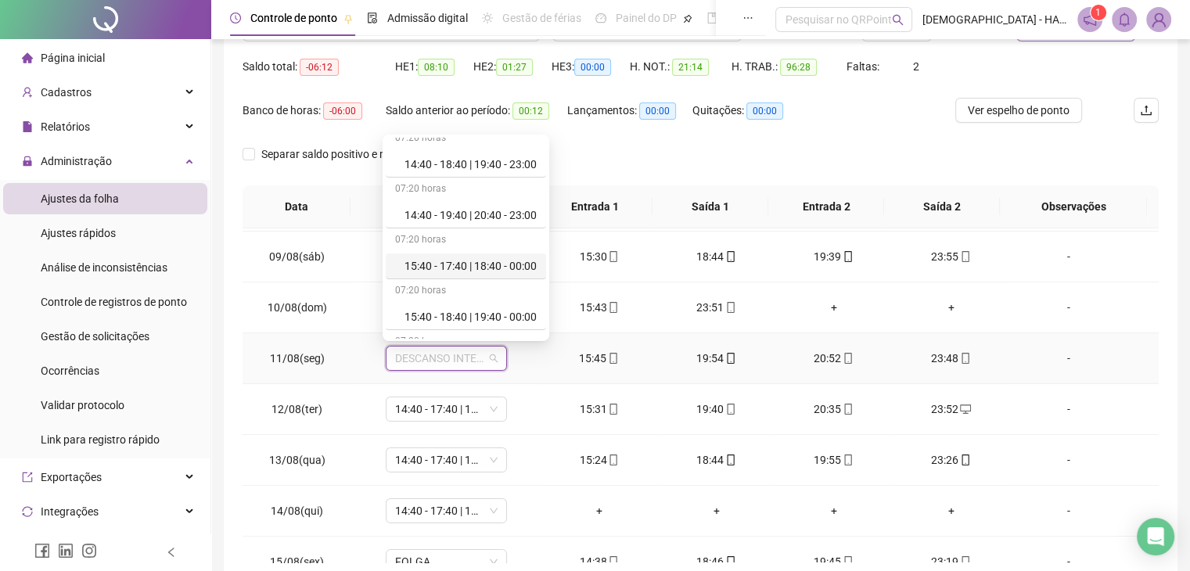
click at [491, 261] on div "15:40 - 17:40 | 18:40 - 00:00" at bounding box center [470, 265] width 132 height 17
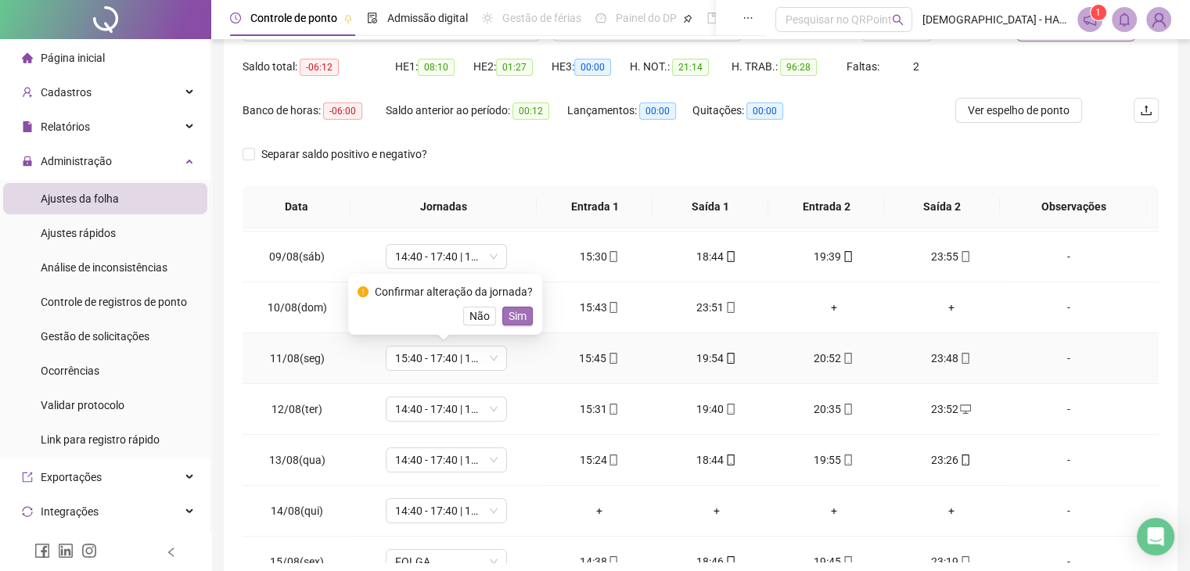
click at [513, 312] on span "Sim" at bounding box center [518, 315] width 18 height 17
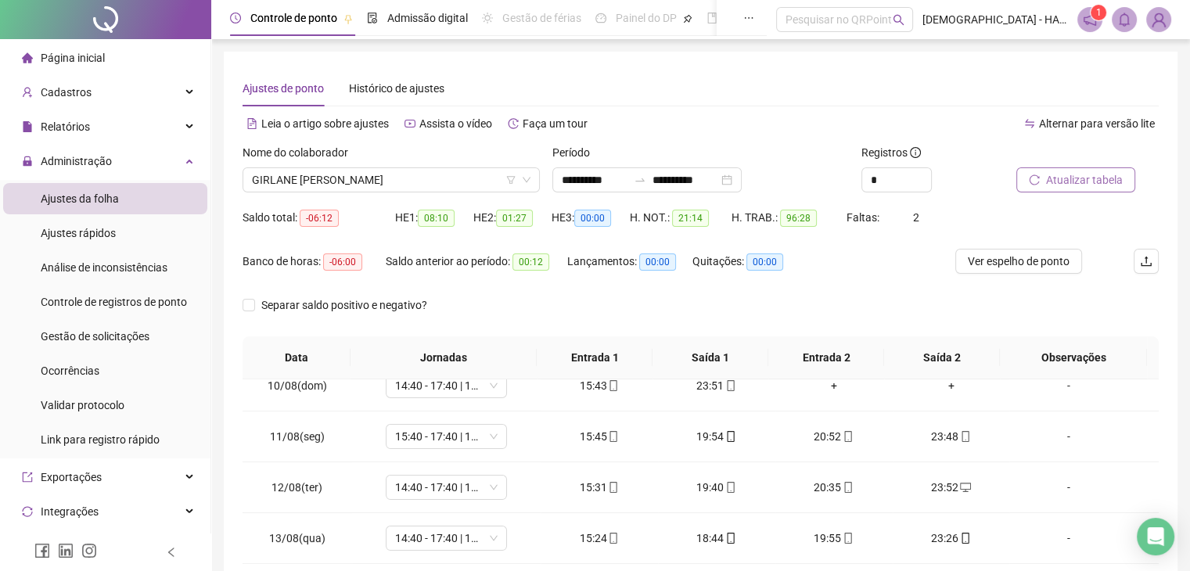
scroll to position [228, 0]
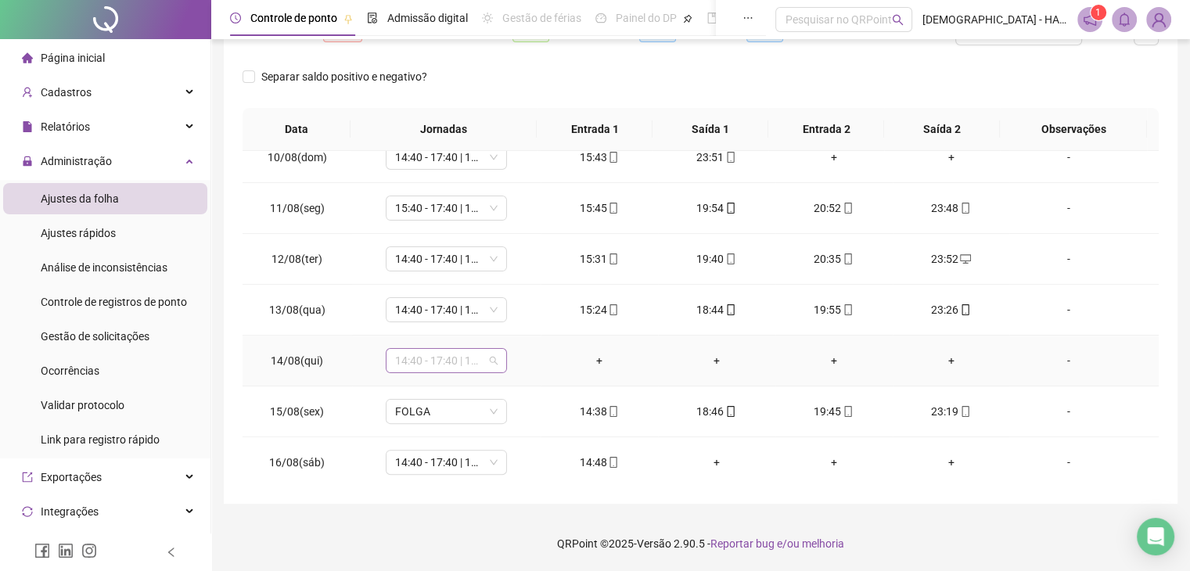
click at [492, 358] on span "14:40 - 17:40 | 18:40 - 23:00" at bounding box center [446, 360] width 102 height 23
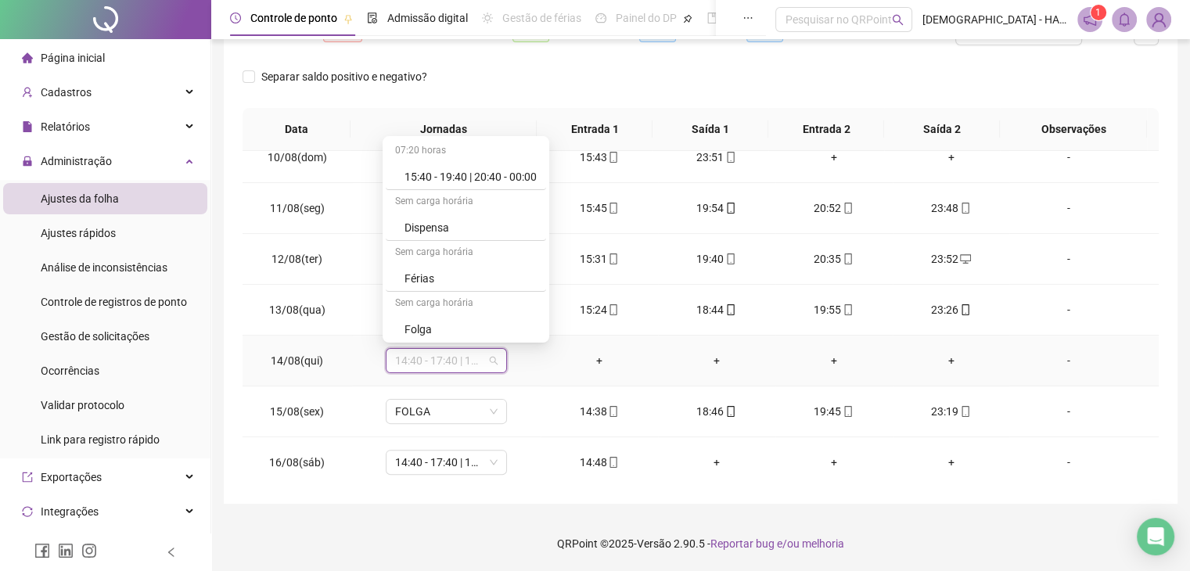
scroll to position [312, 0]
click at [410, 318] on div "Folga" at bounding box center [470, 322] width 132 height 17
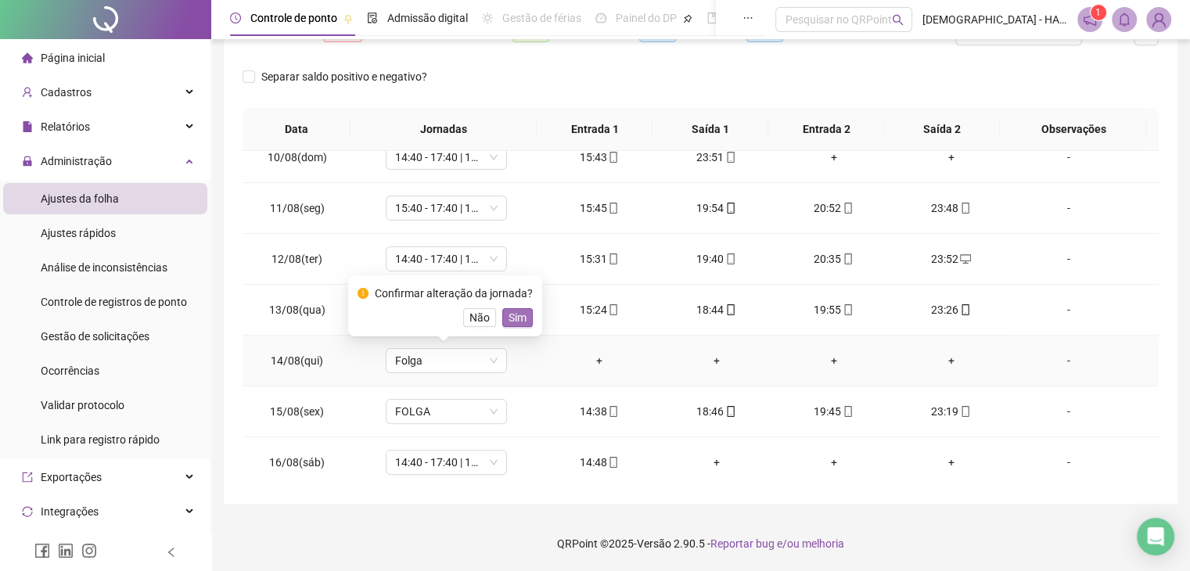
click at [509, 316] on span "Sim" at bounding box center [518, 317] width 18 height 17
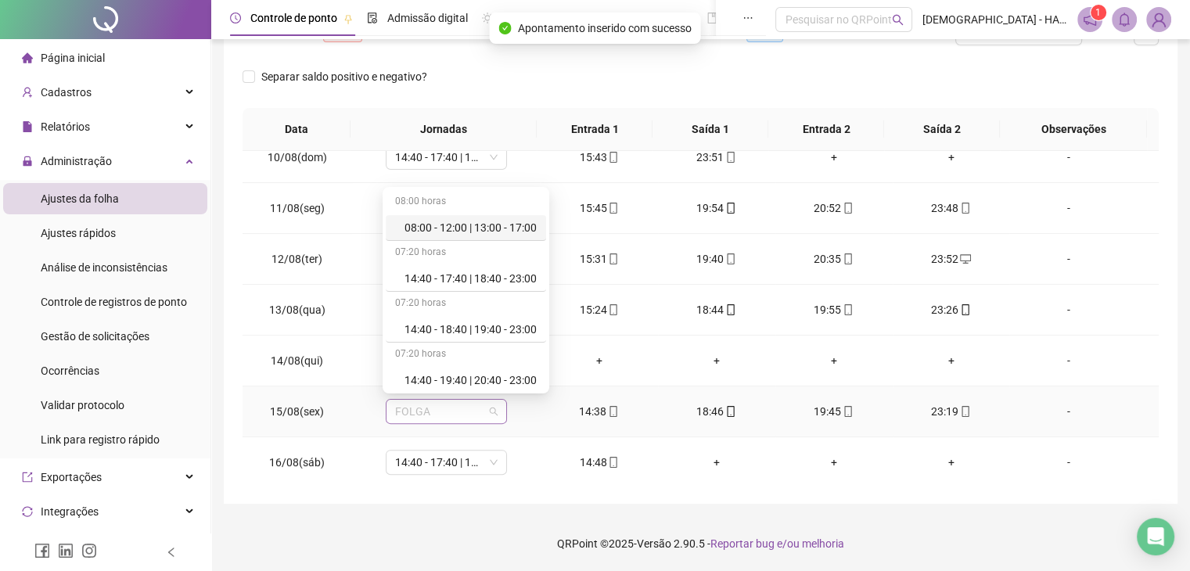
click at [491, 411] on span "FOLGA" at bounding box center [446, 411] width 102 height 23
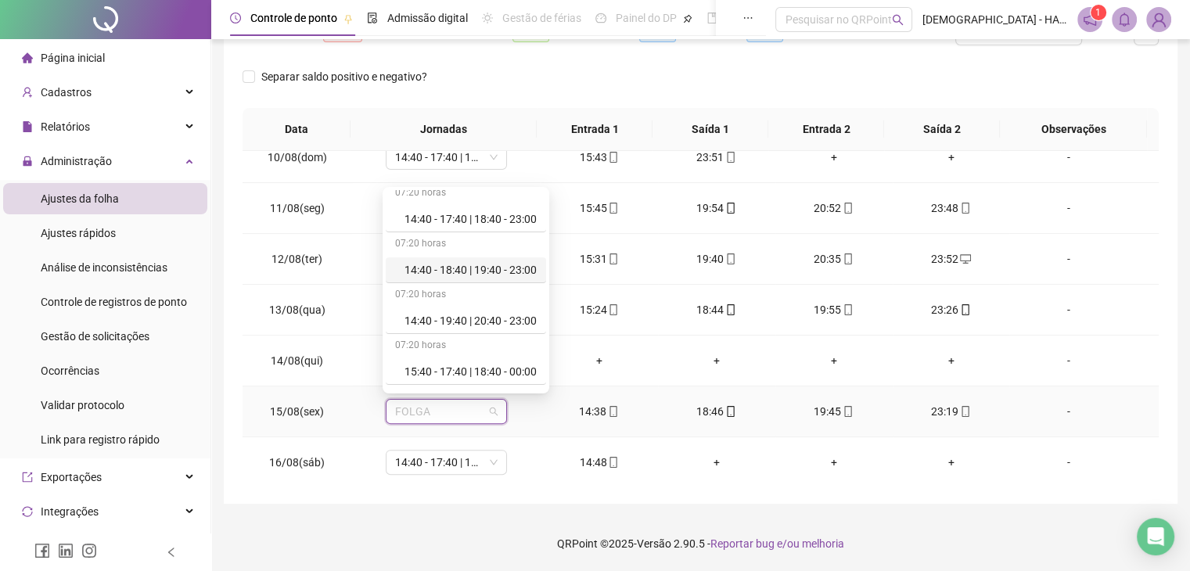
scroll to position [61, 0]
click at [506, 265] on div "14:40 - 18:40 | 19:40 - 23:00" at bounding box center [470, 268] width 132 height 17
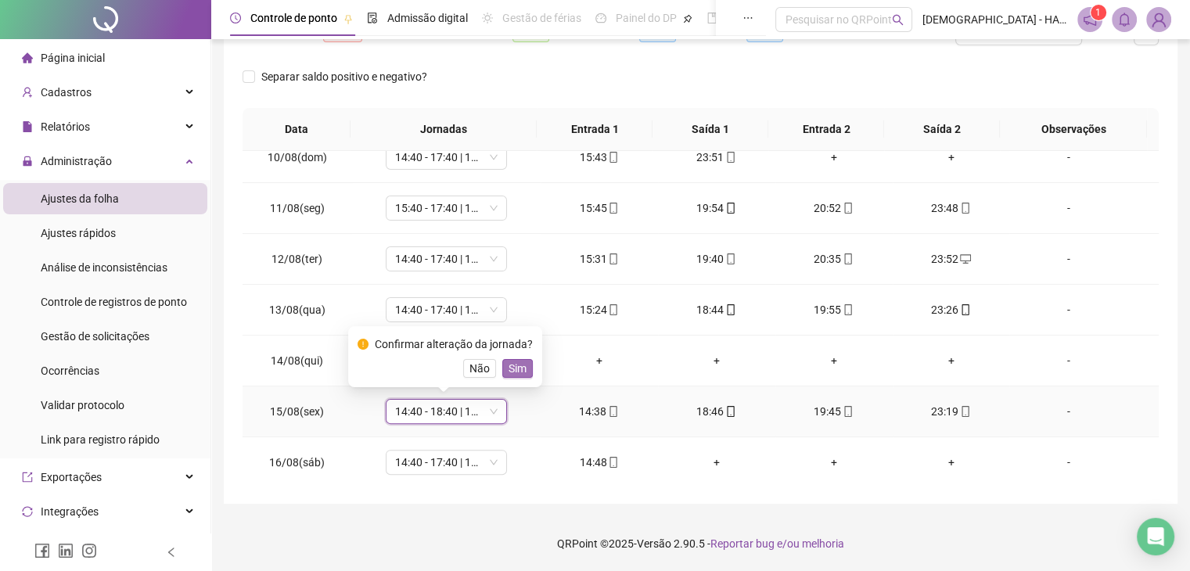
click at [516, 368] on span "Sim" at bounding box center [518, 368] width 18 height 17
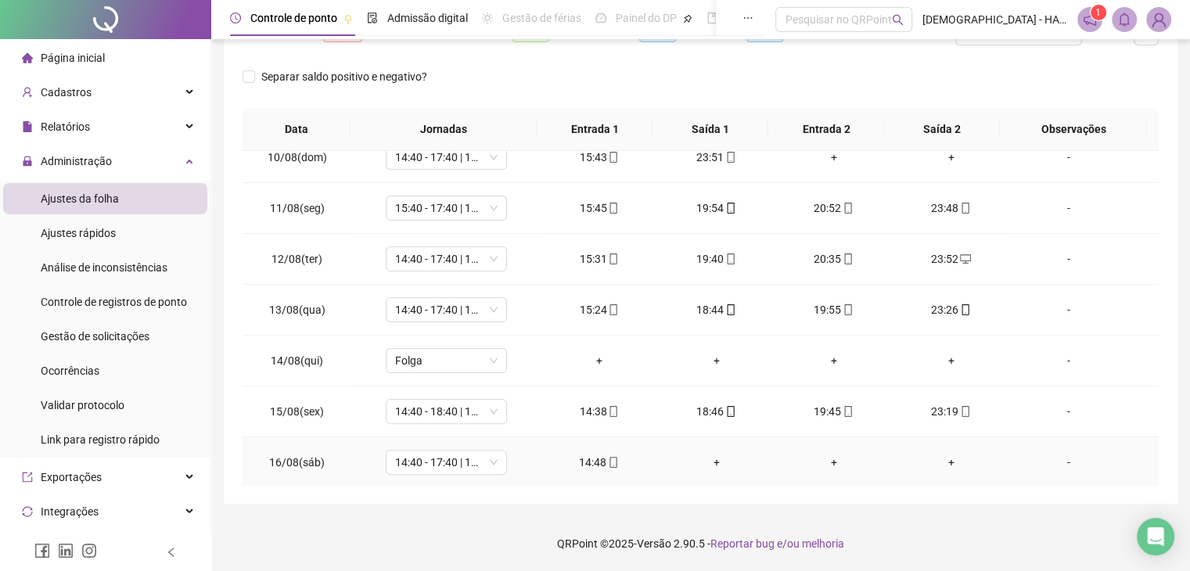
click at [710, 461] on div "+" at bounding box center [716, 462] width 92 height 17
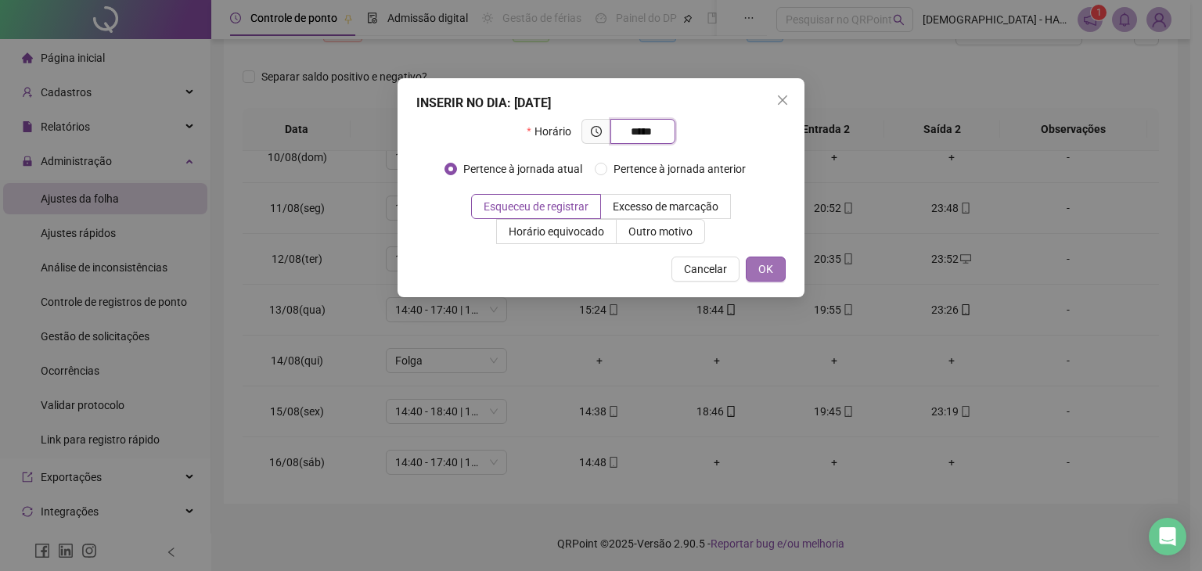
type input "*****"
click at [757, 273] on button "OK" at bounding box center [766, 269] width 40 height 25
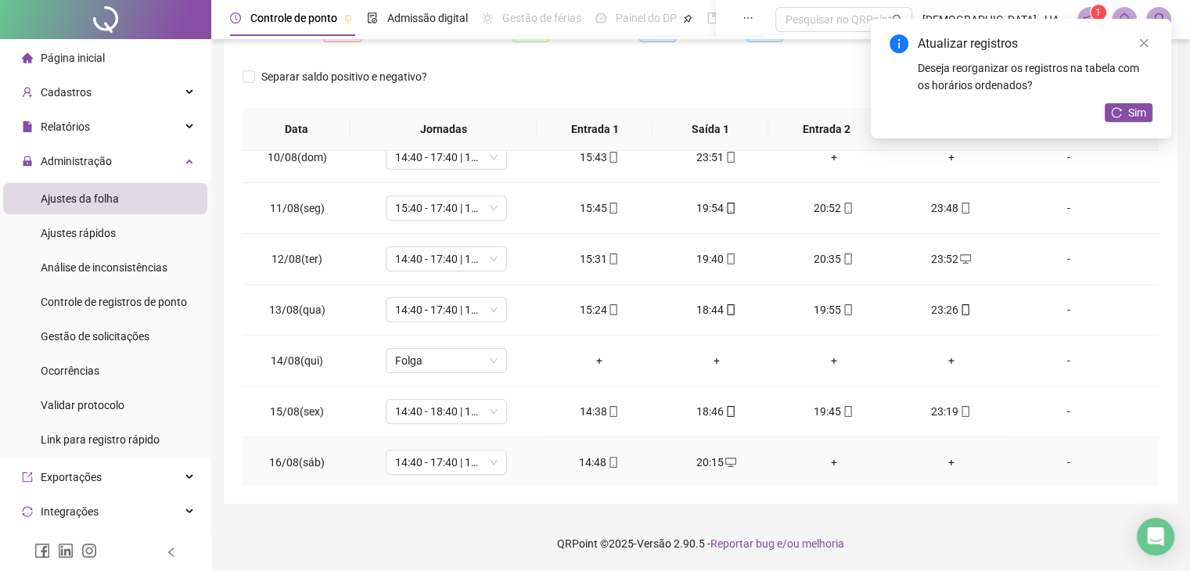
click at [823, 458] on div "+" at bounding box center [834, 462] width 92 height 17
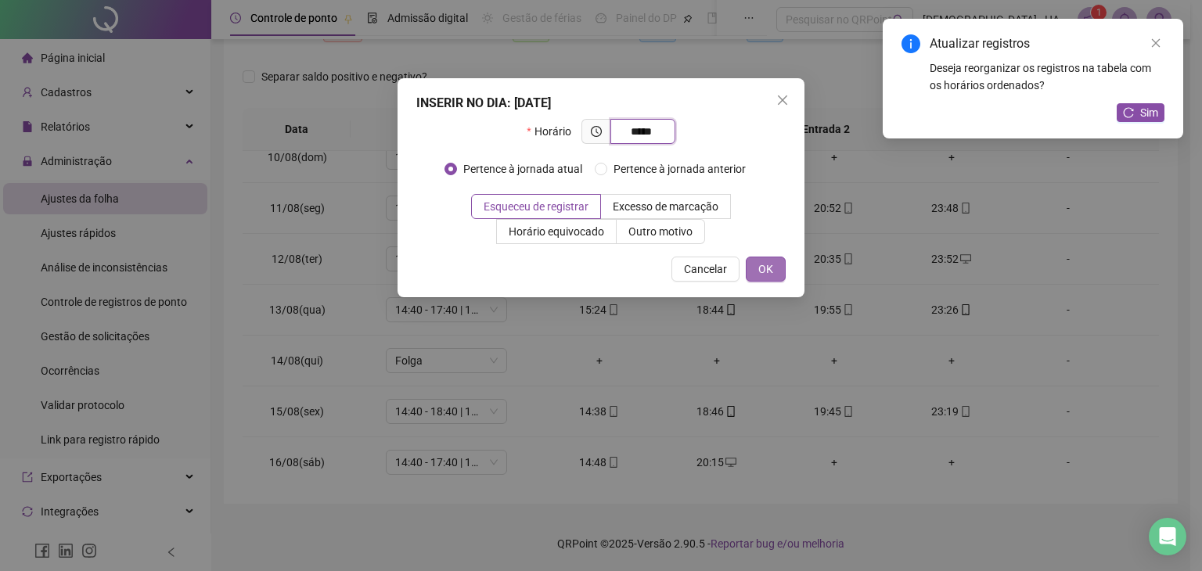
type input "*****"
click at [770, 267] on span "OK" at bounding box center [765, 269] width 15 height 17
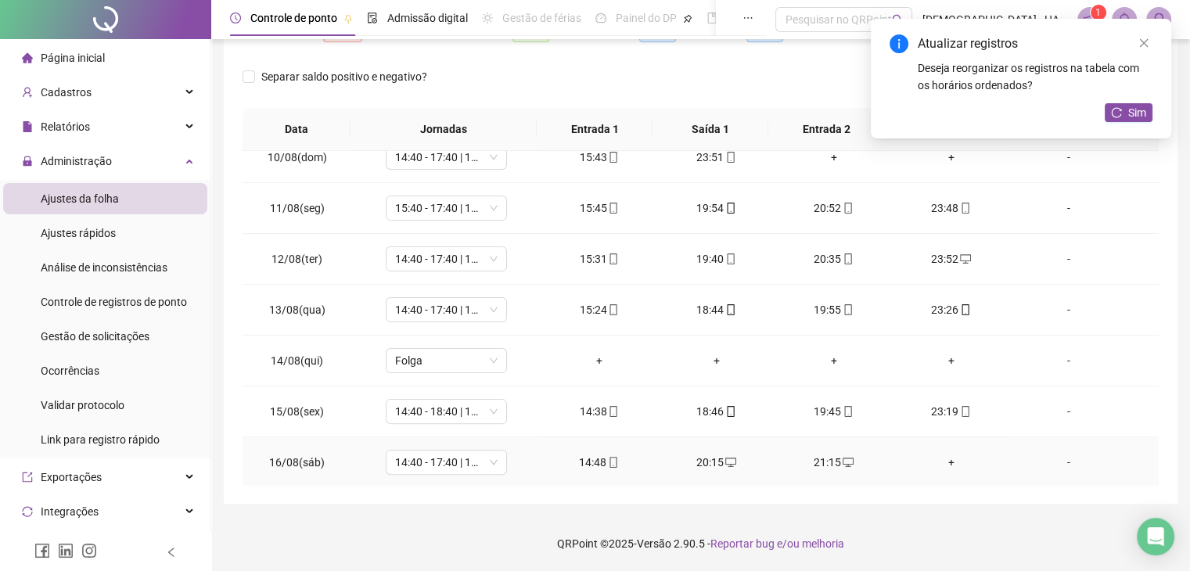
click at [935, 458] on div "+" at bounding box center [951, 462] width 92 height 17
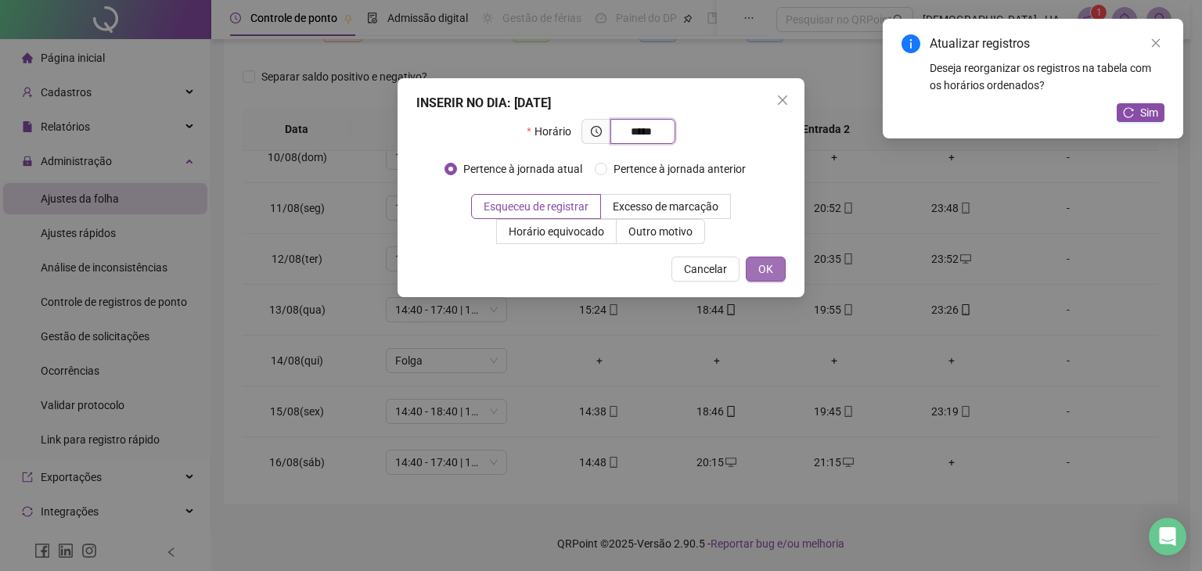
type input "*****"
click at [762, 275] on span "OK" at bounding box center [765, 269] width 15 height 17
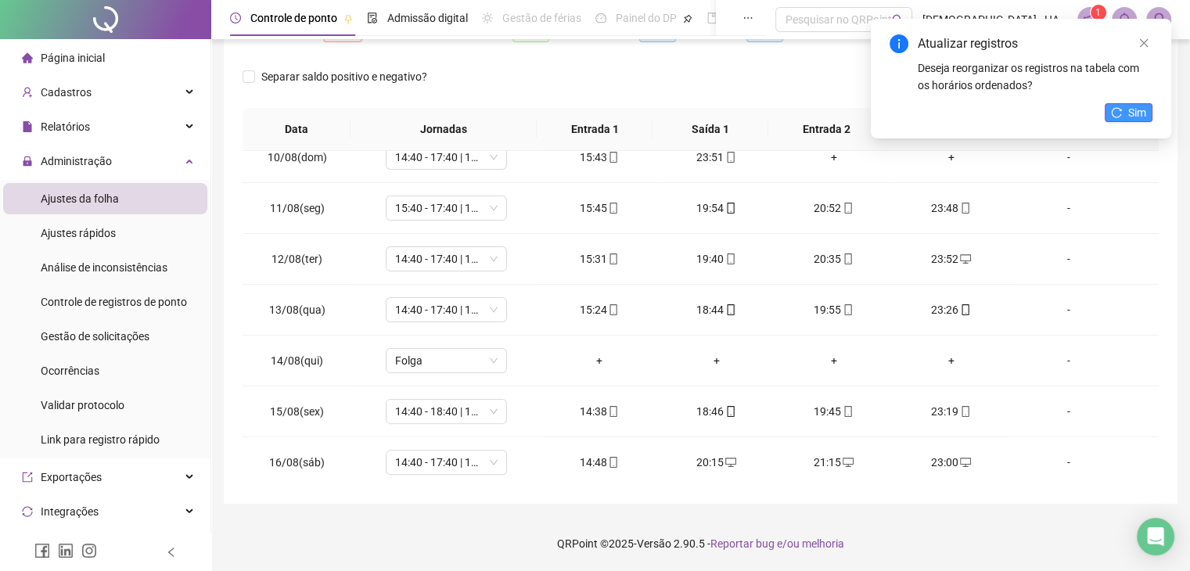
click at [1114, 103] on button "Sim" at bounding box center [1129, 112] width 48 height 19
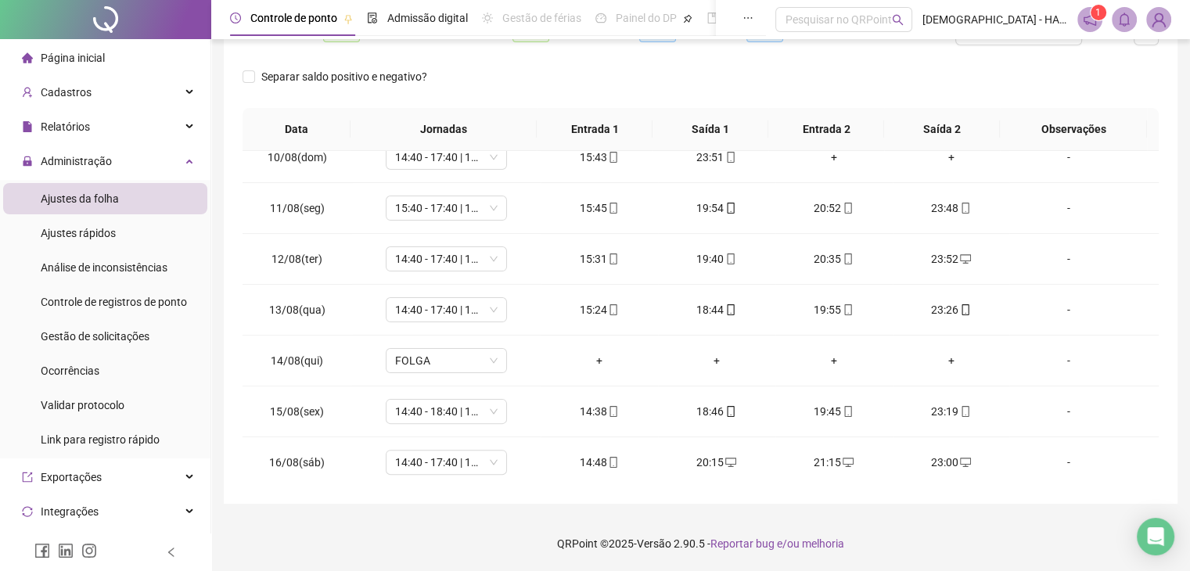
scroll to position [0, 0]
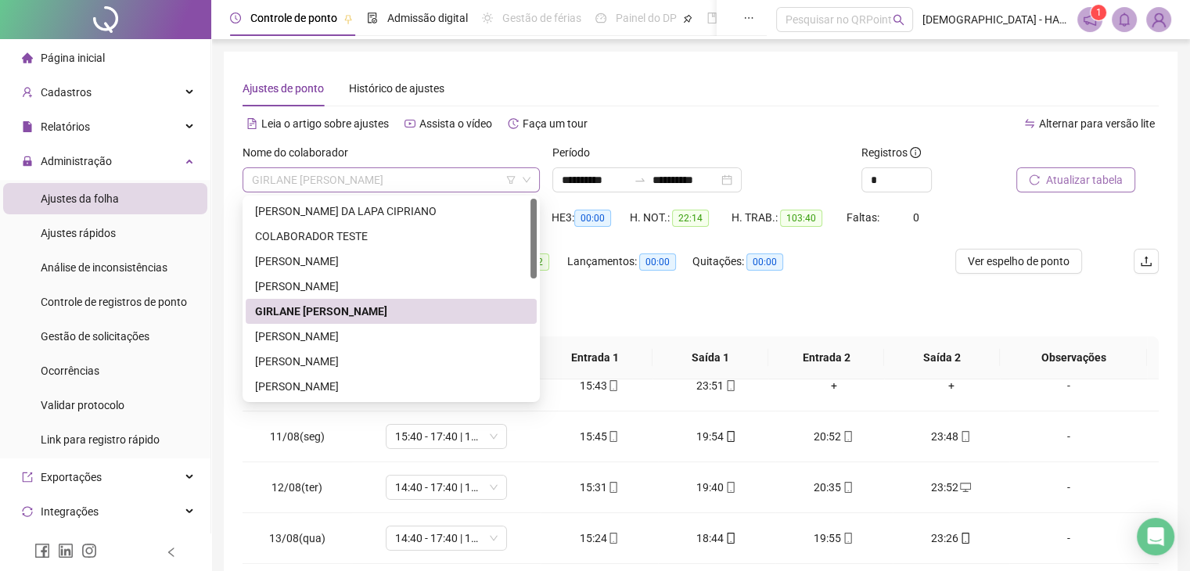
click at [491, 185] on span "GIRLANE [PERSON_NAME]" at bounding box center [391, 179] width 279 height 23
click at [325, 338] on div "[PERSON_NAME]" at bounding box center [391, 336] width 272 height 17
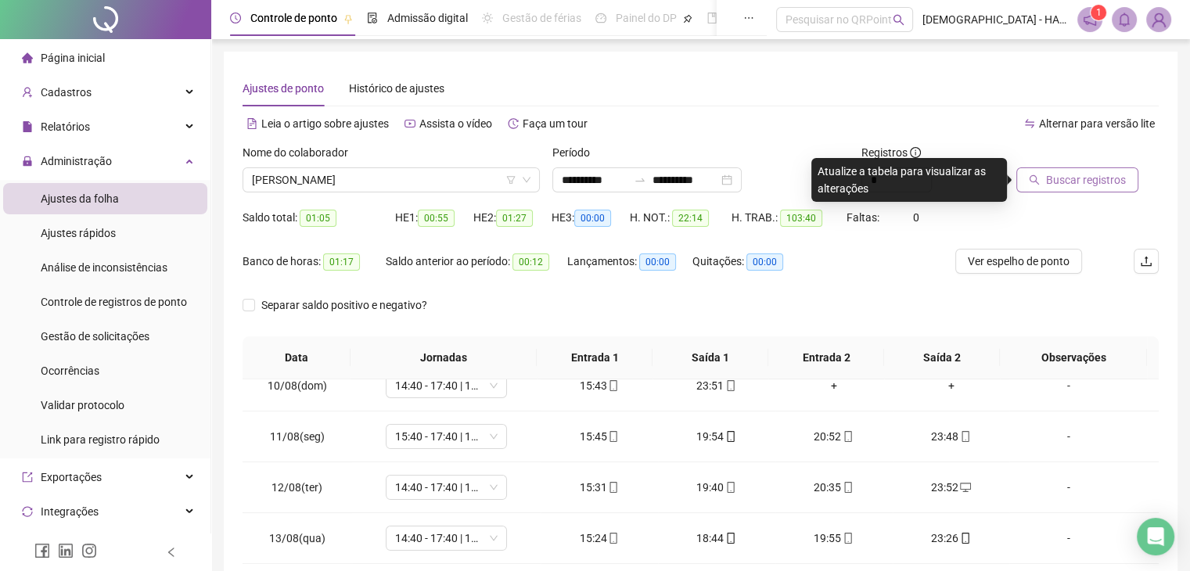
click at [1091, 189] on button "Buscar registros" at bounding box center [1077, 179] width 122 height 25
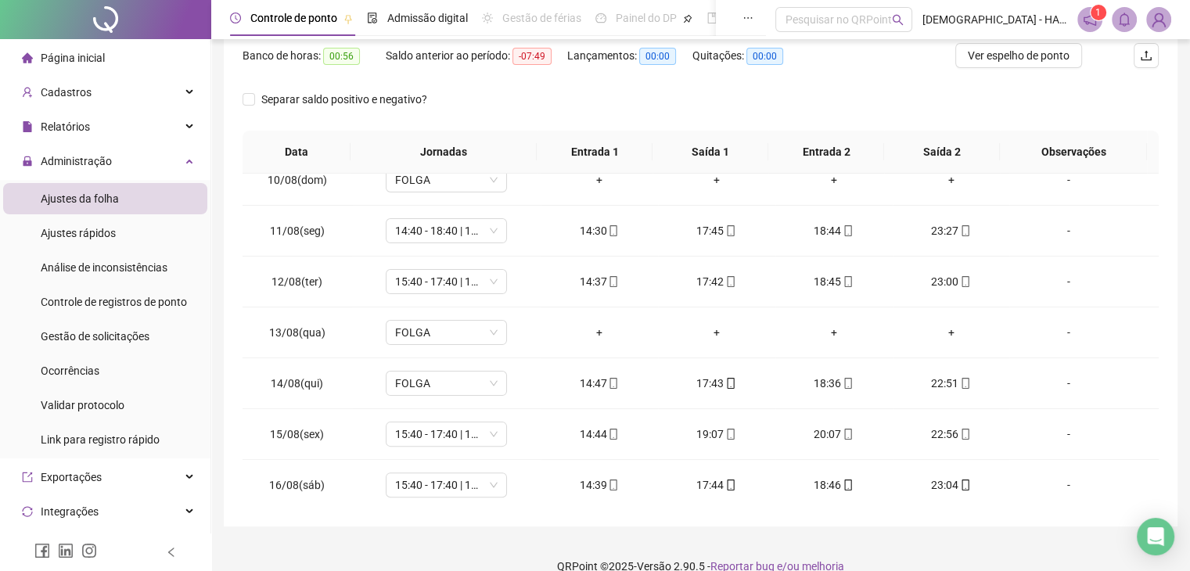
scroll to position [228, 0]
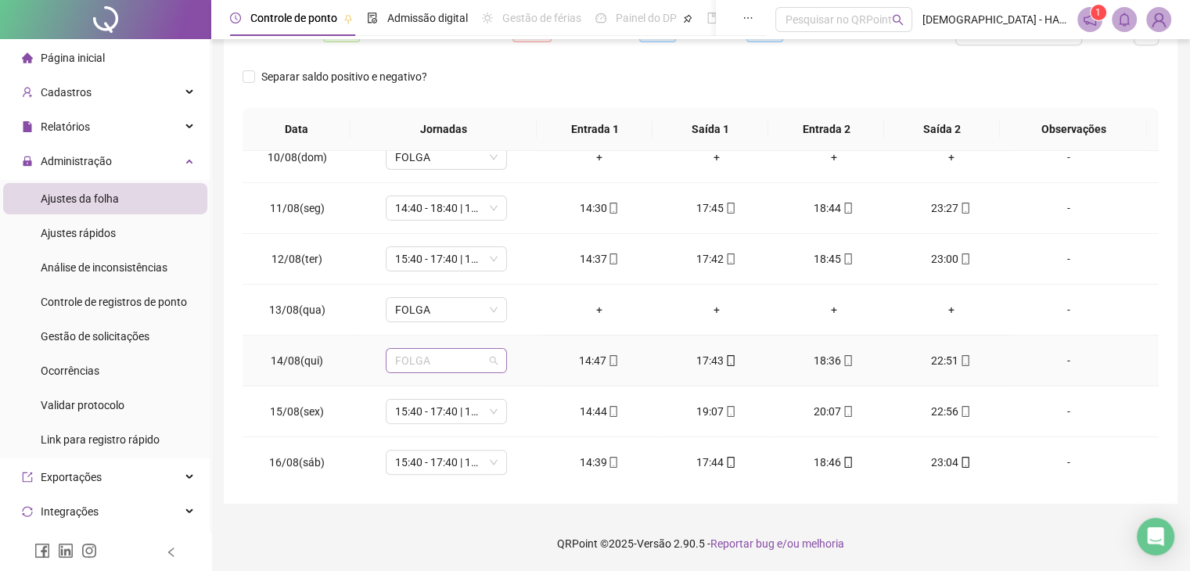
click at [490, 353] on span "FOLGA" at bounding box center [446, 360] width 102 height 23
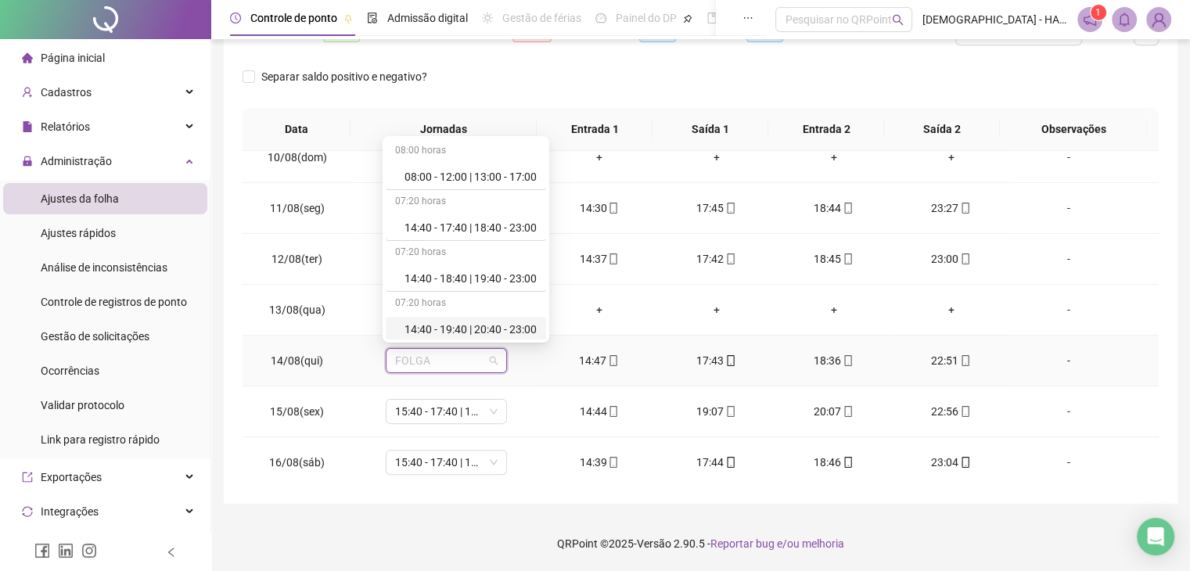
click at [510, 321] on div "14:40 - 19:40 | 20:40 - 23:00" at bounding box center [470, 329] width 132 height 17
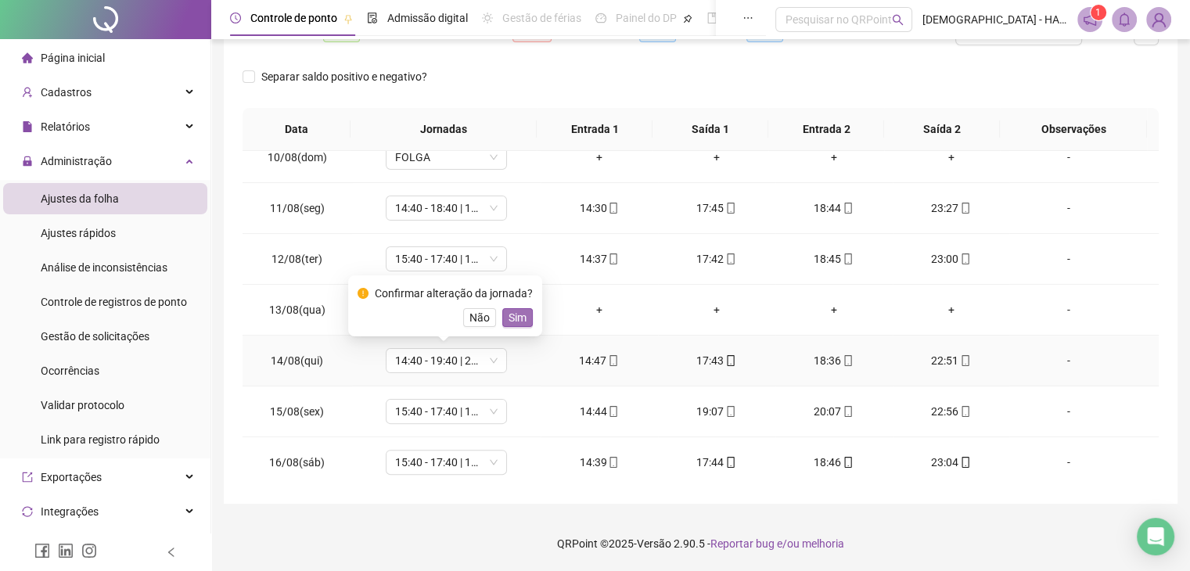
click at [518, 317] on span "Sim" at bounding box center [518, 317] width 18 height 17
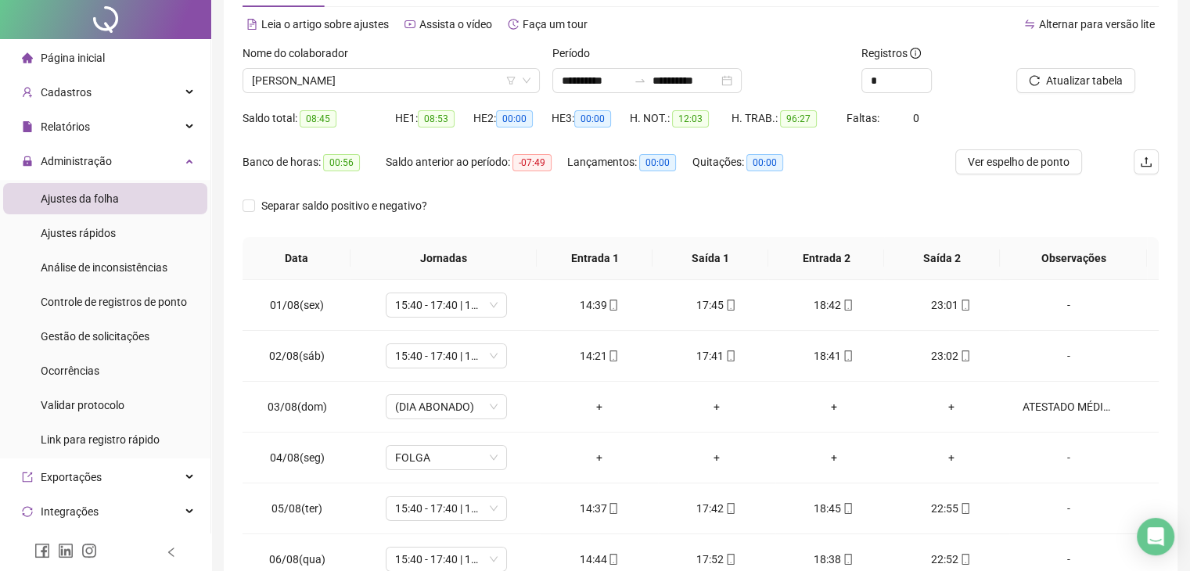
scroll to position [0, 0]
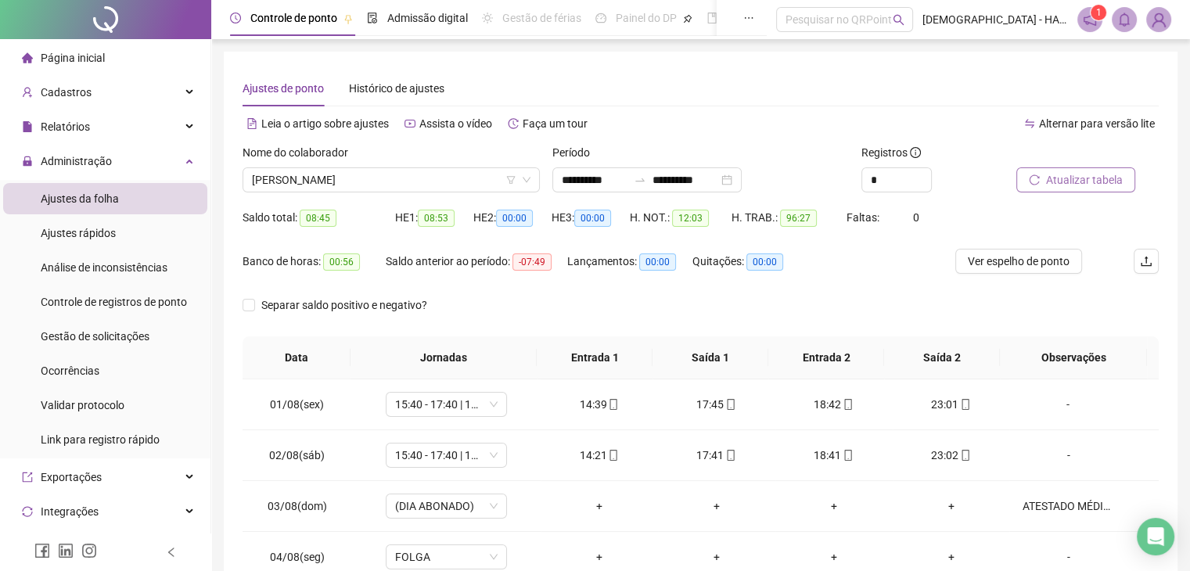
click at [1112, 179] on span "Atualizar tabela" at bounding box center [1084, 179] width 77 height 17
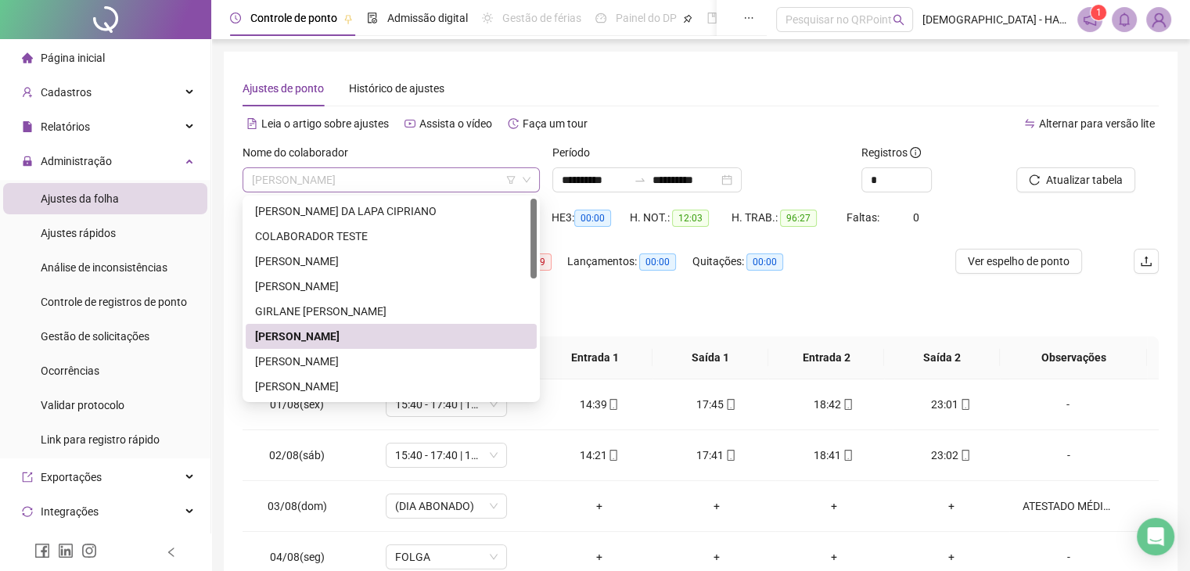
click at [441, 185] on span "[PERSON_NAME]" at bounding box center [391, 179] width 279 height 23
click at [311, 361] on div "[PERSON_NAME]" at bounding box center [391, 361] width 272 height 17
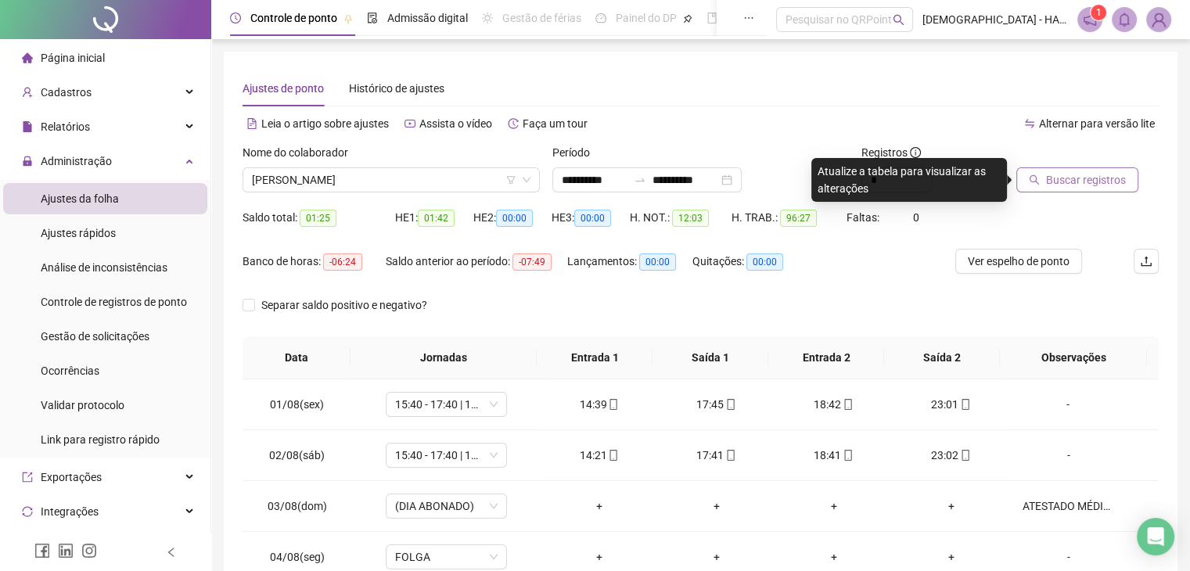
click at [1096, 176] on span "Buscar registros" at bounding box center [1086, 179] width 80 height 17
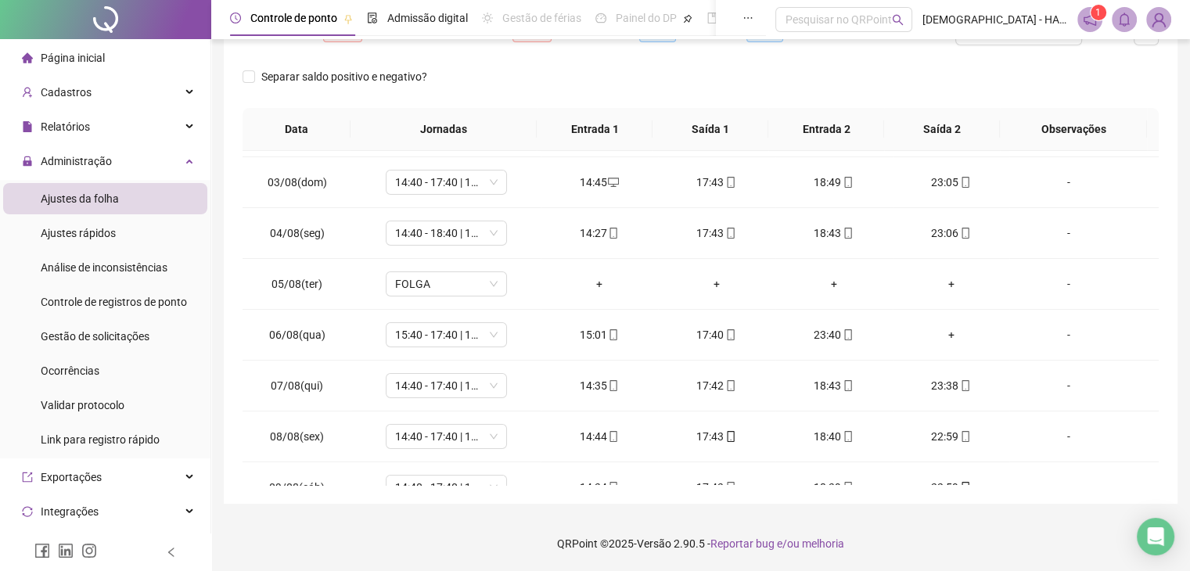
scroll to position [97, 0]
click at [940, 331] on div "+" at bounding box center [951, 333] width 92 height 17
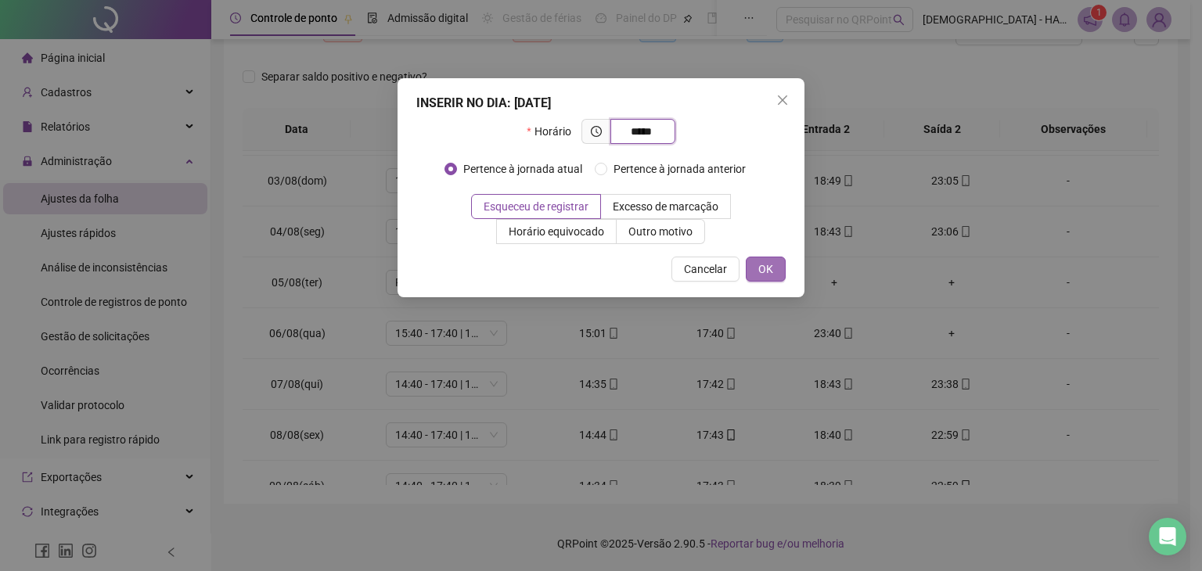
type input "*****"
click at [764, 266] on span "OK" at bounding box center [765, 269] width 15 height 17
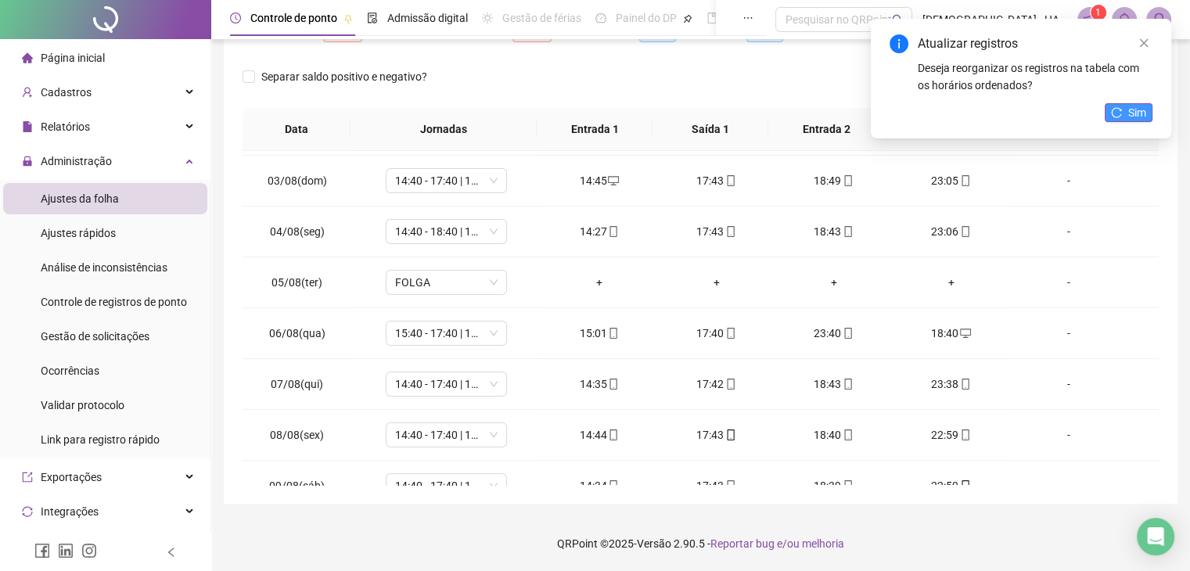
click at [1126, 108] on button "Sim" at bounding box center [1129, 112] width 48 height 19
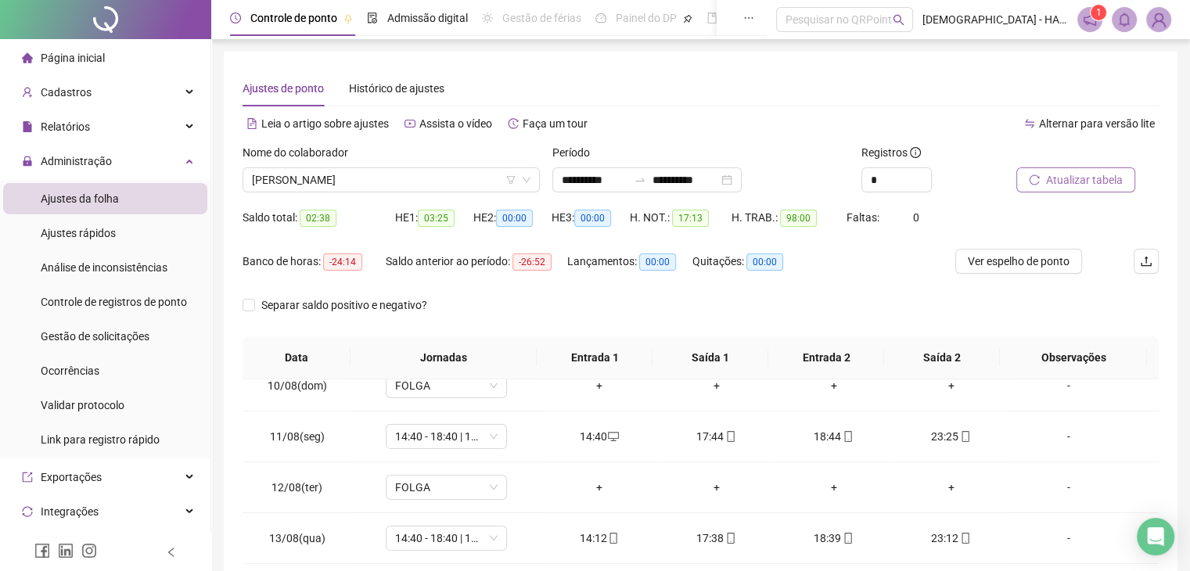
scroll to position [0, 0]
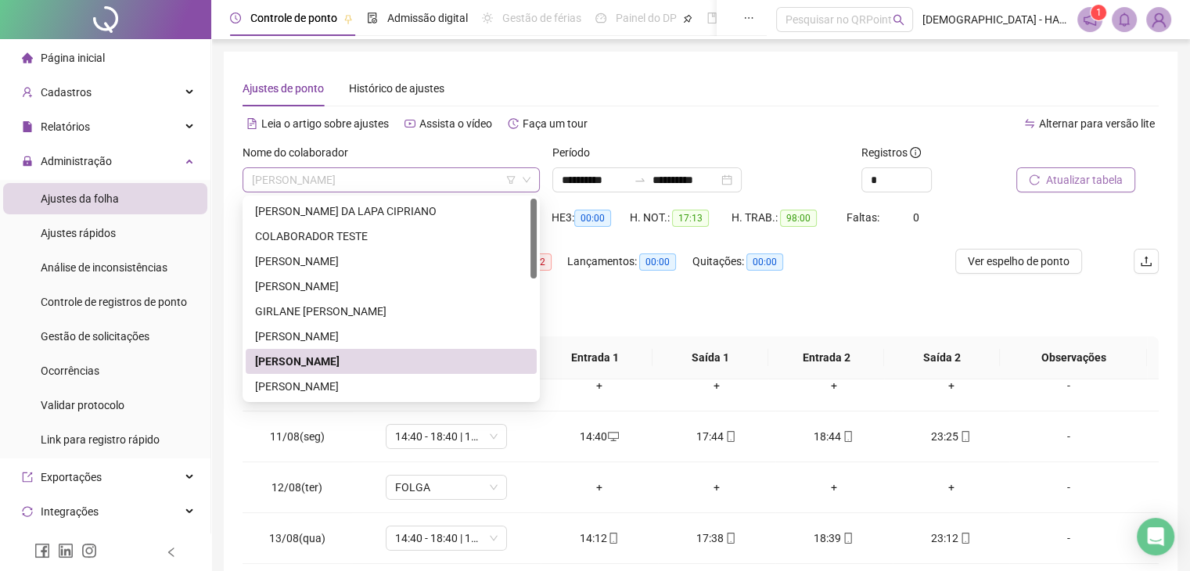
click at [452, 182] on span "[PERSON_NAME]" at bounding box center [391, 179] width 279 height 23
click at [304, 382] on div "[PERSON_NAME]" at bounding box center [391, 386] width 272 height 17
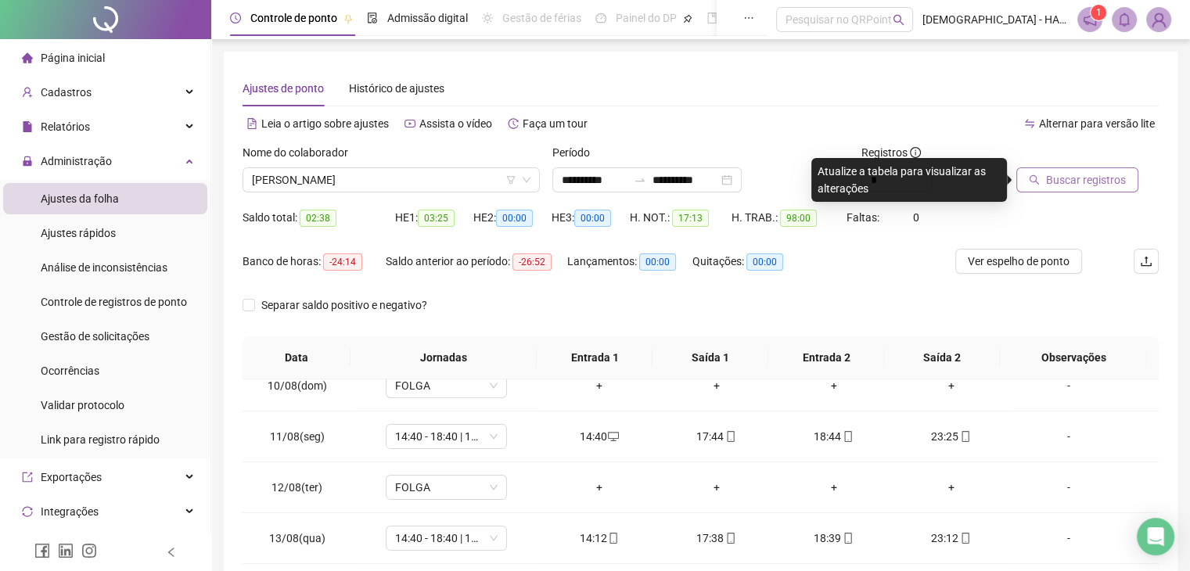
click at [1058, 178] on span "Buscar registros" at bounding box center [1086, 179] width 80 height 17
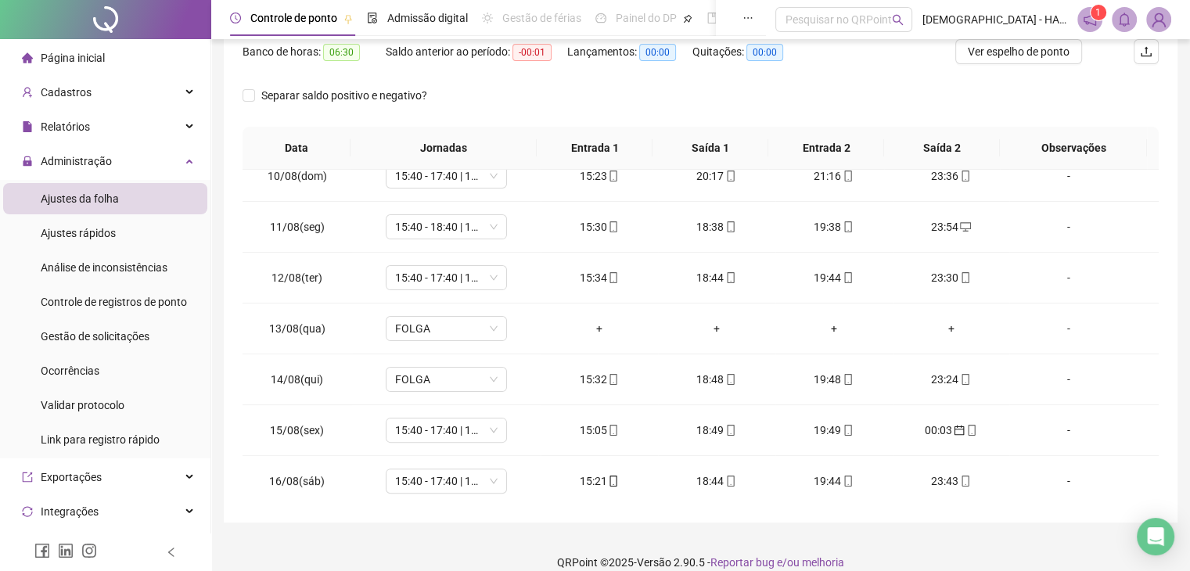
scroll to position [215, 0]
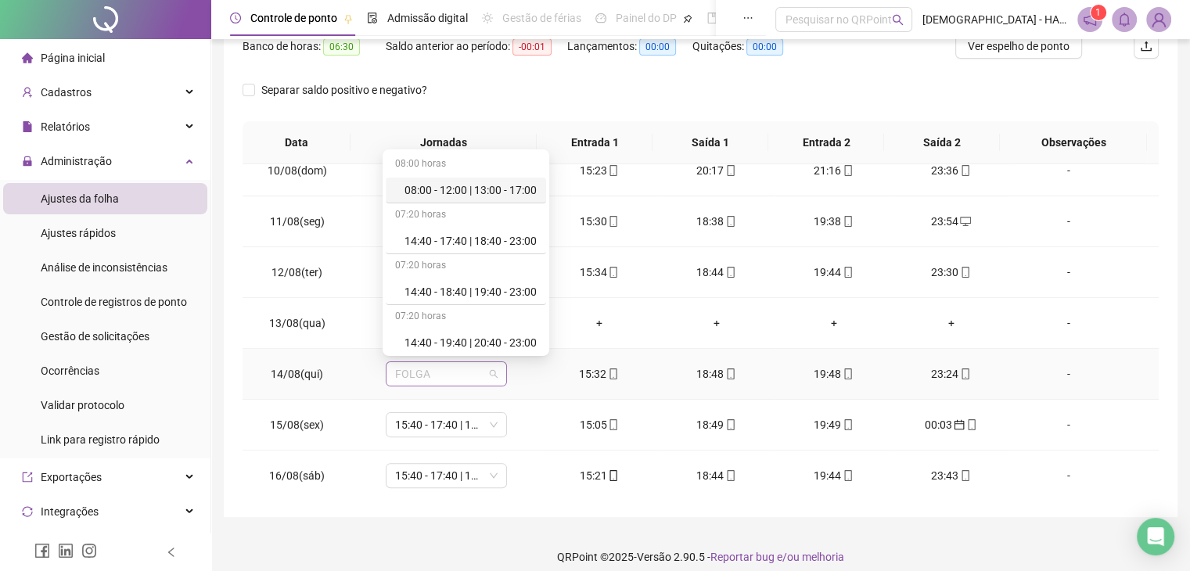
click at [492, 372] on span "FOLGA" at bounding box center [446, 373] width 102 height 23
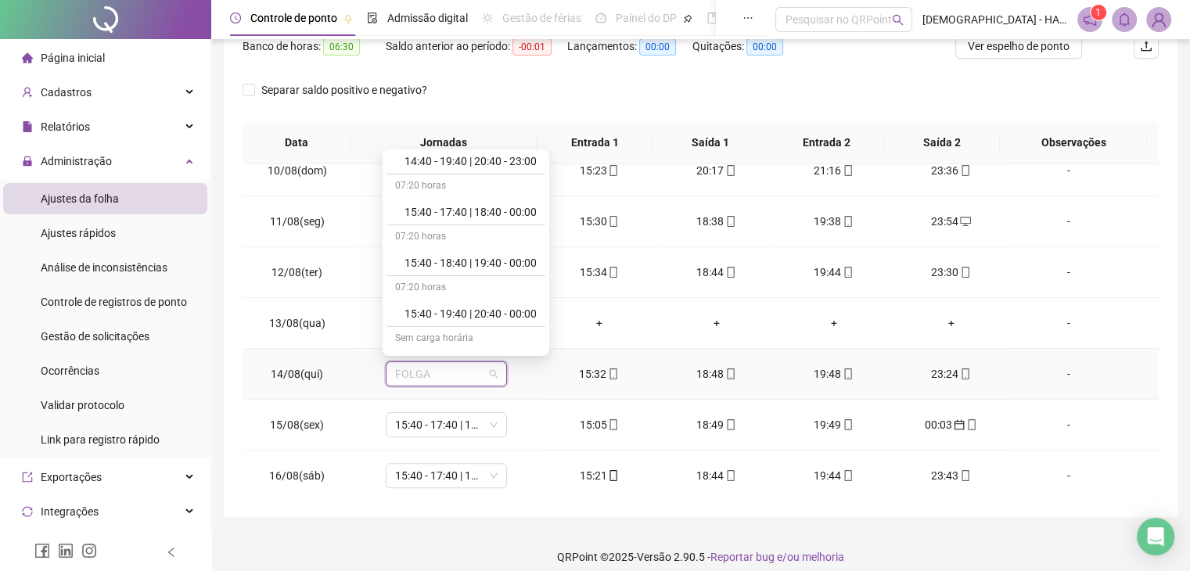
scroll to position [190, 0]
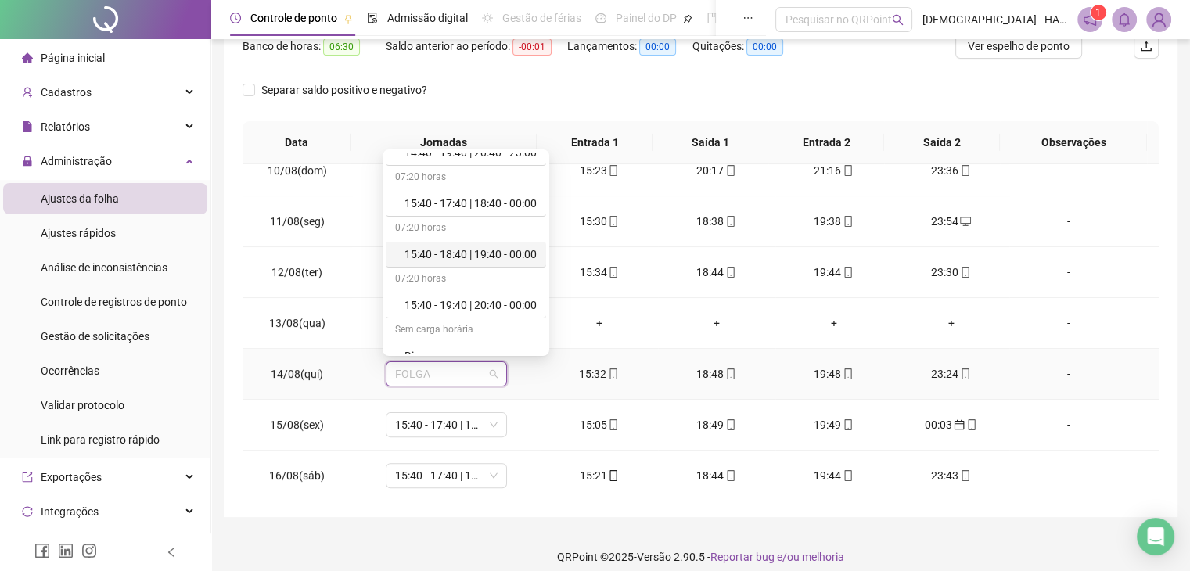
click at [504, 246] on div "15:40 - 18:40 | 19:40 - 00:00" at bounding box center [470, 254] width 132 height 17
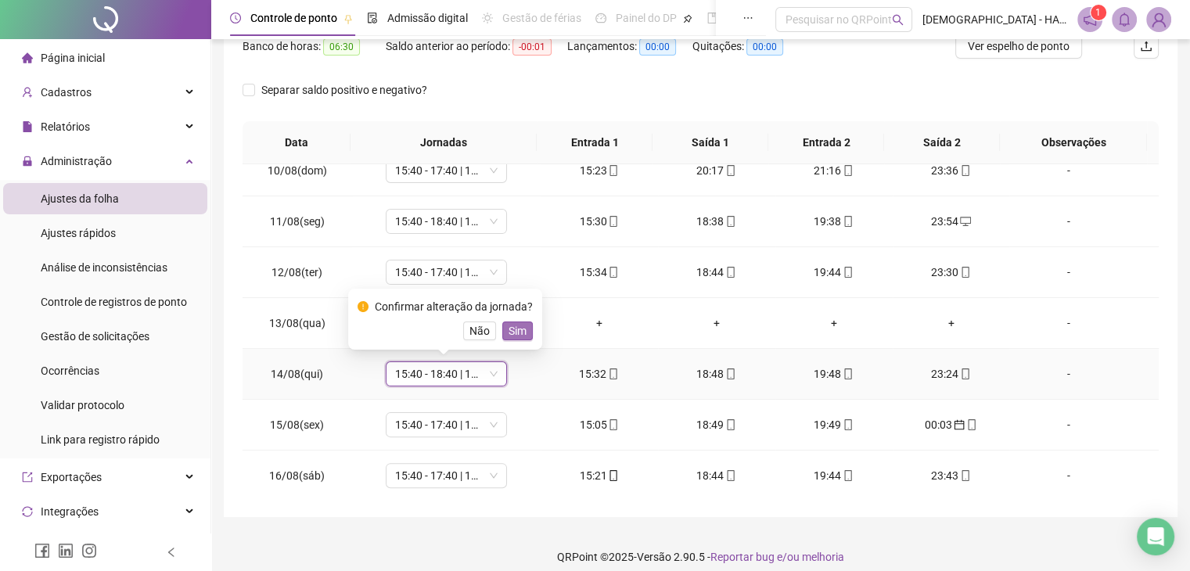
click at [524, 329] on button "Sim" at bounding box center [517, 331] width 31 height 19
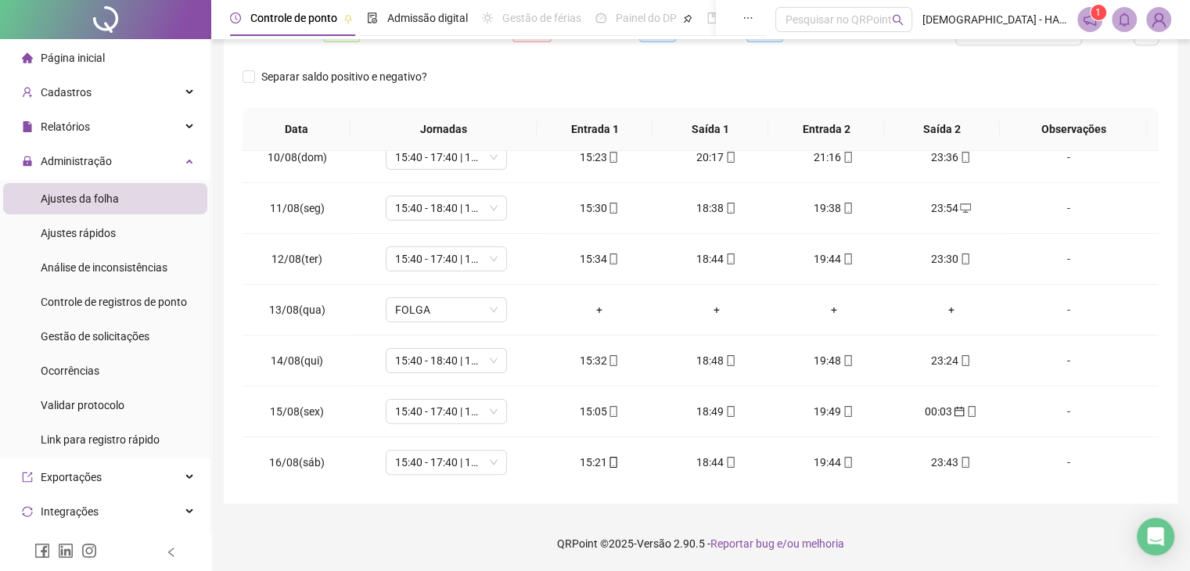
scroll to position [0, 0]
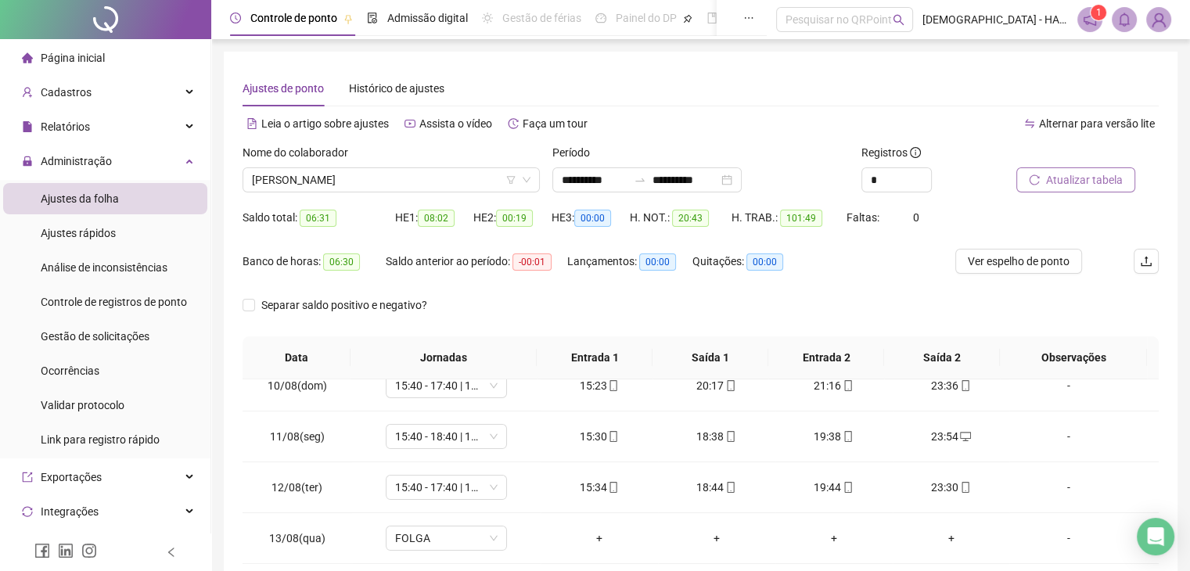
click at [1087, 182] on span "Atualizar tabela" at bounding box center [1084, 179] width 77 height 17
click at [355, 183] on span "[PERSON_NAME]" at bounding box center [391, 179] width 279 height 23
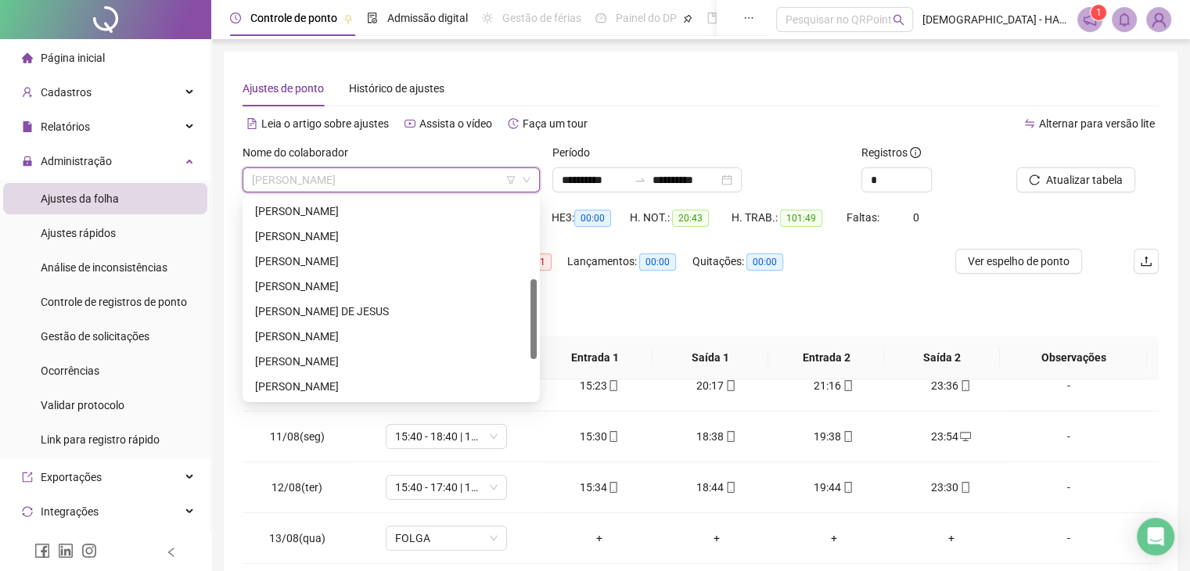
scroll to position [203, 0]
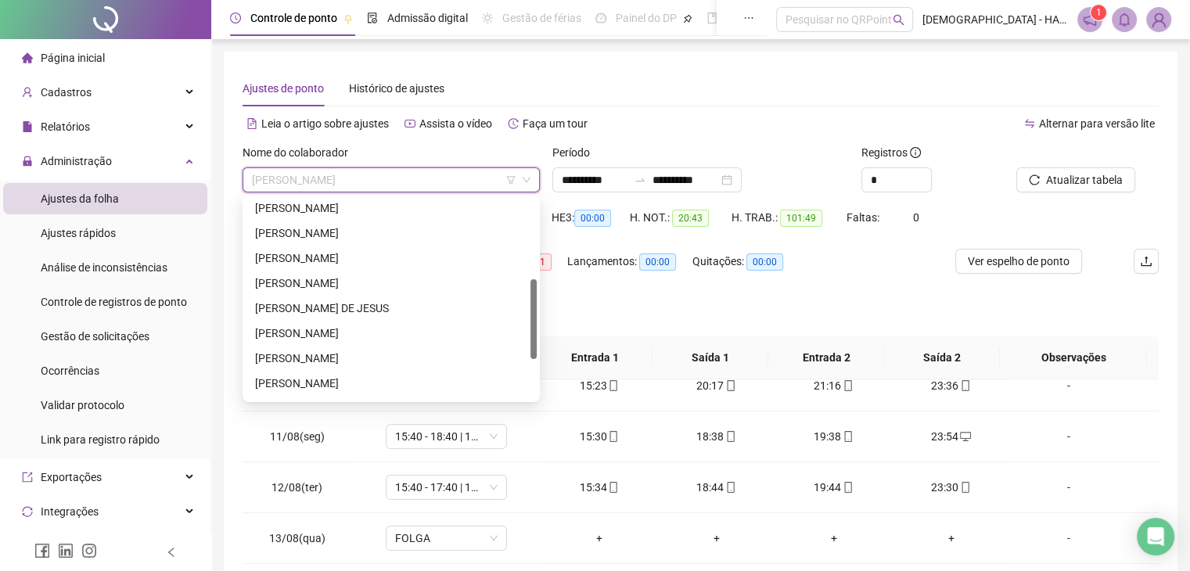
drag, startPoint x: 533, startPoint y: 232, endPoint x: 523, endPoint y: 314, distance: 82.0
click at [523, 314] on div "[PERSON_NAME] [PERSON_NAME] [PERSON_NAME] DE [PERSON_NAME] [PERSON_NAME] DOS SA…" at bounding box center [391, 299] width 291 height 200
click at [342, 212] on div "[PERSON_NAME]" at bounding box center [391, 207] width 272 height 17
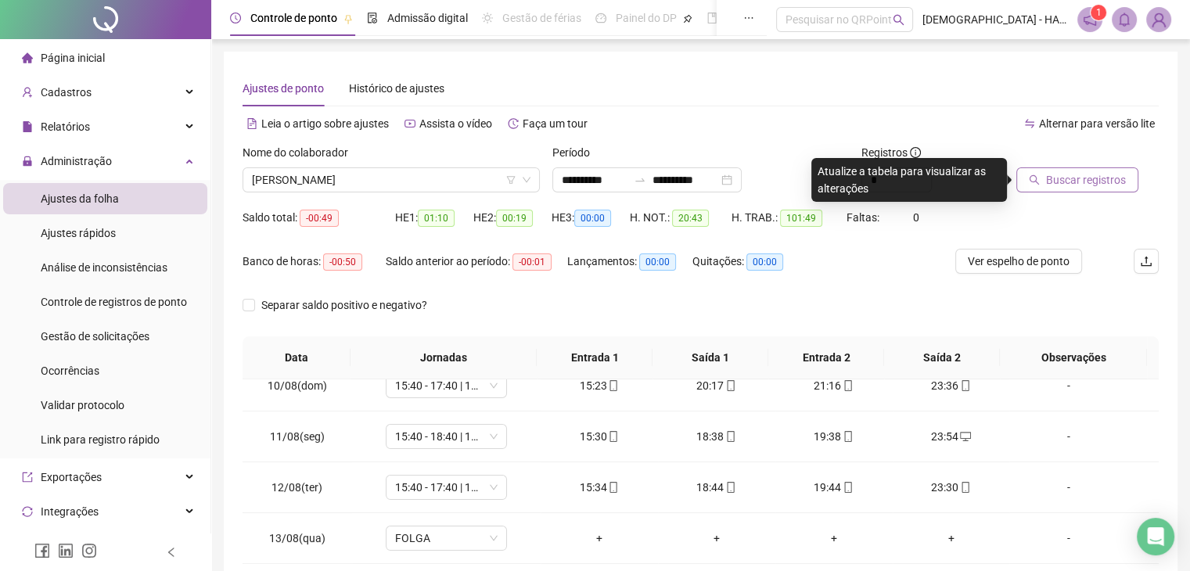
click at [1098, 167] on button "Buscar registros" at bounding box center [1077, 179] width 122 height 25
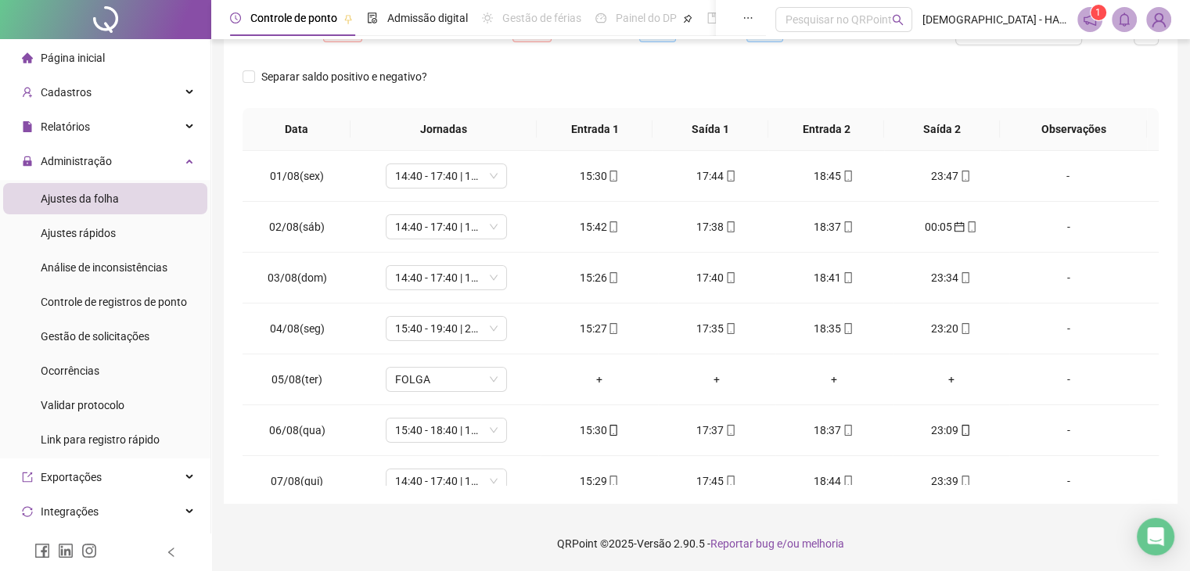
scroll to position [0, 0]
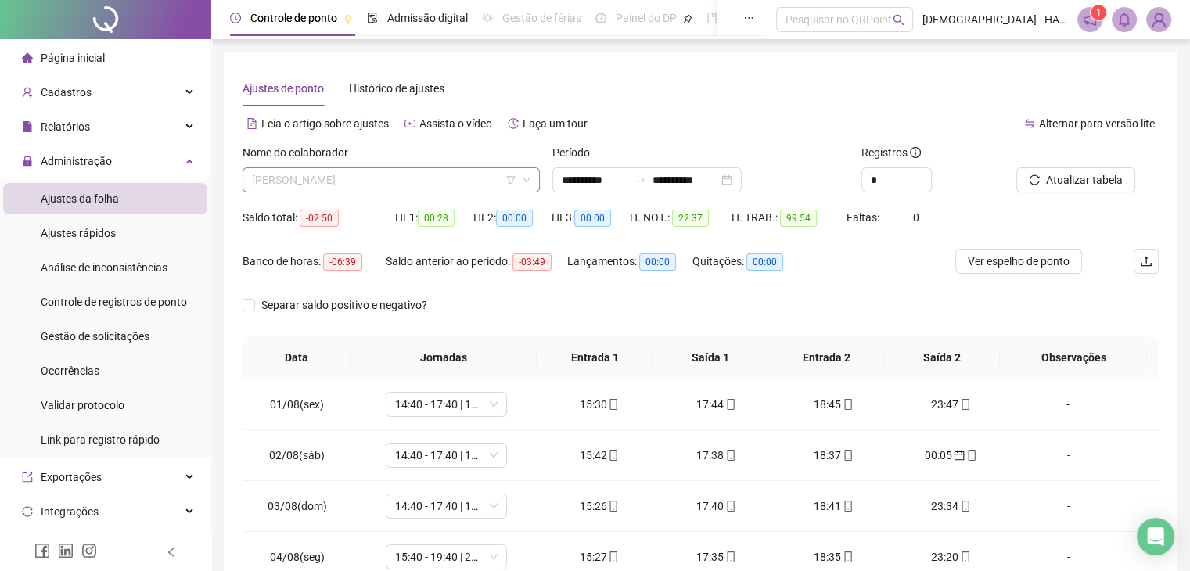
click at [453, 178] on span "[PERSON_NAME]" at bounding box center [391, 179] width 279 height 23
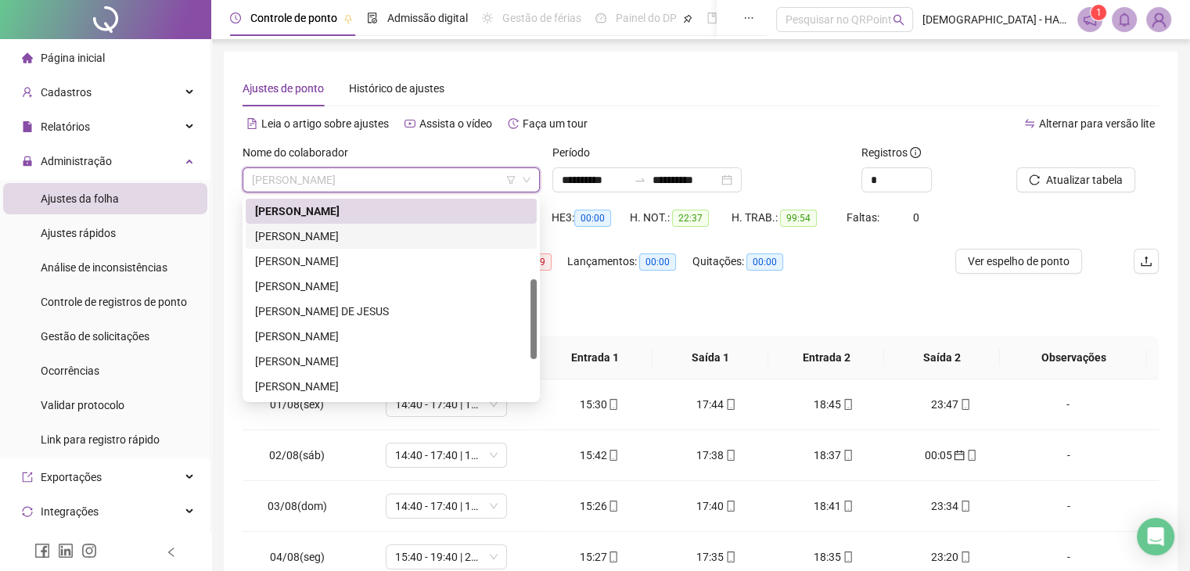
click at [357, 234] on div "[PERSON_NAME]" at bounding box center [391, 236] width 272 height 17
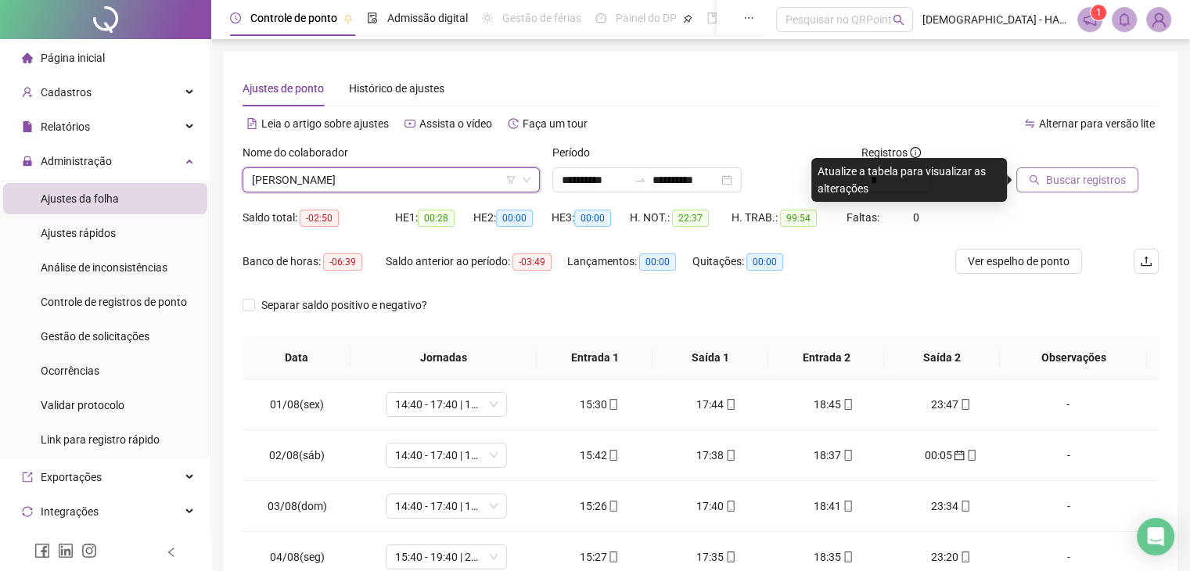
click at [1098, 178] on span "Buscar registros" at bounding box center [1086, 179] width 80 height 17
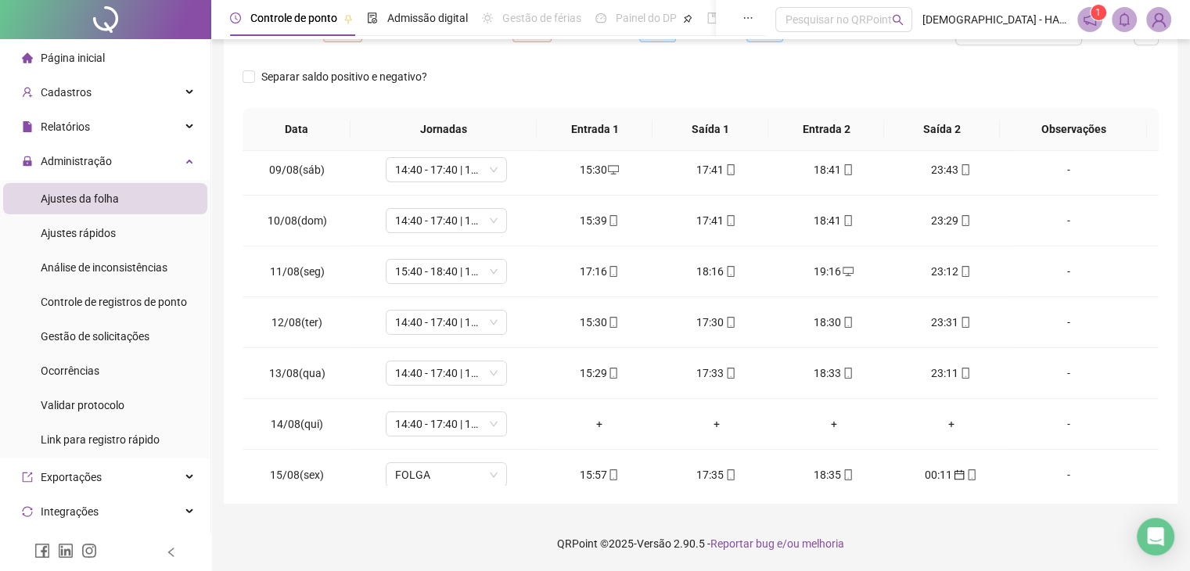
scroll to position [476, 0]
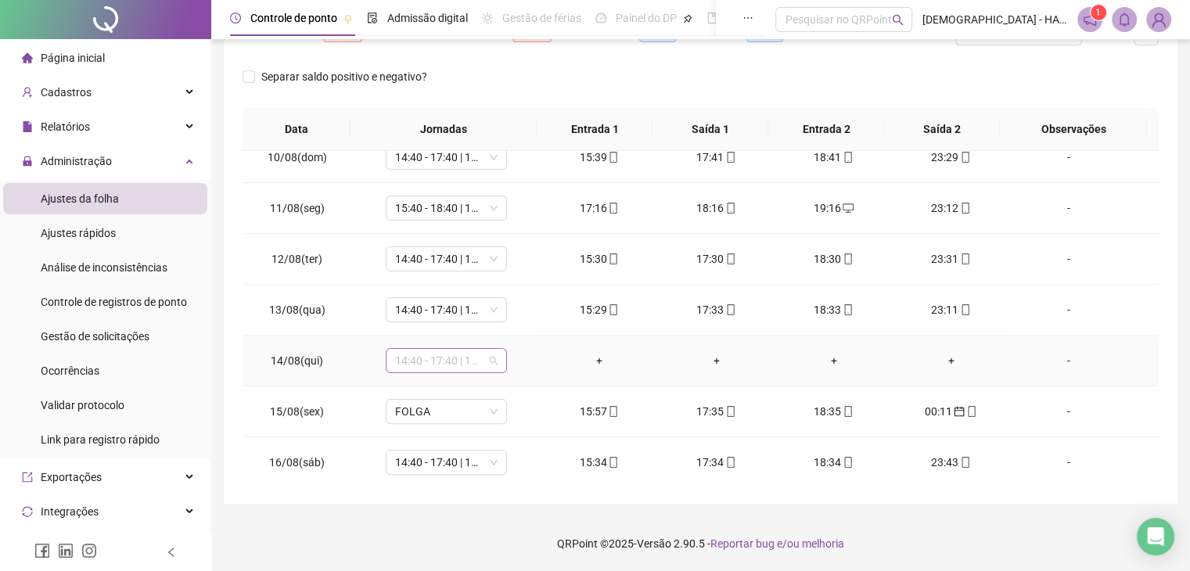
click at [487, 360] on span "14:40 - 17:40 | 18:40 - 23:00" at bounding box center [446, 360] width 102 height 23
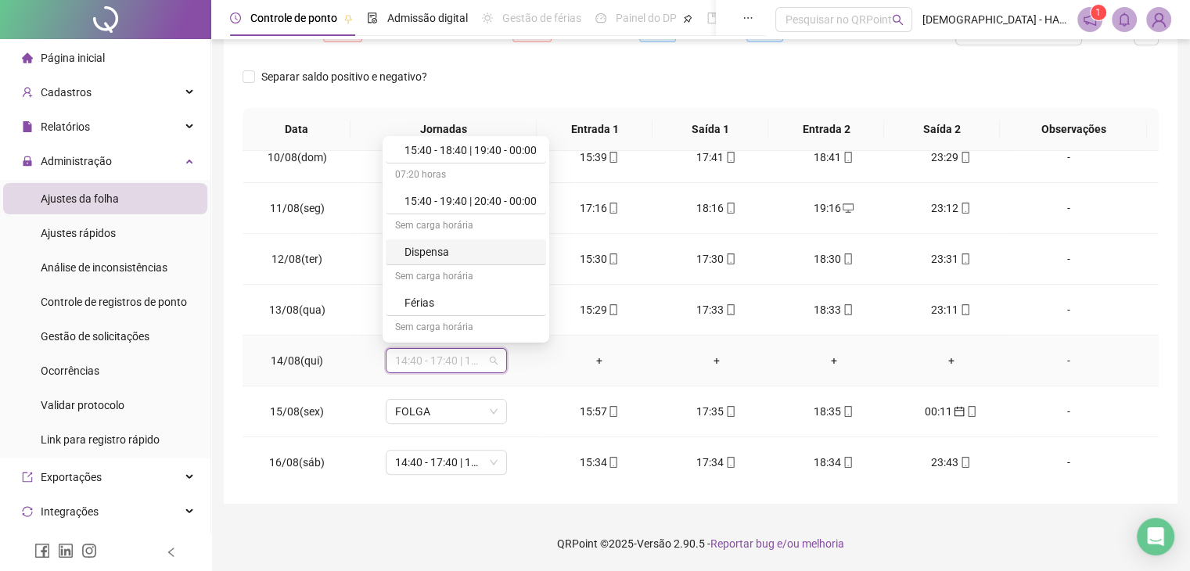
scroll to position [356, 0]
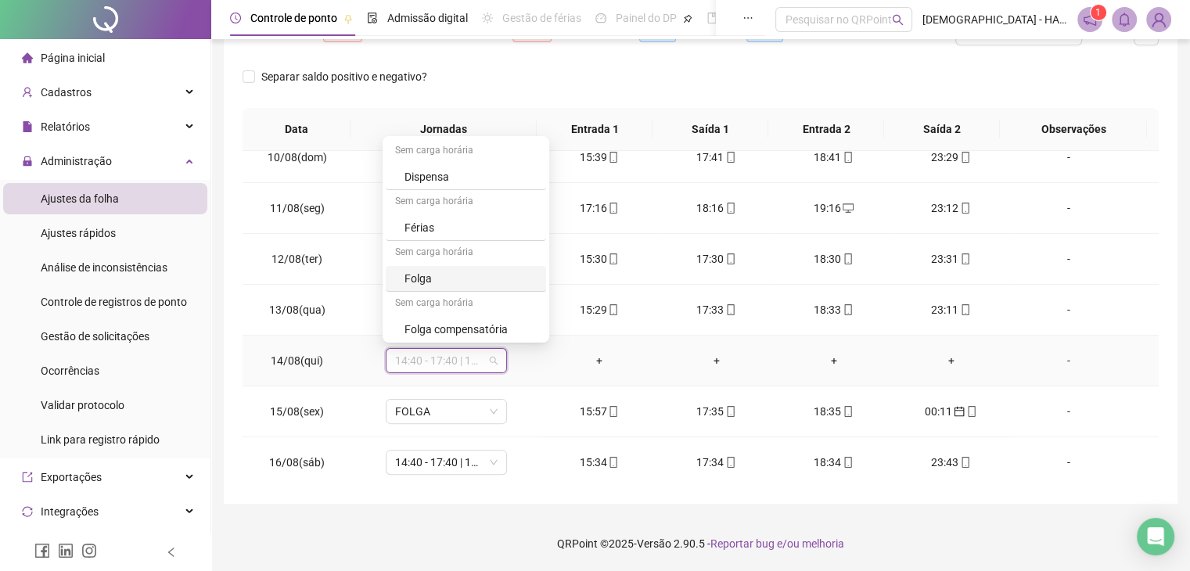
click at [408, 279] on div "Folga" at bounding box center [470, 278] width 132 height 17
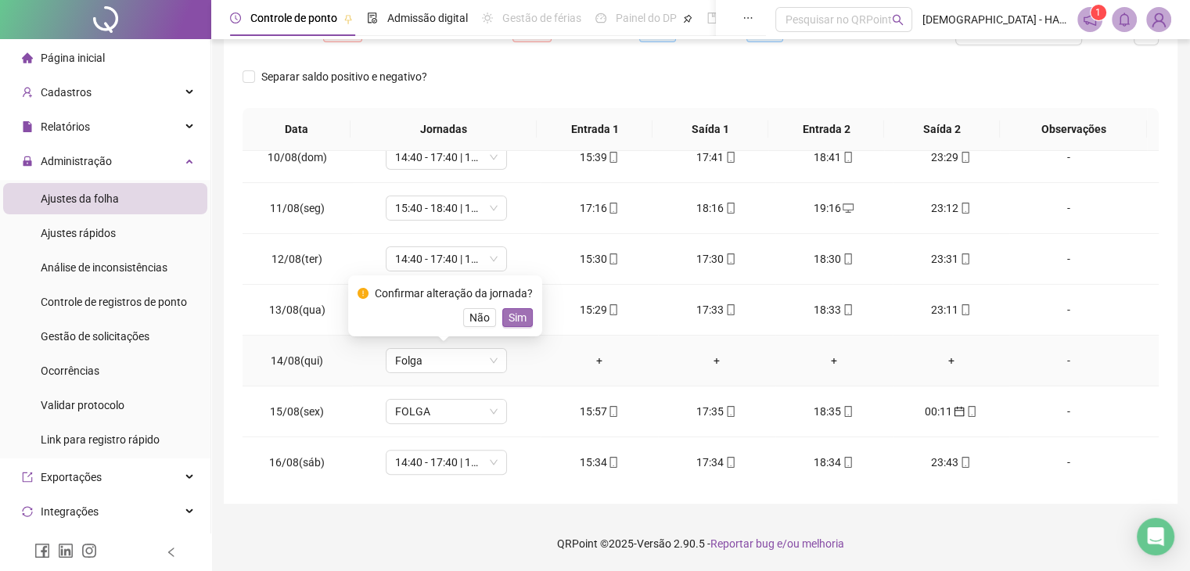
click at [519, 322] on span "Sim" at bounding box center [518, 317] width 18 height 17
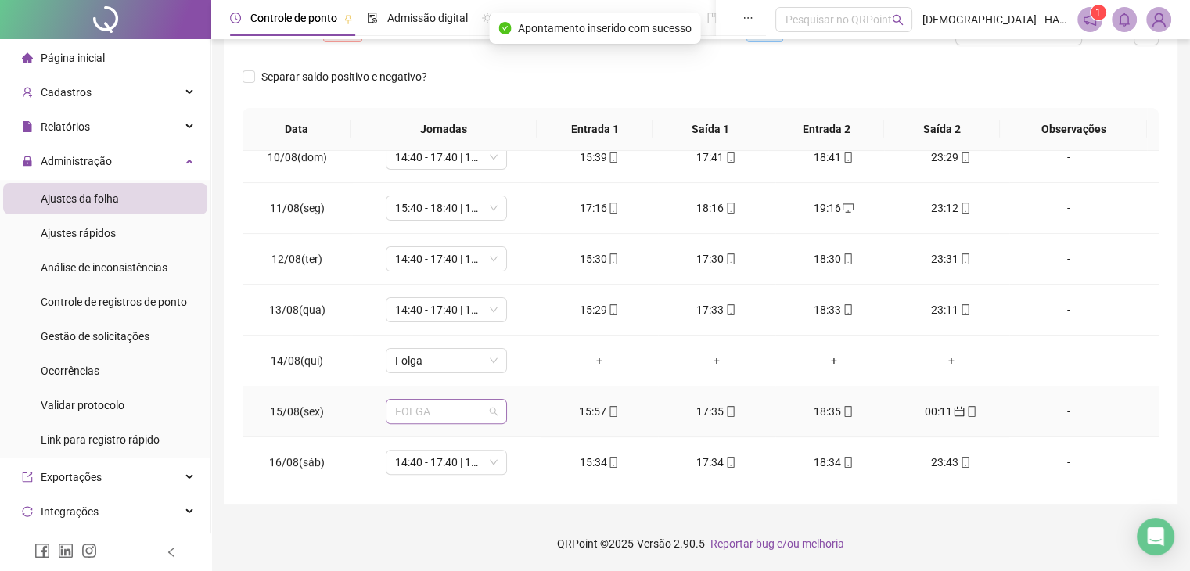
click at [477, 413] on span "FOLGA" at bounding box center [446, 411] width 102 height 23
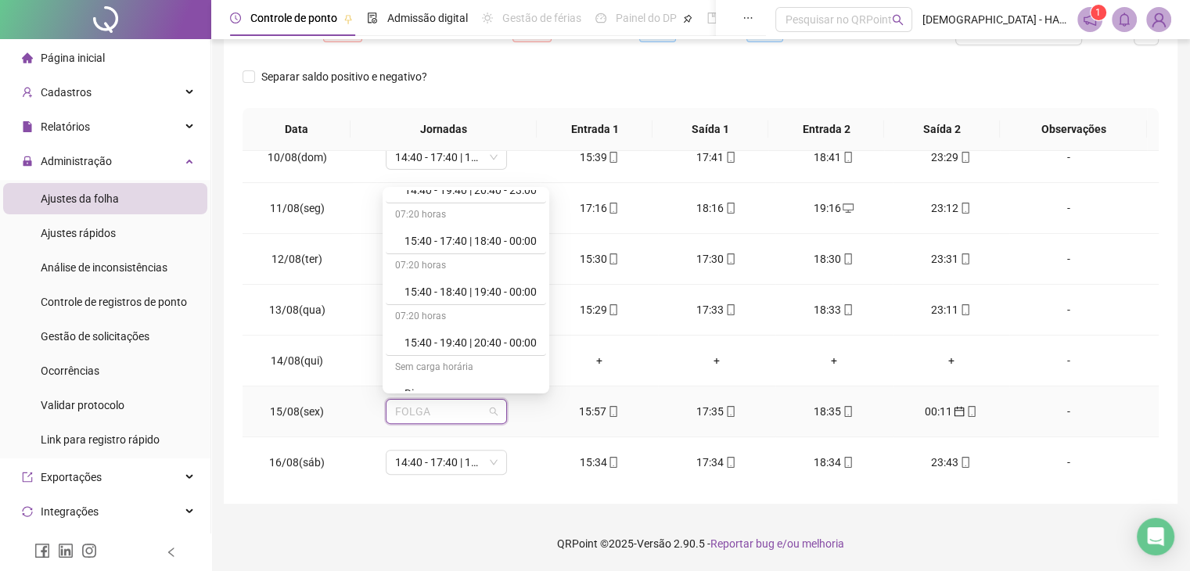
scroll to position [192, 0]
click at [527, 293] on div "15:40 - 18:40 | 19:40 - 00:00" at bounding box center [470, 290] width 132 height 17
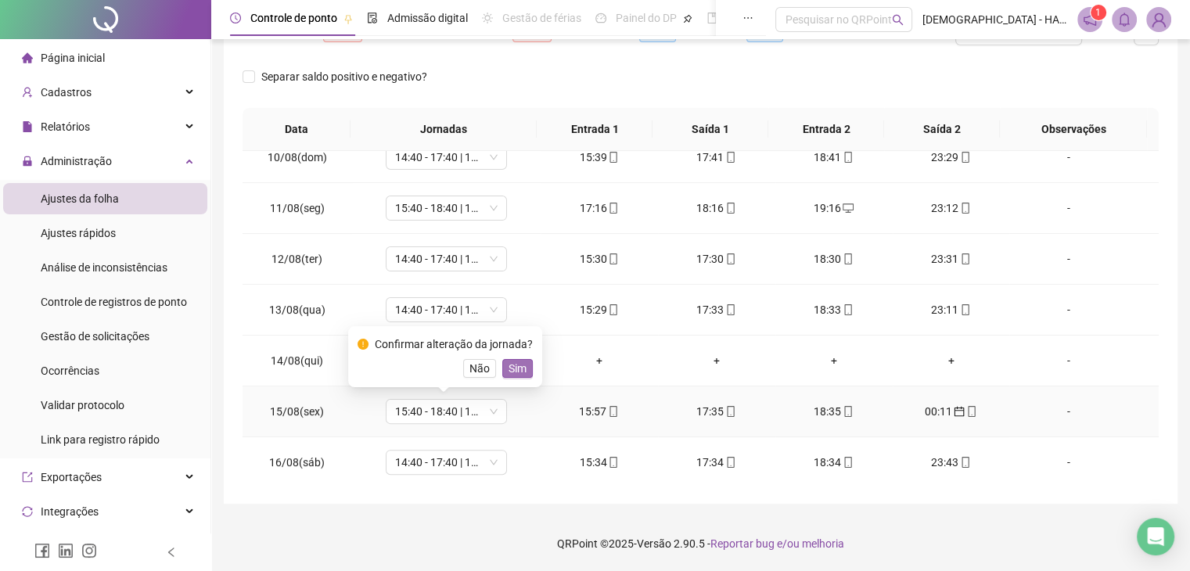
click at [523, 371] on span "Sim" at bounding box center [518, 368] width 18 height 17
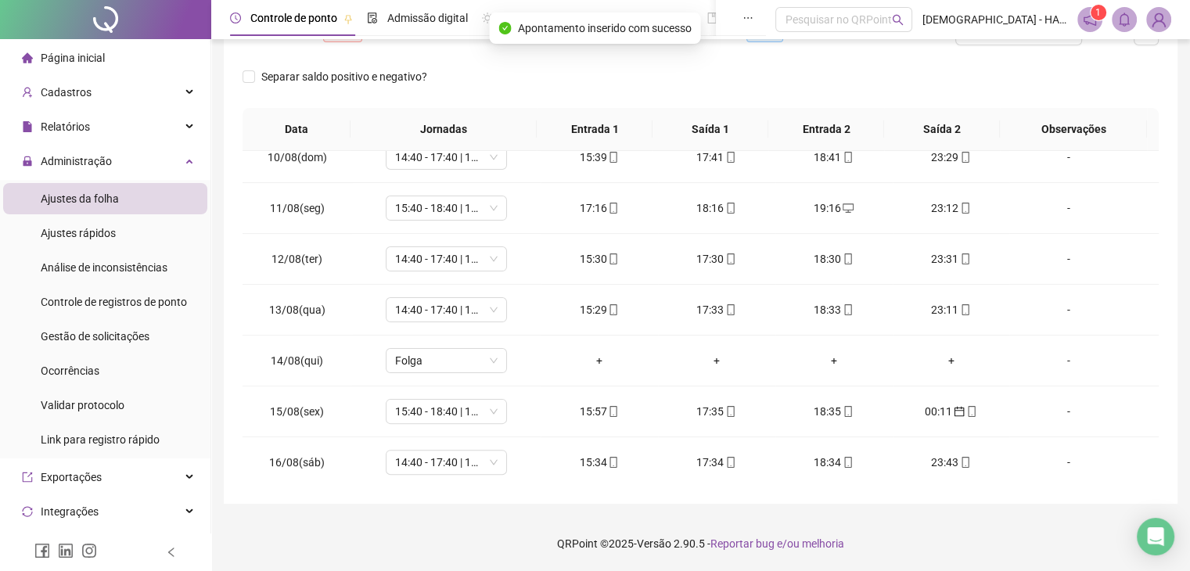
scroll to position [0, 0]
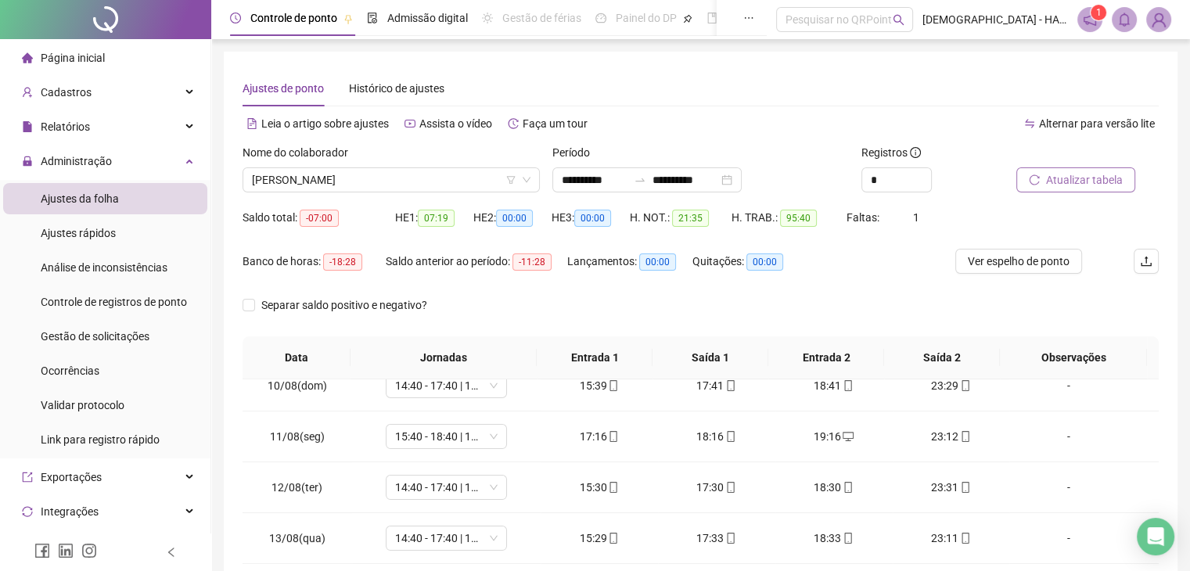
click at [1098, 182] on span "Atualizar tabela" at bounding box center [1084, 179] width 77 height 17
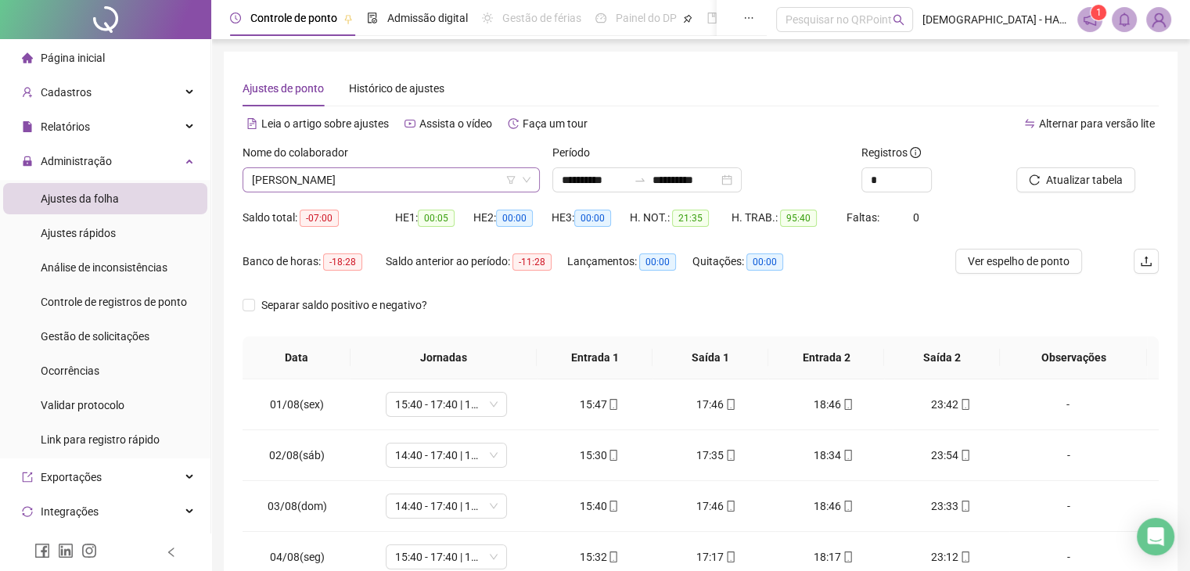
click at [415, 178] on span "[PERSON_NAME]" at bounding box center [391, 179] width 279 height 23
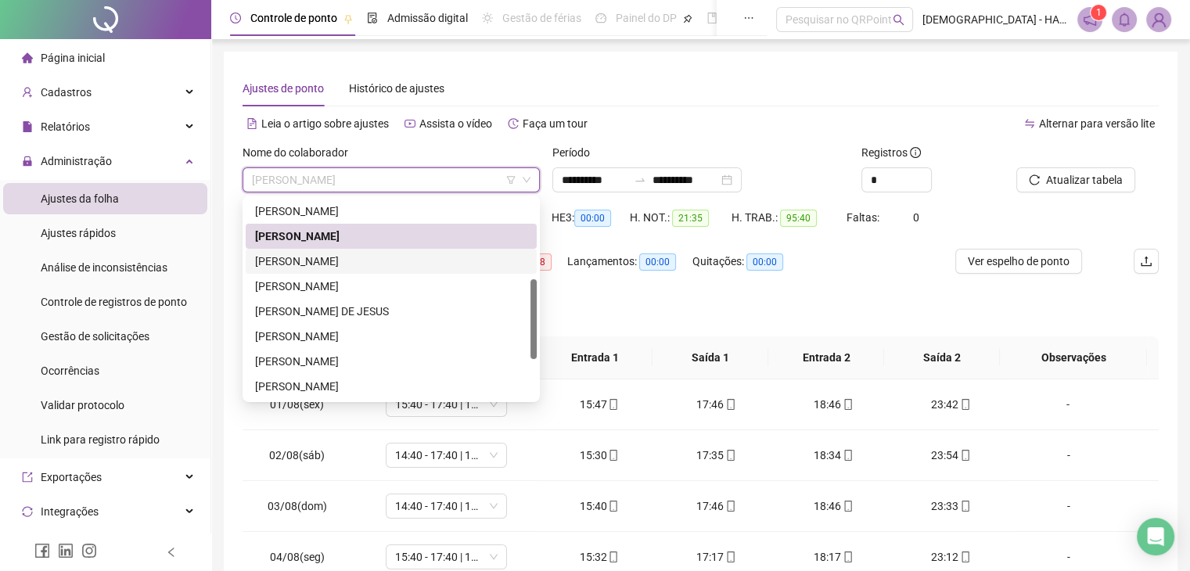
click at [341, 264] on div "[PERSON_NAME]" at bounding box center [391, 261] width 272 height 17
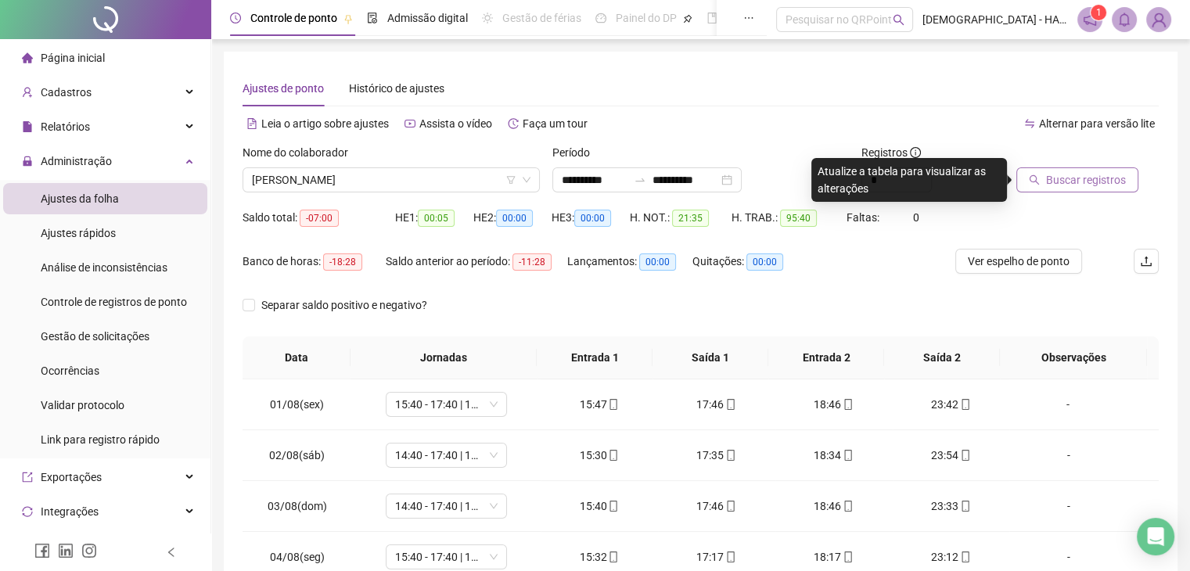
click at [1080, 179] on span "Buscar registros" at bounding box center [1086, 179] width 80 height 17
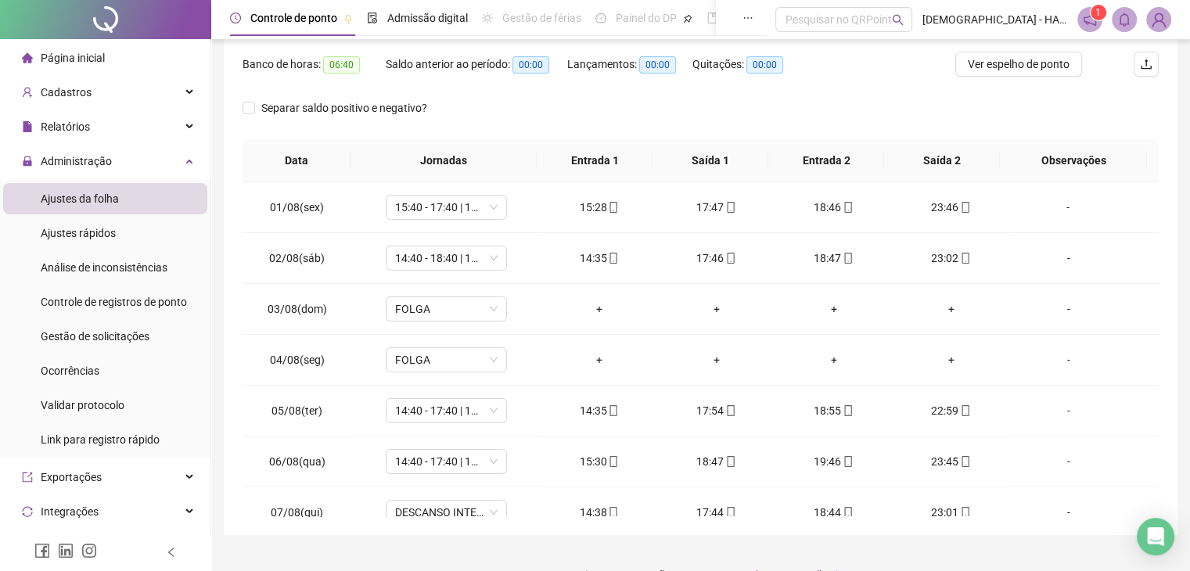
scroll to position [228, 0]
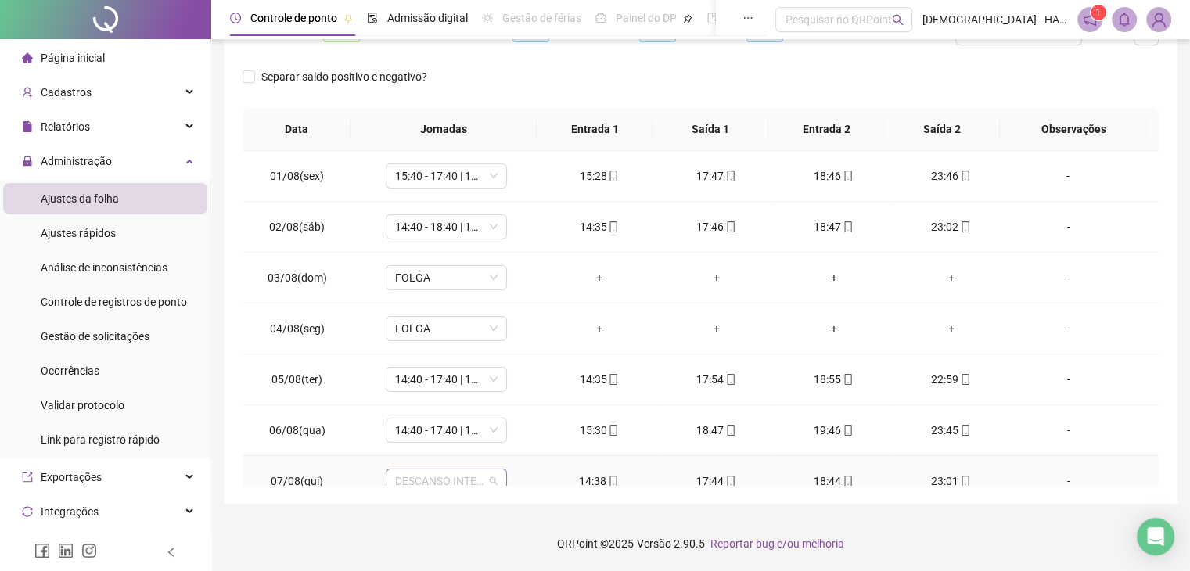
click at [489, 482] on span "DESCANSO INTER-JORNADA" at bounding box center [446, 480] width 102 height 23
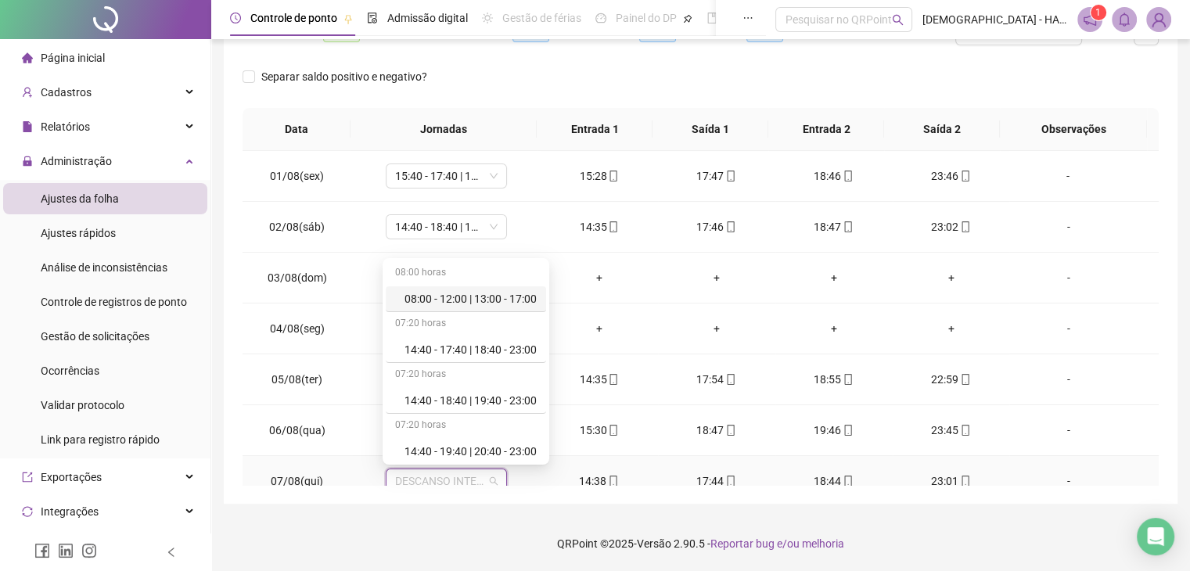
scroll to position [6, 0]
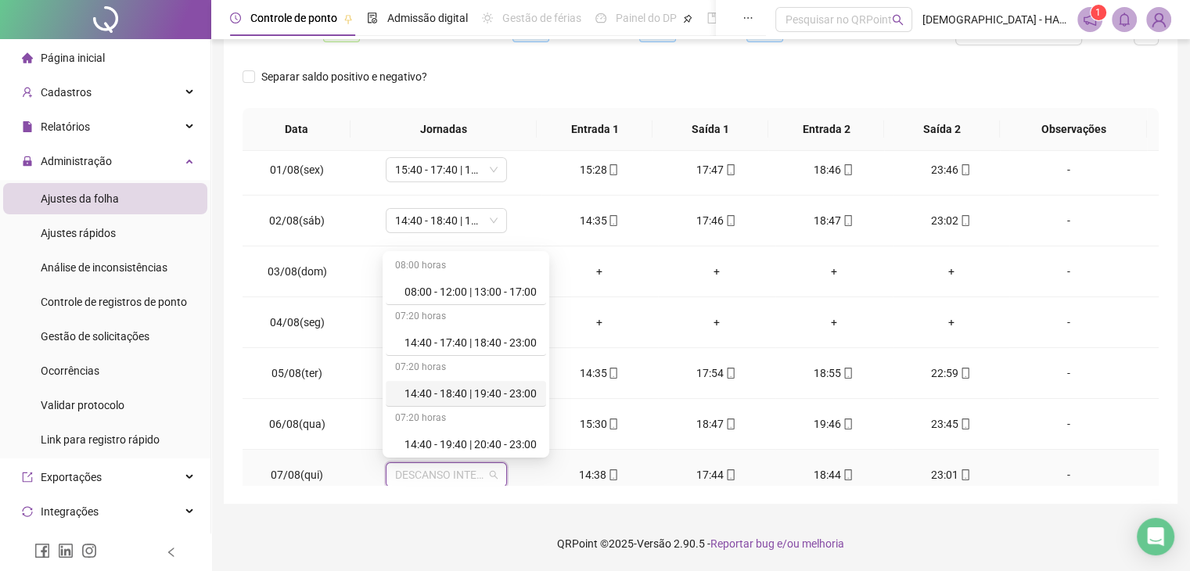
click at [513, 394] on div "14:40 - 18:40 | 19:40 - 23:00" at bounding box center [470, 393] width 132 height 17
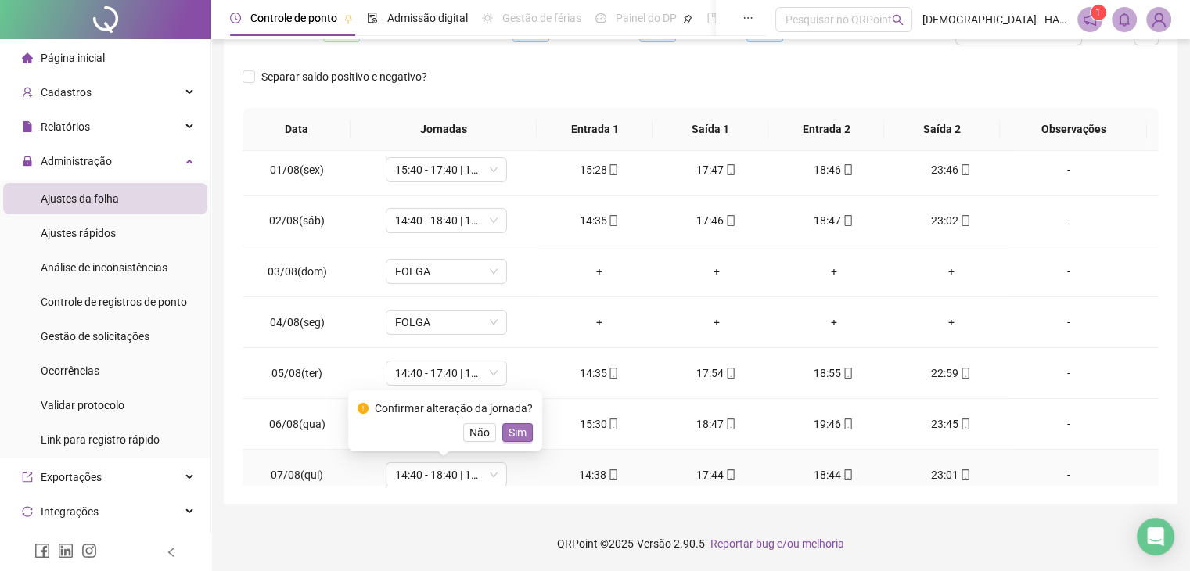
click at [523, 431] on button "Sim" at bounding box center [517, 432] width 31 height 19
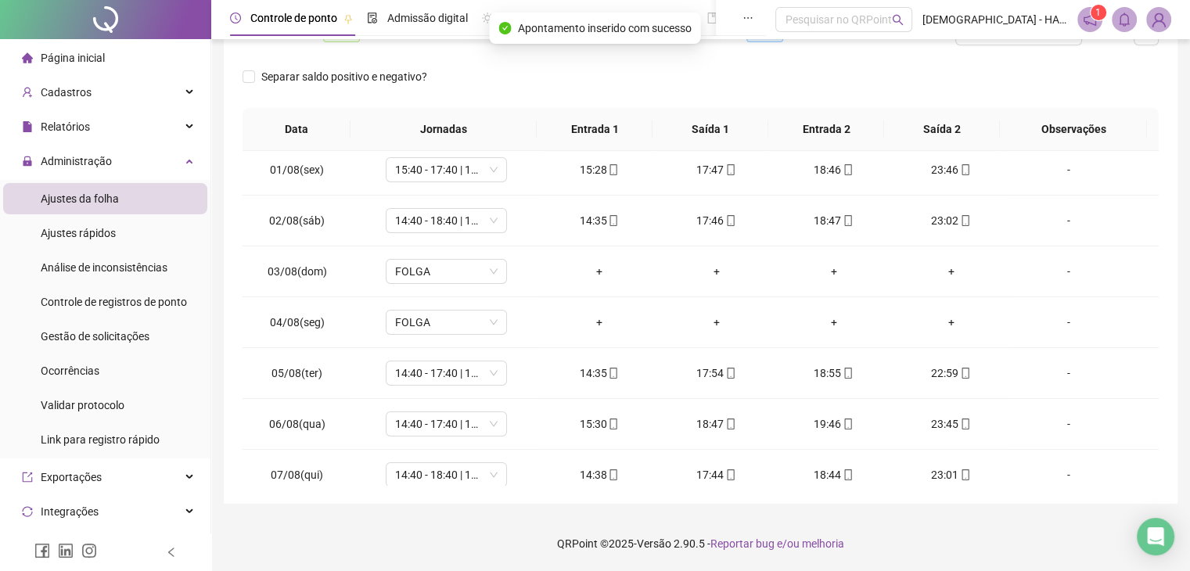
scroll to position [0, 0]
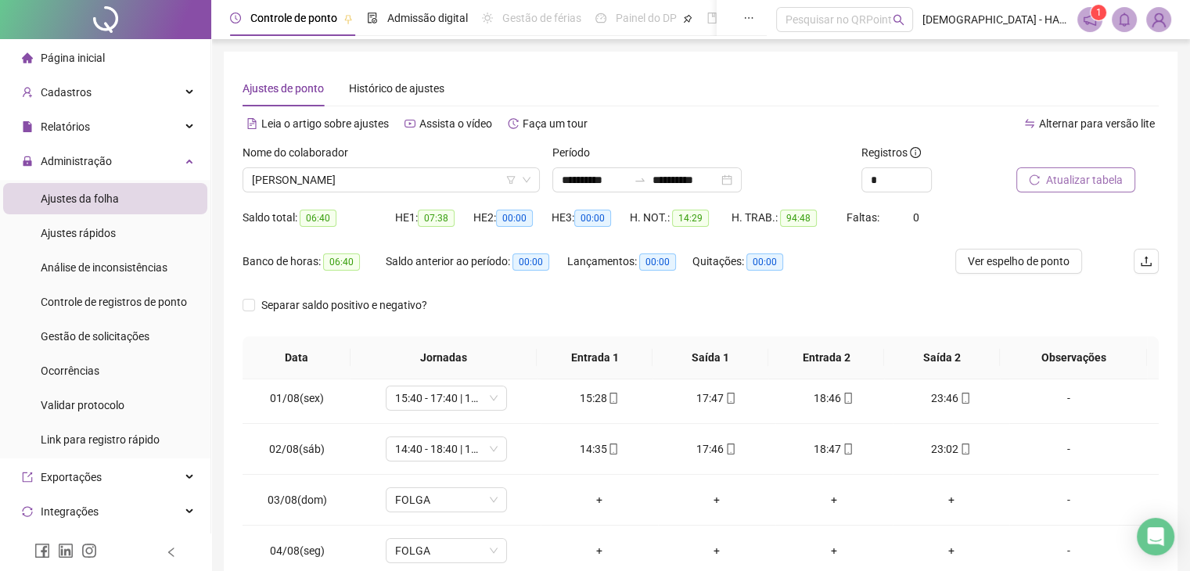
click at [1073, 190] on button "Atualizar tabela" at bounding box center [1075, 179] width 119 height 25
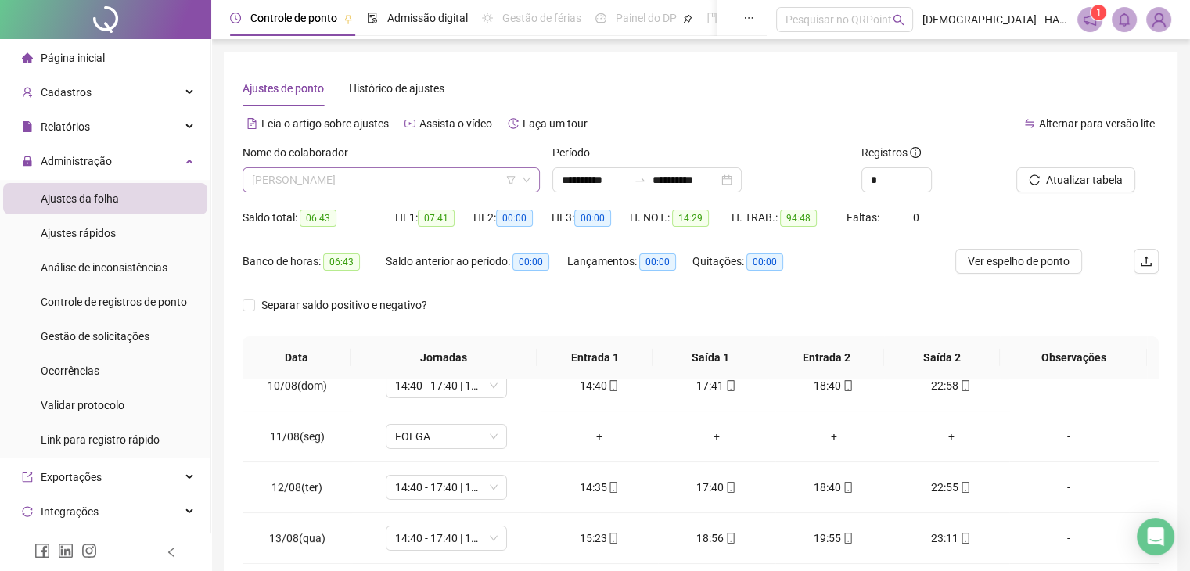
click at [437, 182] on span "[PERSON_NAME]" at bounding box center [391, 179] width 279 height 23
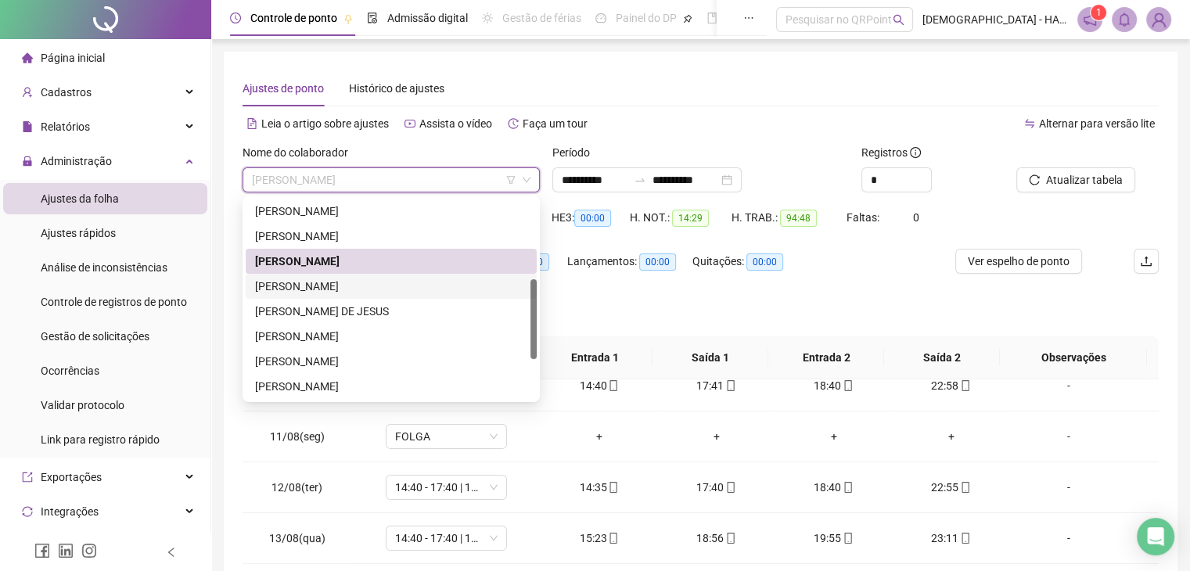
click at [338, 280] on div "[PERSON_NAME]" at bounding box center [391, 286] width 272 height 17
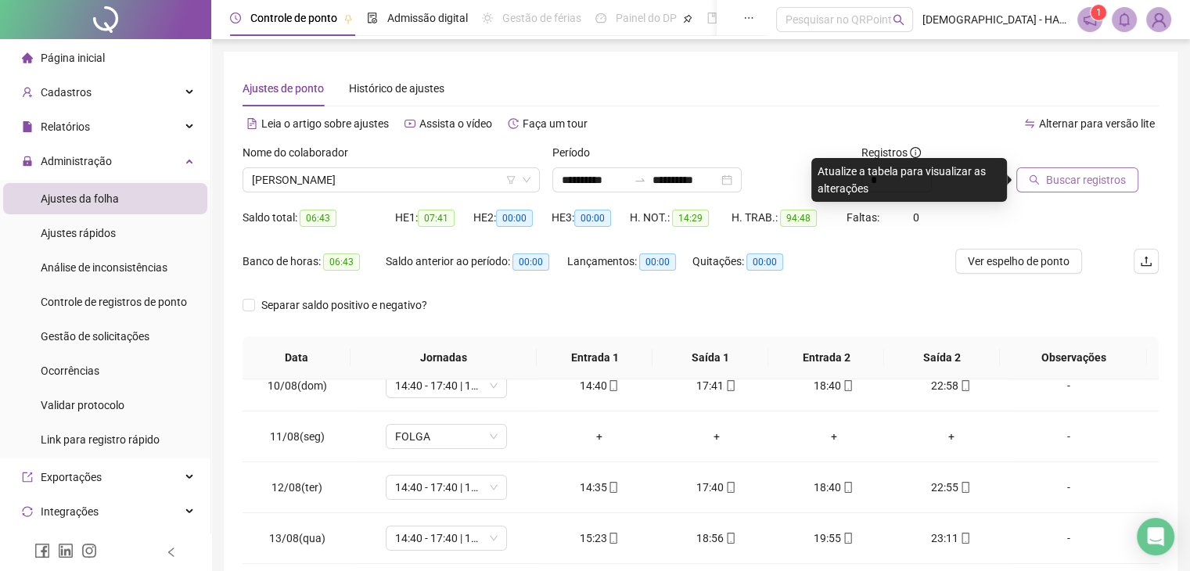
click at [1080, 182] on span "Buscar registros" at bounding box center [1086, 179] width 80 height 17
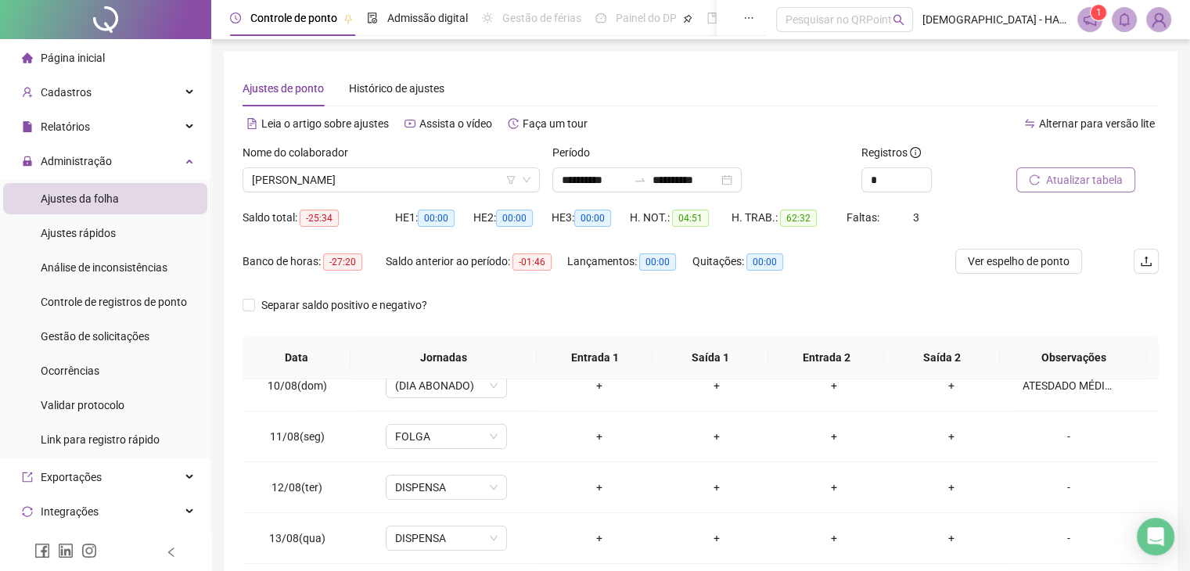
scroll to position [228, 0]
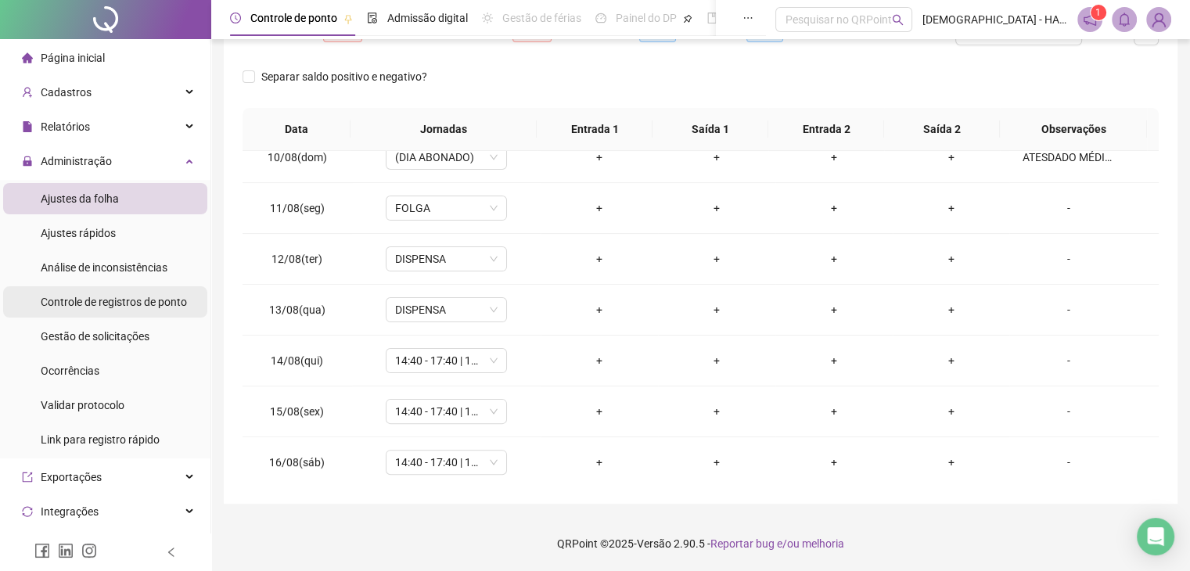
click at [129, 303] on span "Controle de registros de ponto" at bounding box center [114, 302] width 146 height 13
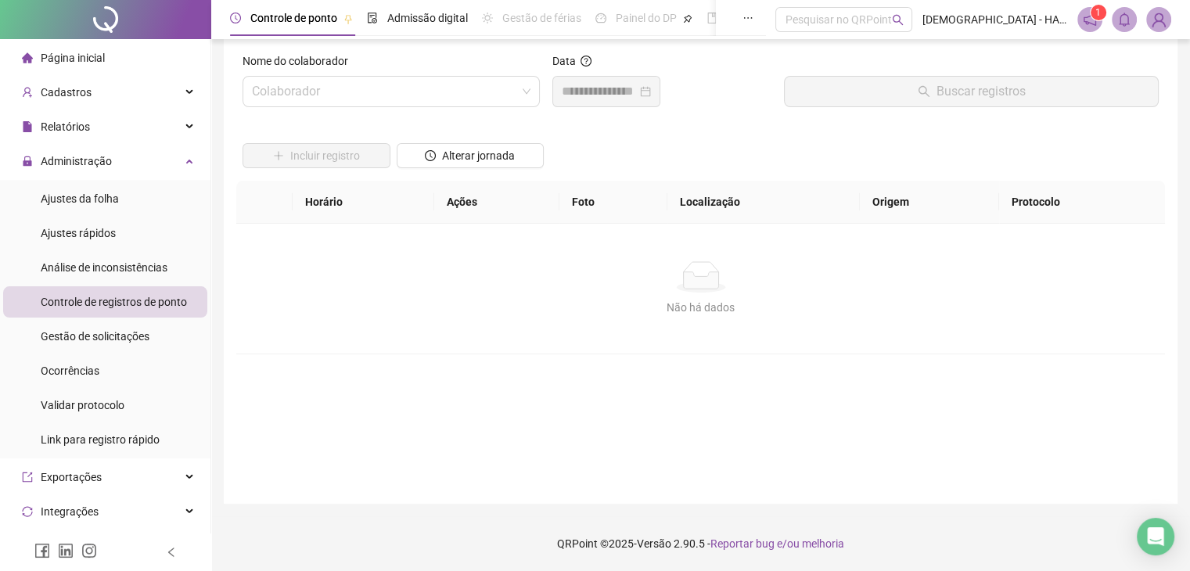
scroll to position [18, 0]
click at [433, 88] on input "search" at bounding box center [384, 92] width 264 height 30
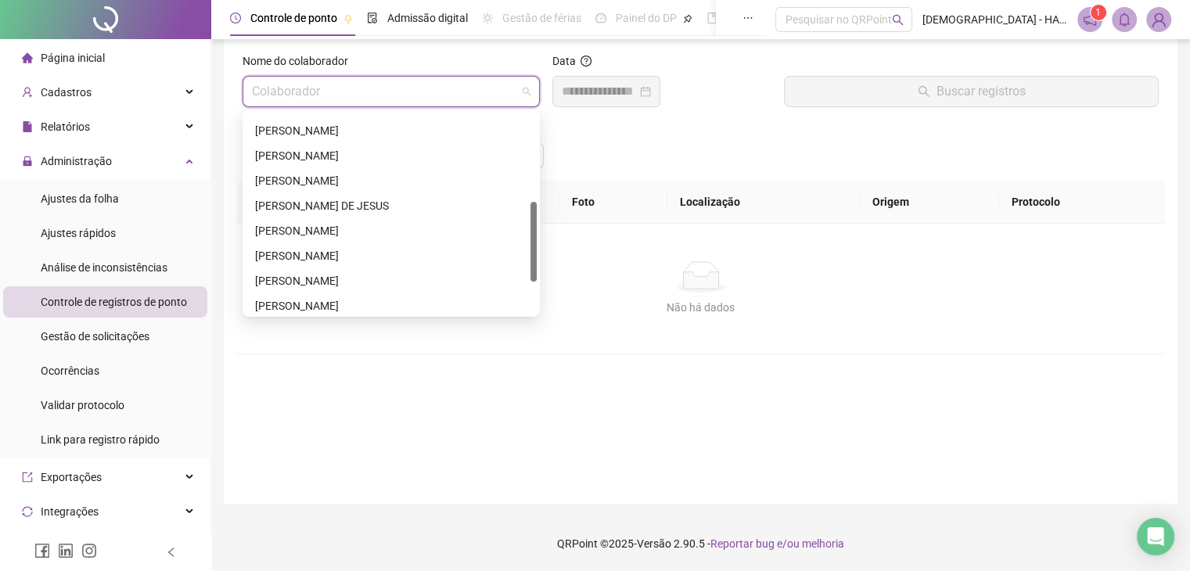
drag, startPoint x: 533, startPoint y: 142, endPoint x: 517, endPoint y: 230, distance: 89.0
click at [517, 230] on div "[PERSON_NAME] [PERSON_NAME] [PERSON_NAME] DE [PERSON_NAME] [PERSON_NAME] DOS SA…" at bounding box center [391, 213] width 291 height 200
click at [332, 185] on div "[PERSON_NAME]" at bounding box center [391, 182] width 272 height 17
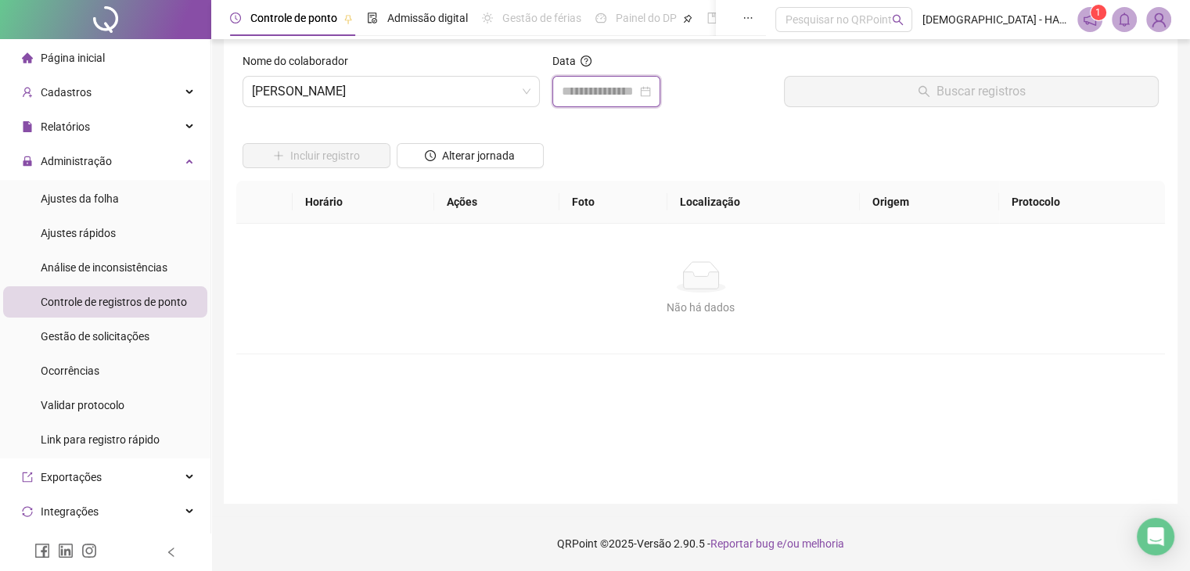
click at [588, 99] on input at bounding box center [599, 91] width 75 height 19
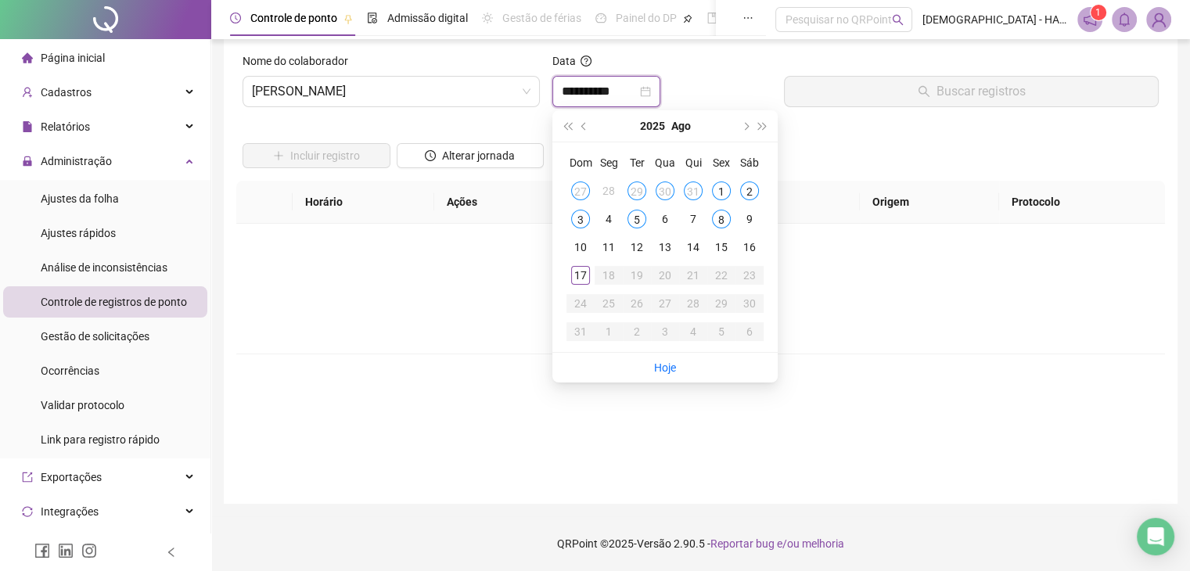
type input "**********"
click at [639, 245] on div "12" at bounding box center [636, 247] width 19 height 19
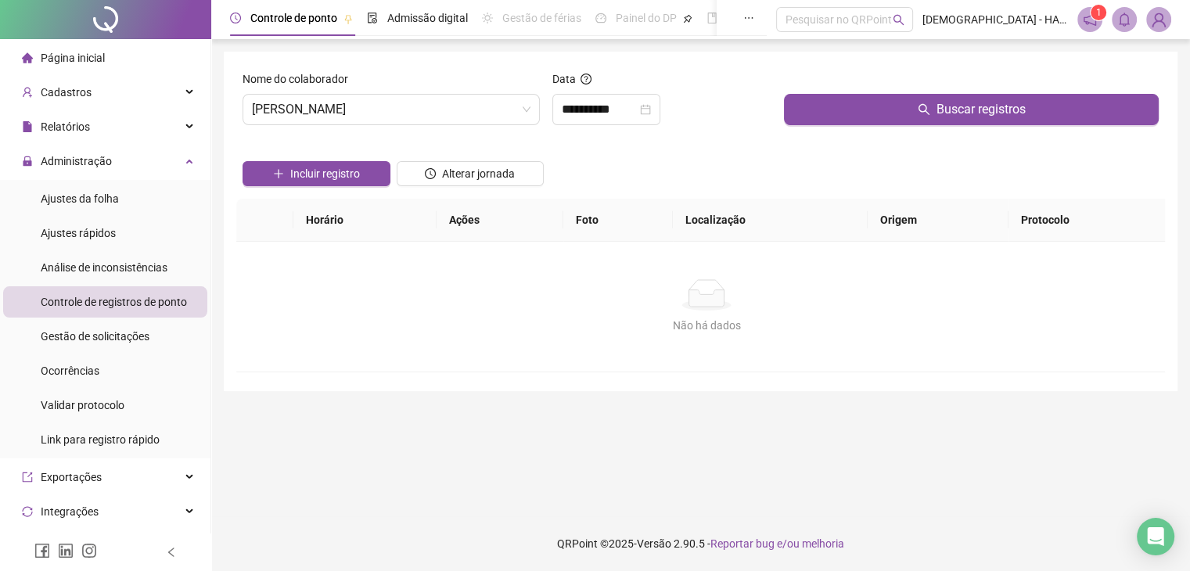
scroll to position [0, 0]
click at [632, 110] on input "**********" at bounding box center [603, 109] width 75 height 19
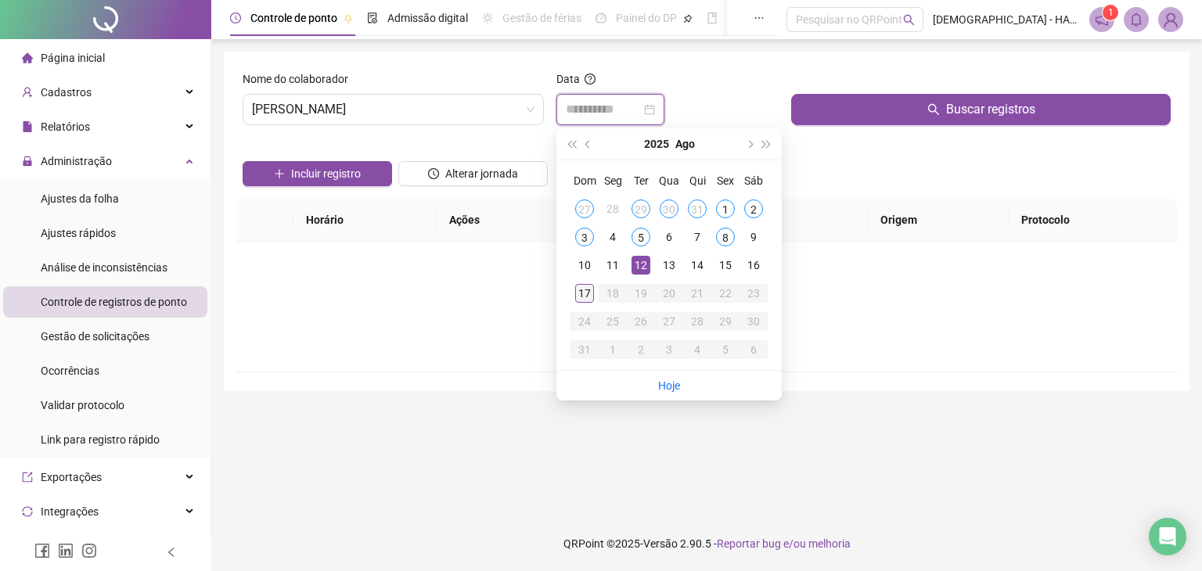
type input "**********"
click at [577, 297] on div "17" at bounding box center [584, 293] width 19 height 19
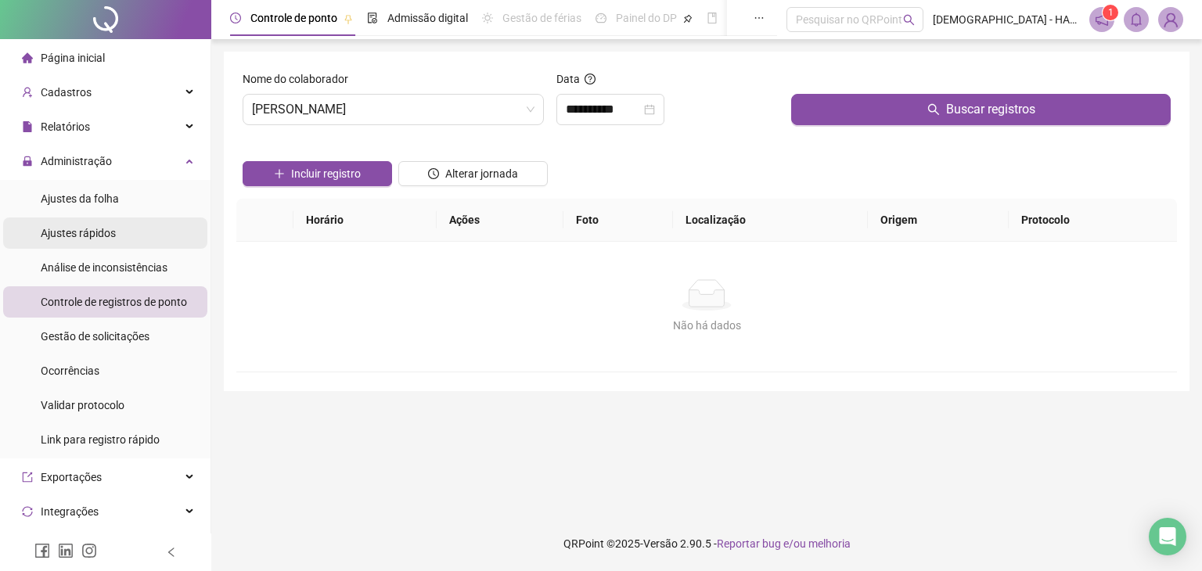
click at [76, 227] on span "Ajustes rápidos" at bounding box center [78, 233] width 75 height 13
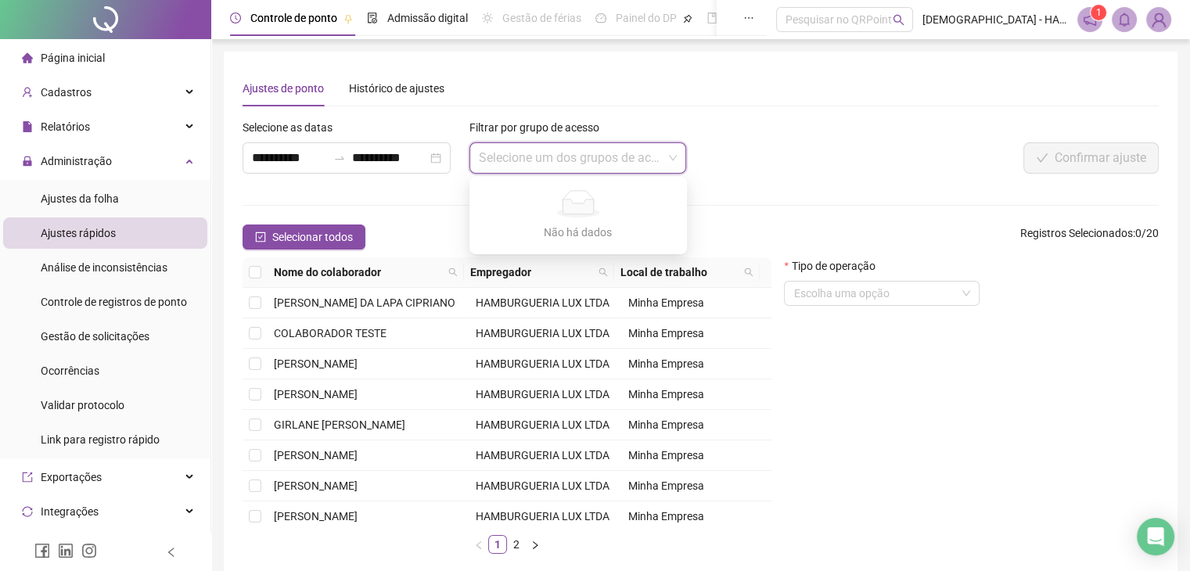
click at [534, 153] on input "search" at bounding box center [571, 158] width 185 height 30
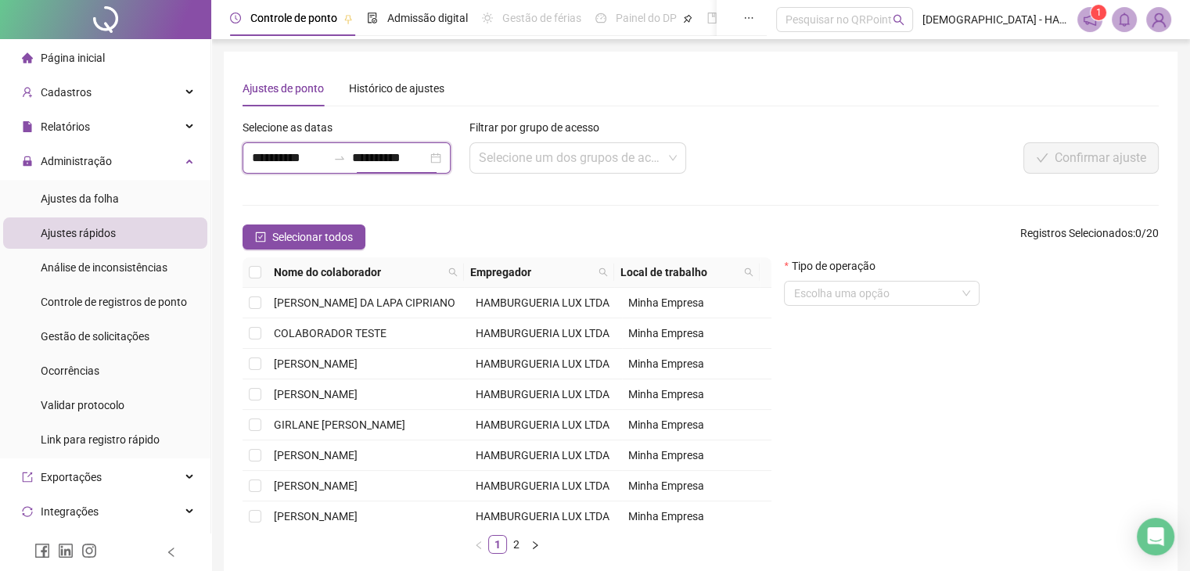
click at [410, 153] on input "**********" at bounding box center [389, 158] width 75 height 19
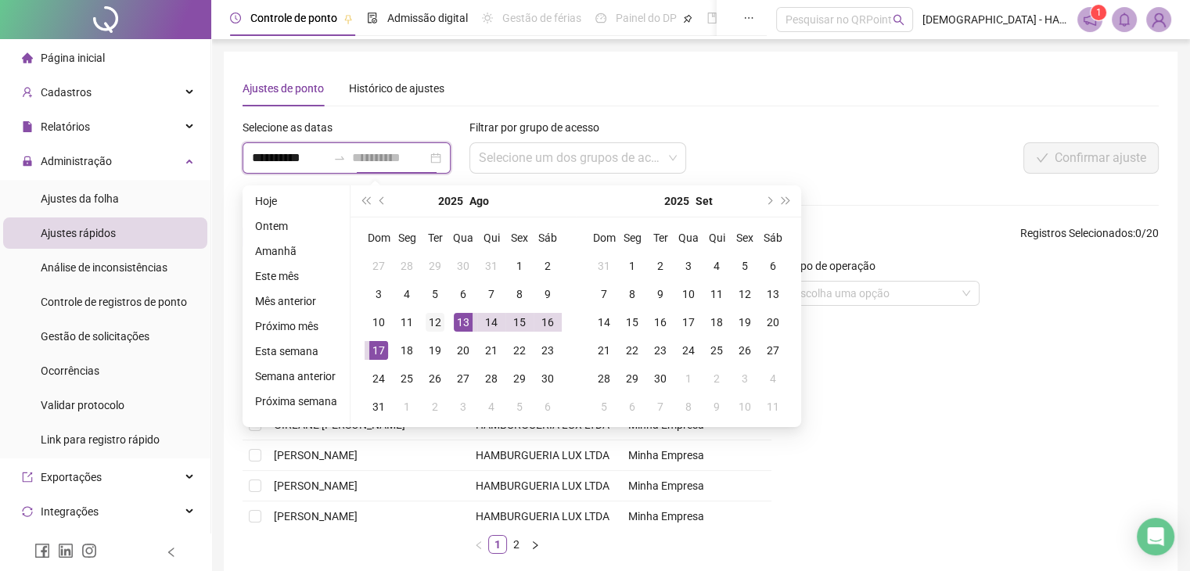
type input "**********"
click at [432, 318] on div "12" at bounding box center [435, 322] width 19 height 19
click at [374, 347] on div "17" at bounding box center [378, 350] width 19 height 19
type input "**********"
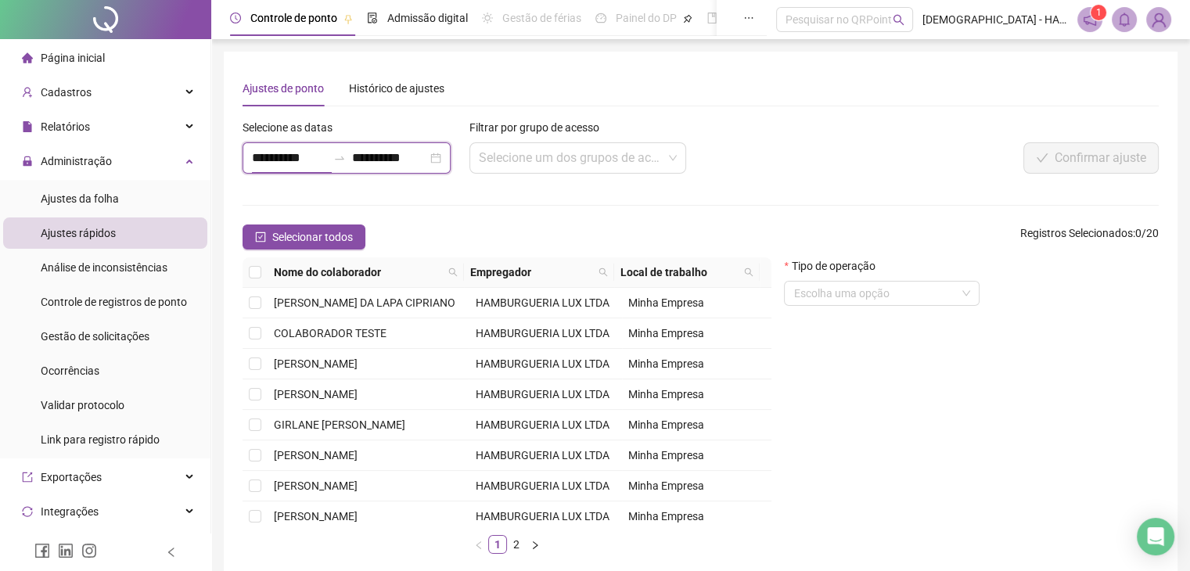
click at [416, 159] on input "**********" at bounding box center [389, 158] width 75 height 19
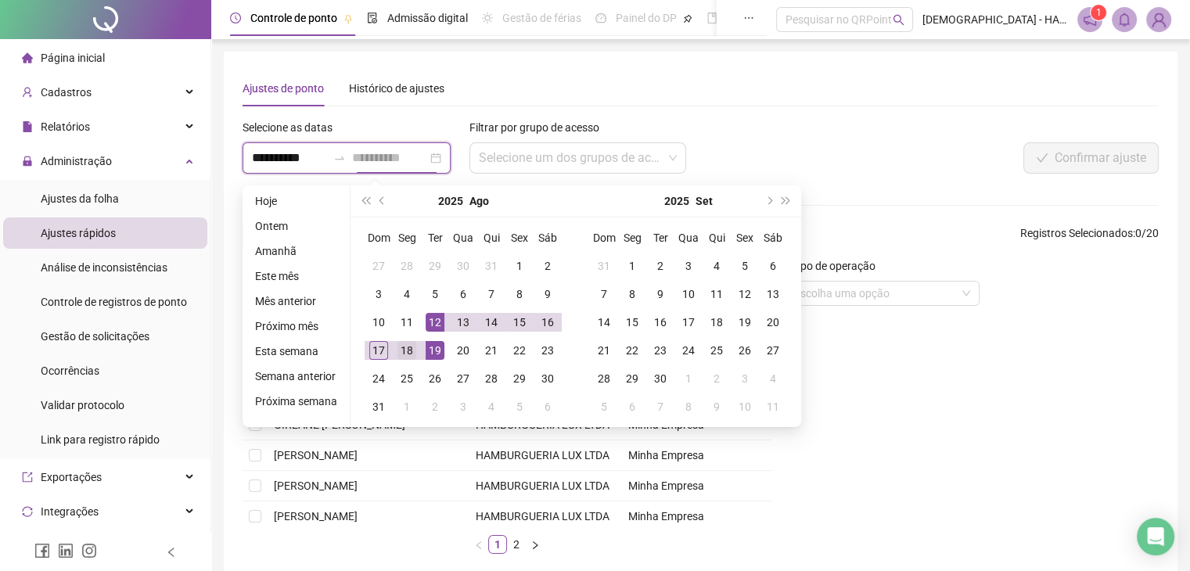
type input "**********"
click at [405, 348] on div "18" at bounding box center [406, 350] width 19 height 19
type input "**********"
click at [429, 321] on div "12" at bounding box center [435, 322] width 19 height 19
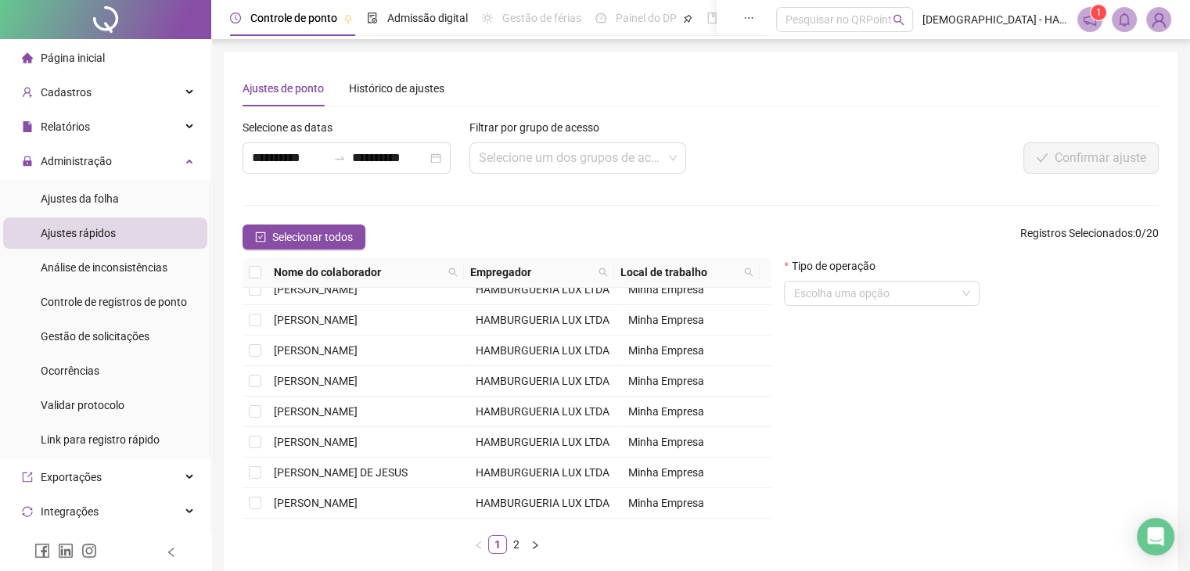
scroll to position [202, 0]
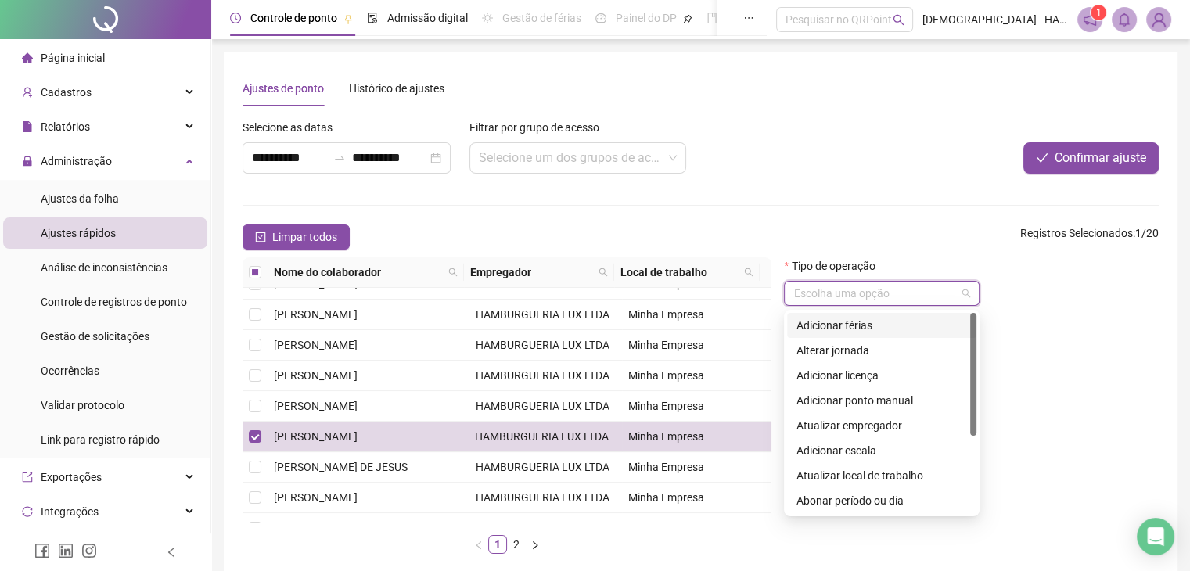
click at [883, 297] on input "search" at bounding box center [874, 293] width 163 height 23
drag, startPoint x: 973, startPoint y: 354, endPoint x: 971, endPoint y: 368, distance: 15.0
click at [971, 368] on div at bounding box center [973, 389] width 6 height 123
click at [855, 343] on div "Adicionar licença" at bounding box center [881, 351] width 171 height 17
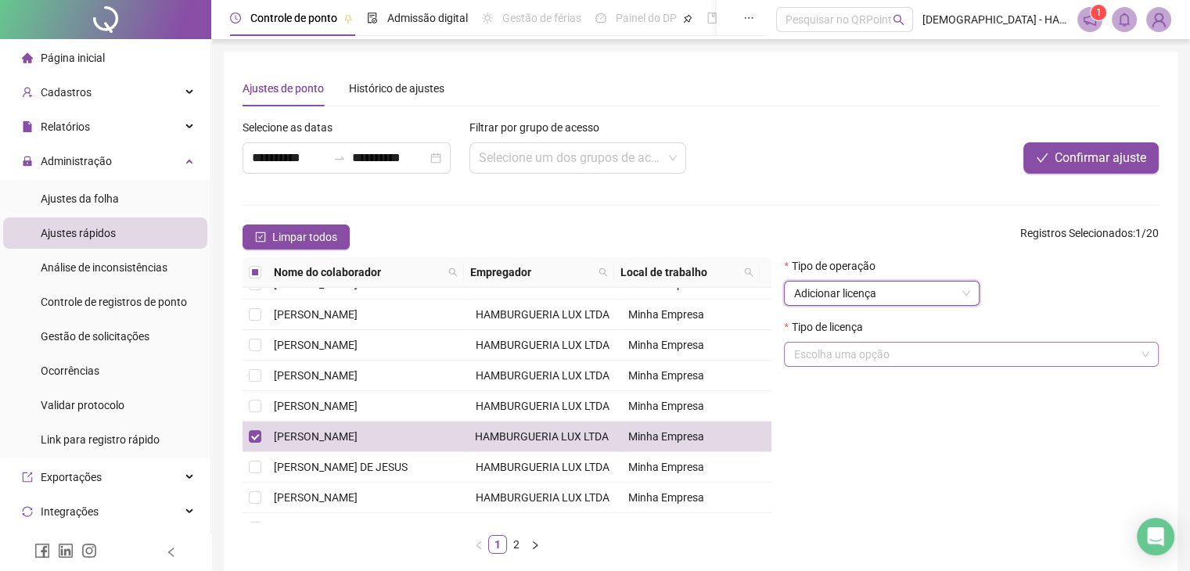
click at [853, 349] on input "search" at bounding box center [964, 354] width 342 height 23
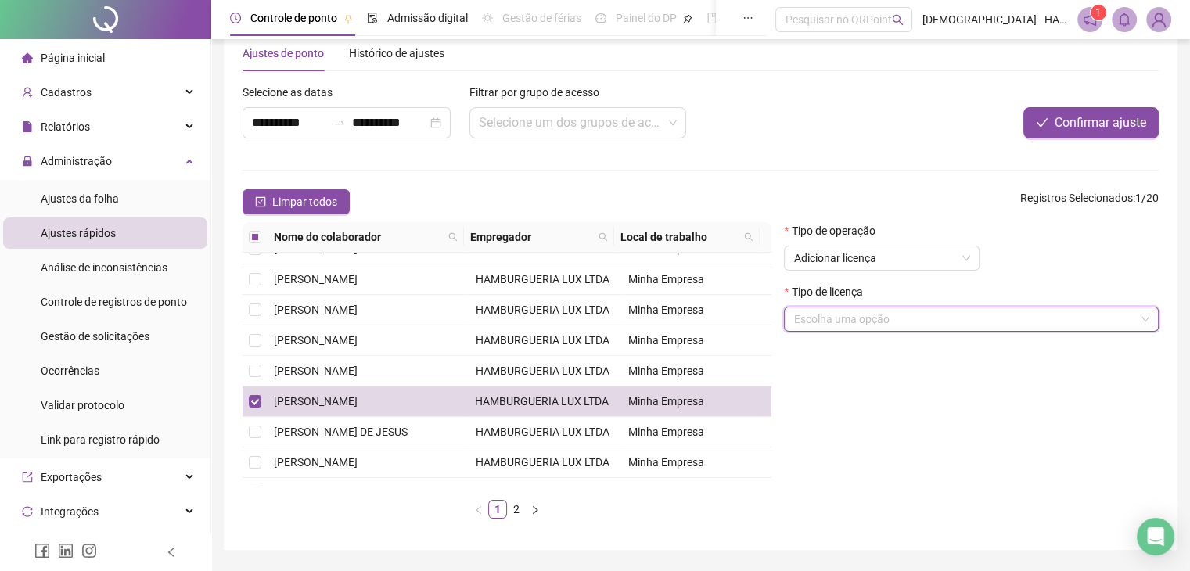
scroll to position [41, 0]
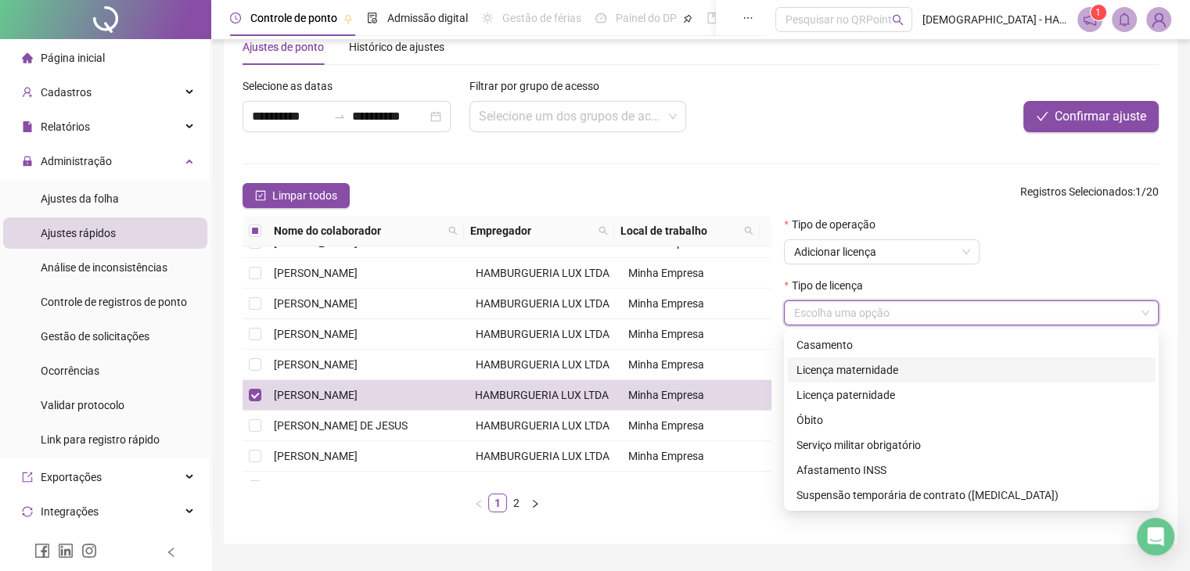
click at [1084, 313] on input "search" at bounding box center [964, 312] width 342 height 23
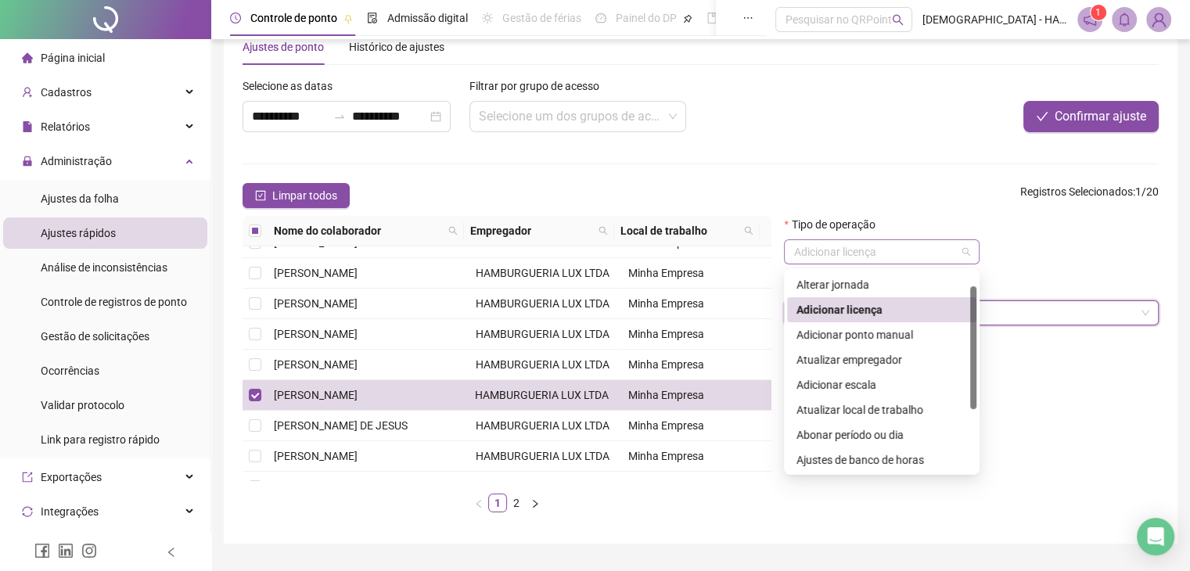
click at [870, 249] on span "Adicionar licença" at bounding box center [881, 251] width 177 height 23
click at [828, 436] on div "Abonar período ou dia" at bounding box center [881, 434] width 171 height 17
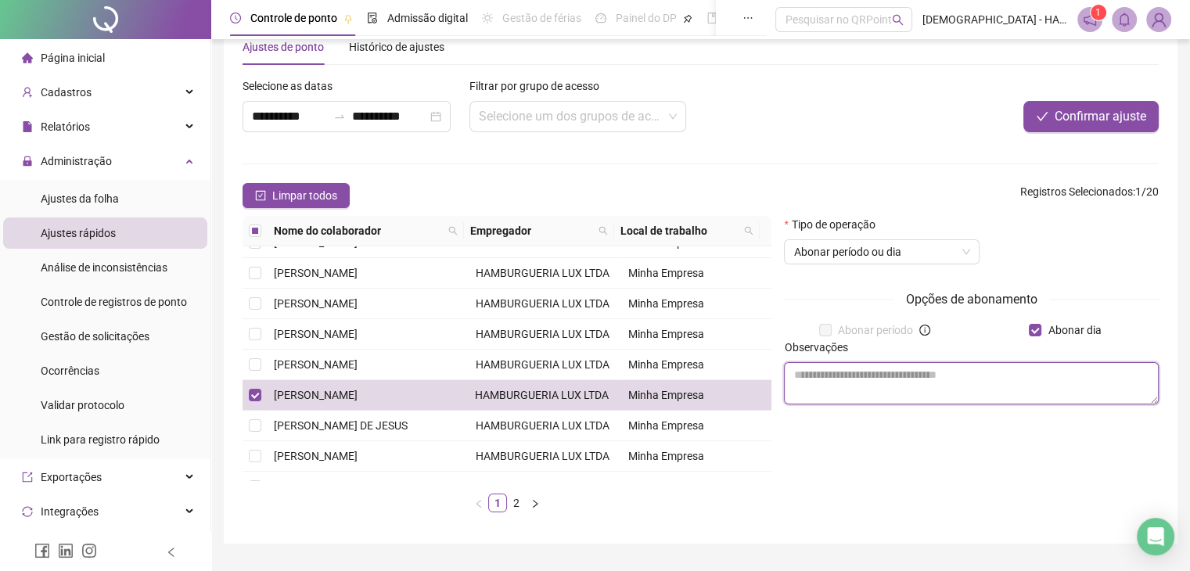
click at [892, 377] on textarea at bounding box center [971, 383] width 375 height 42
type textarea "*"
click at [833, 373] on textarea "**********" at bounding box center [971, 383] width 375 height 42
type textarea "**********"
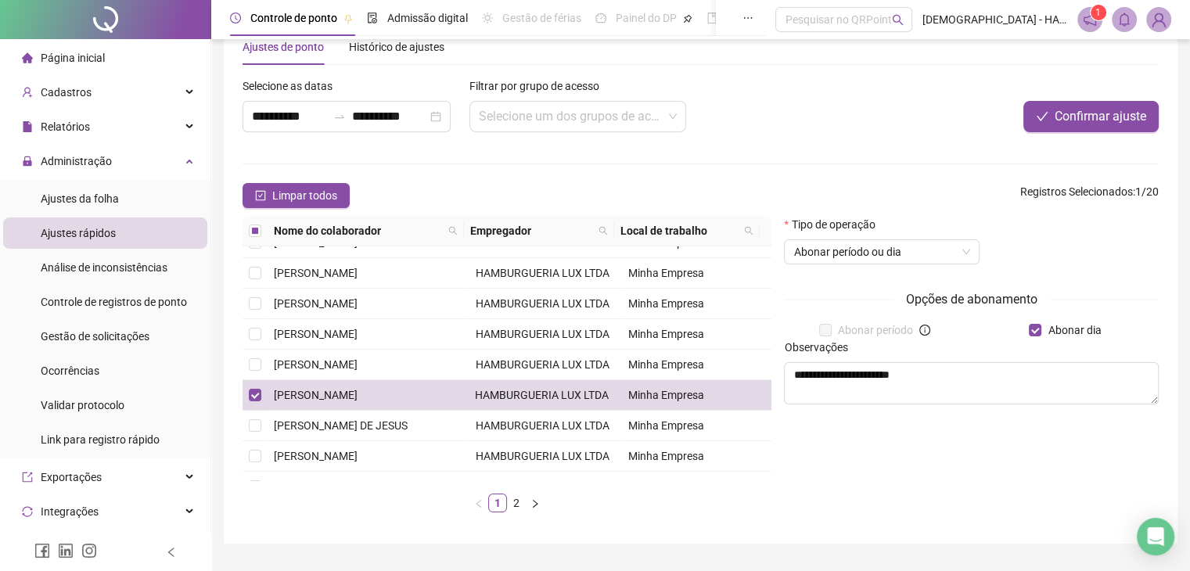
click at [1003, 465] on div "**********" at bounding box center [971, 370] width 387 height 309
click at [1105, 111] on span "Confirmar ajuste" at bounding box center [1101, 116] width 92 height 19
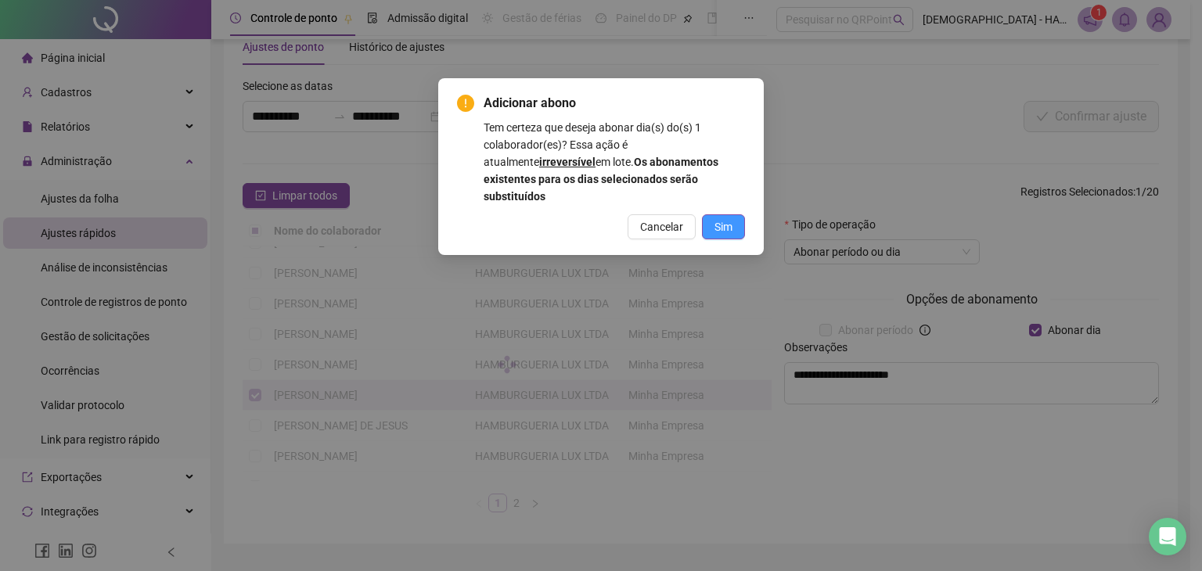
click at [713, 217] on button "Sim" at bounding box center [723, 226] width 43 height 25
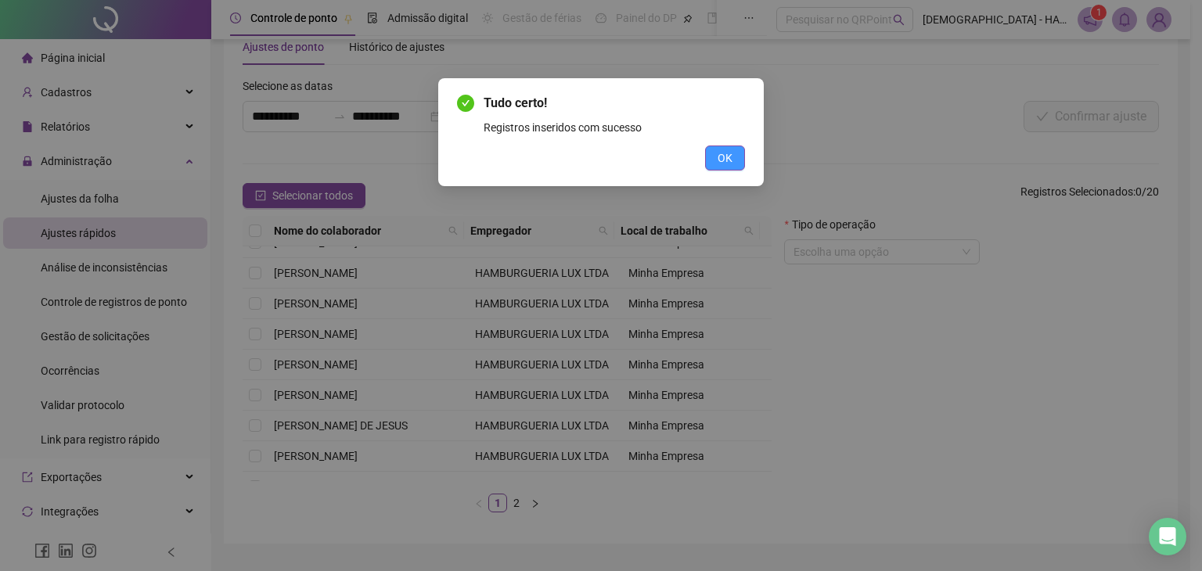
click at [731, 155] on span "OK" at bounding box center [724, 157] width 15 height 17
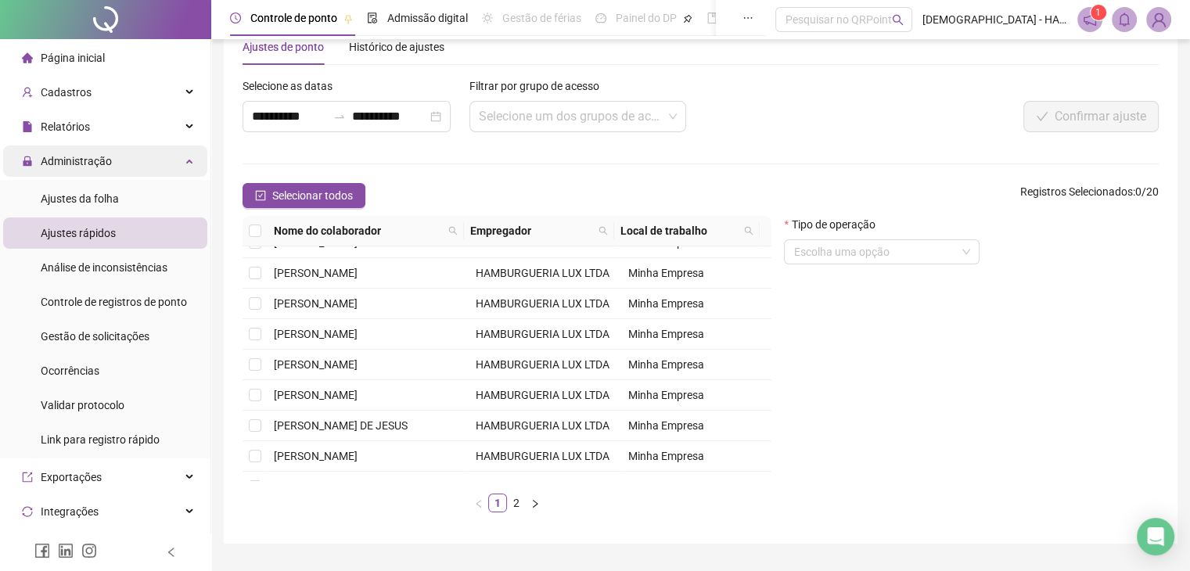
click at [102, 158] on span "Administração" at bounding box center [76, 161] width 71 height 13
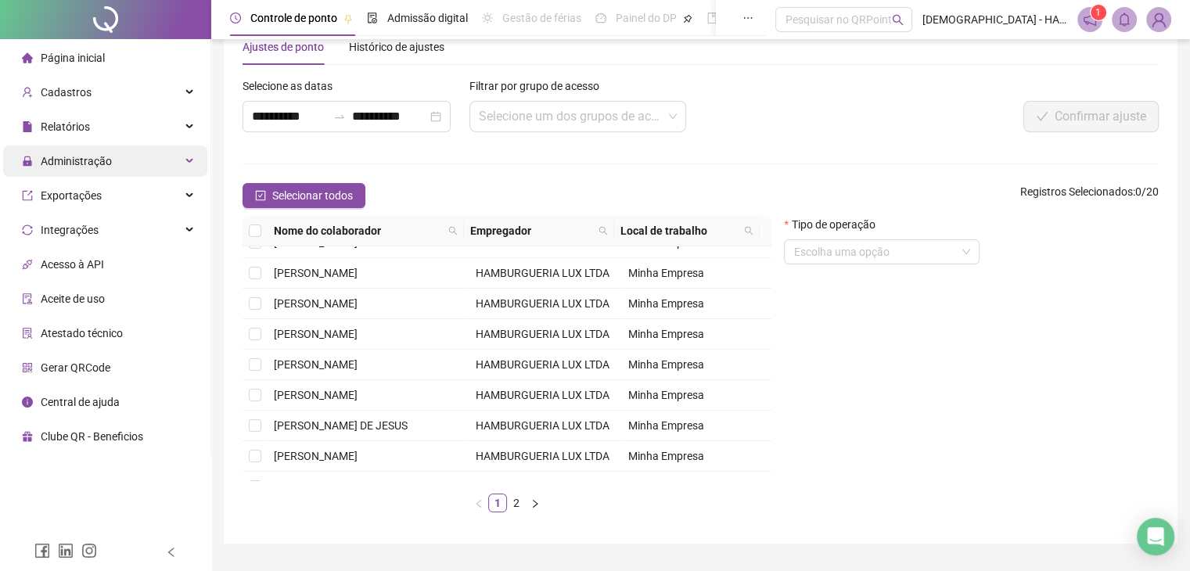
click at [100, 164] on span "Administração" at bounding box center [76, 161] width 71 height 13
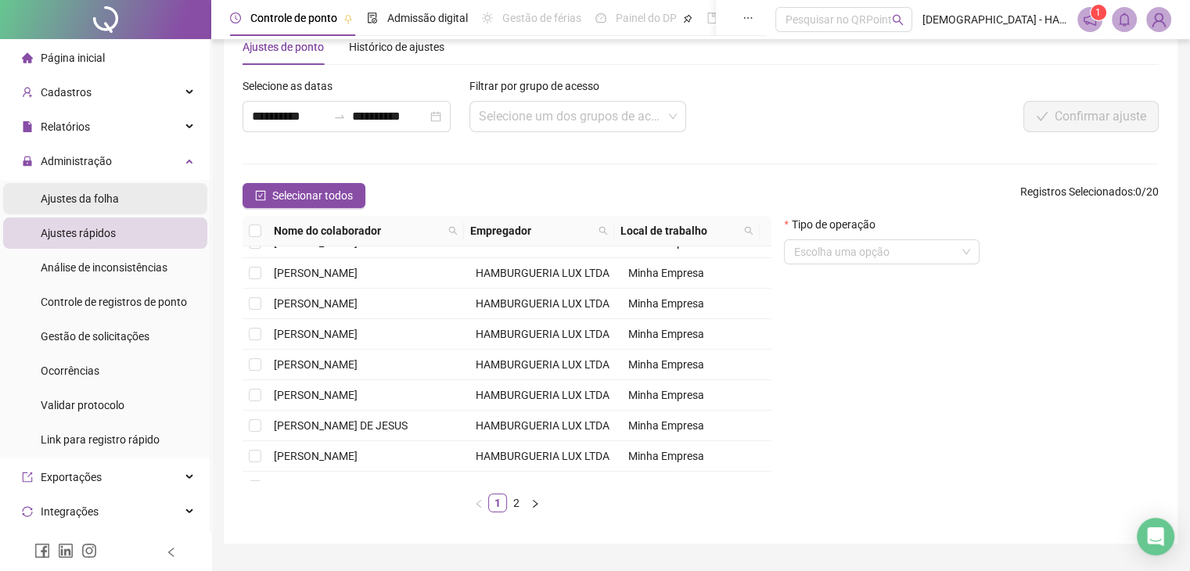
click at [81, 201] on span "Ajustes da folha" at bounding box center [80, 198] width 78 height 13
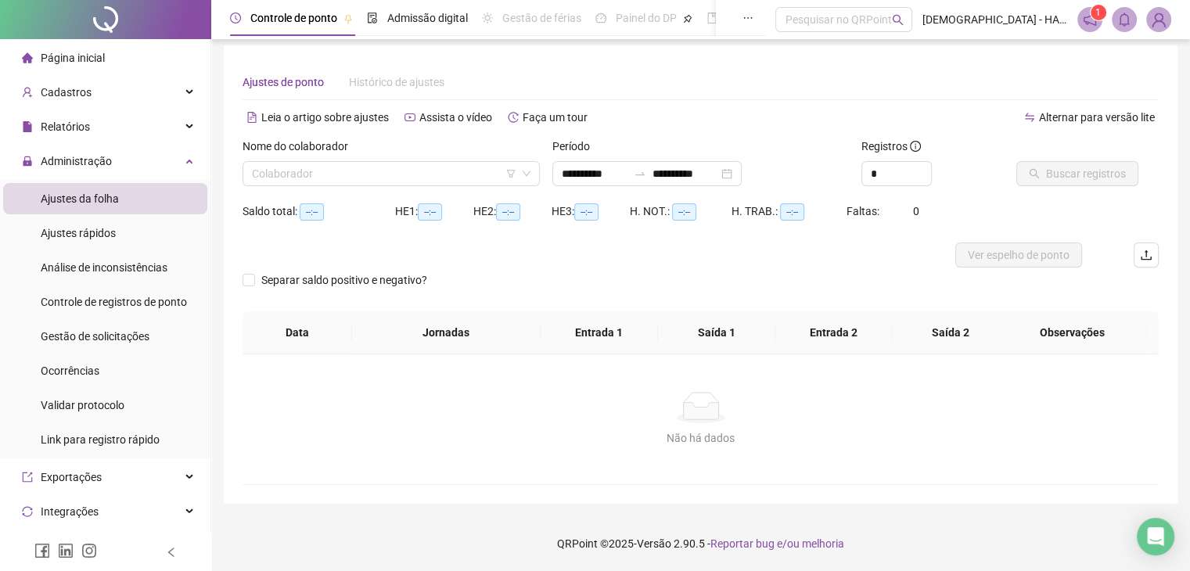
scroll to position [6, 0]
type input "**********"
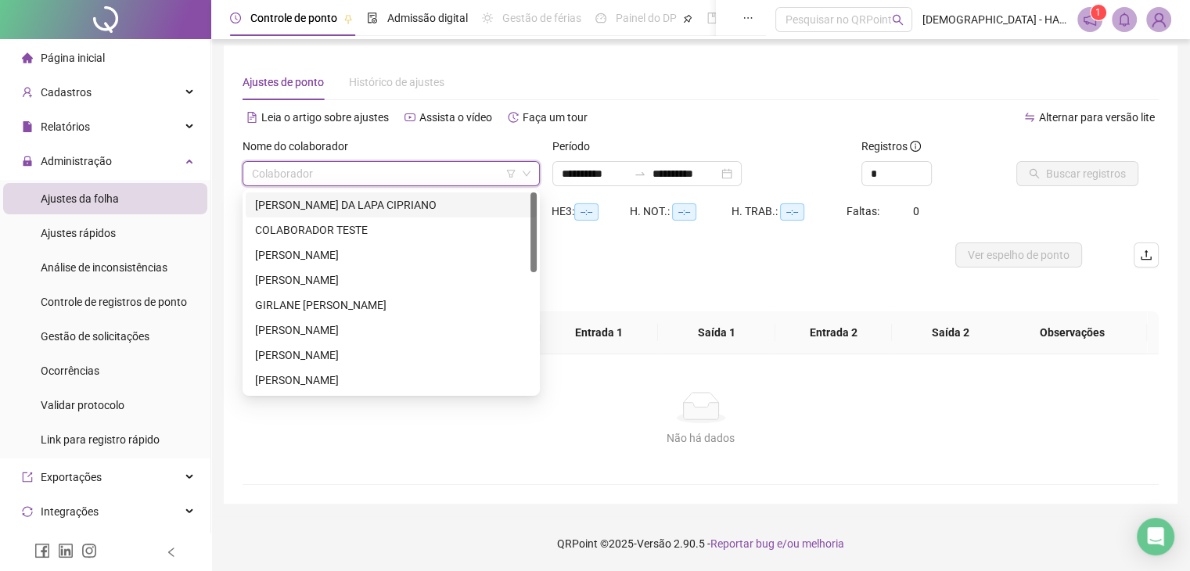
click at [316, 174] on input "search" at bounding box center [384, 173] width 264 height 23
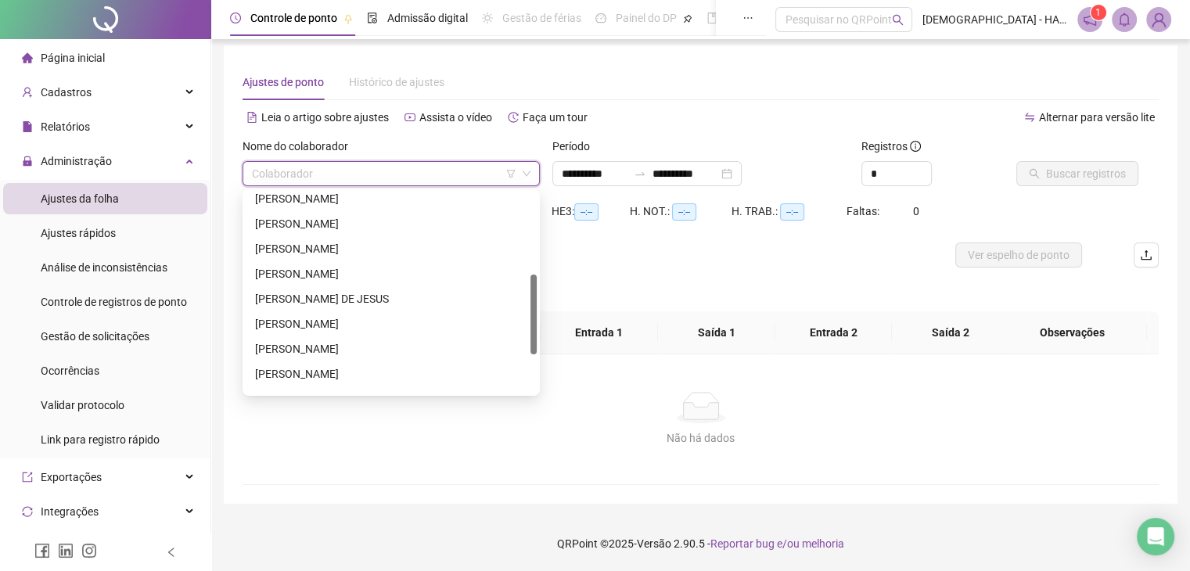
scroll to position [240, 0]
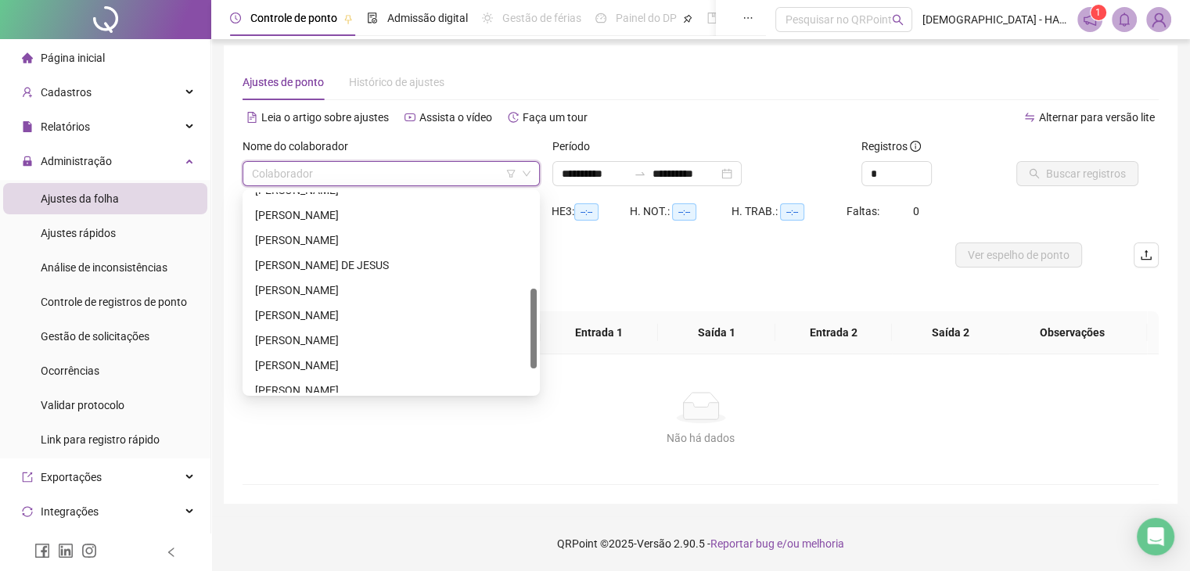
drag, startPoint x: 532, startPoint y: 219, endPoint x: 523, endPoint y: 315, distance: 96.7
click at [523, 315] on div "[PERSON_NAME] [PERSON_NAME] [PERSON_NAME] DE [PERSON_NAME] [PERSON_NAME] DOS SA…" at bounding box center [391, 292] width 291 height 200
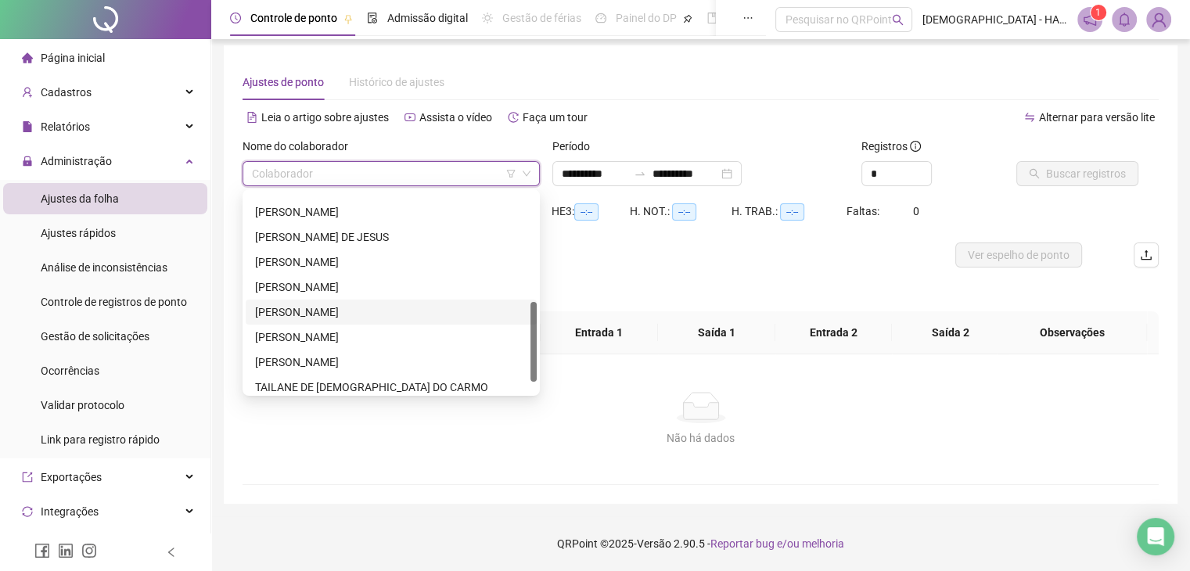
scroll to position [272, 0]
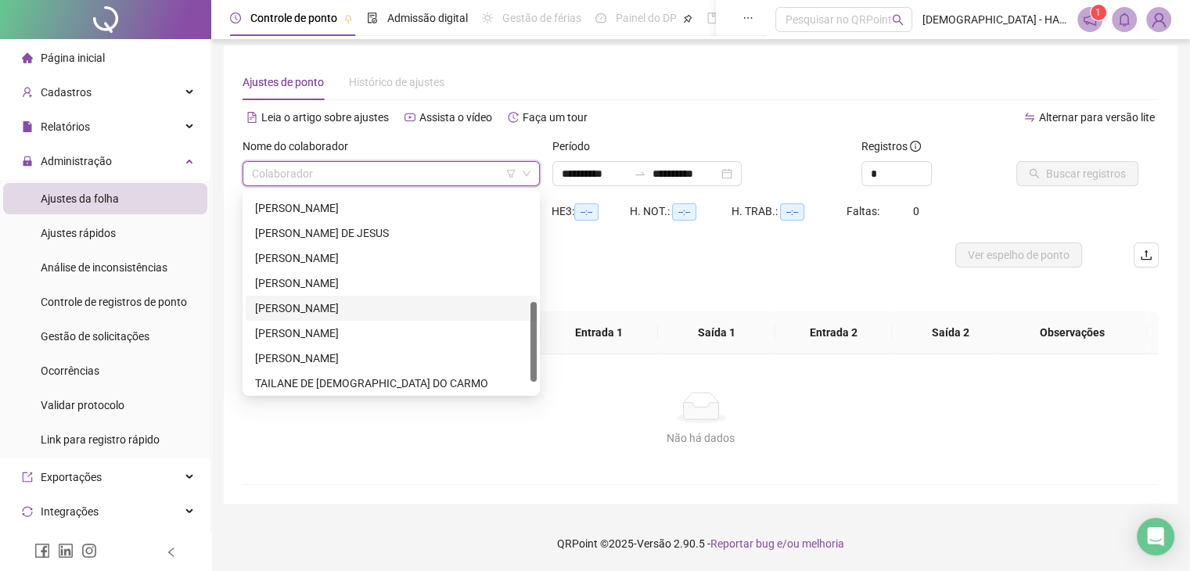
drag, startPoint x: 535, startPoint y: 342, endPoint x: 534, endPoint y: 354, distance: 12.6
click at [534, 354] on div at bounding box center [533, 342] width 6 height 80
click at [366, 207] on div "[PERSON_NAME]" at bounding box center [391, 207] width 272 height 17
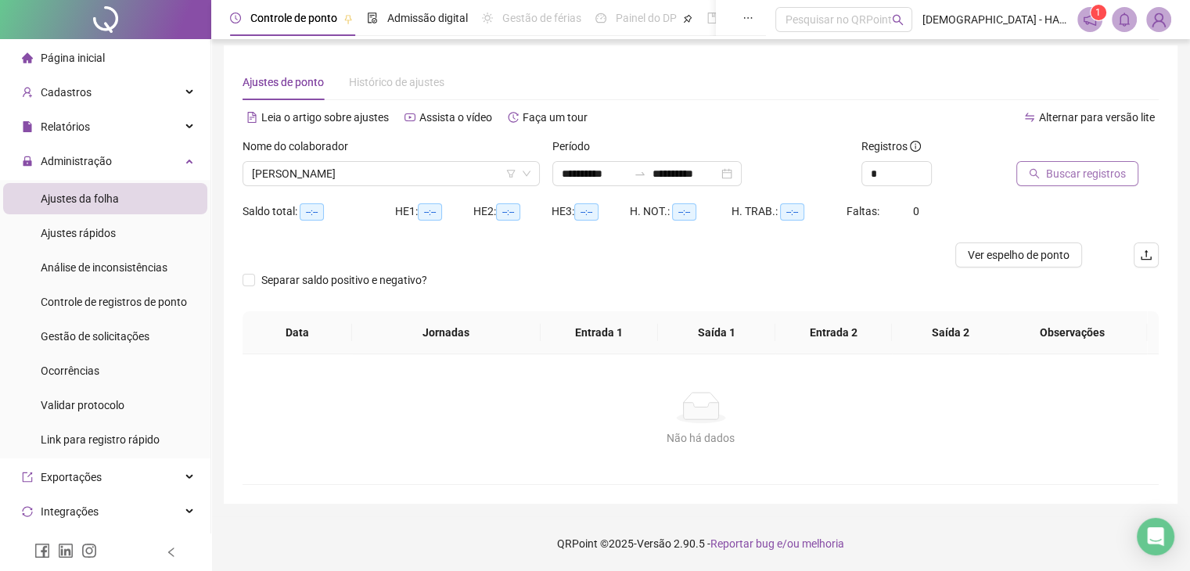
click at [1055, 166] on span "Buscar registros" at bounding box center [1086, 173] width 80 height 17
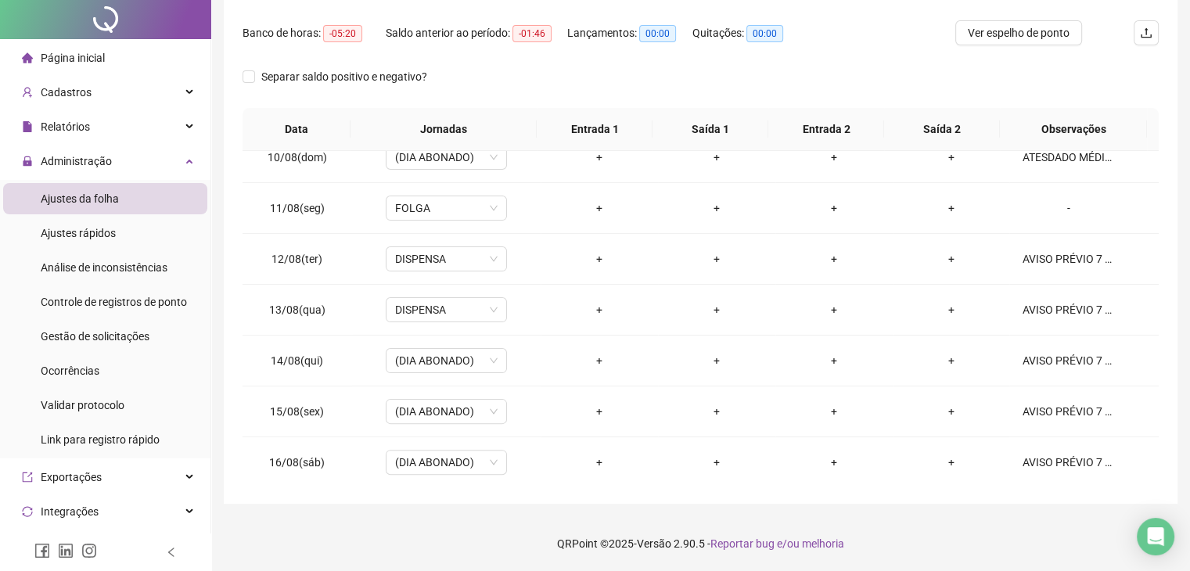
scroll to position [0, 0]
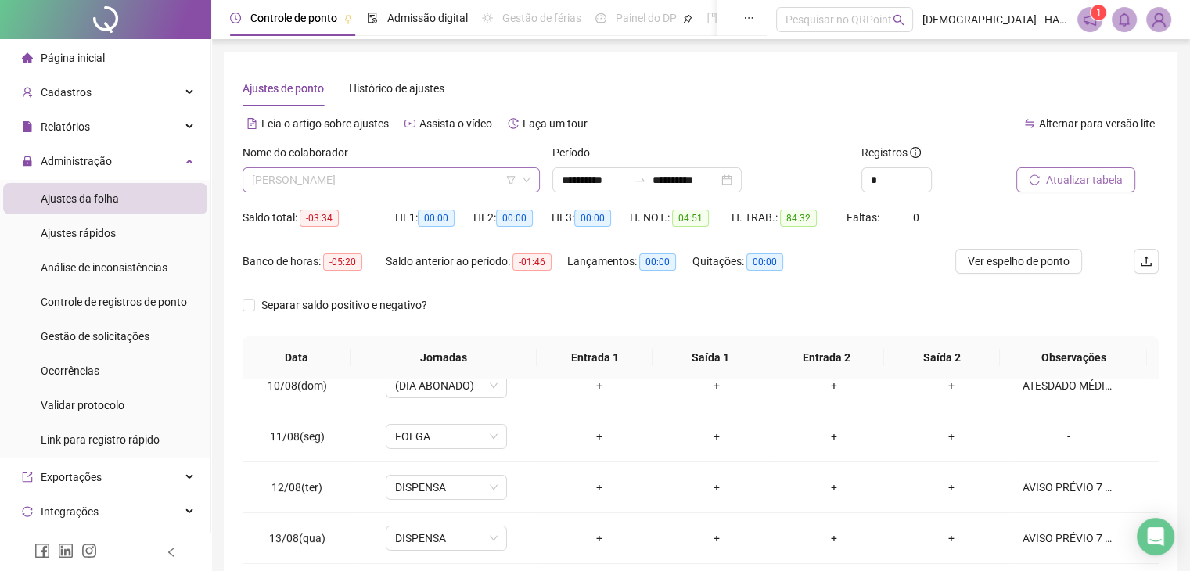
click at [419, 182] on span "[PERSON_NAME]" at bounding box center [391, 179] width 279 height 23
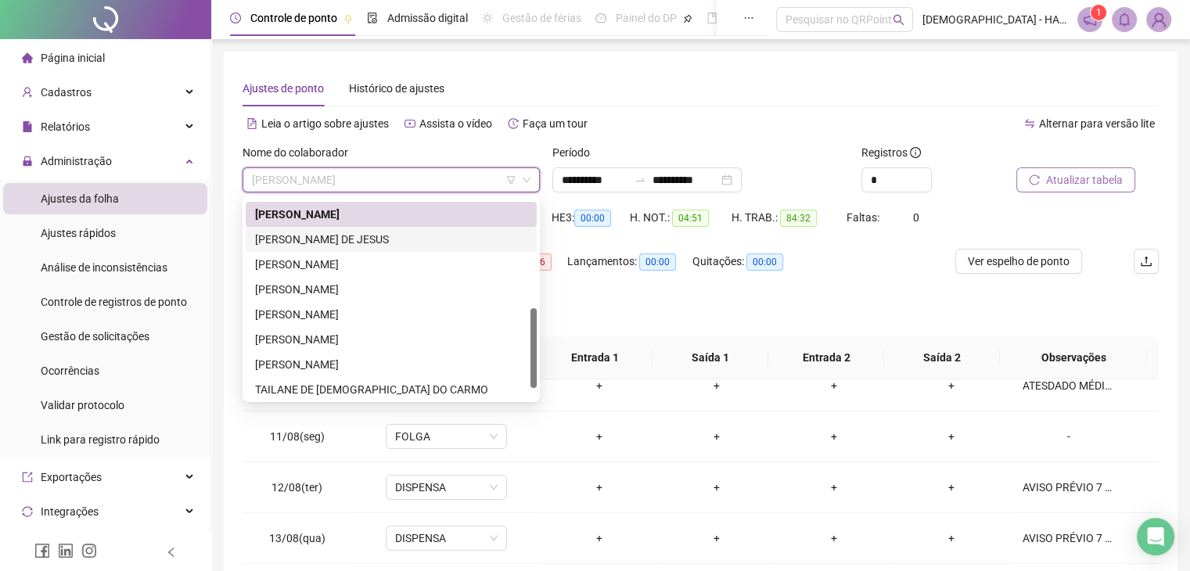
click at [370, 242] on div "[PERSON_NAME] DE JESUS" at bounding box center [391, 239] width 272 height 17
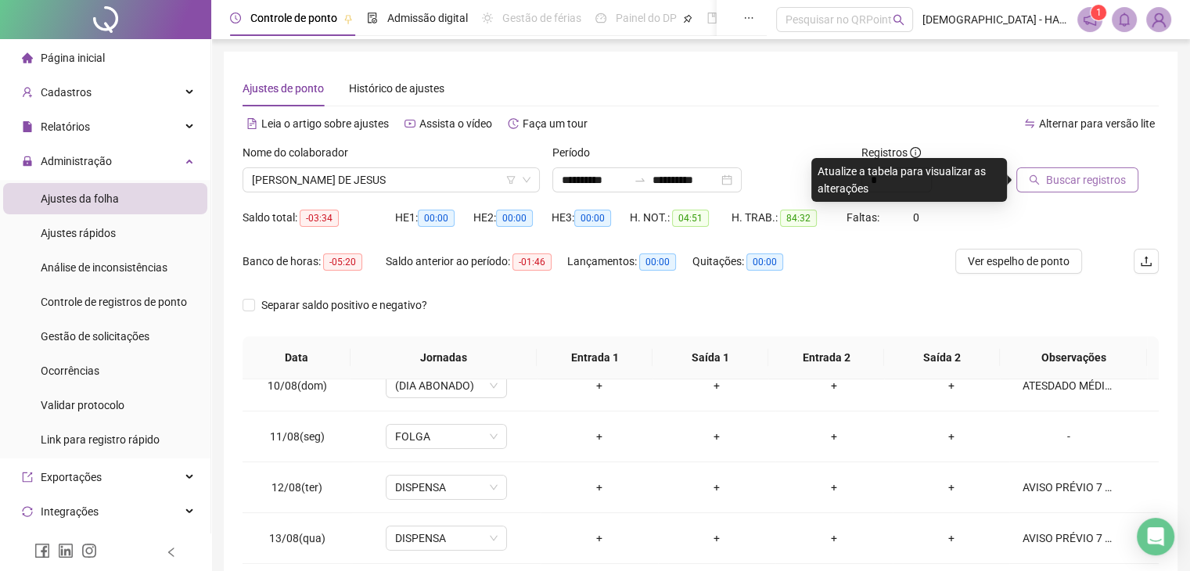
click at [1114, 174] on span "Buscar registros" at bounding box center [1086, 179] width 80 height 17
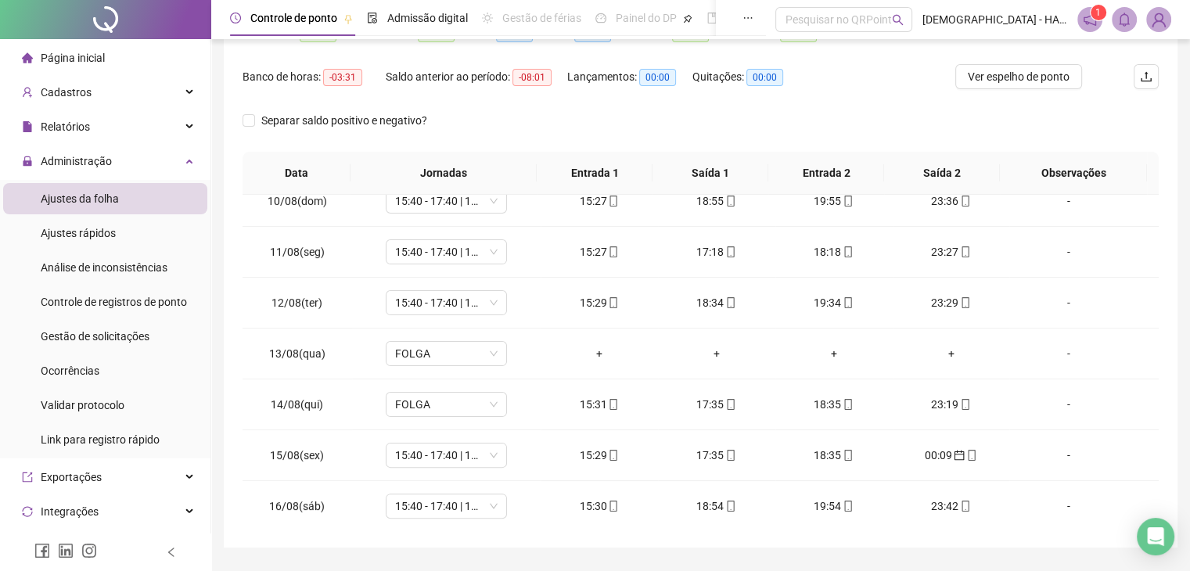
scroll to position [209, 0]
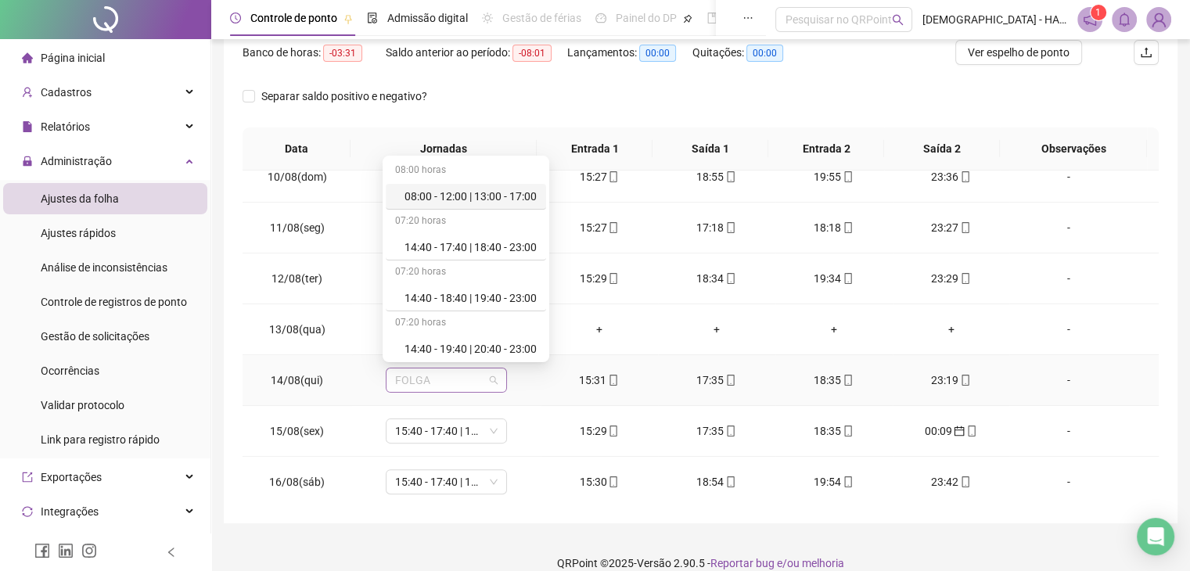
click at [501, 376] on div "FOLGA" at bounding box center [446, 380] width 121 height 25
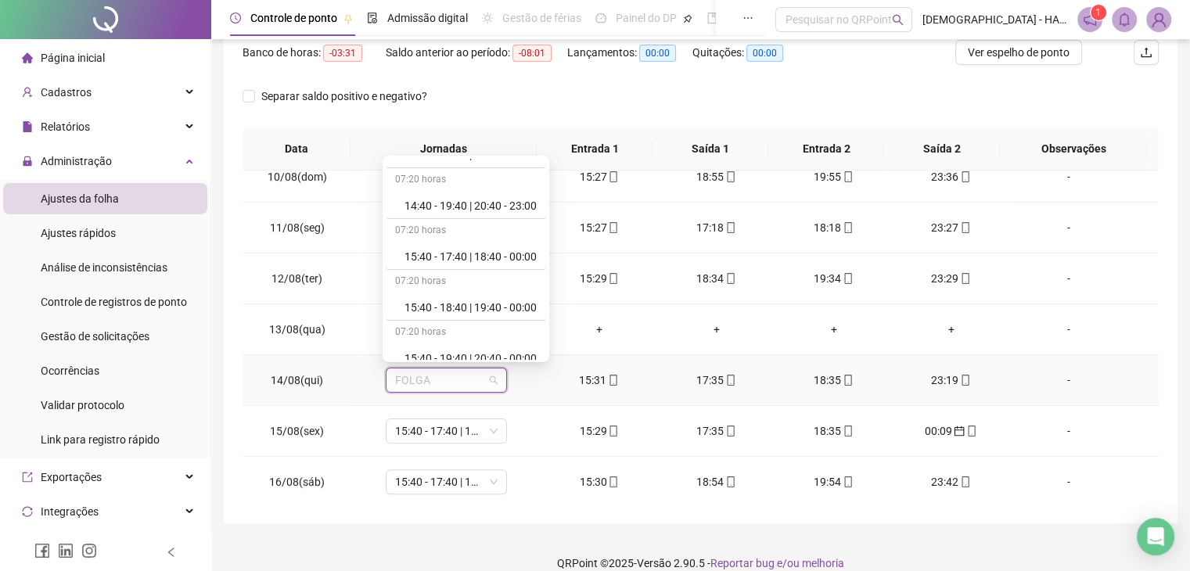
scroll to position [146, 0]
click at [494, 305] on div "15:40 - 18:40 | 19:40 - 00:00" at bounding box center [470, 305] width 132 height 17
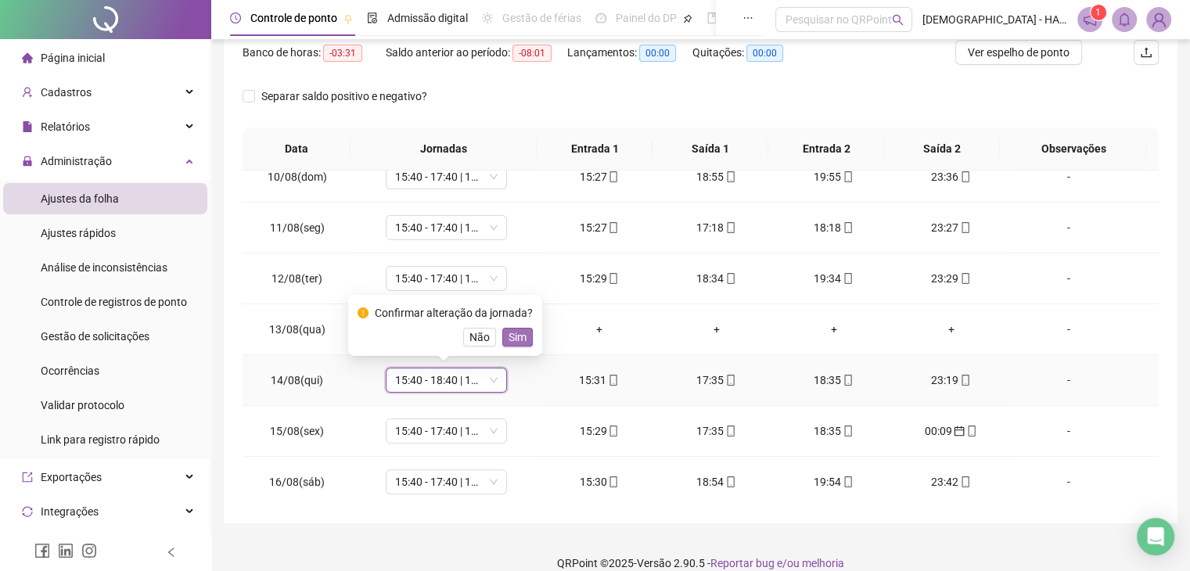
click at [523, 340] on span "Sim" at bounding box center [518, 337] width 18 height 17
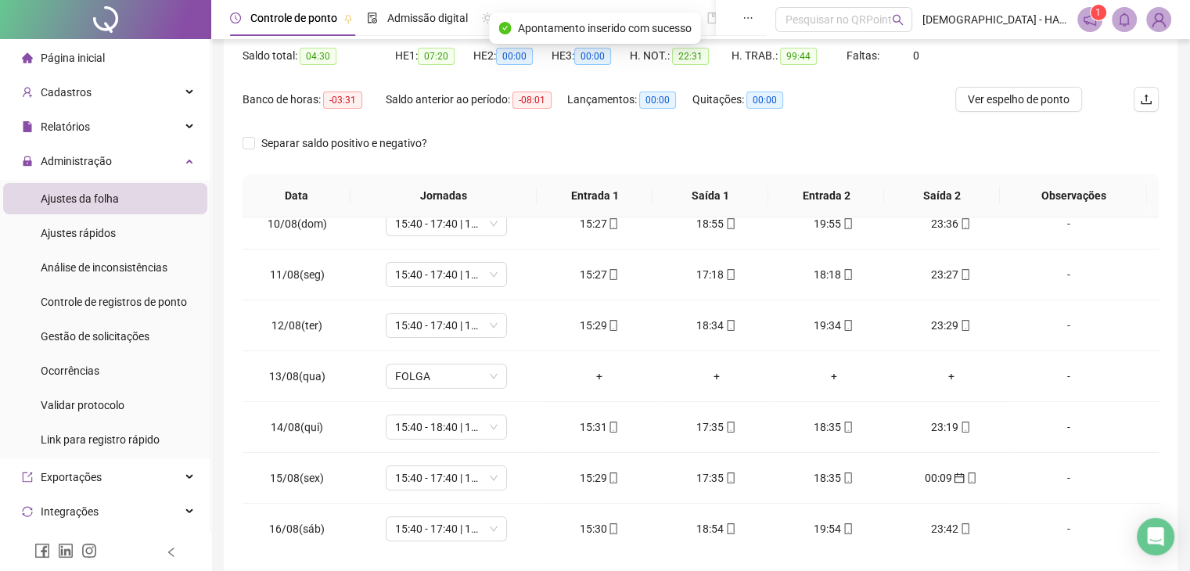
scroll to position [0, 0]
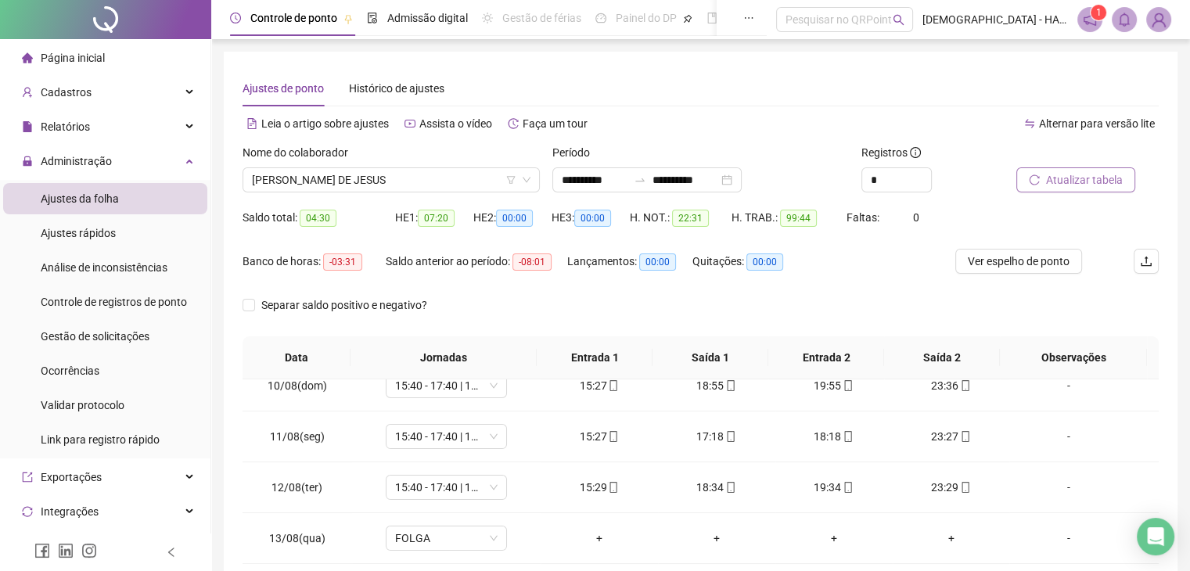
click at [1069, 178] on span "Atualizar tabela" at bounding box center [1084, 179] width 77 height 17
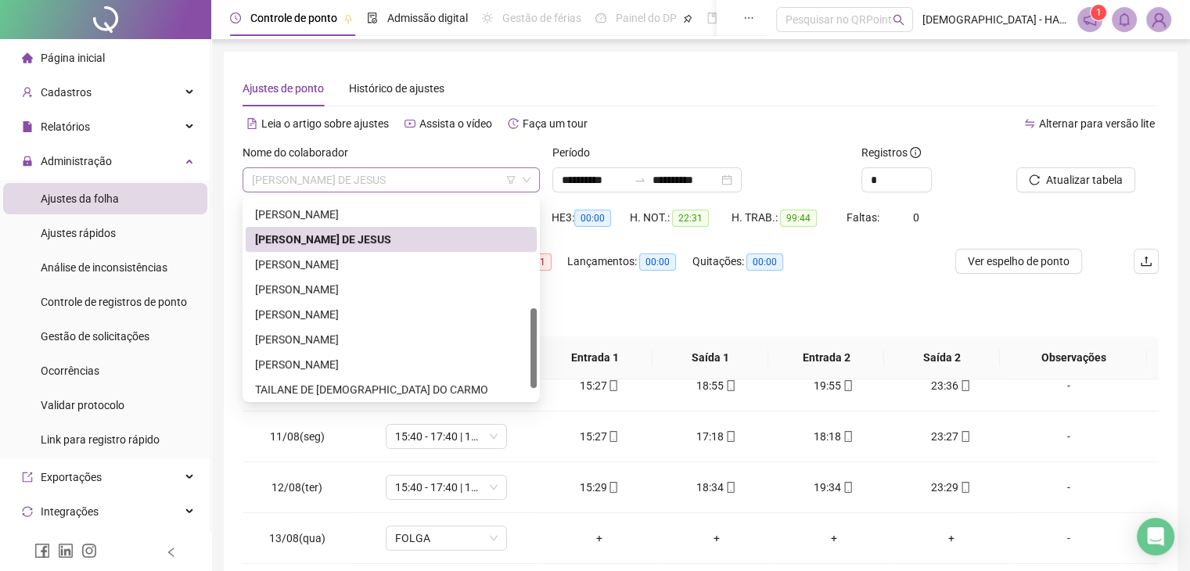
click at [423, 180] on span "[PERSON_NAME] DE JESUS" at bounding box center [391, 179] width 279 height 23
click at [366, 259] on div "[PERSON_NAME]" at bounding box center [391, 264] width 272 height 17
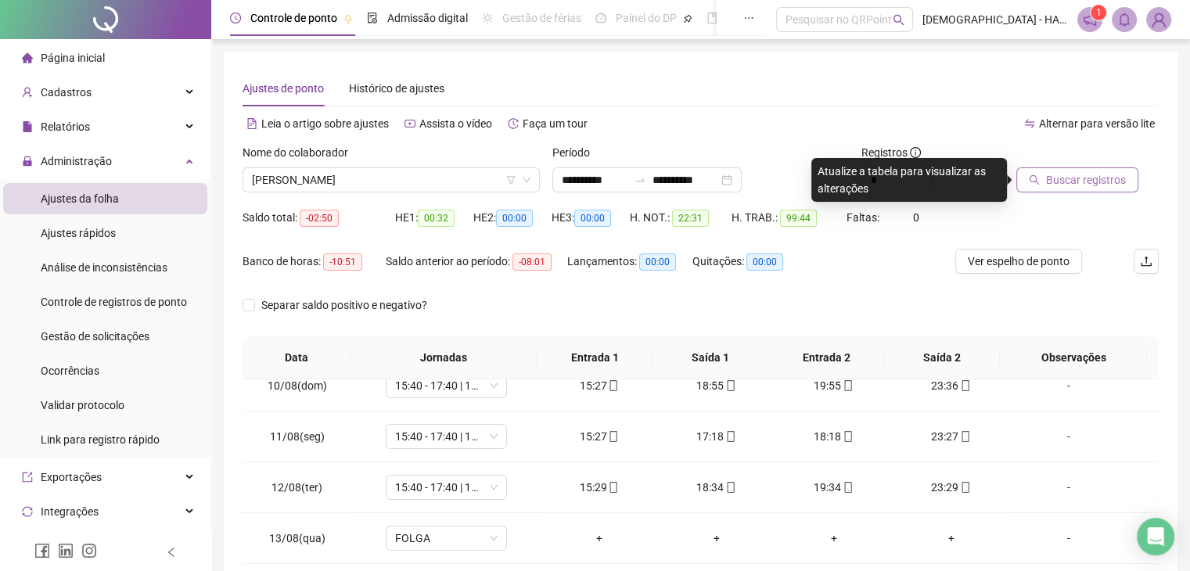
click at [1067, 175] on span "Buscar registros" at bounding box center [1086, 179] width 80 height 17
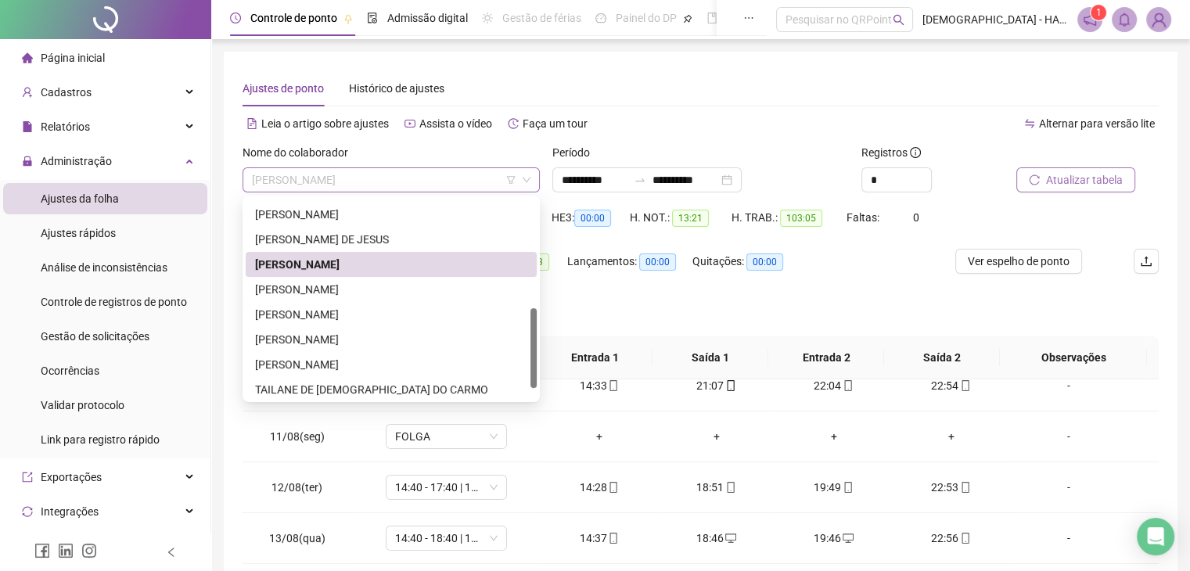
click at [404, 180] on span "[PERSON_NAME]" at bounding box center [391, 179] width 279 height 23
click at [347, 284] on div "[PERSON_NAME]" at bounding box center [391, 289] width 272 height 17
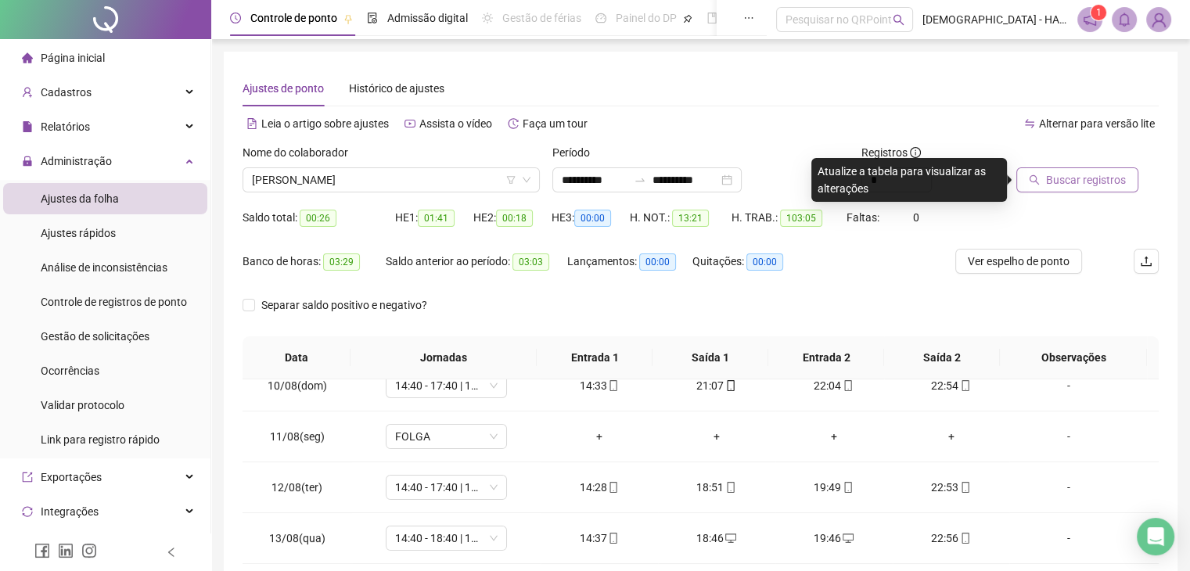
click at [1095, 178] on span "Buscar registros" at bounding box center [1086, 179] width 80 height 17
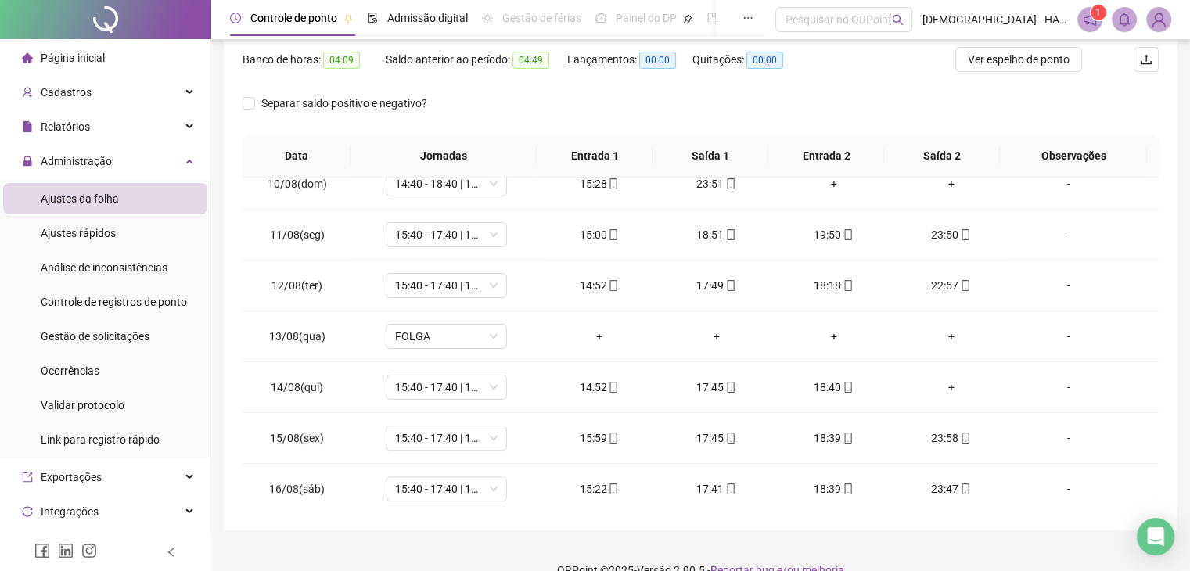
scroll to position [206, 0]
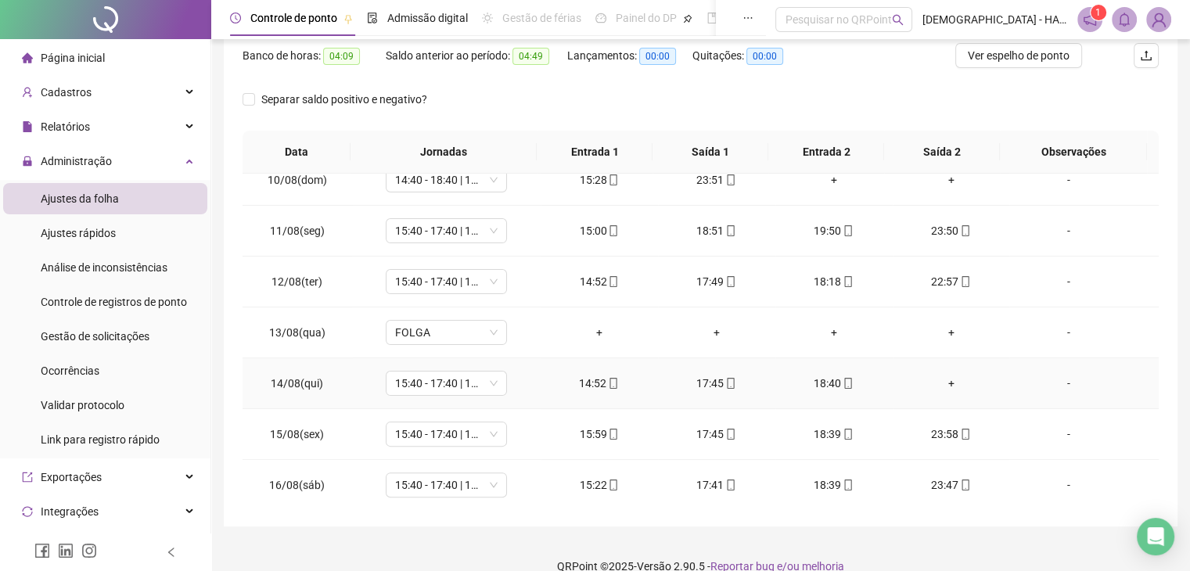
click at [940, 378] on div "+" at bounding box center [951, 383] width 92 height 17
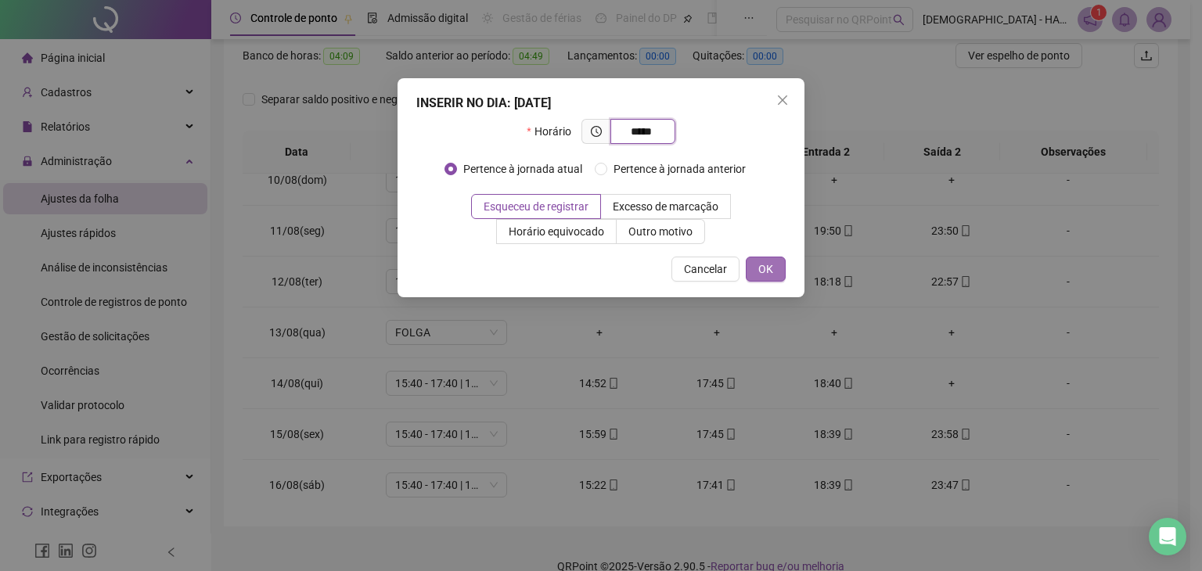
type input "*****"
click at [764, 273] on span "OK" at bounding box center [765, 269] width 15 height 17
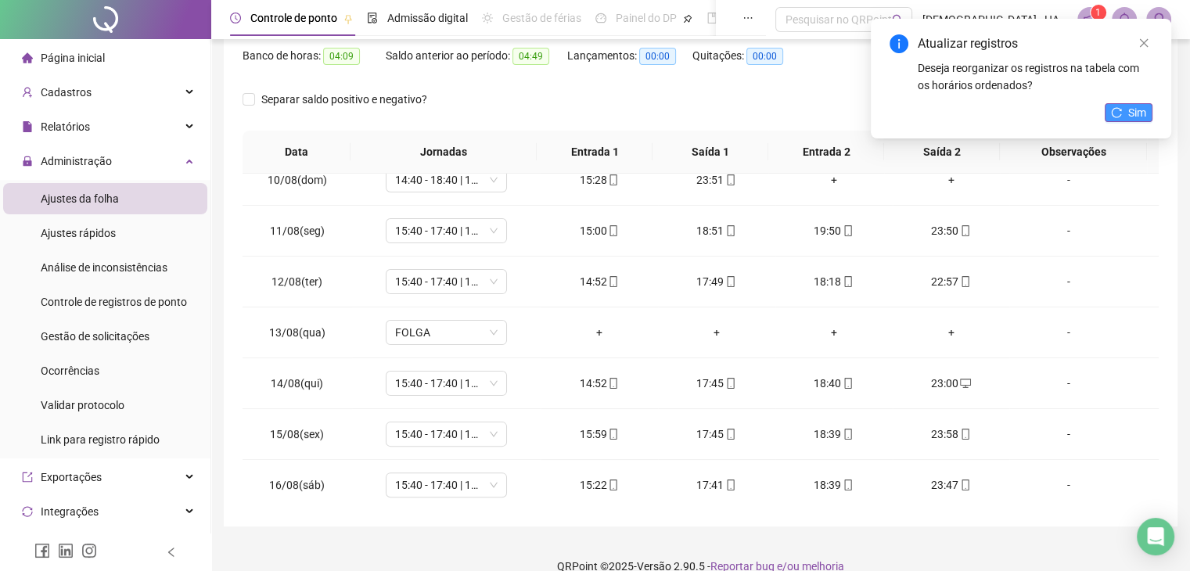
click at [1141, 111] on span "Sim" at bounding box center [1137, 112] width 18 height 17
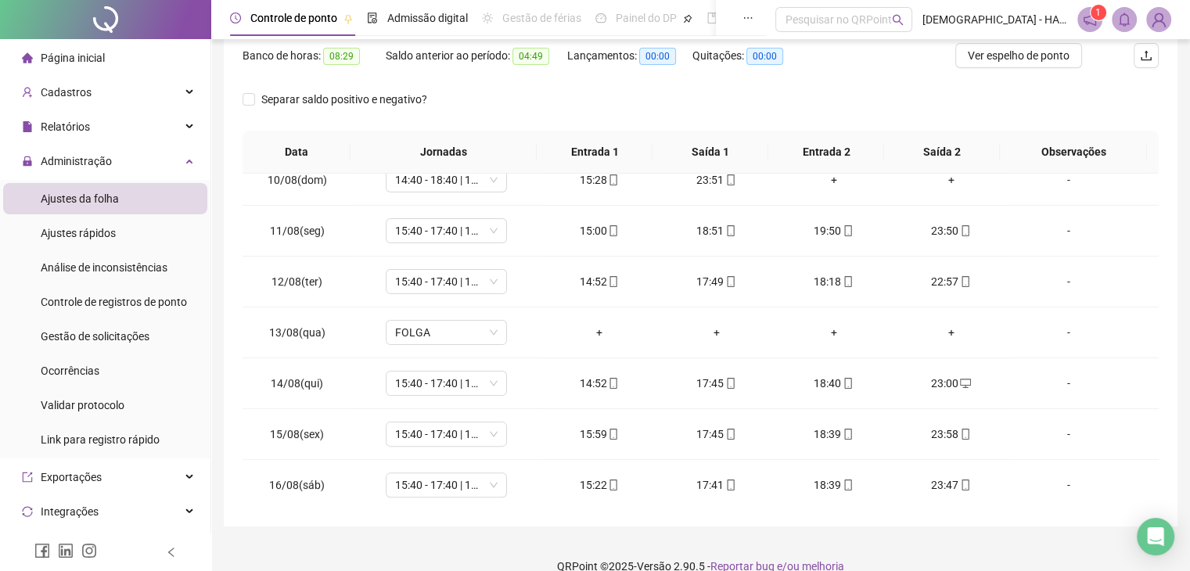
scroll to position [0, 0]
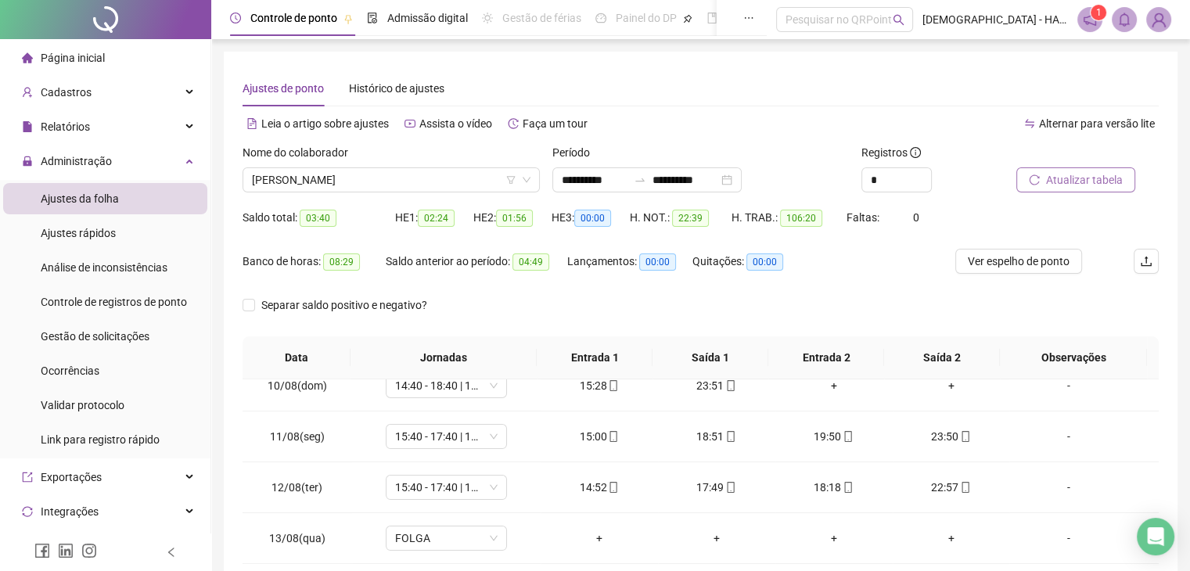
click at [1089, 167] on button "Atualizar tabela" at bounding box center [1075, 179] width 119 height 25
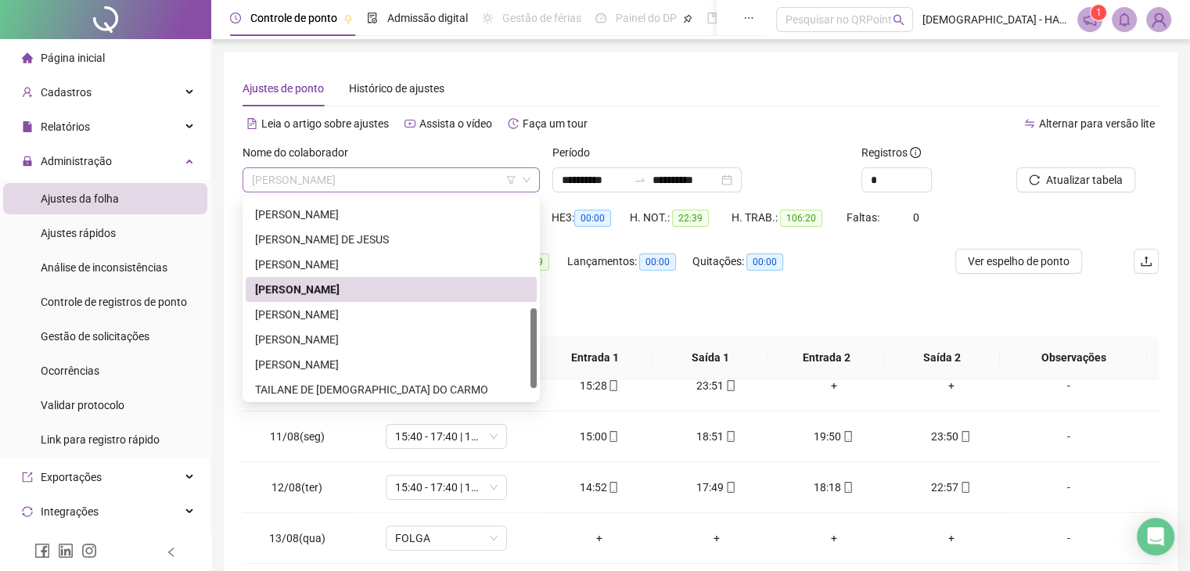
click at [444, 178] on span "[PERSON_NAME]" at bounding box center [391, 179] width 279 height 23
click at [354, 314] on div "[PERSON_NAME]" at bounding box center [391, 314] width 272 height 17
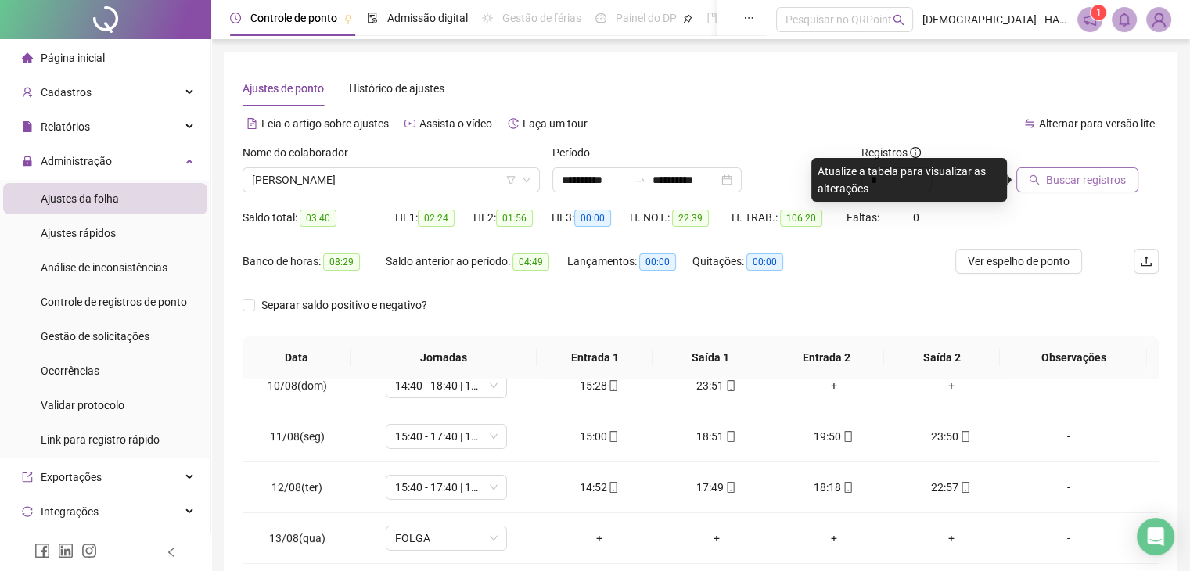
click at [1086, 191] on button "Buscar registros" at bounding box center [1077, 179] width 122 height 25
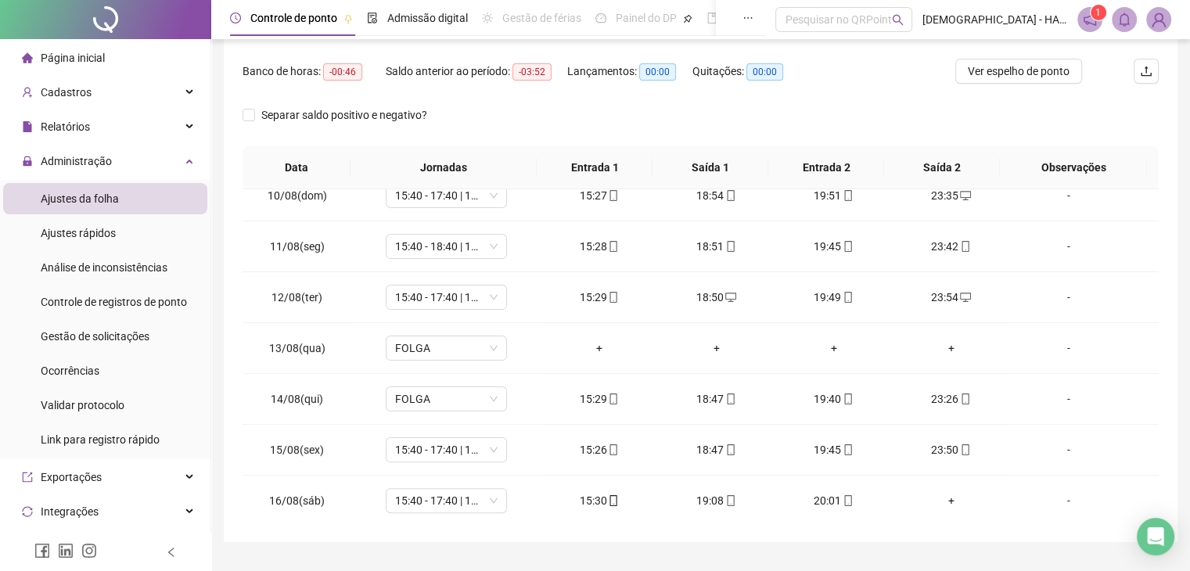
scroll to position [228, 0]
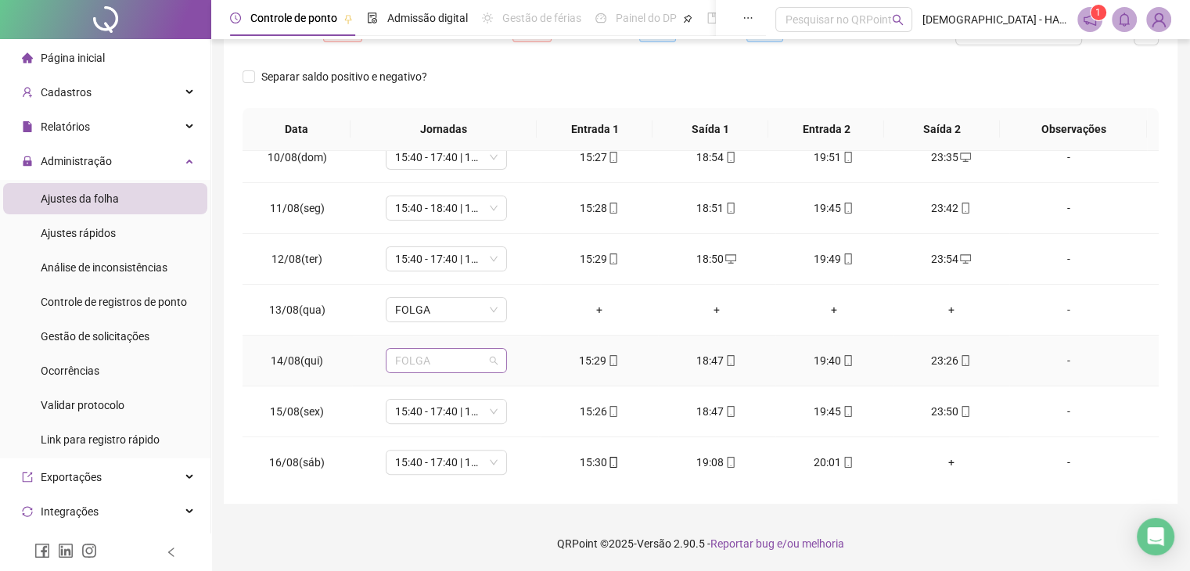
click at [479, 368] on span "FOLGA" at bounding box center [446, 360] width 102 height 23
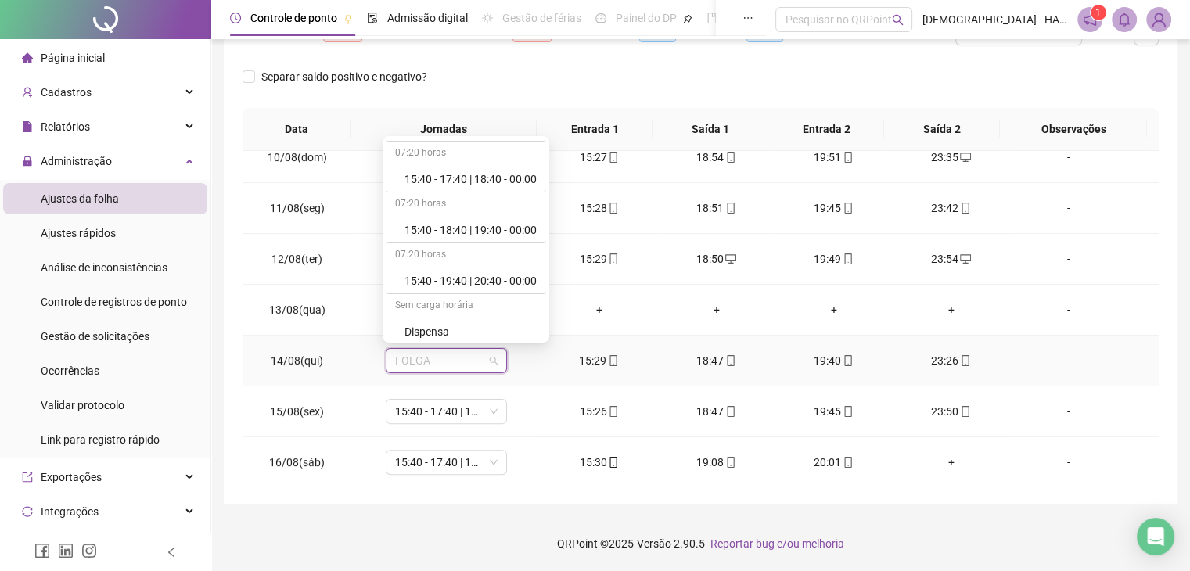
scroll to position [203, 0]
click at [497, 267] on div "15:40 - 19:40 | 20:40 - 00:00" at bounding box center [466, 279] width 160 height 26
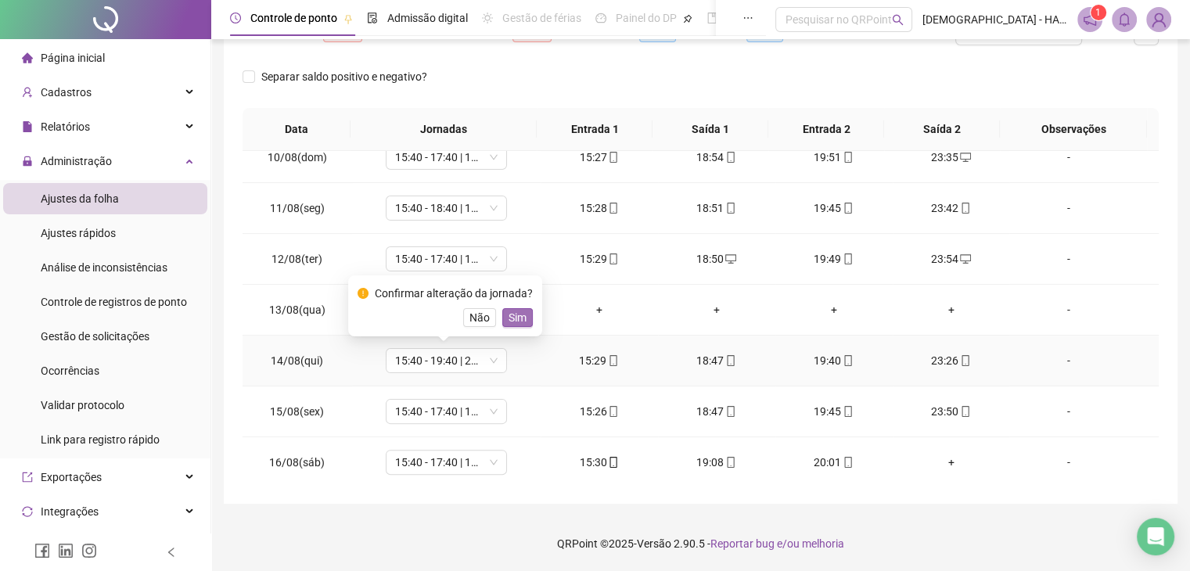
click at [509, 320] on span "Sim" at bounding box center [518, 317] width 18 height 17
click at [941, 454] on div "+" at bounding box center [951, 462] width 92 height 17
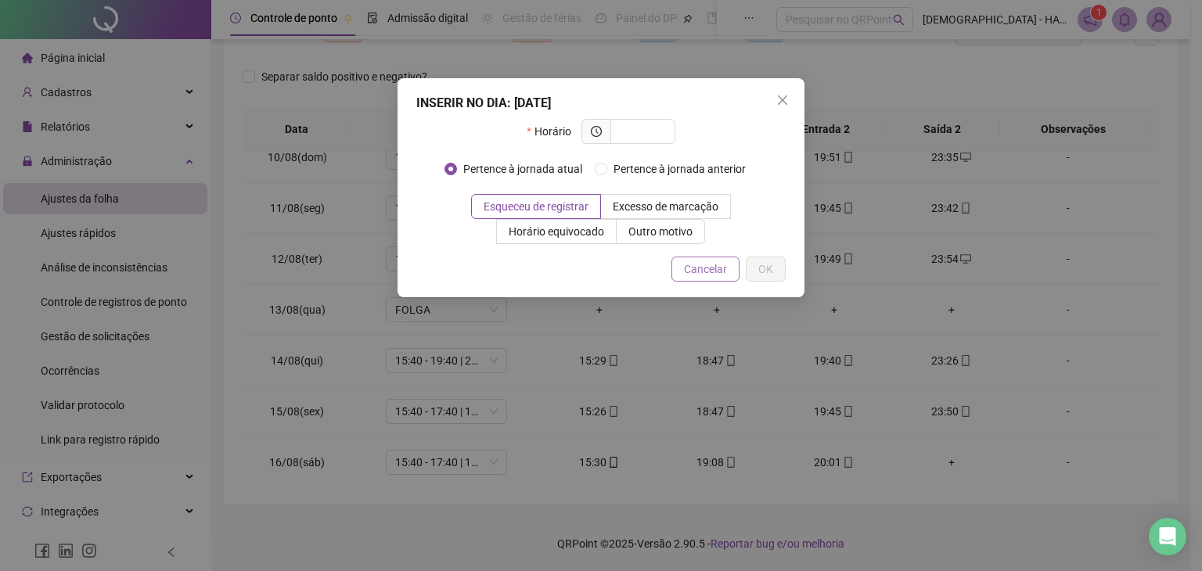
click at [702, 264] on span "Cancelar" at bounding box center [705, 269] width 43 height 17
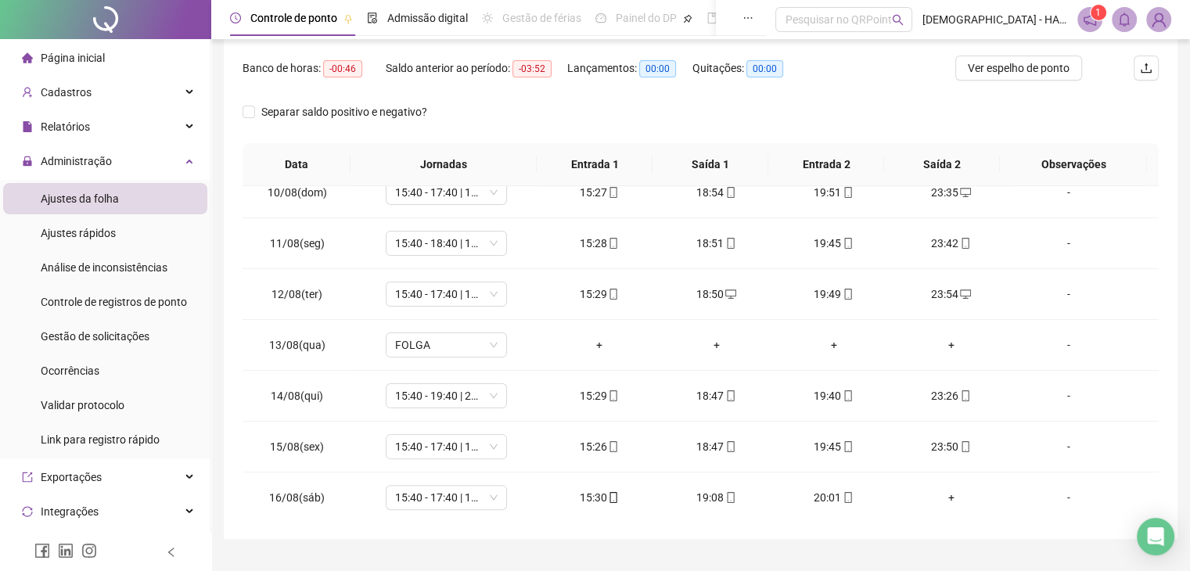
scroll to position [202, 0]
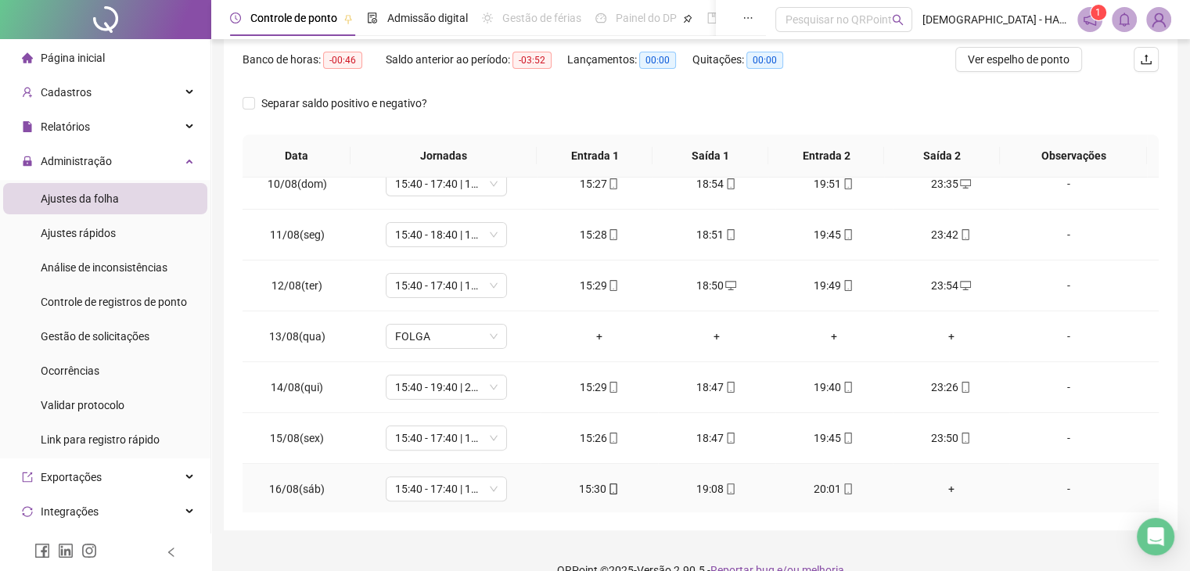
click at [934, 480] on div "+" at bounding box center [951, 488] width 92 height 17
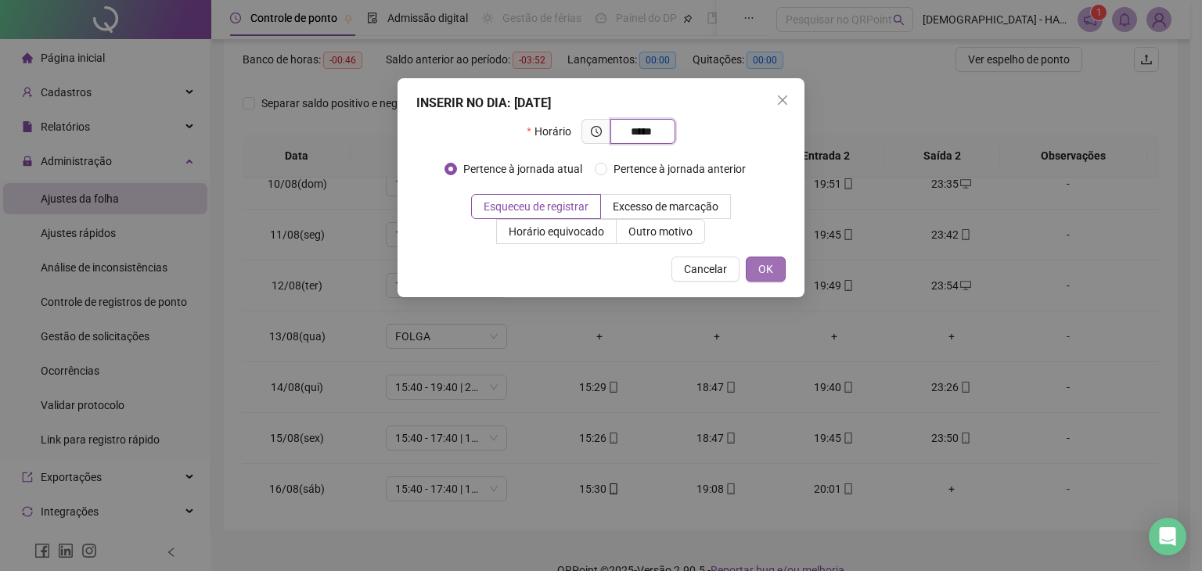
type input "*****"
click at [764, 266] on span "OK" at bounding box center [765, 269] width 15 height 17
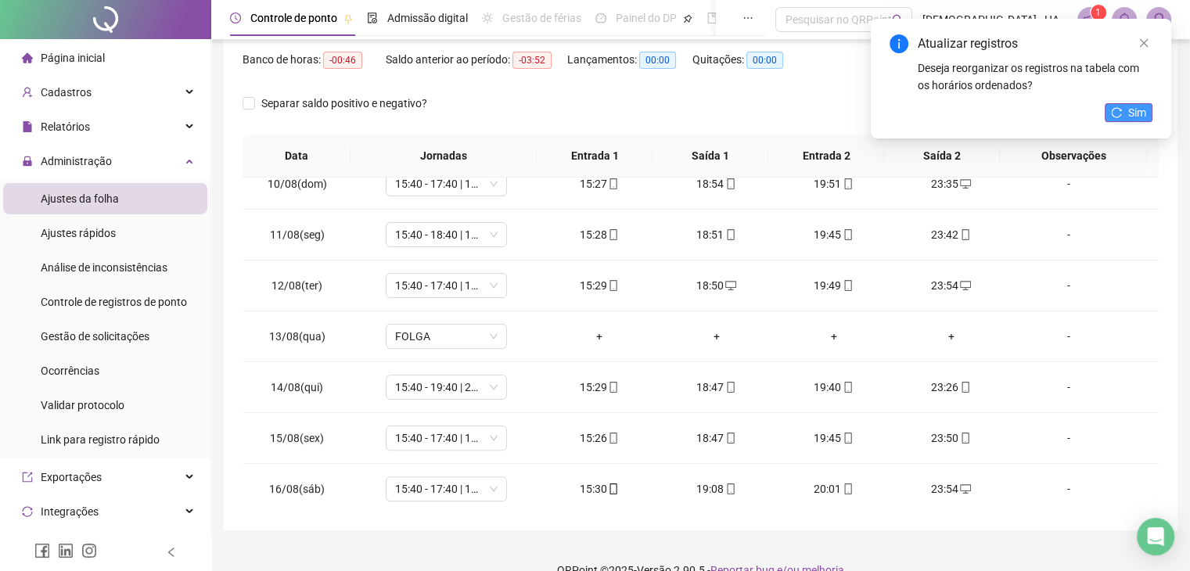
click at [1118, 108] on icon "reload" at bounding box center [1117, 112] width 10 height 10
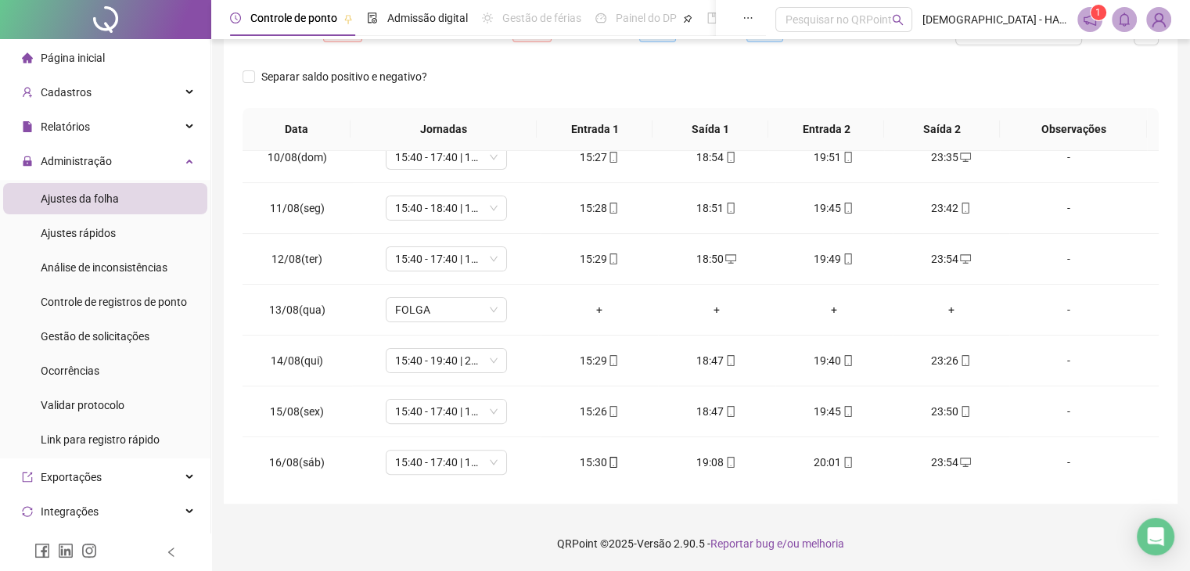
scroll to position [0, 0]
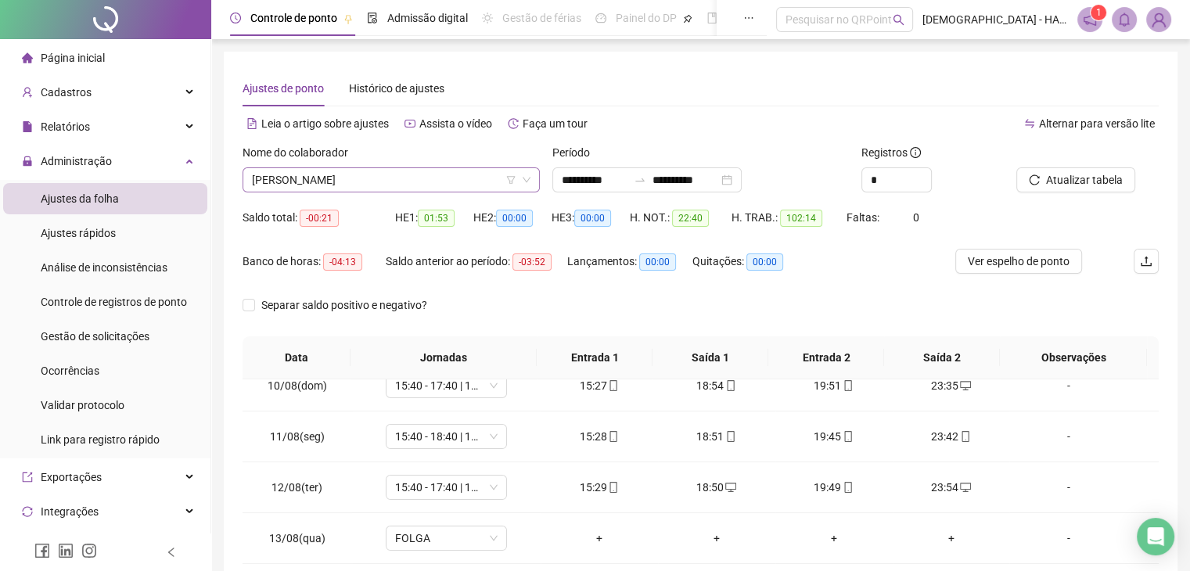
click at [434, 178] on span "[PERSON_NAME]" at bounding box center [391, 179] width 279 height 23
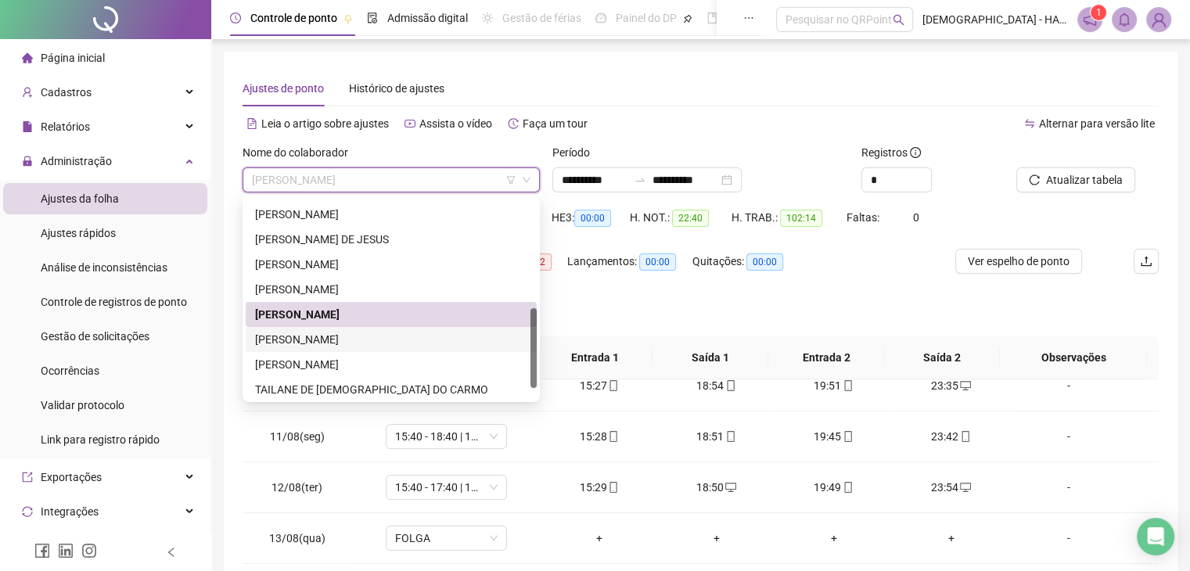
click at [347, 334] on div "[PERSON_NAME]" at bounding box center [391, 339] width 272 height 17
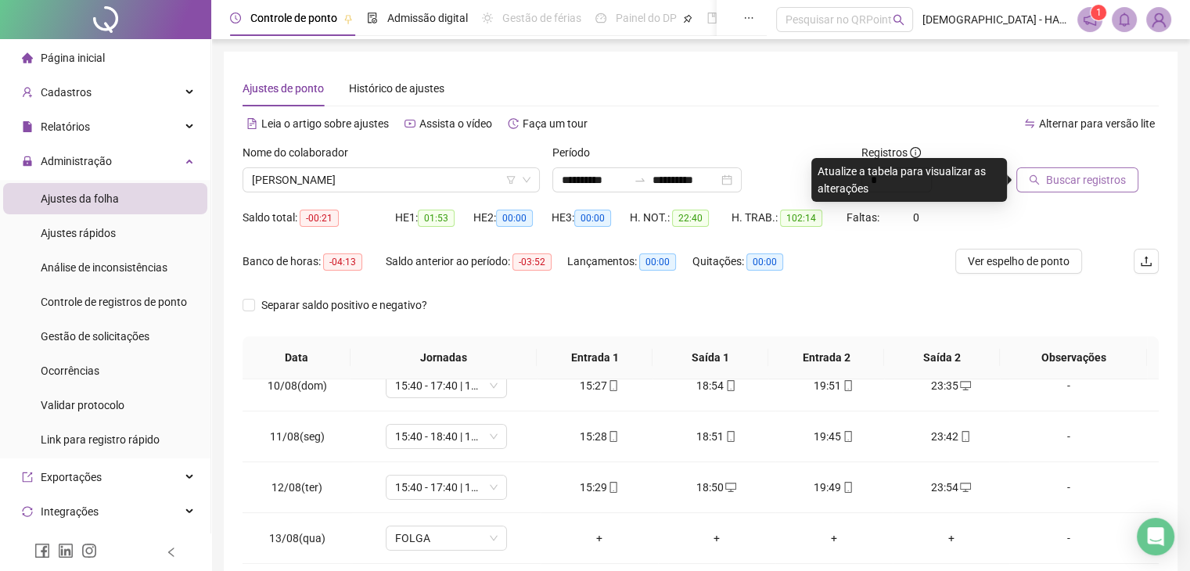
click at [1080, 173] on span "Buscar registros" at bounding box center [1086, 179] width 80 height 17
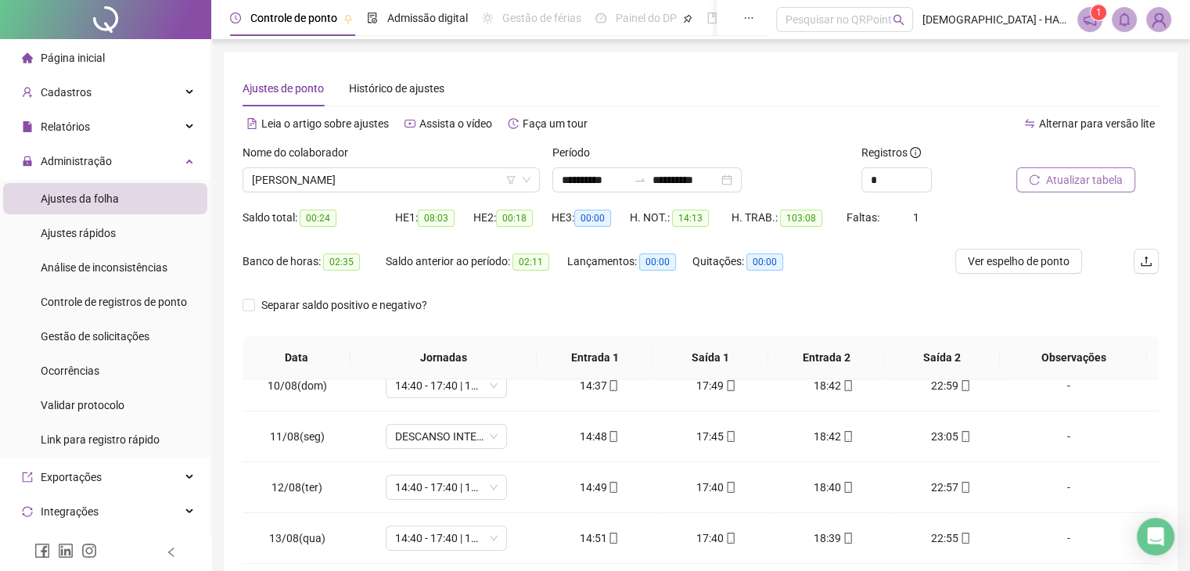
scroll to position [228, 0]
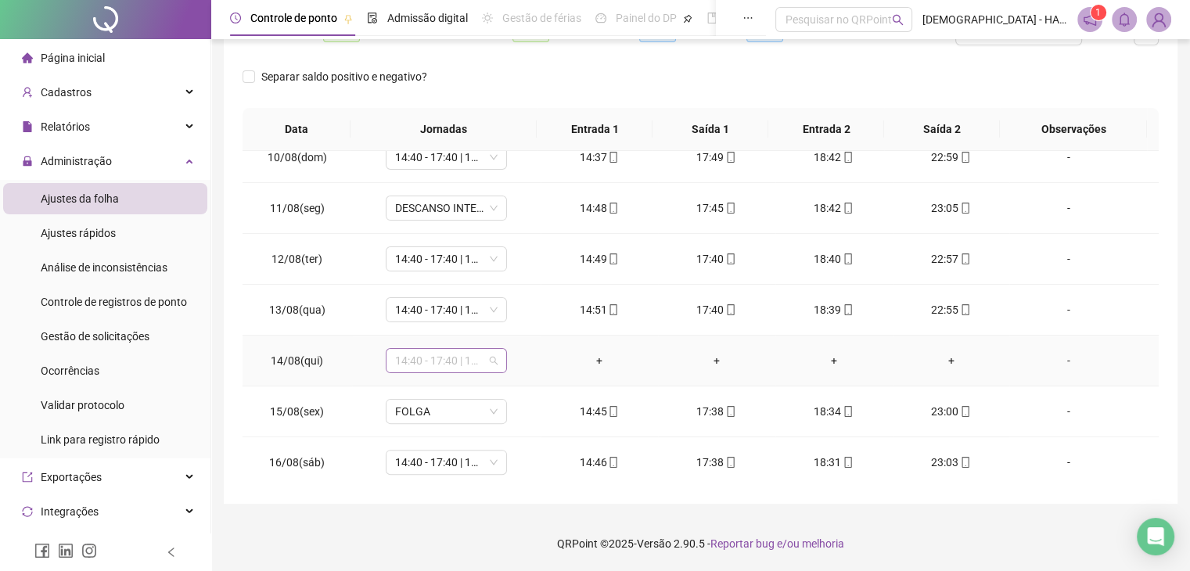
click at [487, 354] on span "14:40 - 17:40 | 18:40 - 23:00" at bounding box center [446, 360] width 102 height 23
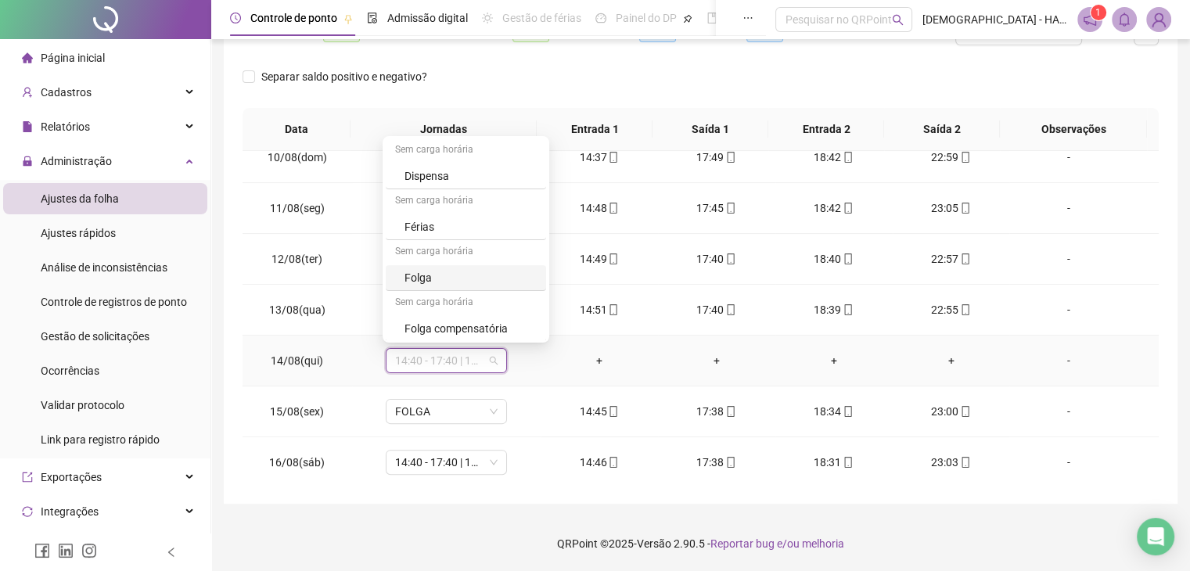
click at [435, 273] on div "Folga" at bounding box center [470, 277] width 132 height 17
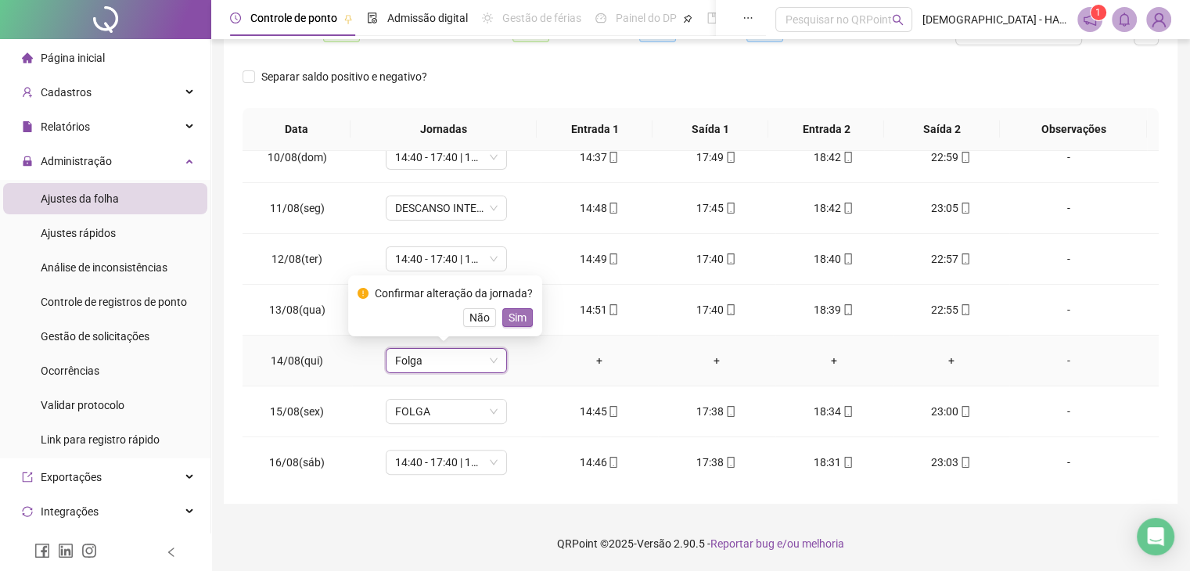
click at [512, 319] on span "Sim" at bounding box center [518, 317] width 18 height 17
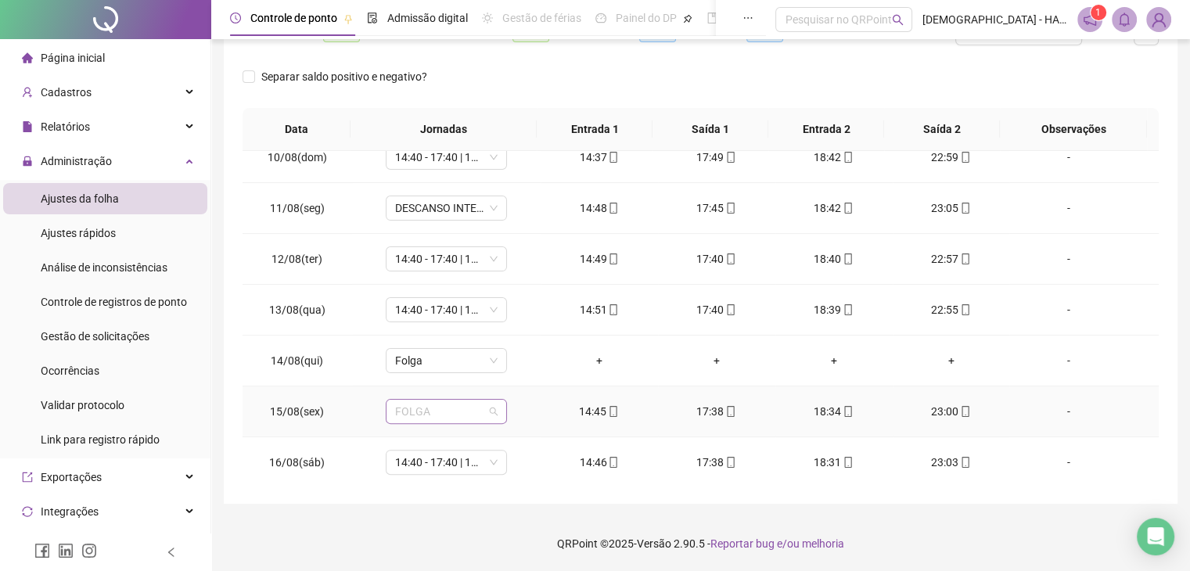
click at [491, 414] on span "FOLGA" at bounding box center [446, 411] width 102 height 23
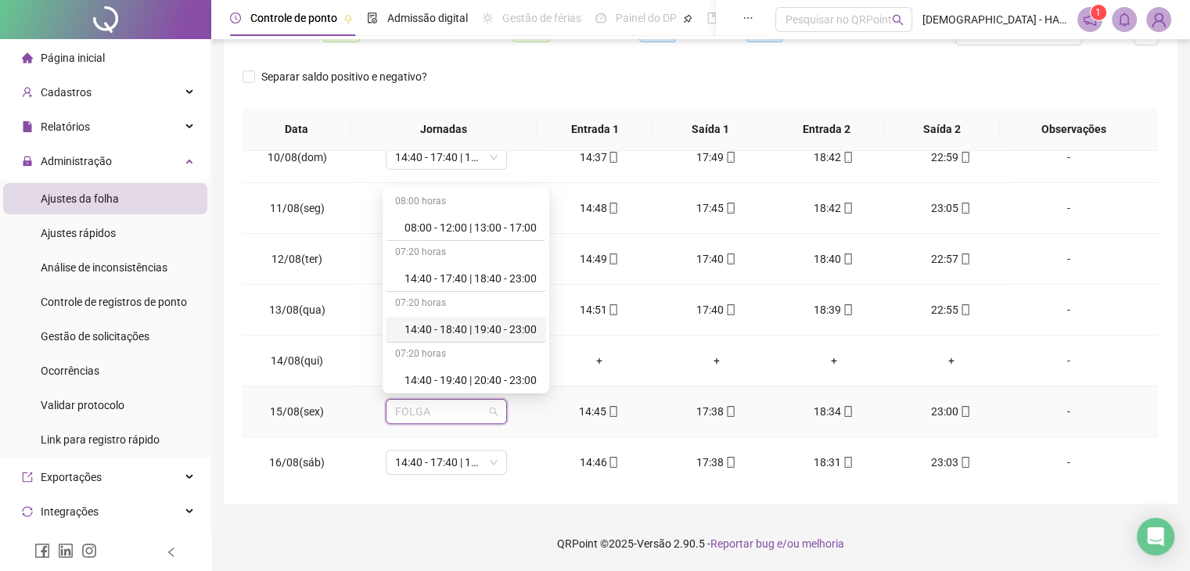
click at [519, 325] on div "14:40 - 18:40 | 19:40 - 23:00" at bounding box center [470, 329] width 132 height 17
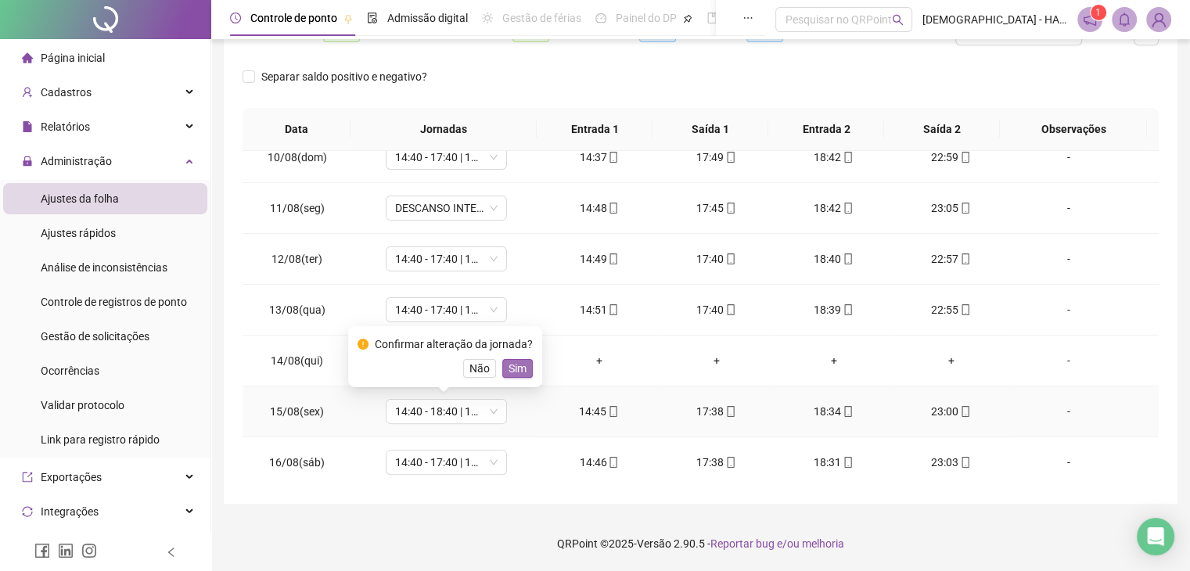
click at [520, 364] on span "Sim" at bounding box center [518, 368] width 18 height 17
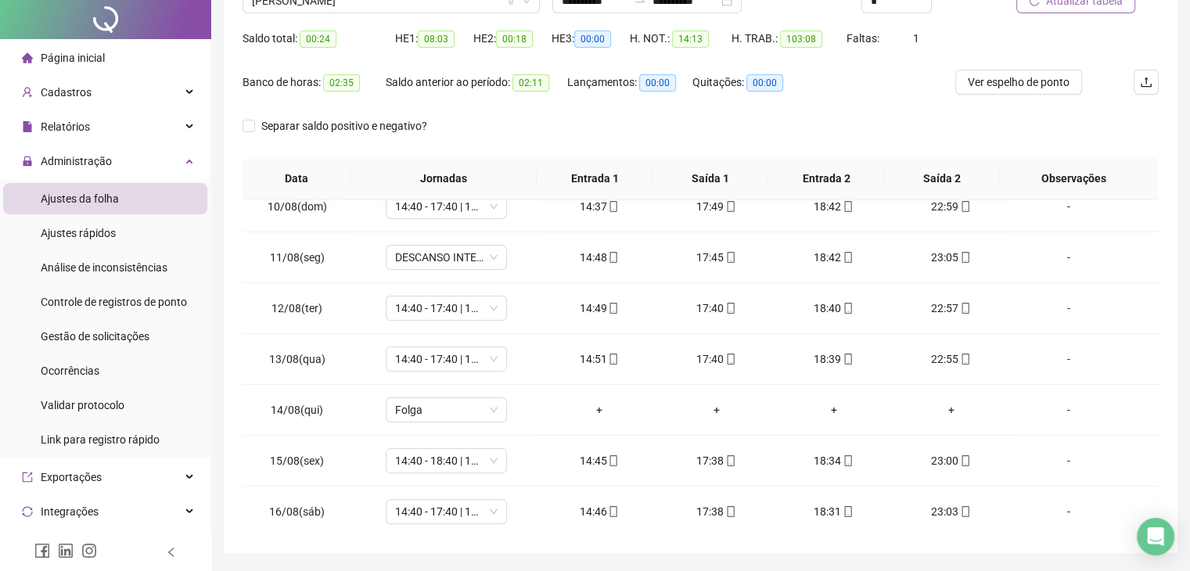
scroll to position [0, 0]
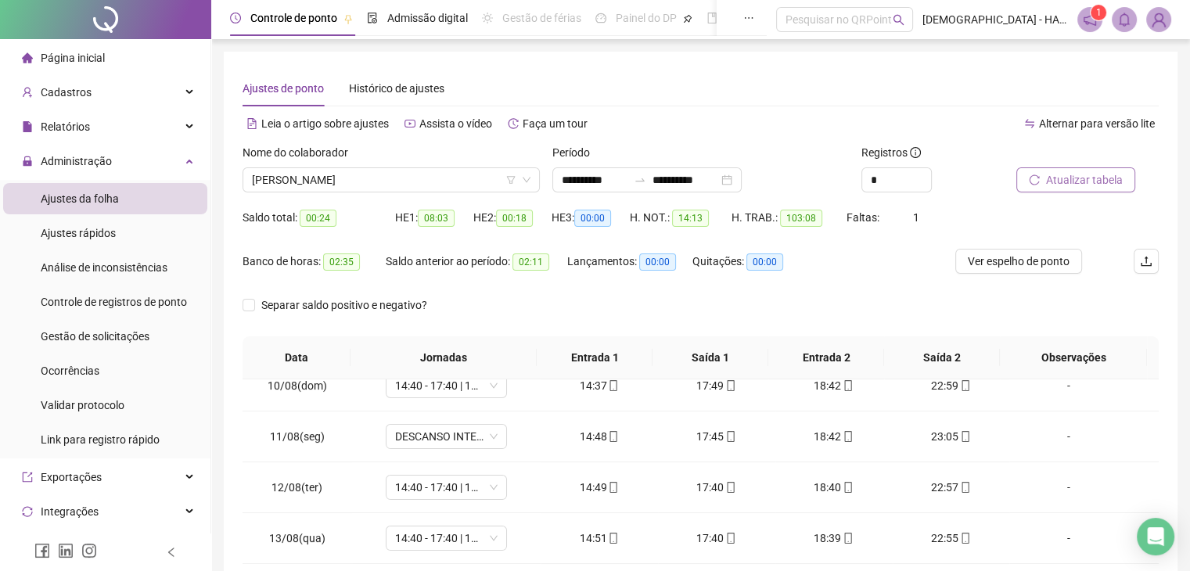
click at [1076, 176] on span "Atualizar tabela" at bounding box center [1084, 179] width 77 height 17
click at [360, 178] on span "[PERSON_NAME]" at bounding box center [391, 179] width 279 height 23
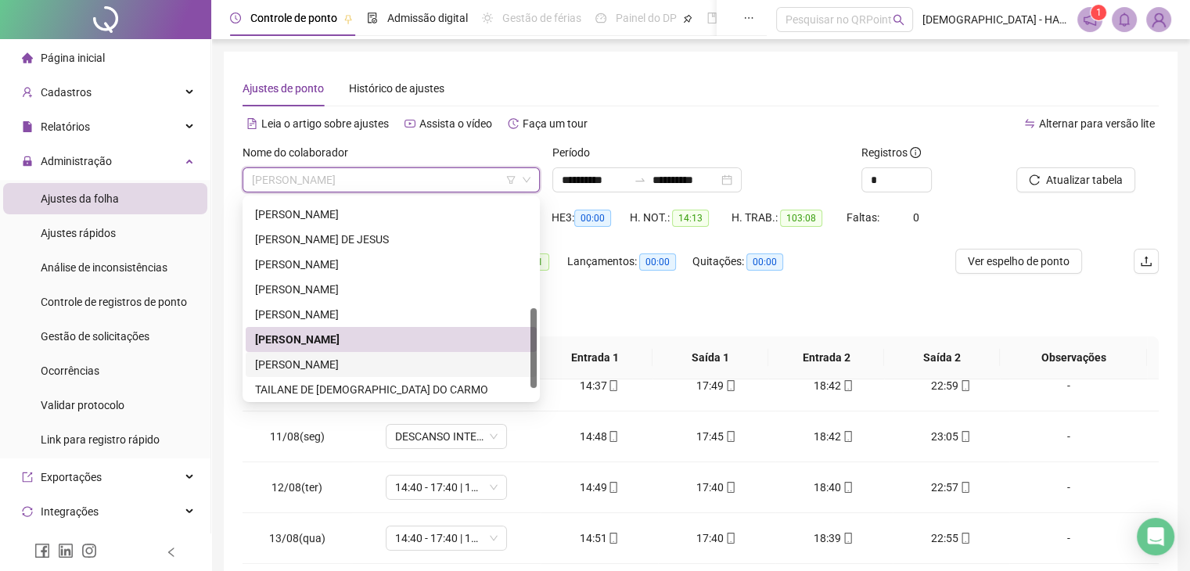
click at [322, 360] on div "[PERSON_NAME]" at bounding box center [391, 364] width 272 height 17
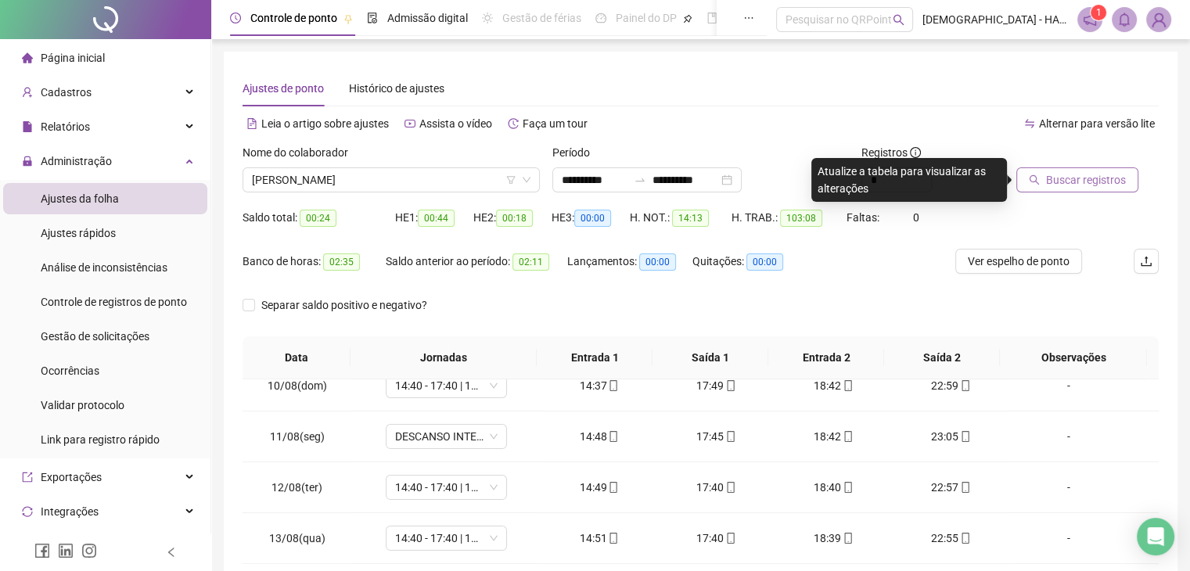
click at [1075, 172] on span "Buscar registros" at bounding box center [1086, 179] width 80 height 17
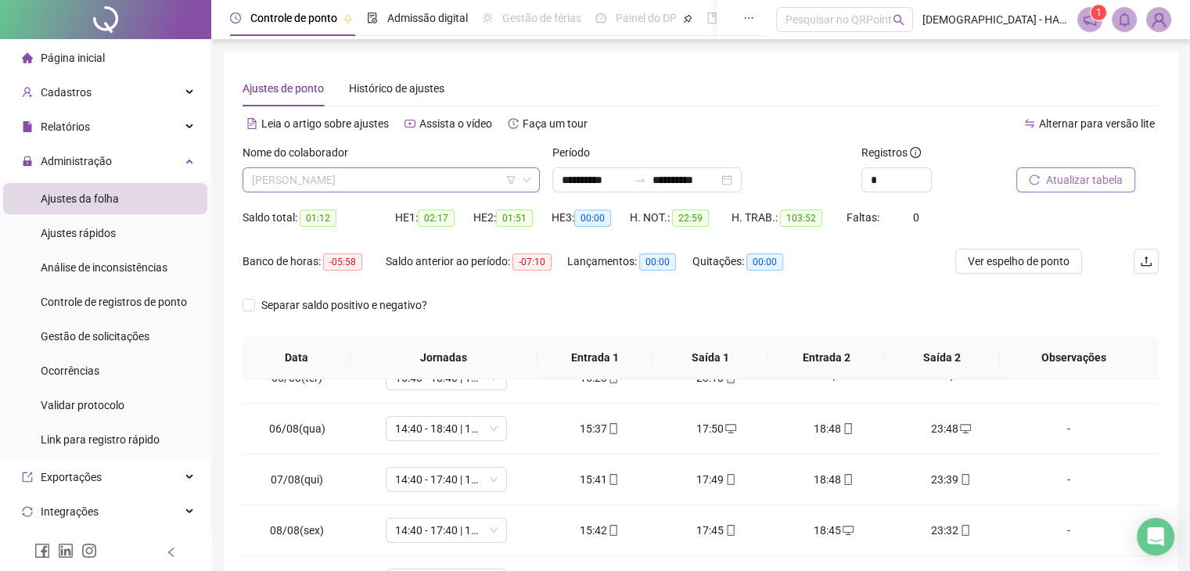
click at [397, 183] on span "[PERSON_NAME]" at bounding box center [391, 179] width 279 height 23
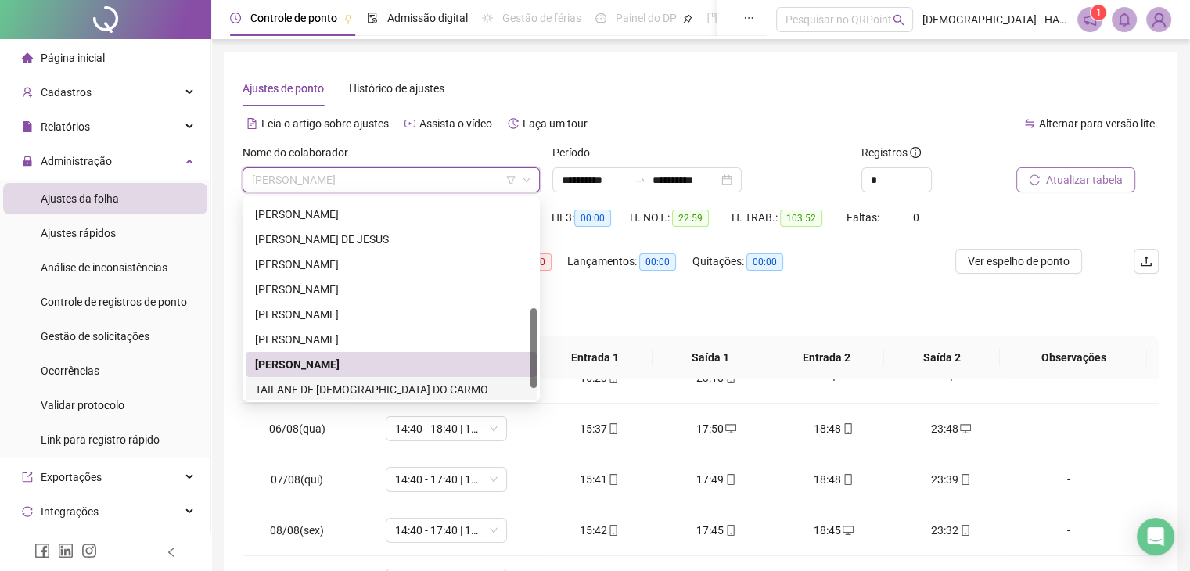
click at [313, 385] on div "TAILANE DE [DEMOGRAPHIC_DATA] DO CARMO" at bounding box center [391, 389] width 272 height 17
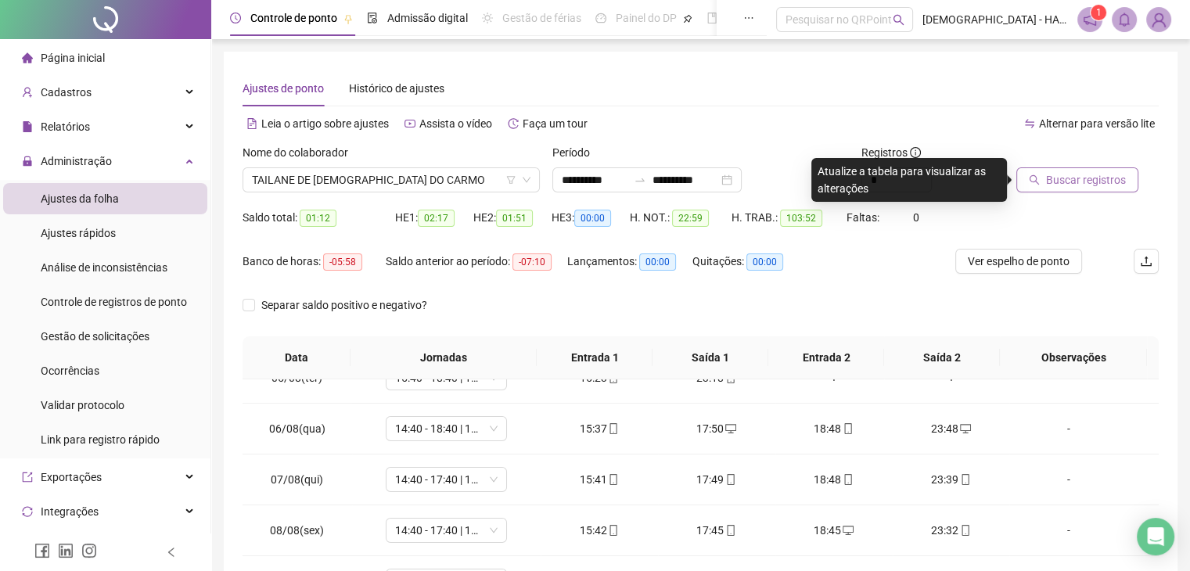
click at [1064, 182] on span "Buscar registros" at bounding box center [1086, 179] width 80 height 17
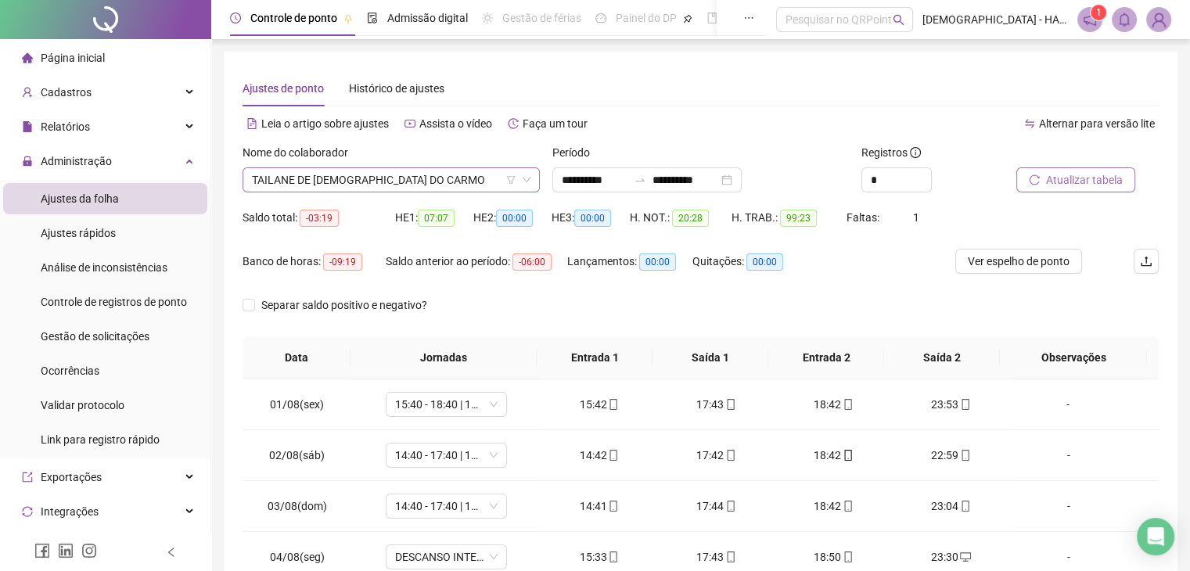
scroll to position [275, 0]
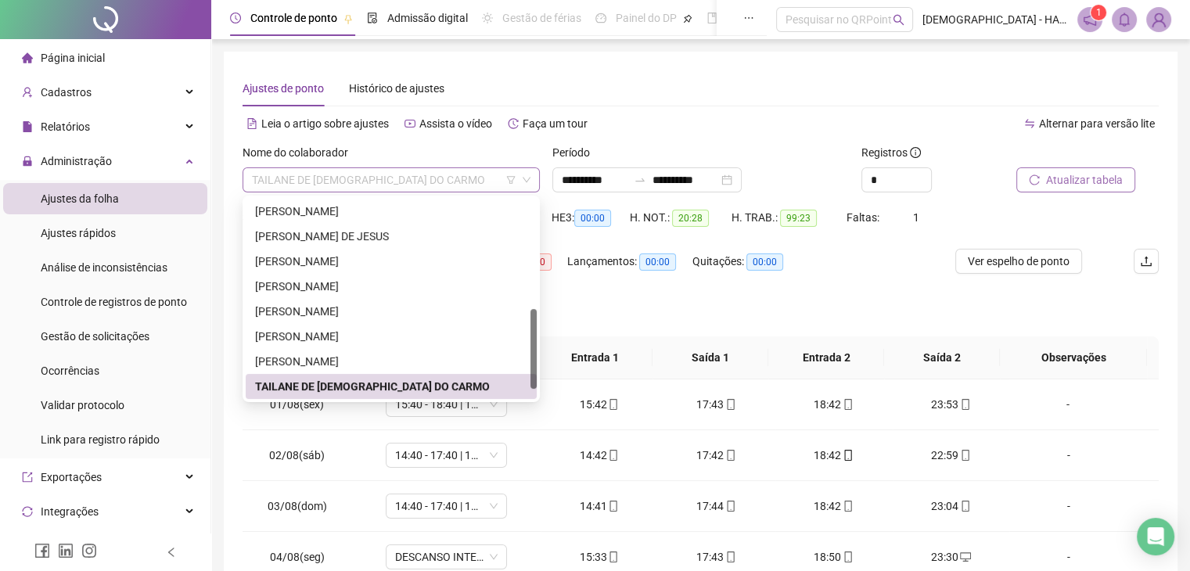
click at [444, 167] on div "TAILANE DE [DEMOGRAPHIC_DATA] DO CARMO" at bounding box center [391, 179] width 297 height 25
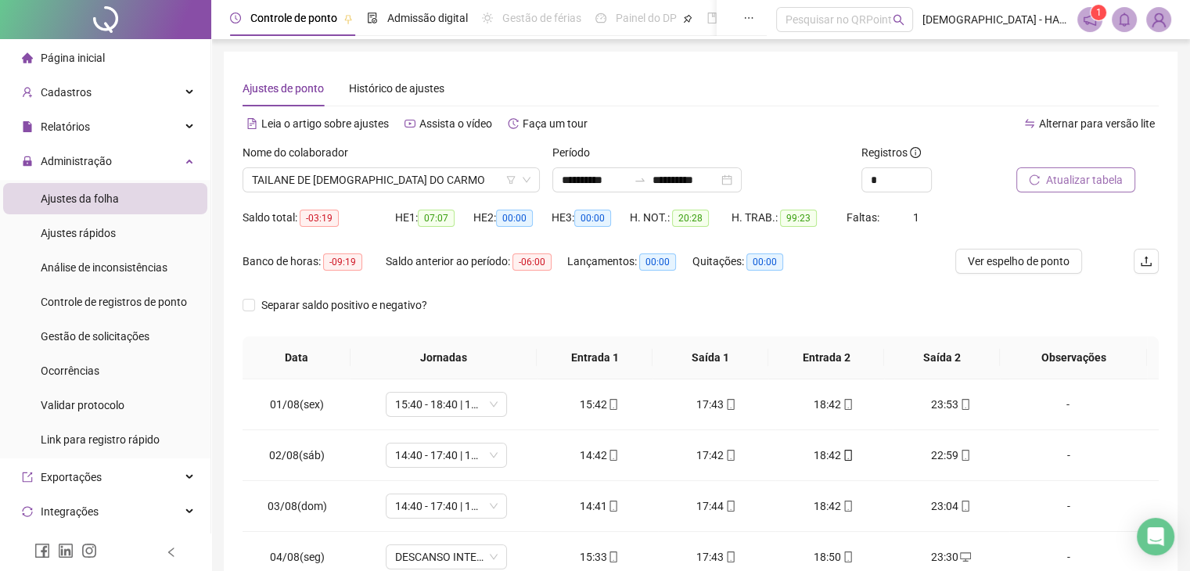
click at [717, 117] on div "Alternar para versão lite" at bounding box center [930, 123] width 458 height 25
click at [454, 176] on span "TAILANE DE [DEMOGRAPHIC_DATA] DO CARMO" at bounding box center [391, 179] width 279 height 23
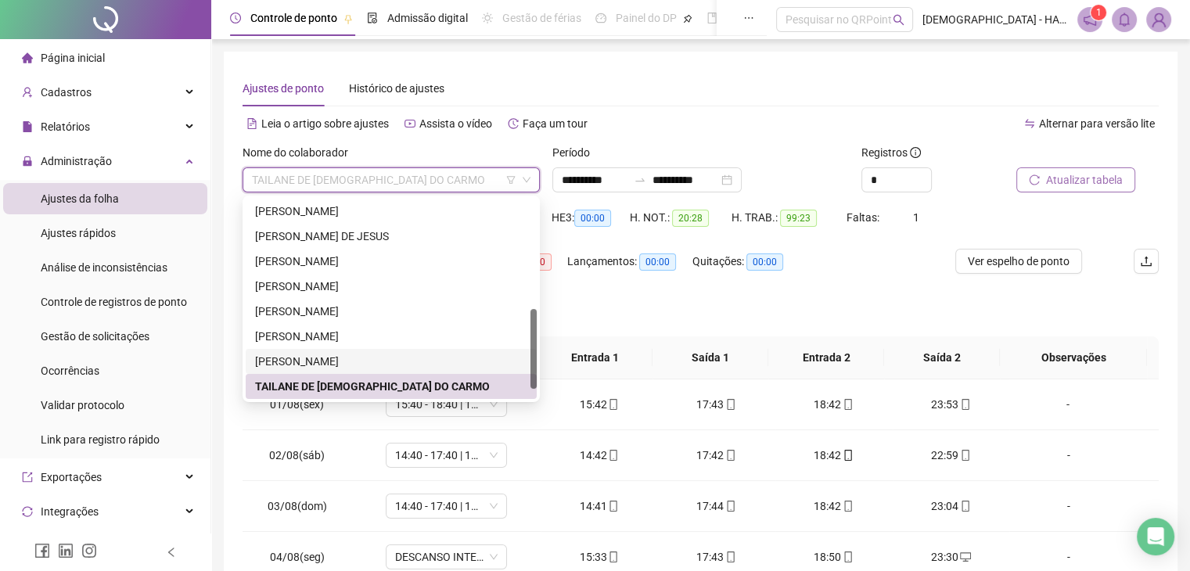
drag, startPoint x: 537, startPoint y: 361, endPoint x: 535, endPoint y: 390, distance: 29.8
click at [535, 390] on div "291102 291030 291023 [PERSON_NAME] [PERSON_NAME] [PERSON_NAME] DE [PERSON_NAME]…" at bounding box center [391, 299] width 297 height 207
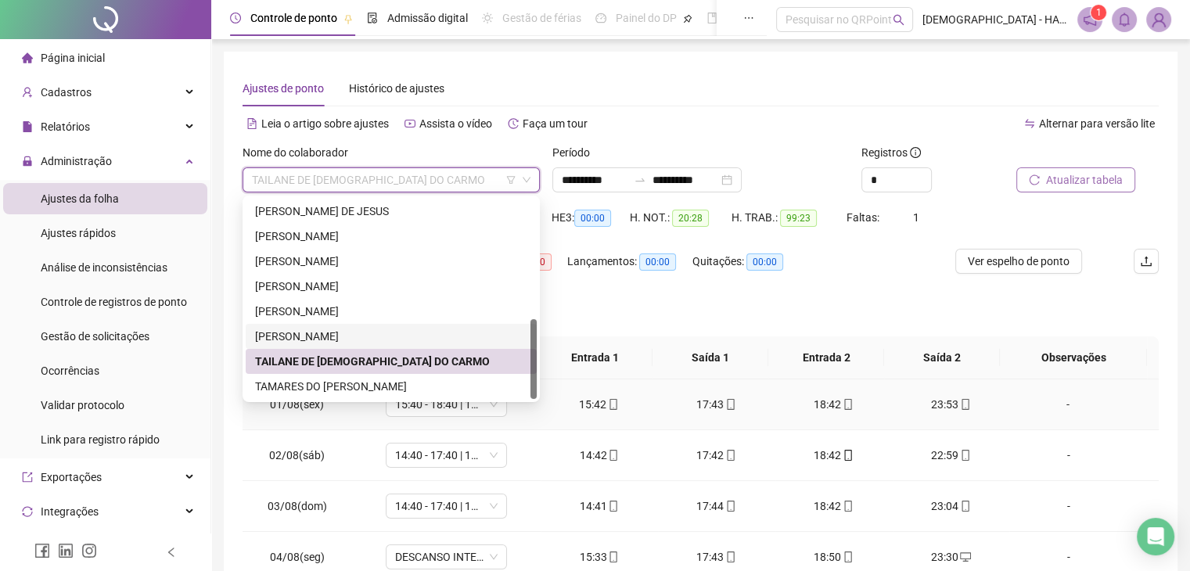
drag, startPoint x: 532, startPoint y: 373, endPoint x: 529, endPoint y: 418, distance: 44.7
click at [529, 418] on body "**********" at bounding box center [595, 285] width 1190 height 571
click at [357, 380] on div "TAMARES DO [PERSON_NAME]" at bounding box center [391, 386] width 272 height 17
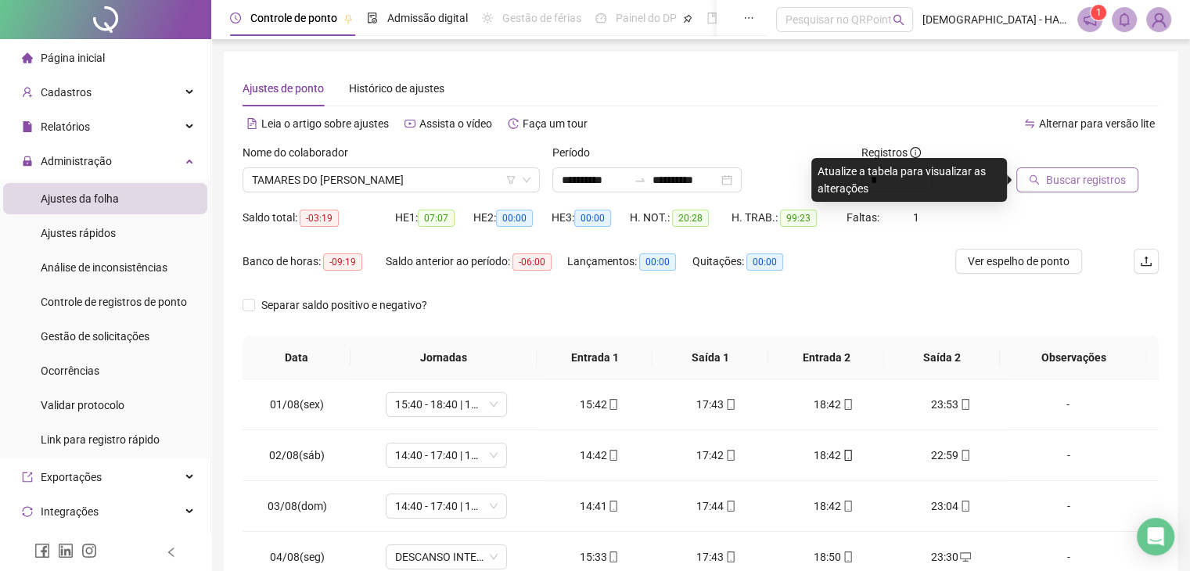
click at [1092, 179] on span "Buscar registros" at bounding box center [1086, 179] width 80 height 17
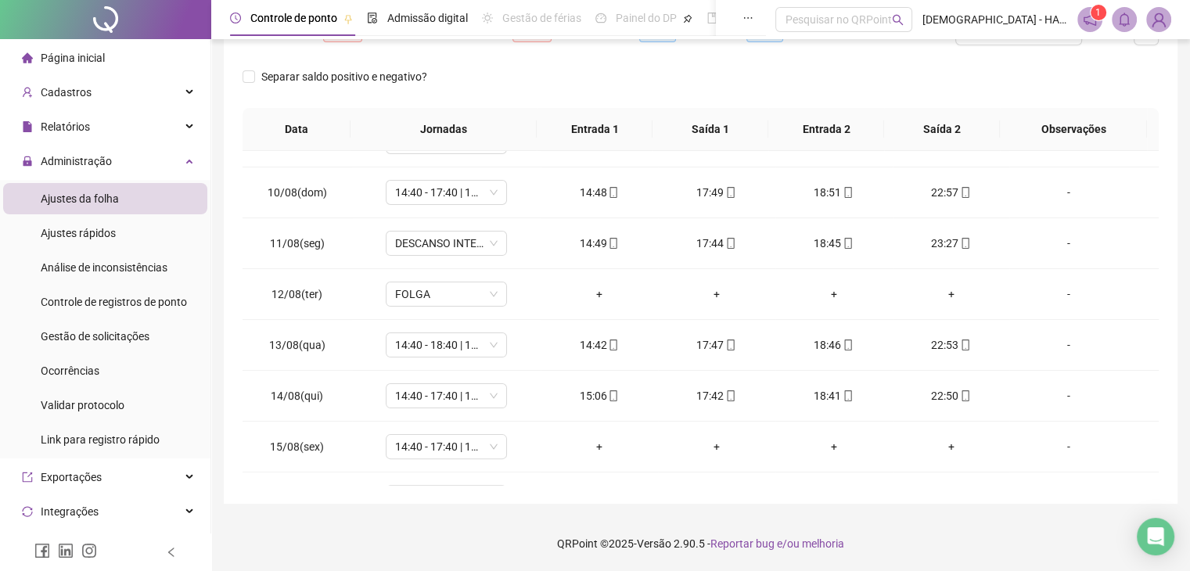
scroll to position [476, 0]
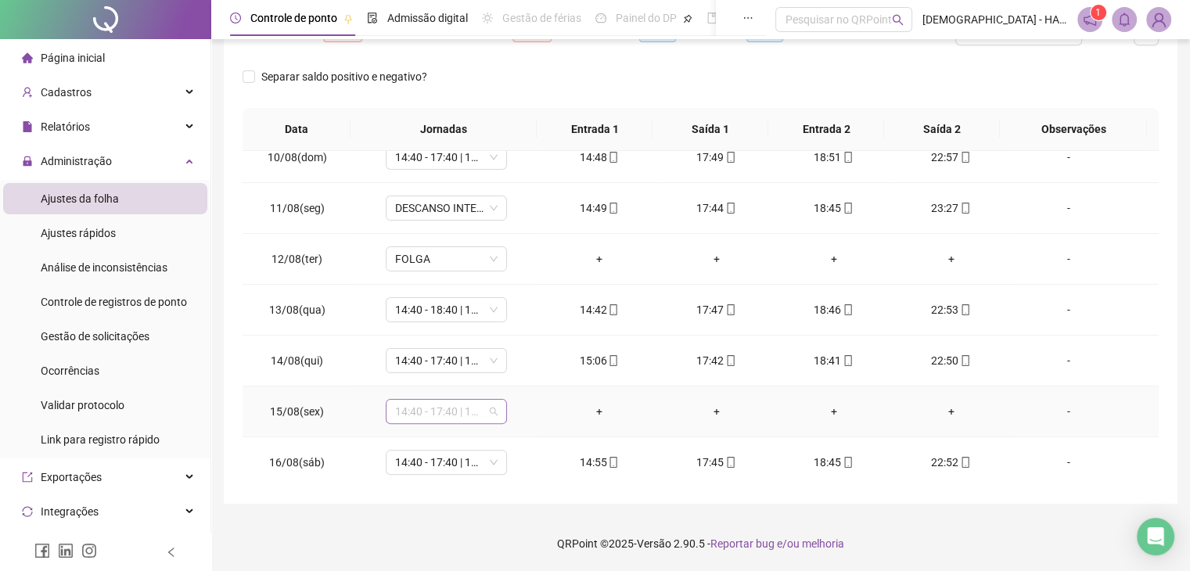
click at [491, 407] on span "14:40 - 17:40 | 18:40 - 23:00" at bounding box center [446, 411] width 102 height 23
click at [595, 410] on div "+" at bounding box center [599, 411] width 92 height 17
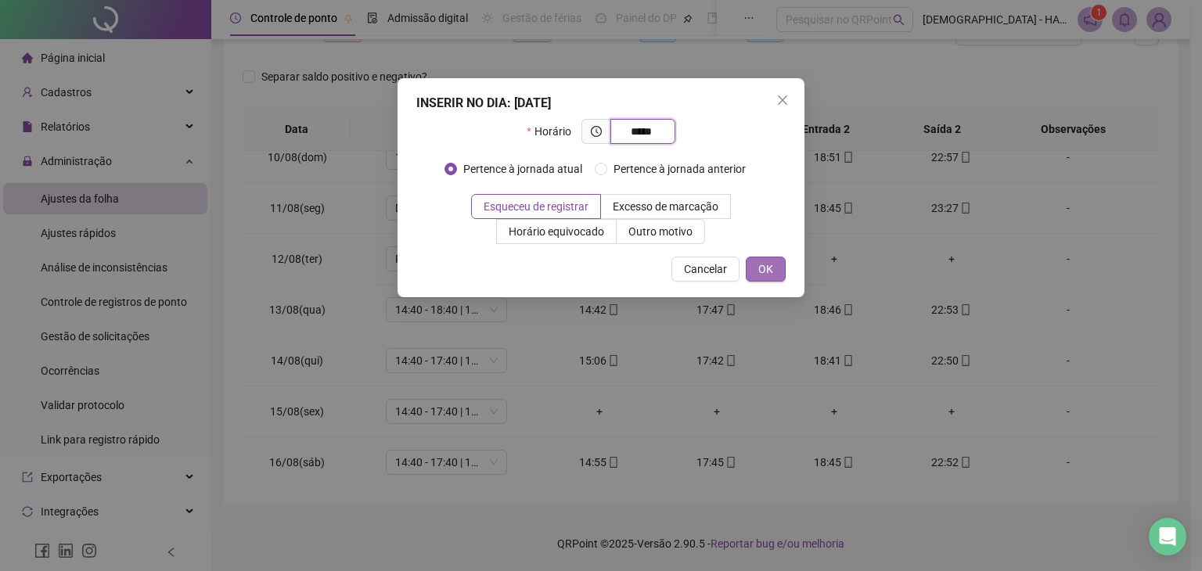
type input "*****"
click at [776, 279] on button "OK" at bounding box center [766, 269] width 40 height 25
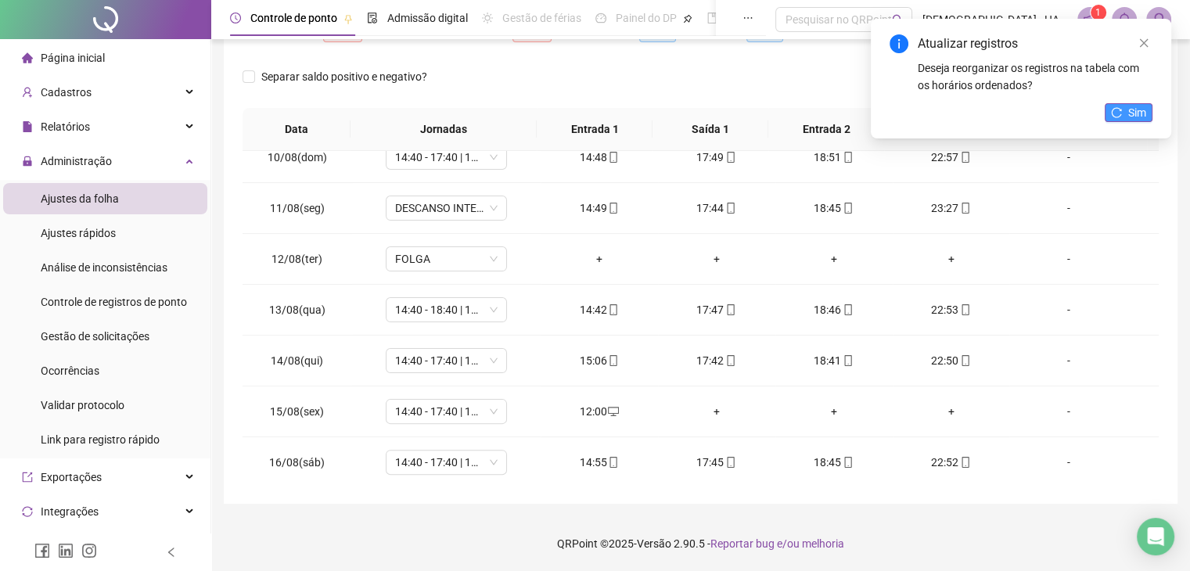
click at [1131, 112] on span "Sim" at bounding box center [1137, 112] width 18 height 17
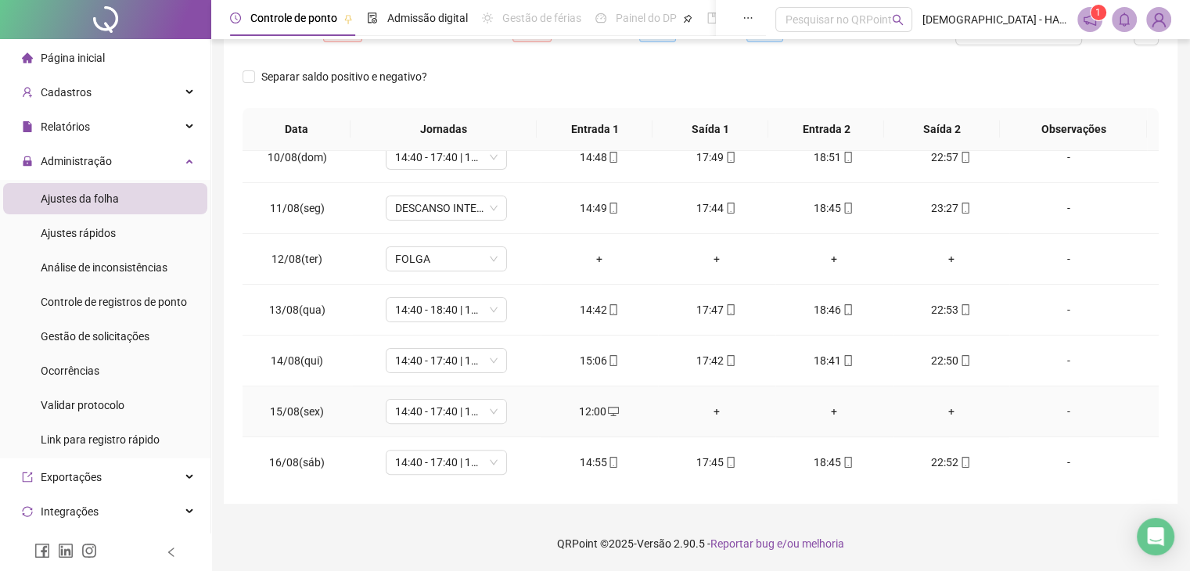
click at [706, 410] on div "+" at bounding box center [716, 411] width 92 height 17
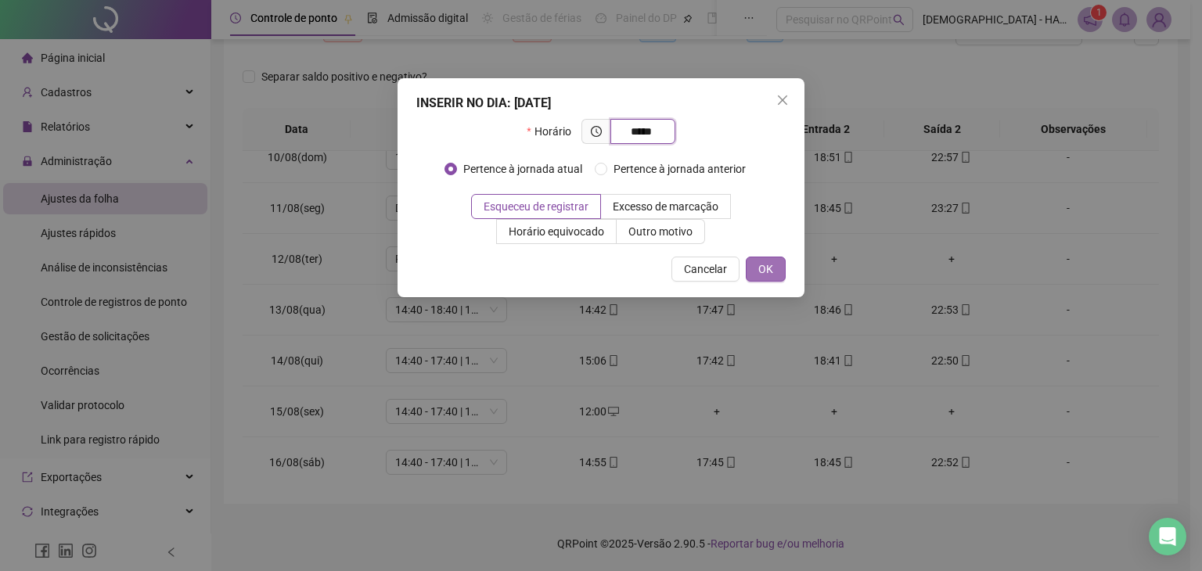
type input "*****"
click at [763, 272] on span "OK" at bounding box center [765, 269] width 15 height 17
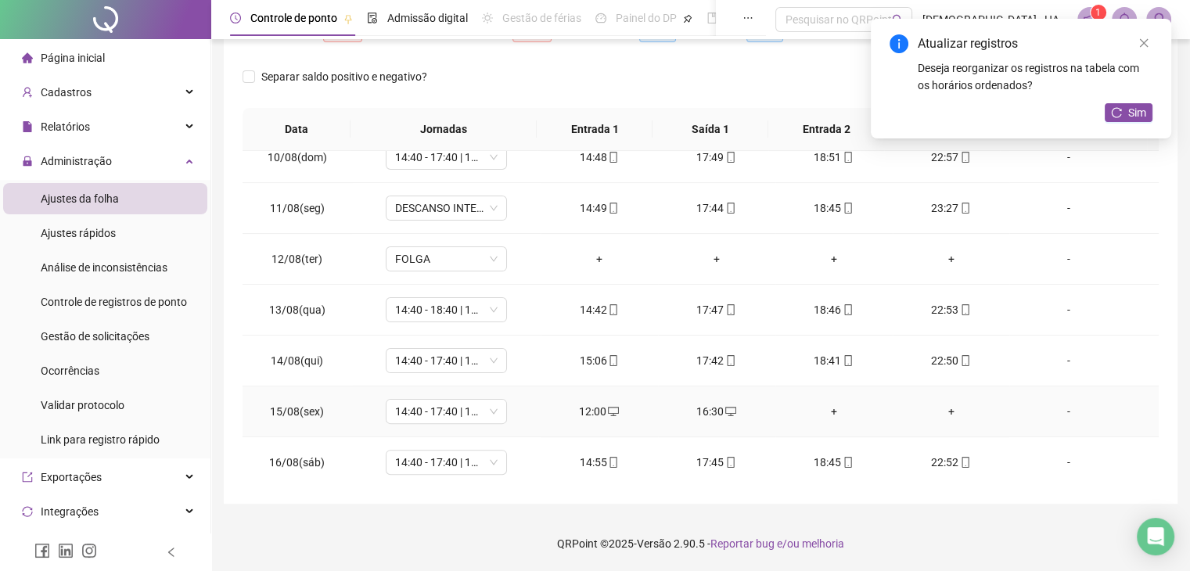
click at [826, 408] on div "+" at bounding box center [834, 411] width 92 height 17
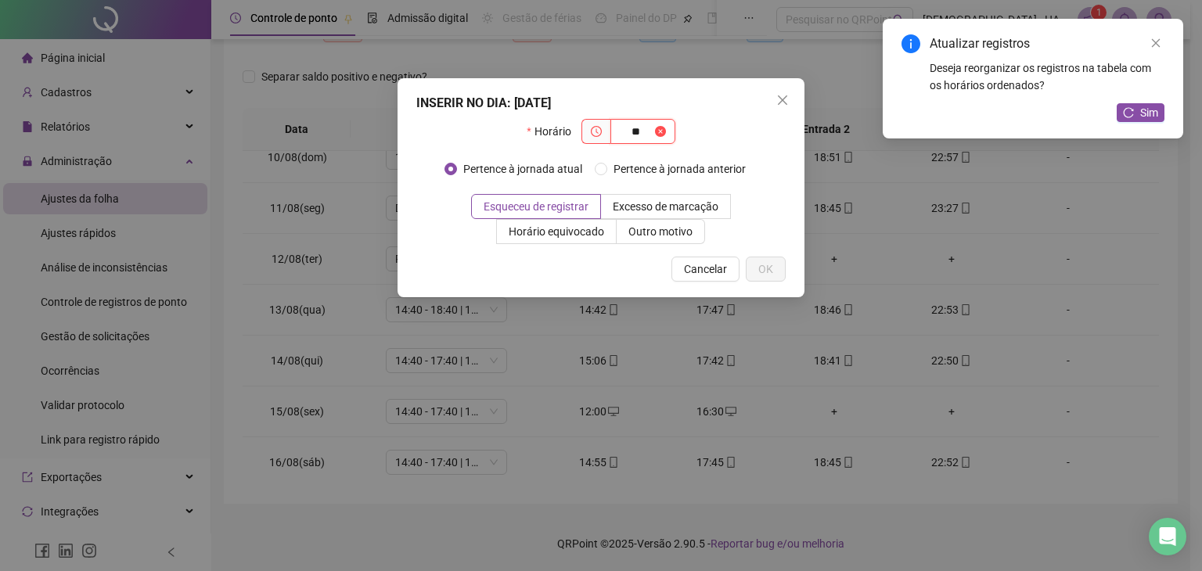
type input "*"
type input "*****"
click at [767, 270] on span "OK" at bounding box center [765, 269] width 15 height 17
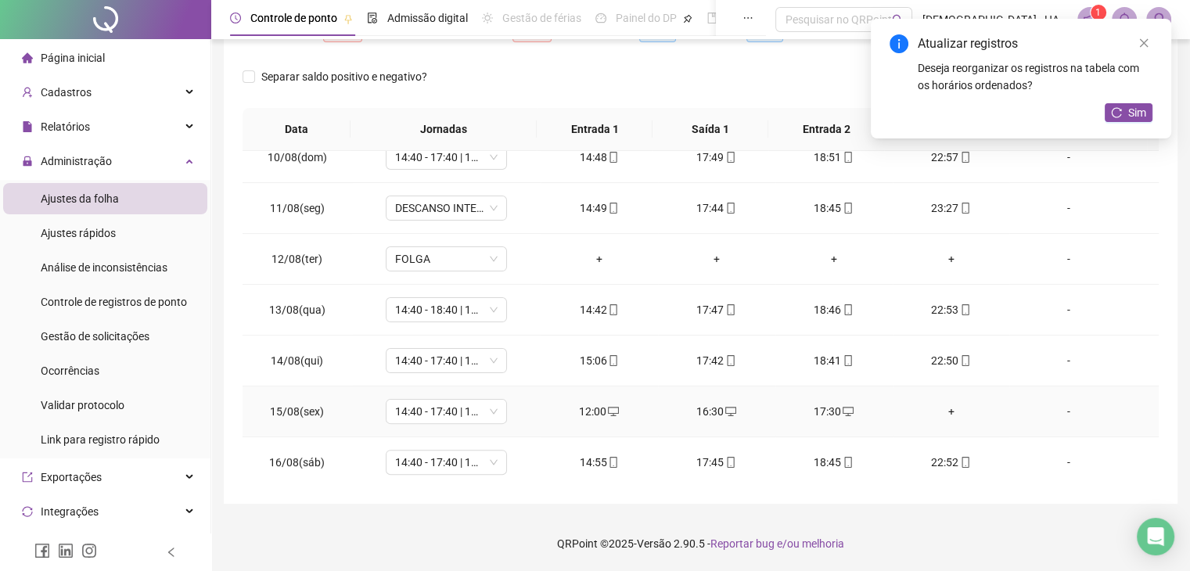
click at [938, 415] on div "+" at bounding box center [951, 411] width 92 height 17
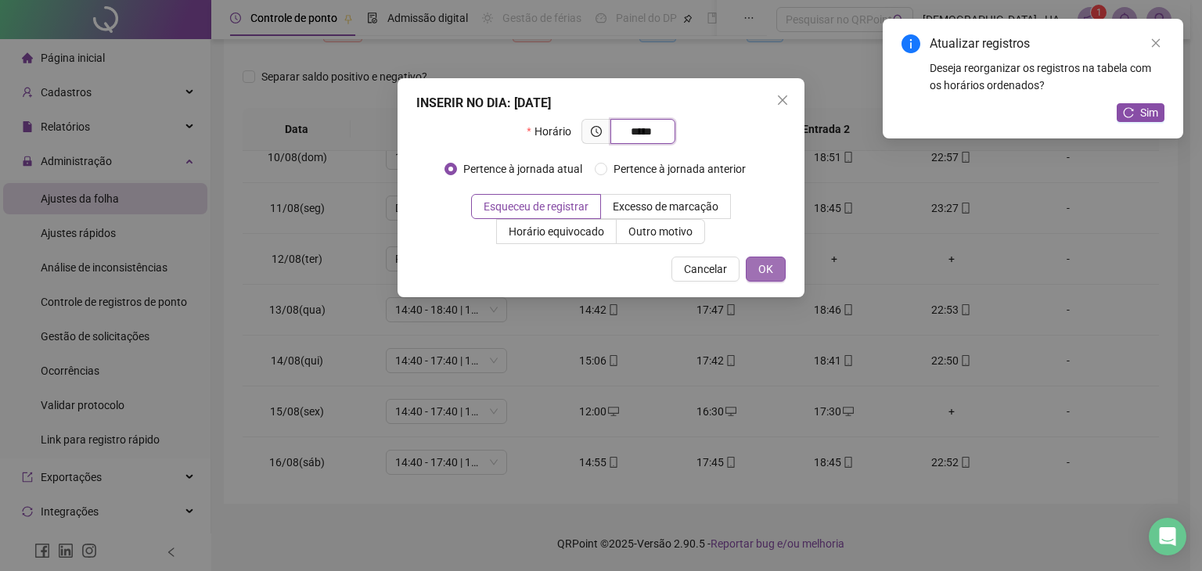
type input "*****"
click at [768, 268] on span "OK" at bounding box center [765, 269] width 15 height 17
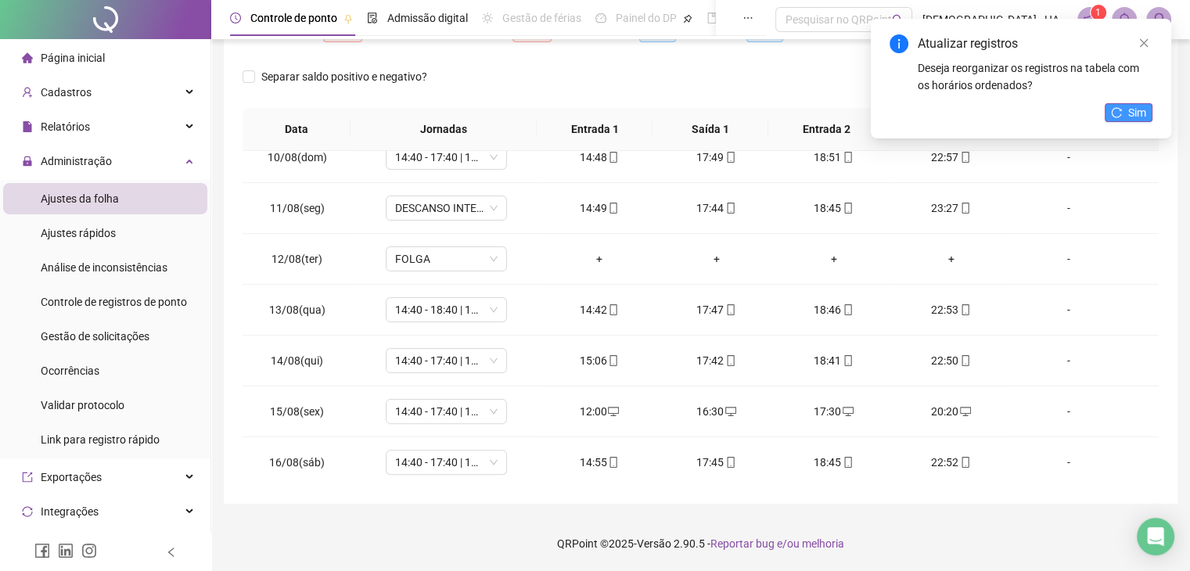
click at [1123, 119] on button "Sim" at bounding box center [1129, 112] width 48 height 19
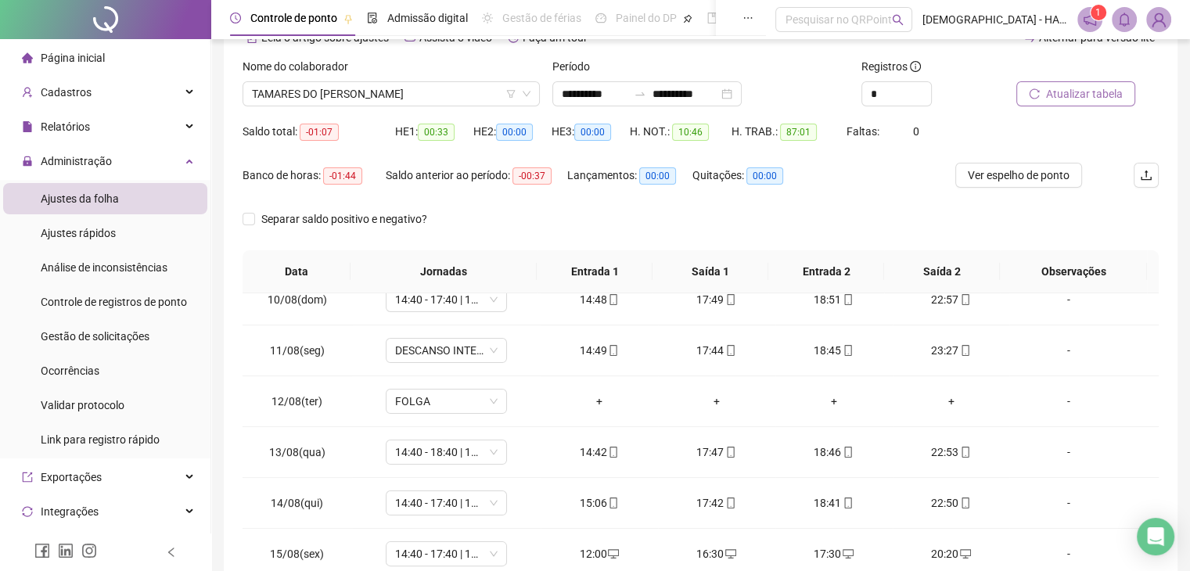
scroll to position [0, 0]
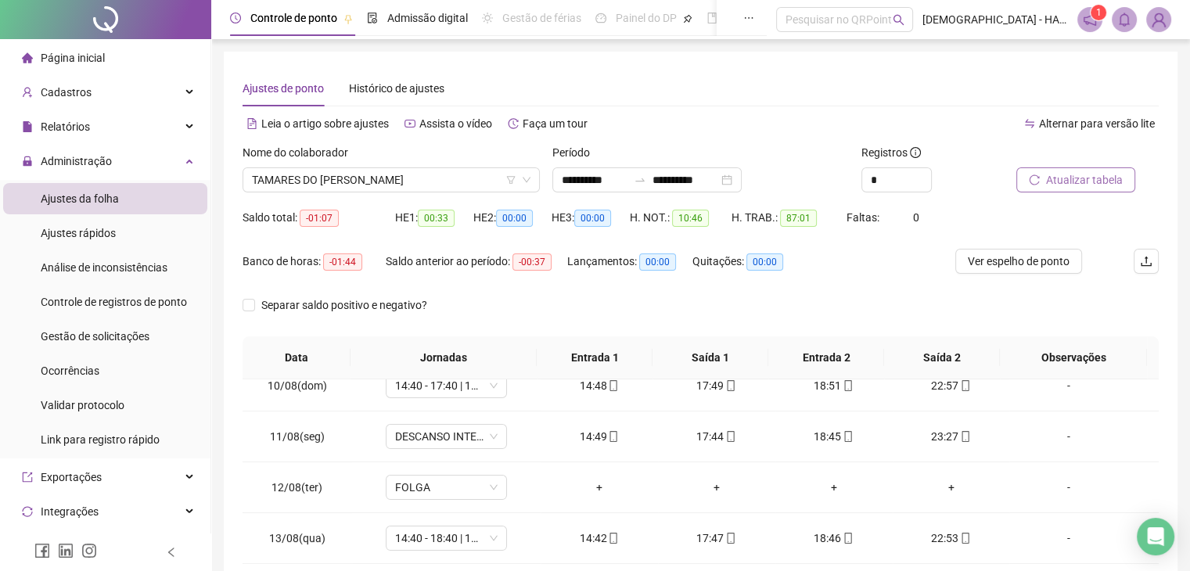
click at [1055, 185] on span "Atualizar tabela" at bounding box center [1084, 179] width 77 height 17
click at [419, 182] on span "TAMARES DO [PERSON_NAME]" at bounding box center [391, 179] width 279 height 23
click at [801, 114] on div "Alternar para versão lite" at bounding box center [930, 123] width 458 height 25
